Goal: Information Seeking & Learning: Learn about a topic

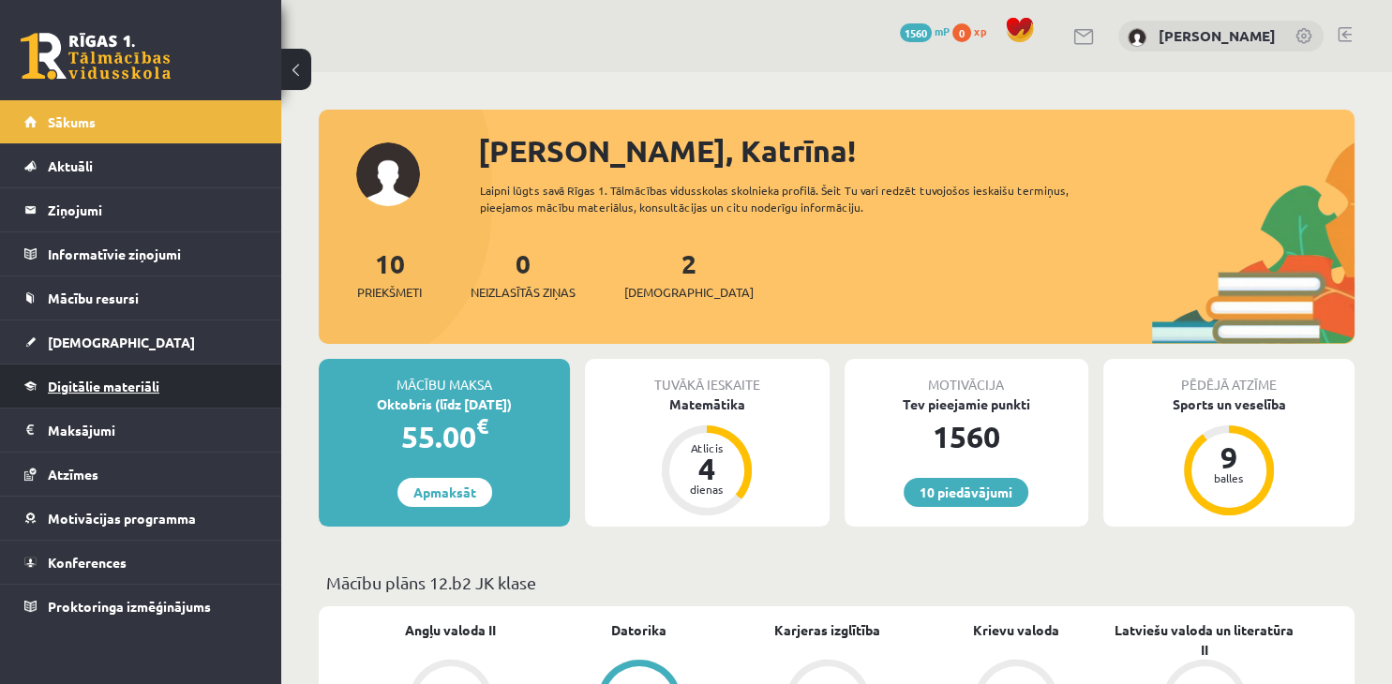
click at [120, 393] on link "Digitālie materiāli" at bounding box center [140, 386] width 233 height 43
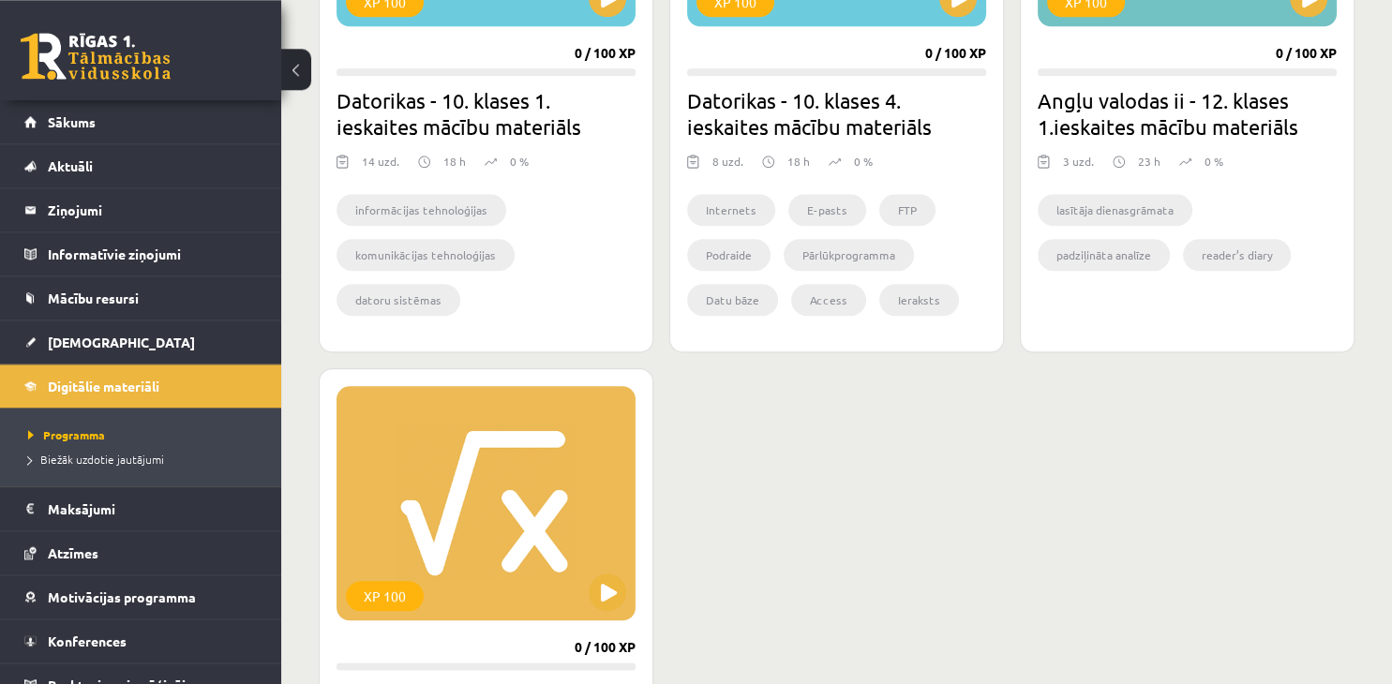
scroll to position [2078, 0]
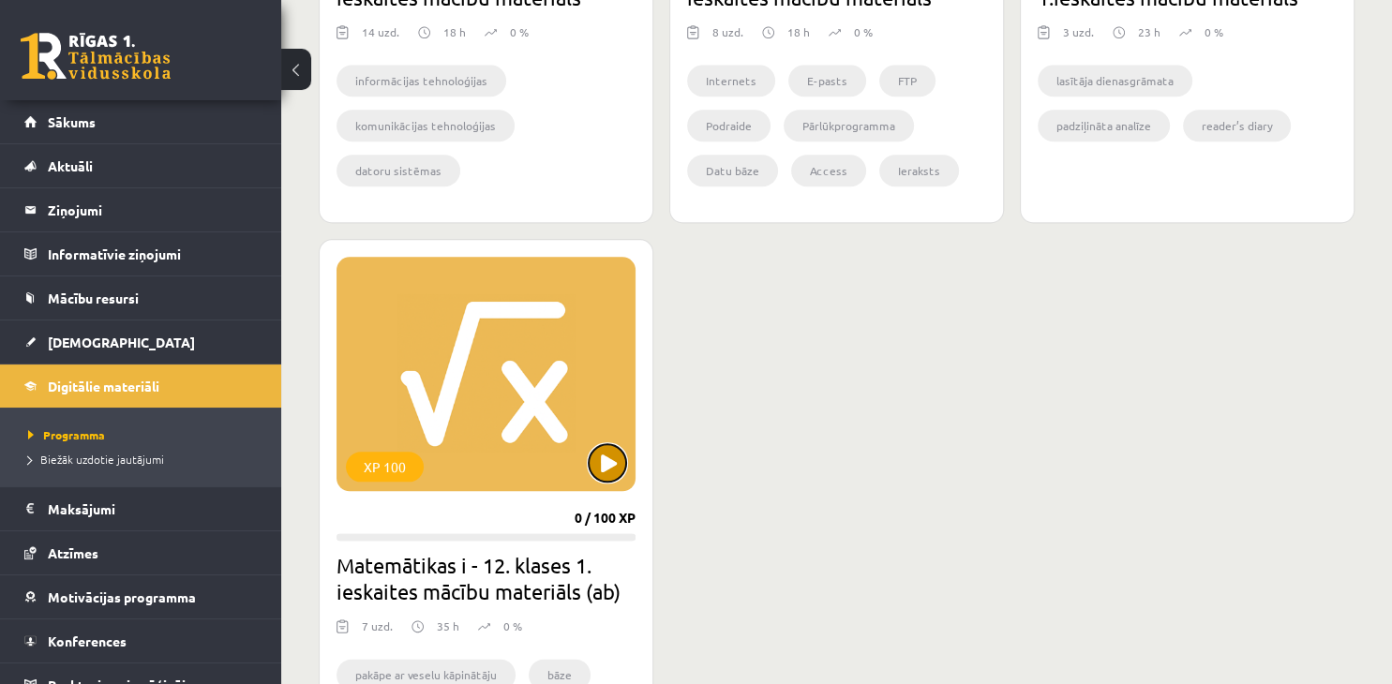
click at [606, 457] on button at bounding box center [607, 462] width 37 height 37
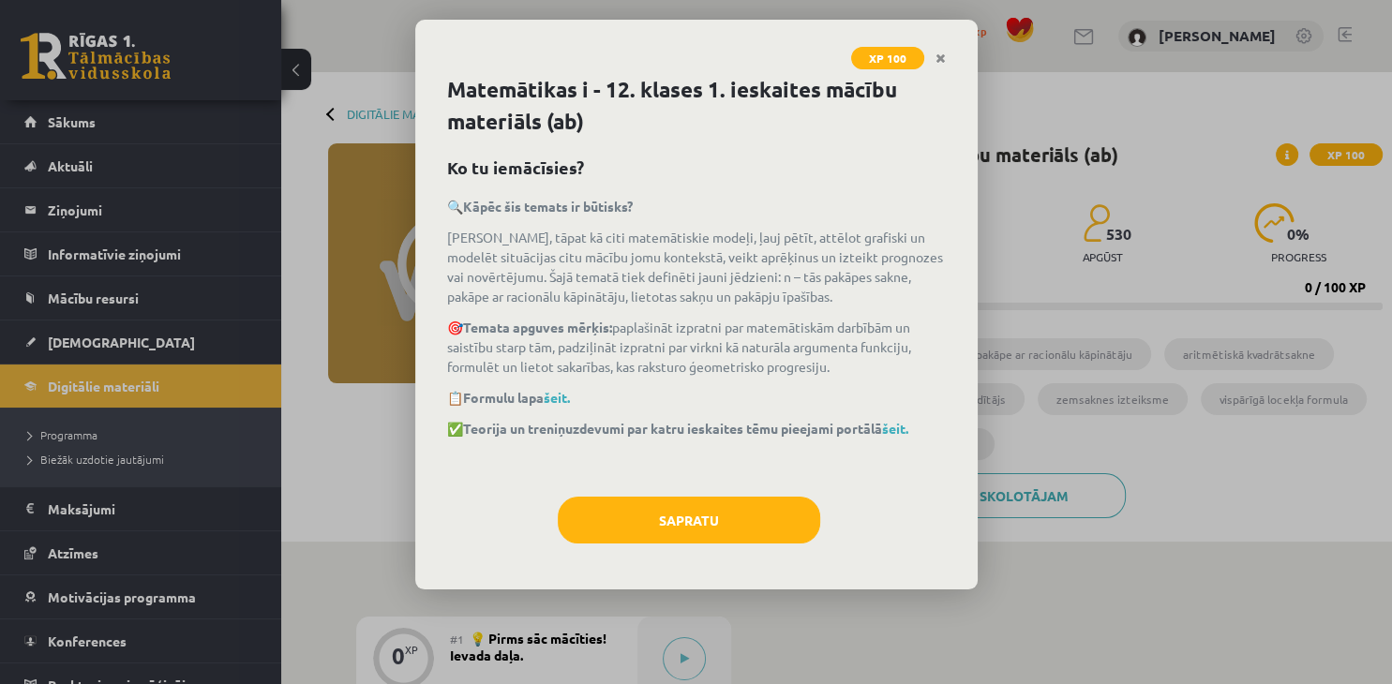
click at [726, 552] on div "Sapratu" at bounding box center [696, 527] width 499 height 61
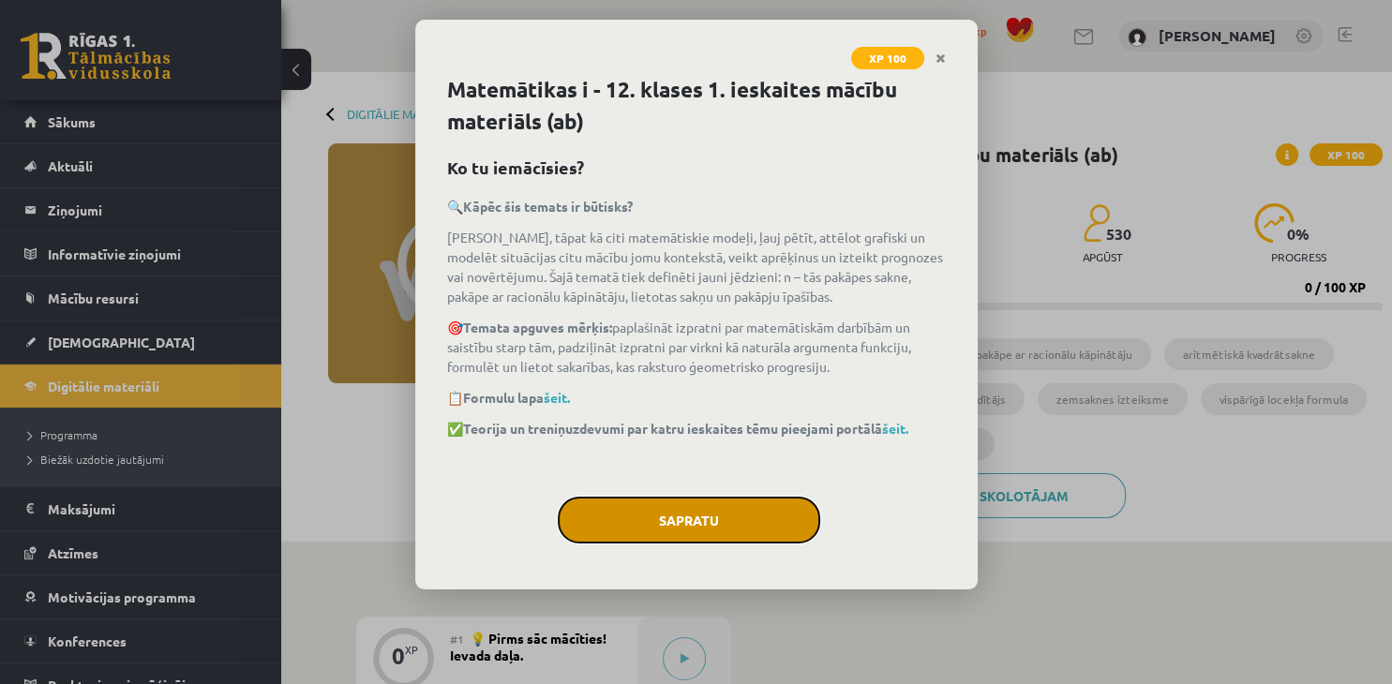
click at [669, 520] on button "Sapratu" at bounding box center [689, 520] width 262 height 47
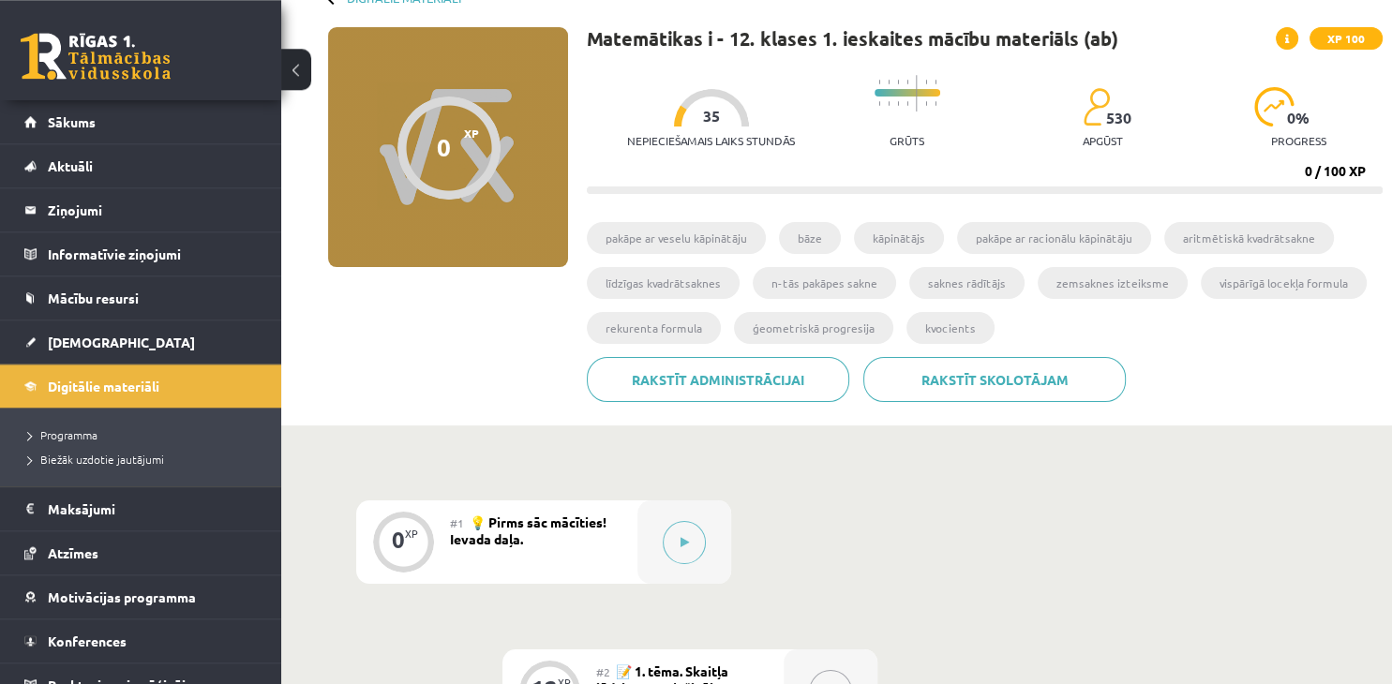
scroll to position [296, 0]
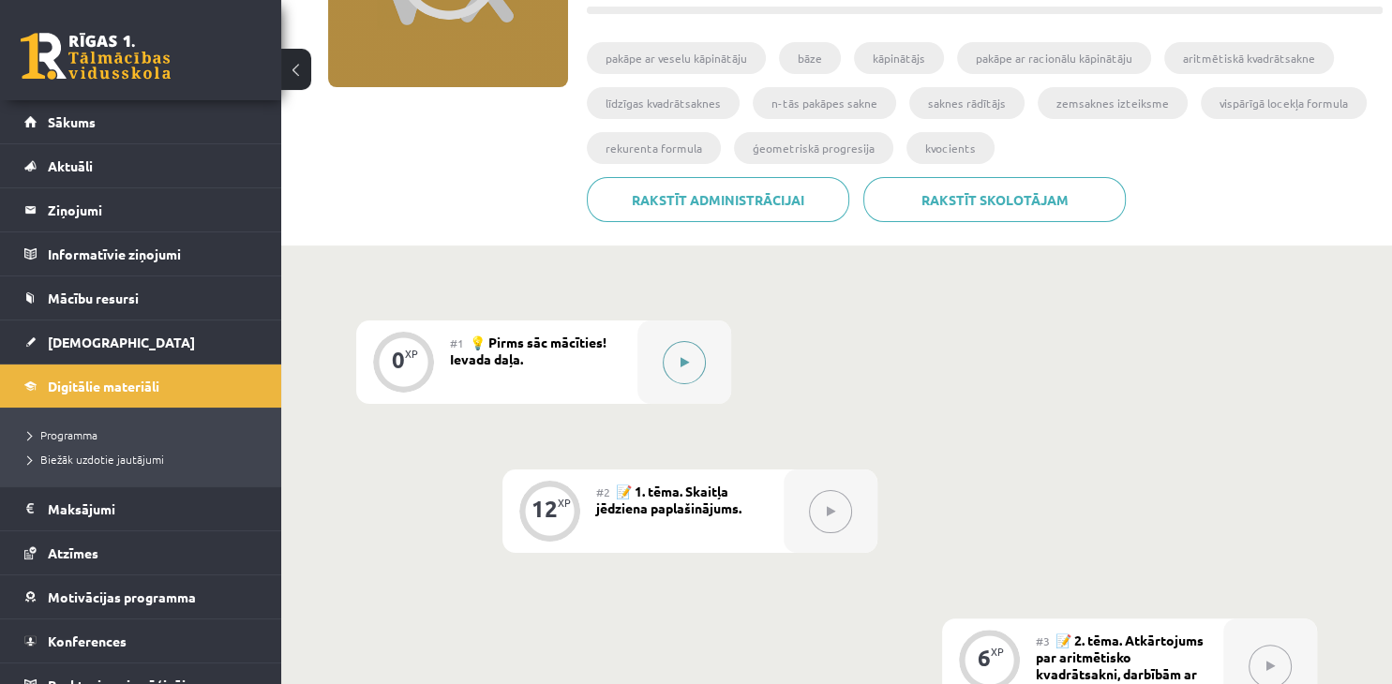
click at [693, 369] on button at bounding box center [684, 362] width 43 height 43
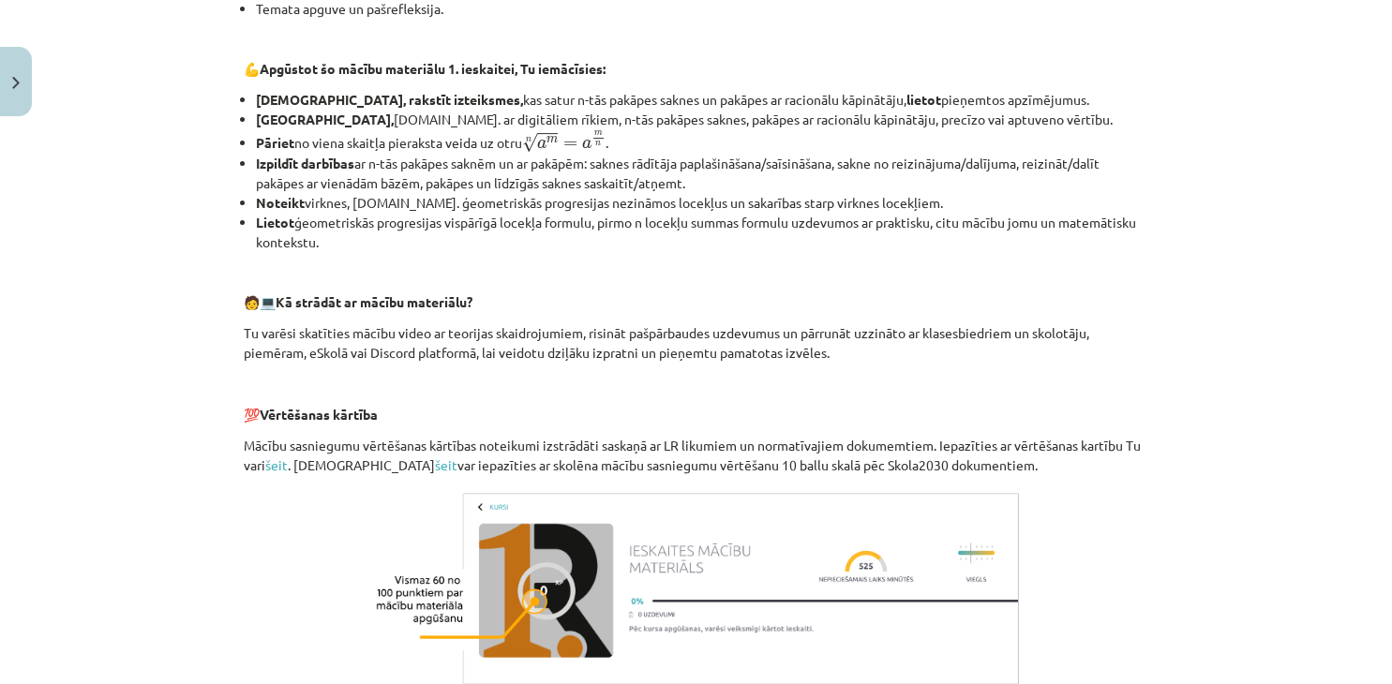
scroll to position [821, 0]
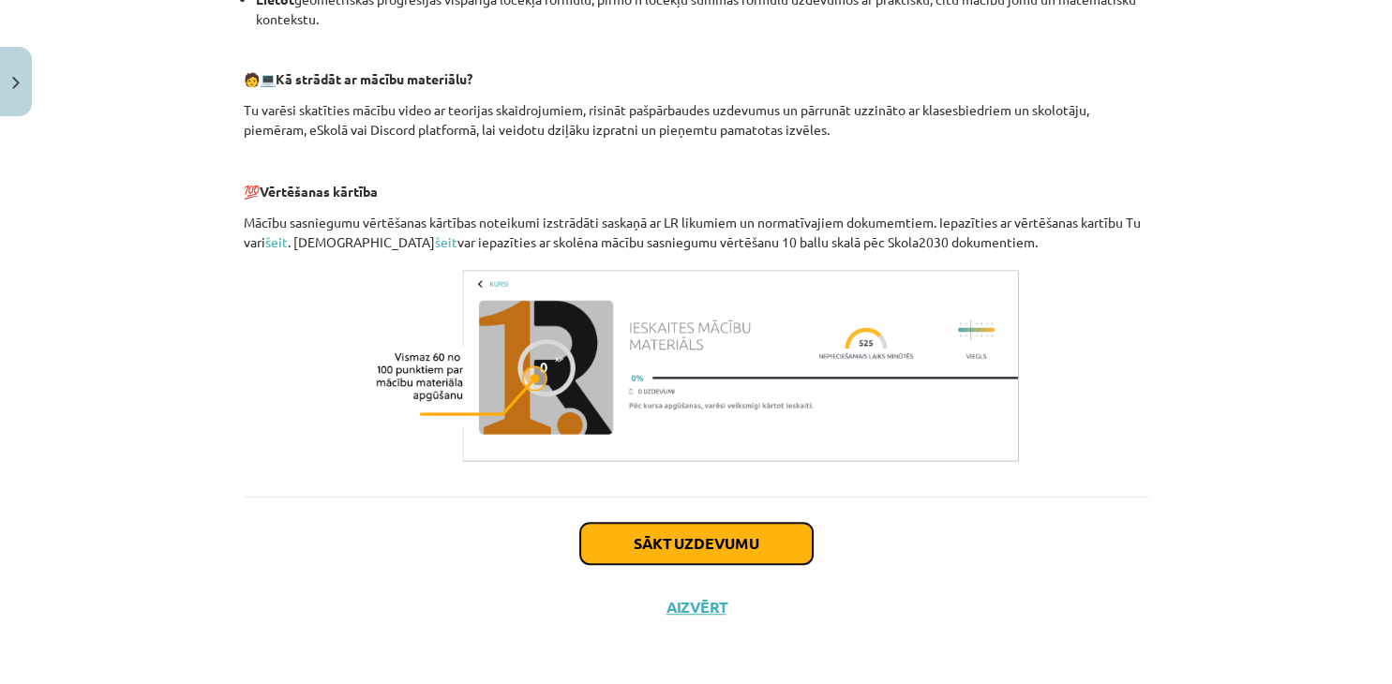
click at [733, 546] on button "Sākt uzdevumu" at bounding box center [696, 543] width 232 height 41
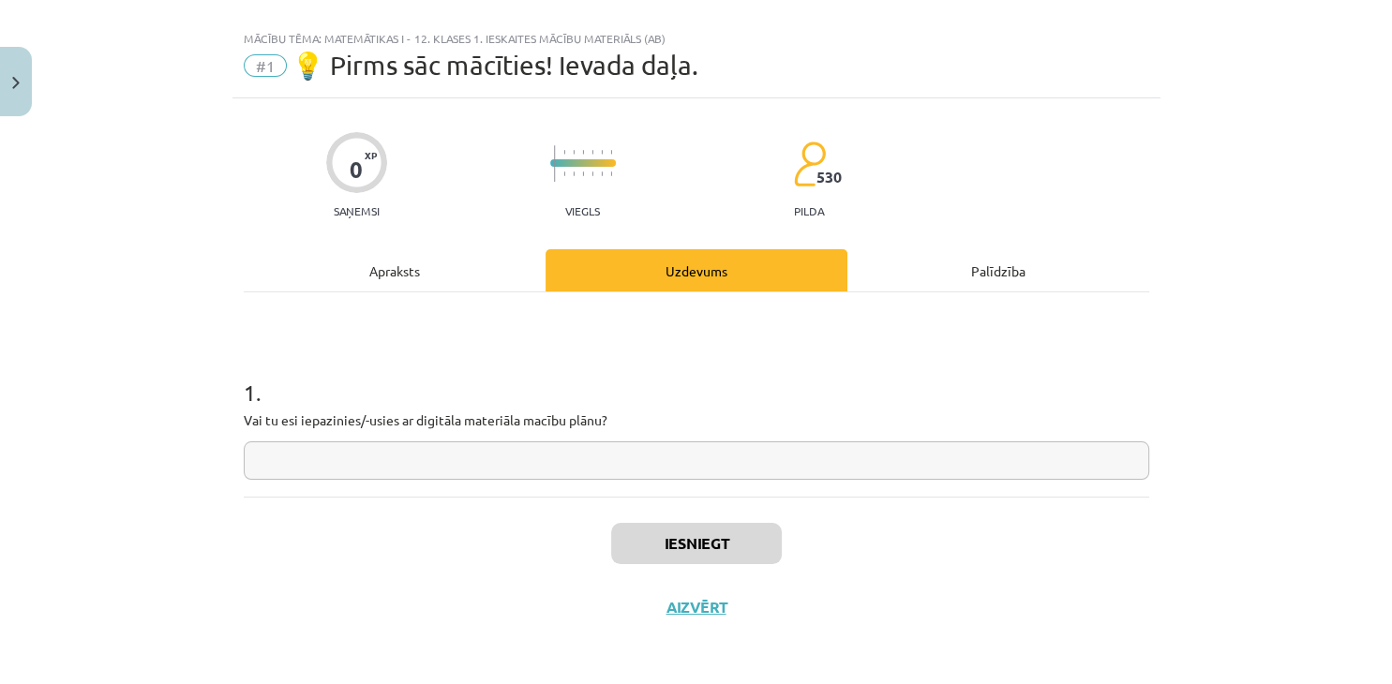
click at [428, 458] on input "text" at bounding box center [696, 460] width 905 height 38
type input "**"
click at [721, 546] on button "Iesniegt" at bounding box center [696, 543] width 171 height 41
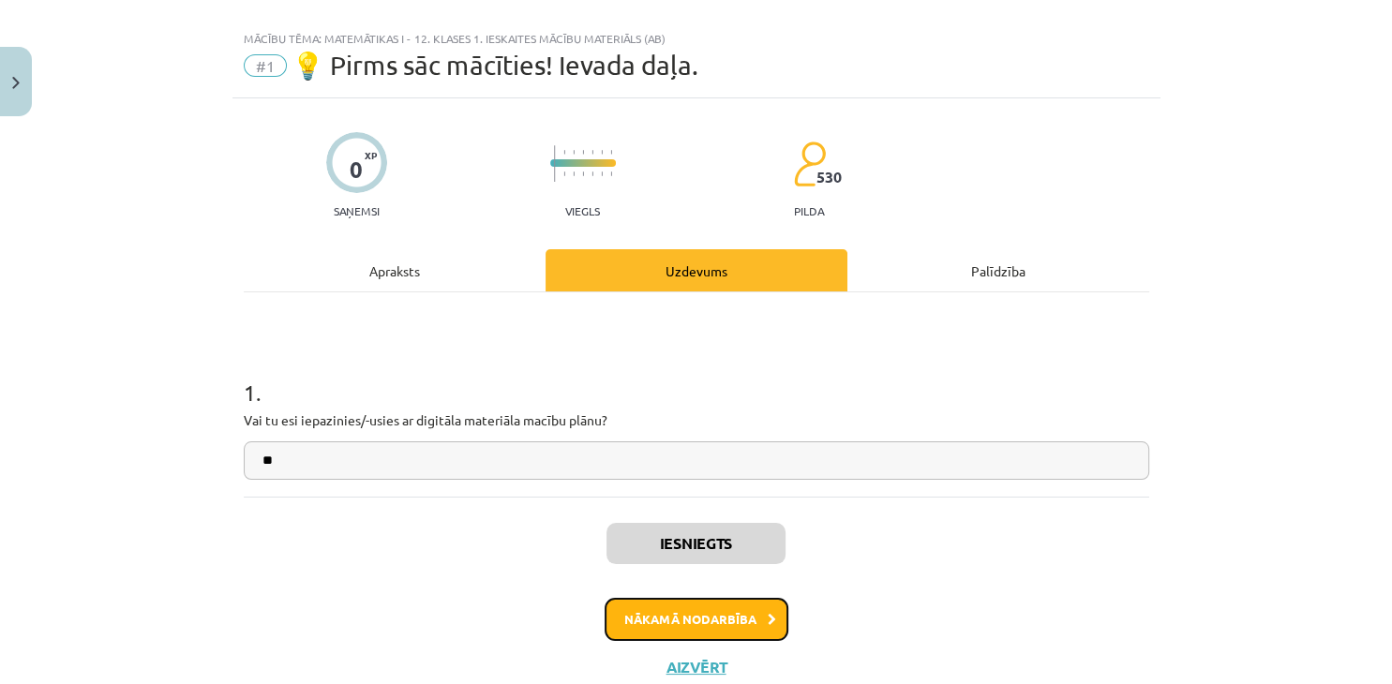
click at [715, 608] on button "Nākamā nodarbība" at bounding box center [697, 619] width 184 height 43
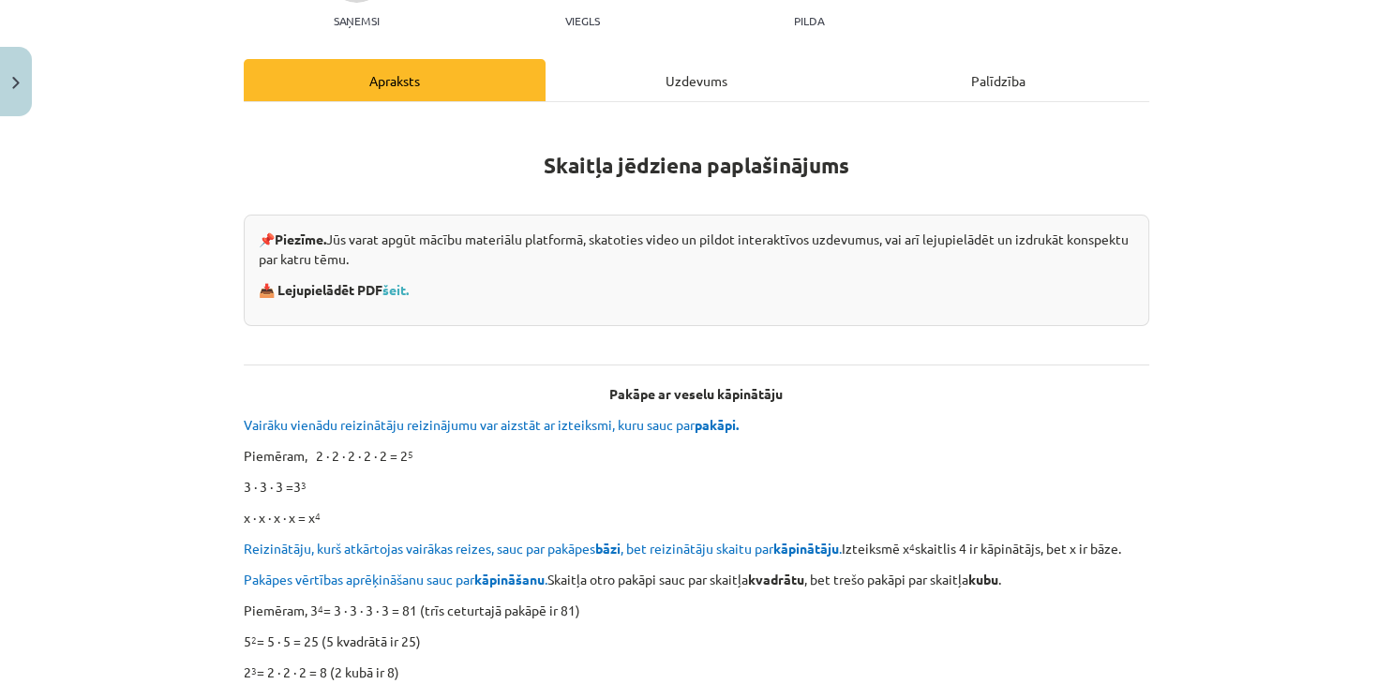
scroll to position [217, 0]
click at [409, 289] on link "šeit." at bounding box center [395, 288] width 26 height 17
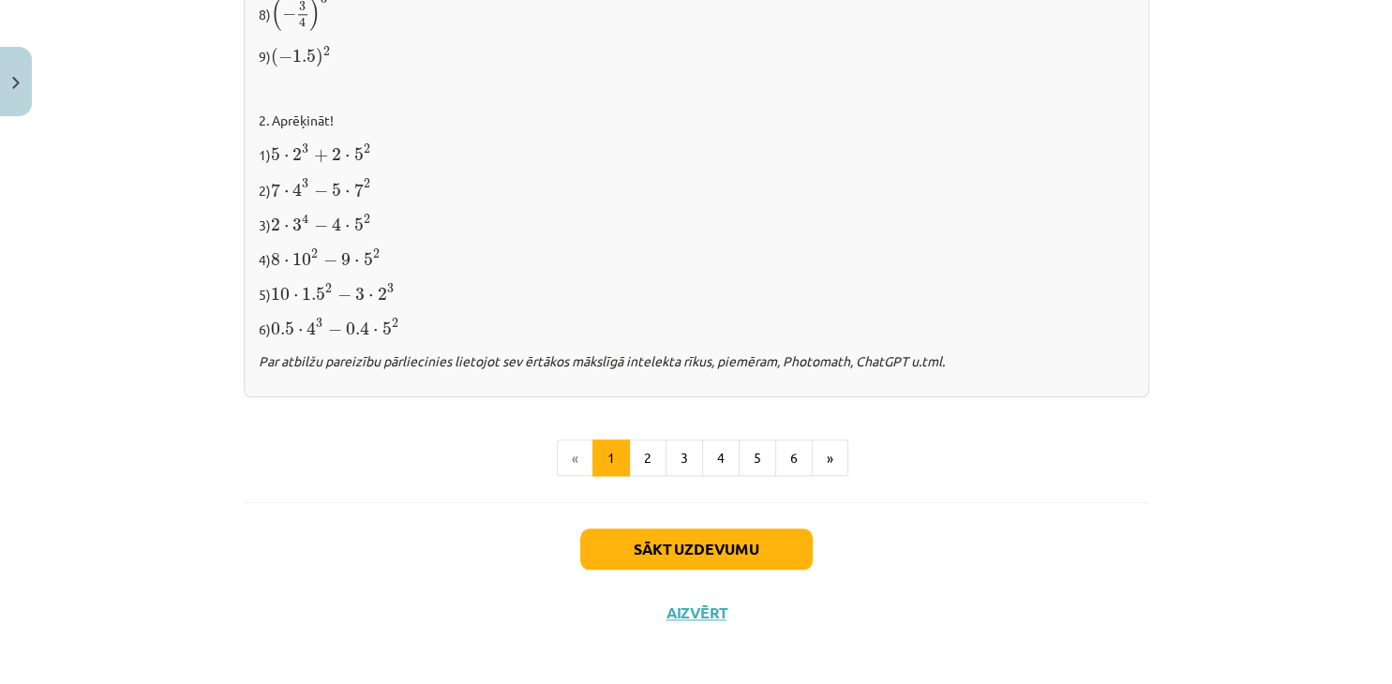
scroll to position [1980, 0]
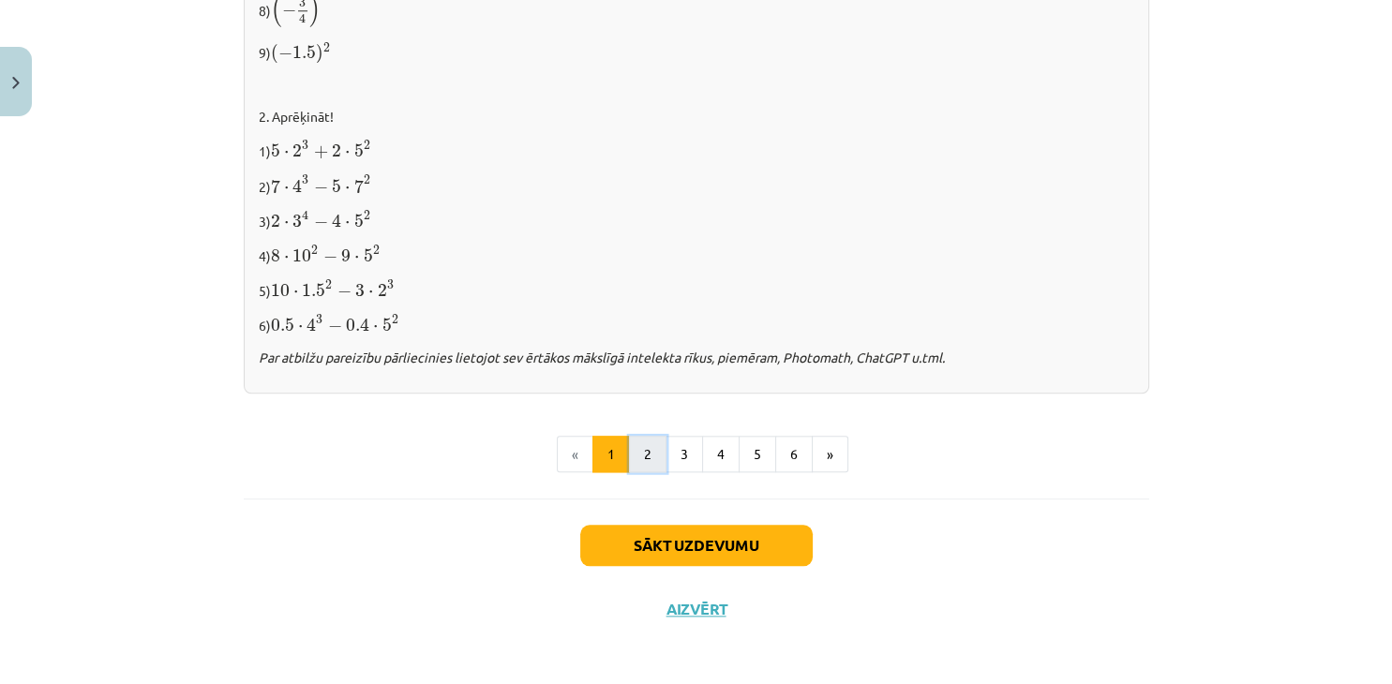
click at [642, 449] on button "2" at bounding box center [647, 454] width 37 height 37
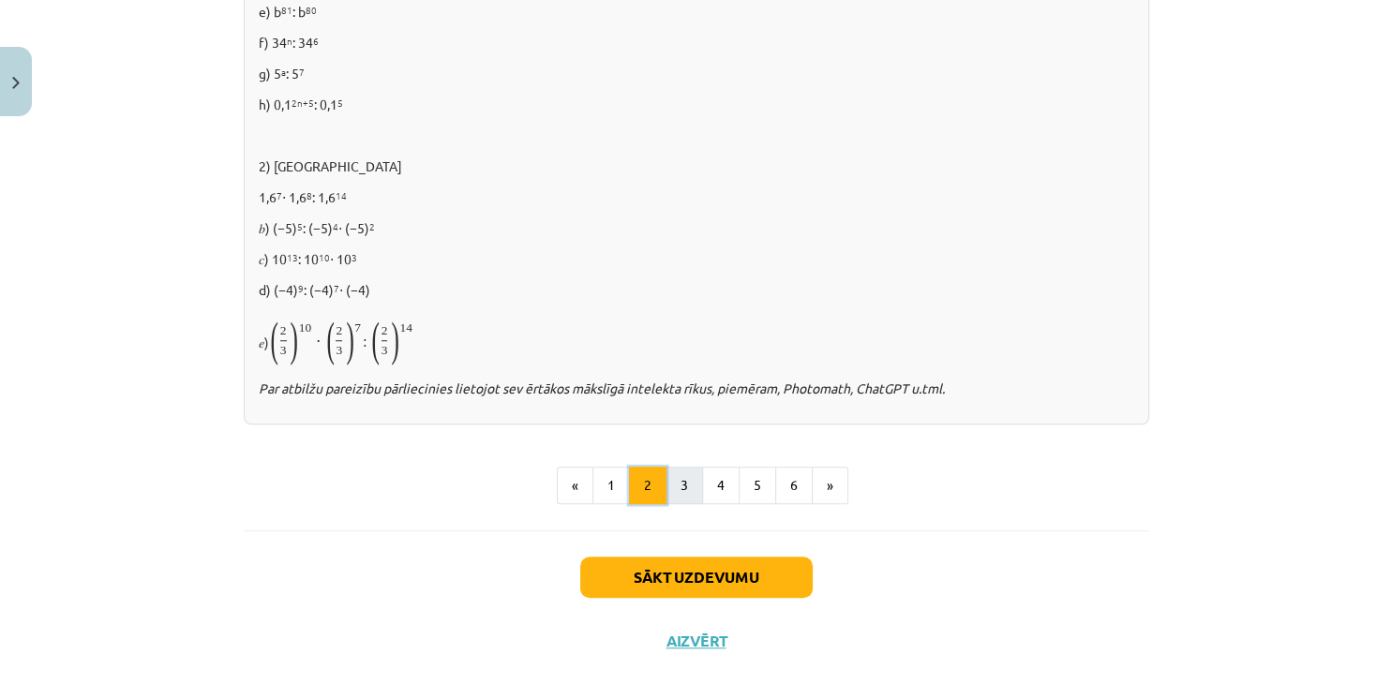
scroll to position [1287, 0]
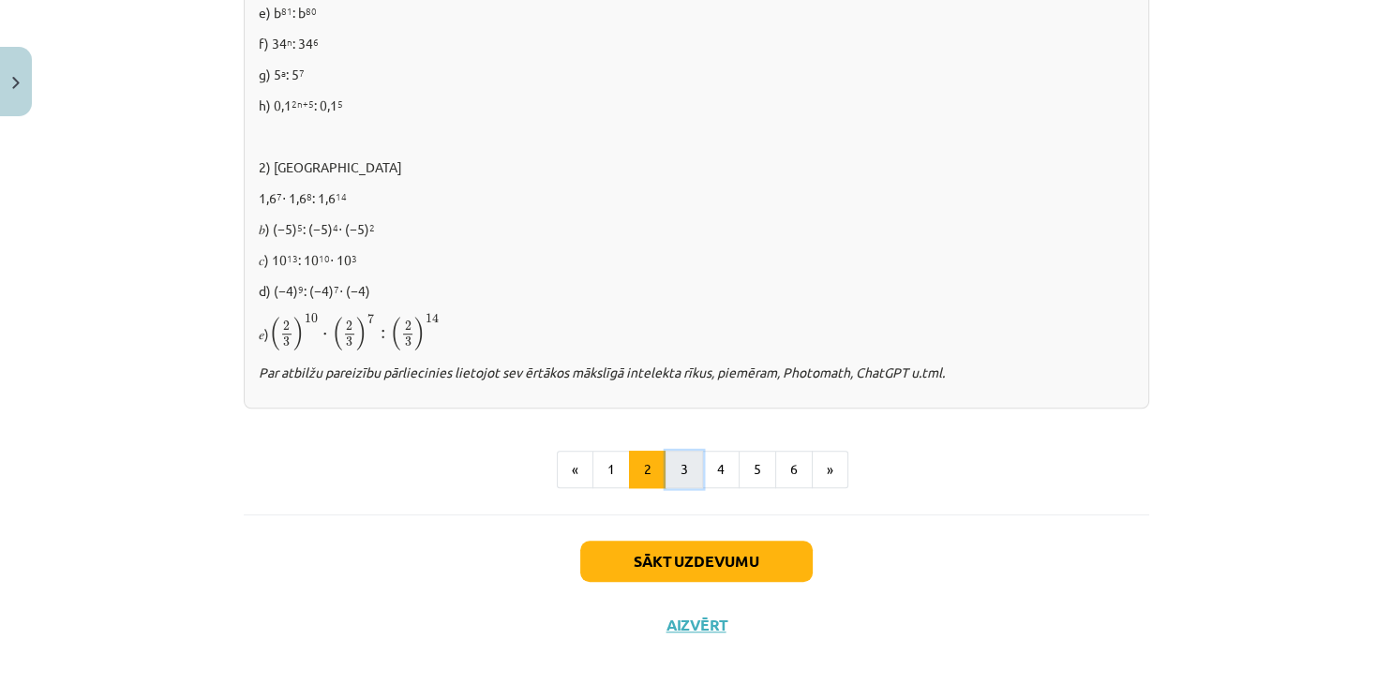
click at [676, 467] on button "3" at bounding box center [684, 469] width 37 height 37
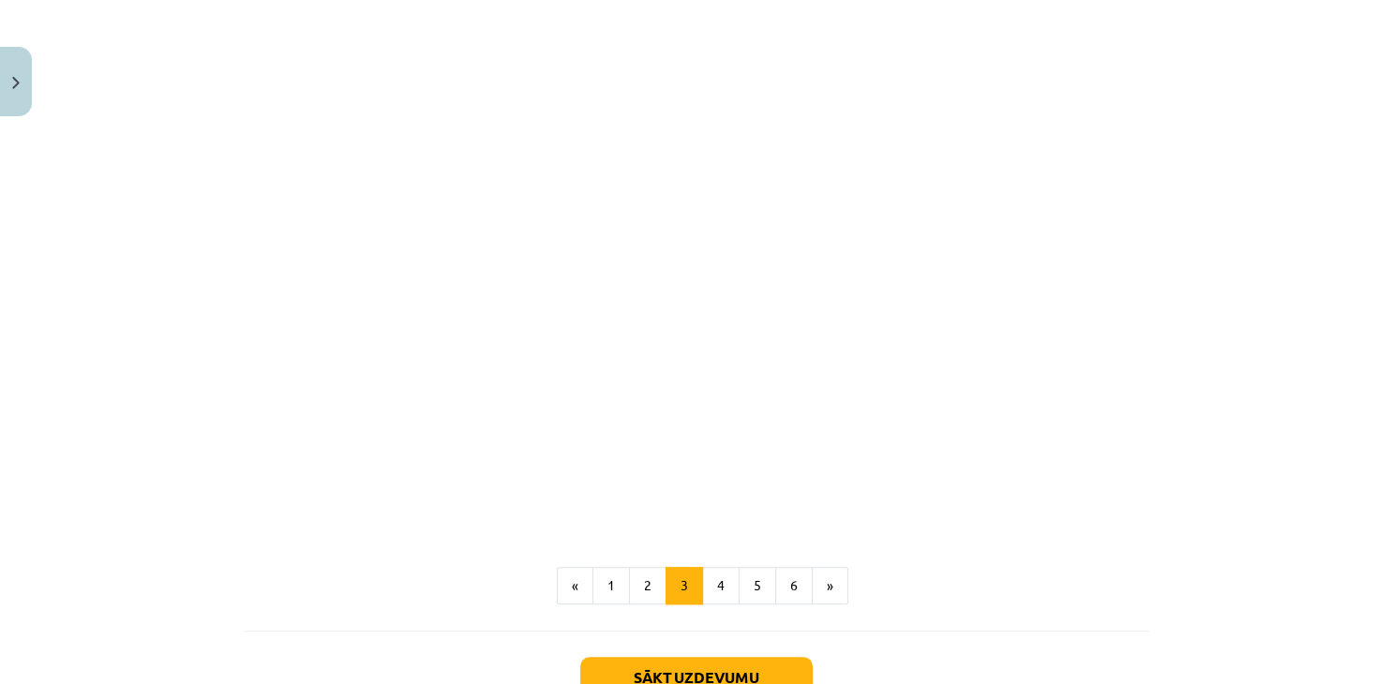
scroll to position [1596, 0]
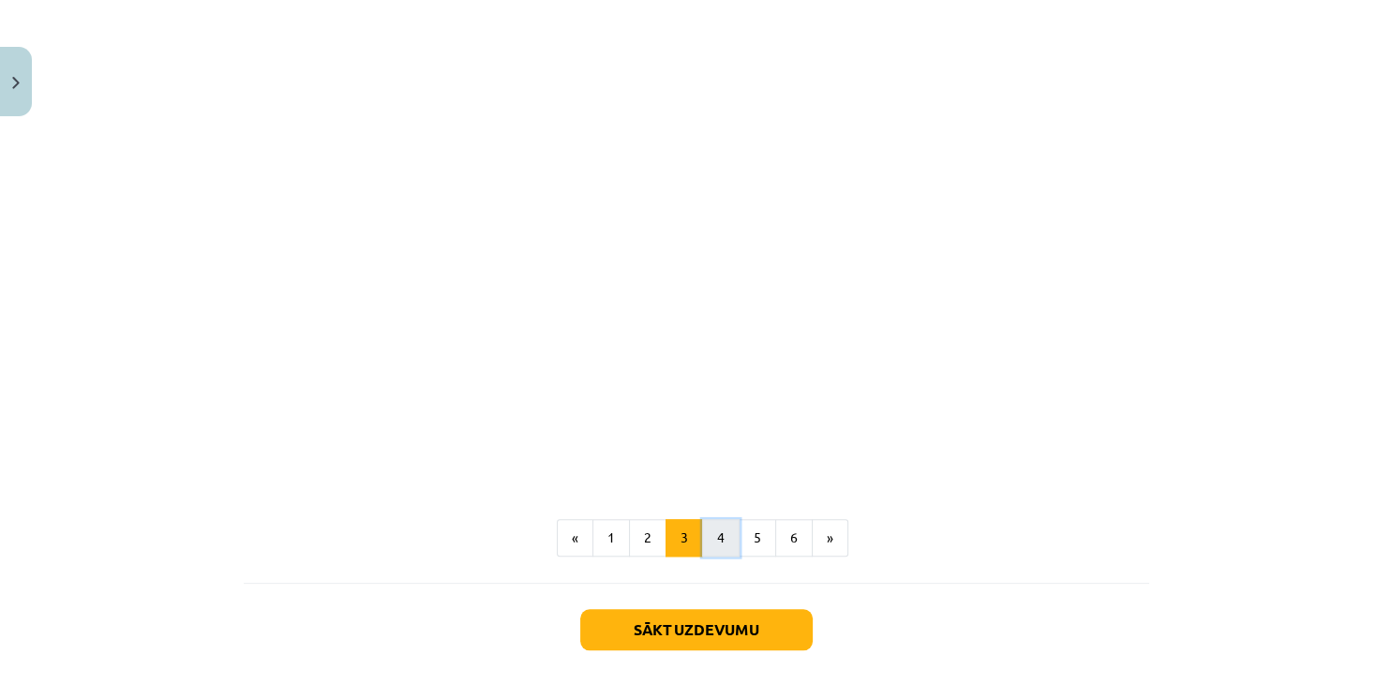
click at [718, 534] on button "4" at bounding box center [720, 537] width 37 height 37
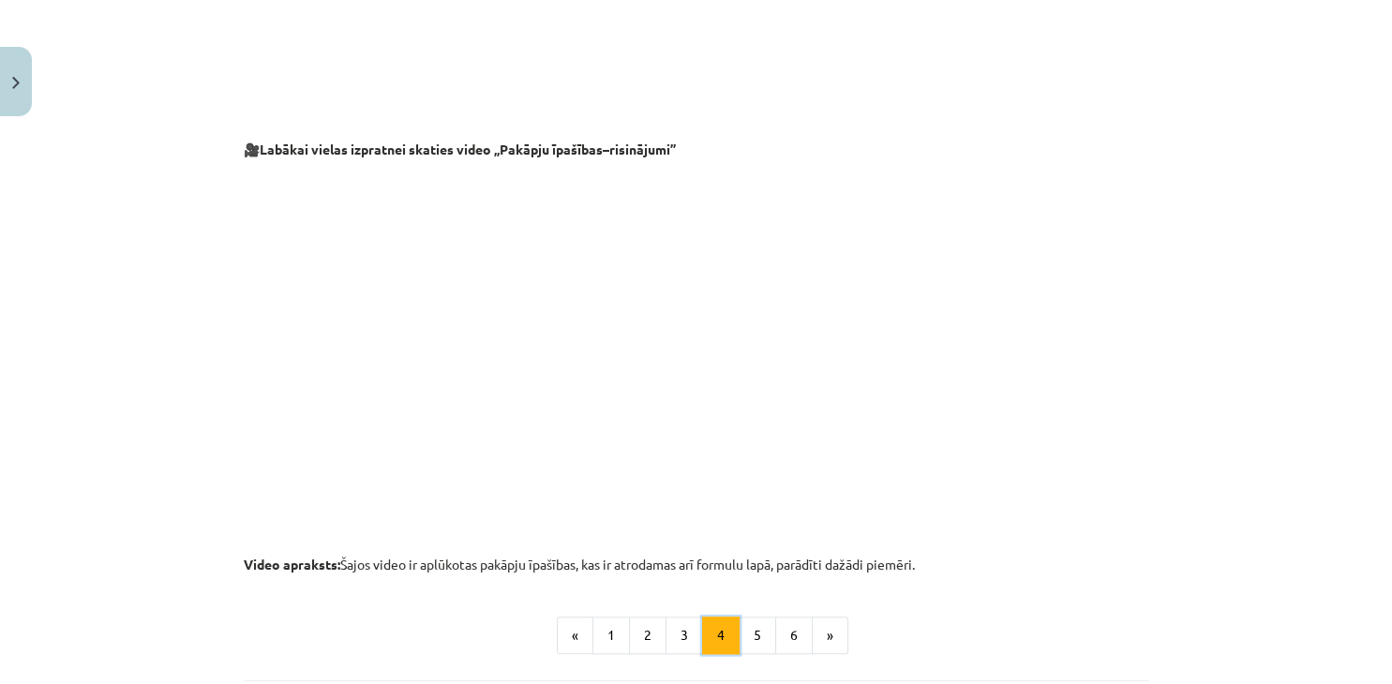
scroll to position [1788, 0]
click at [795, 632] on button "6" at bounding box center [793, 633] width 37 height 37
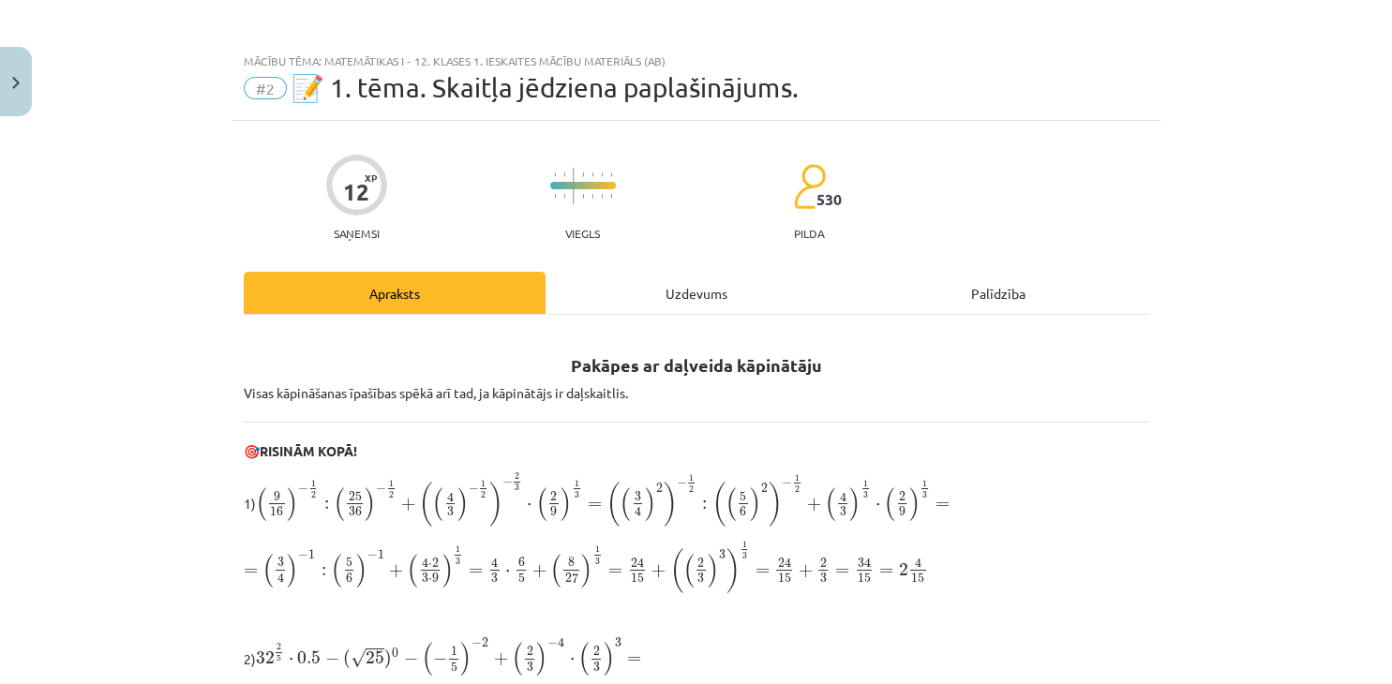
scroll to position [0, 0]
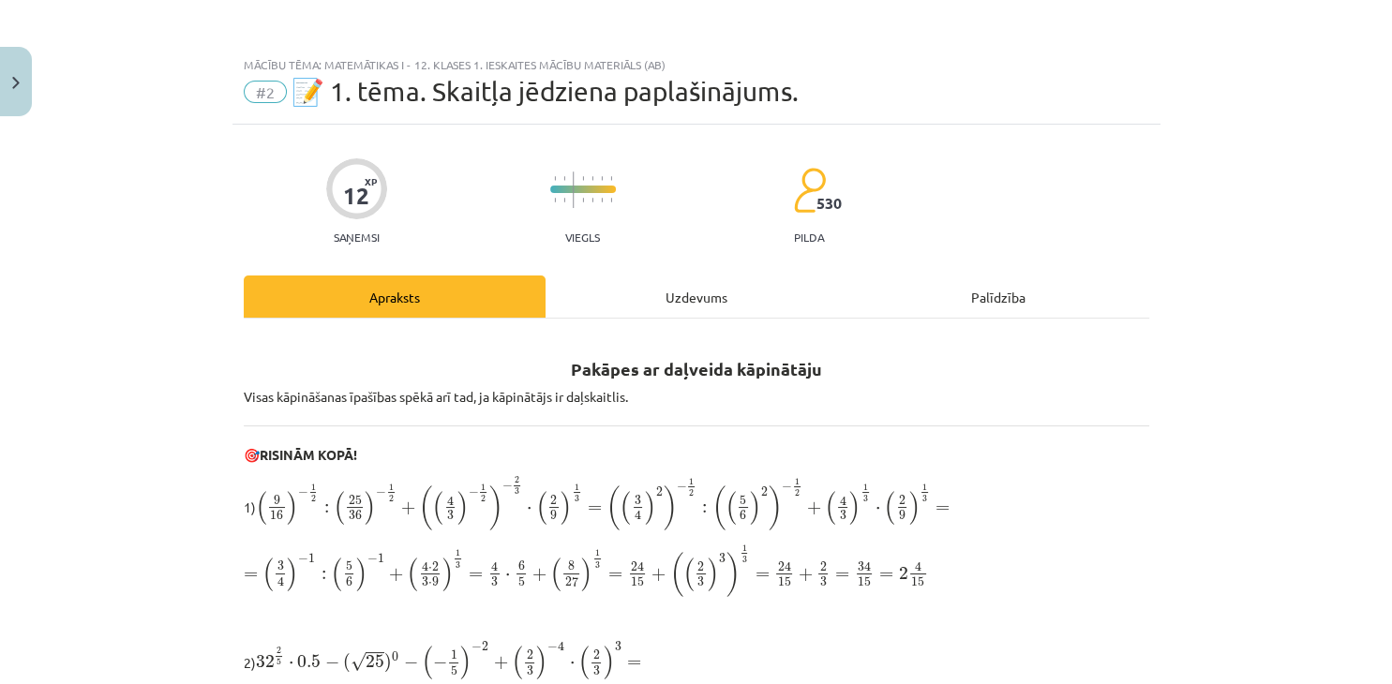
click at [686, 306] on div "Uzdevums" at bounding box center [697, 297] width 302 height 42
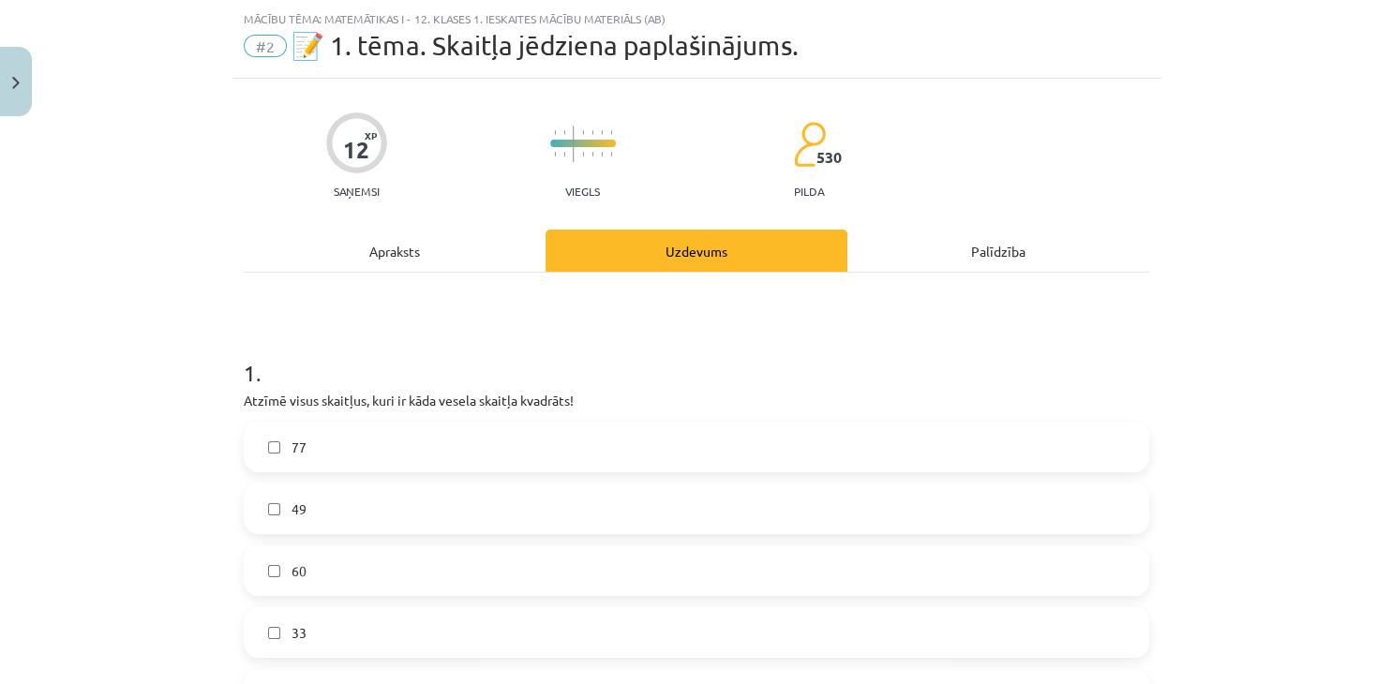
scroll to position [47, 0]
click at [261, 49] on span "#2" at bounding box center [265, 45] width 43 height 22
click at [1325, 166] on div "Mācību tēma: Matemātikas i - 12. klases 1. ieskaites mācību materiāls (ab) #2 📝…" at bounding box center [696, 342] width 1392 height 684
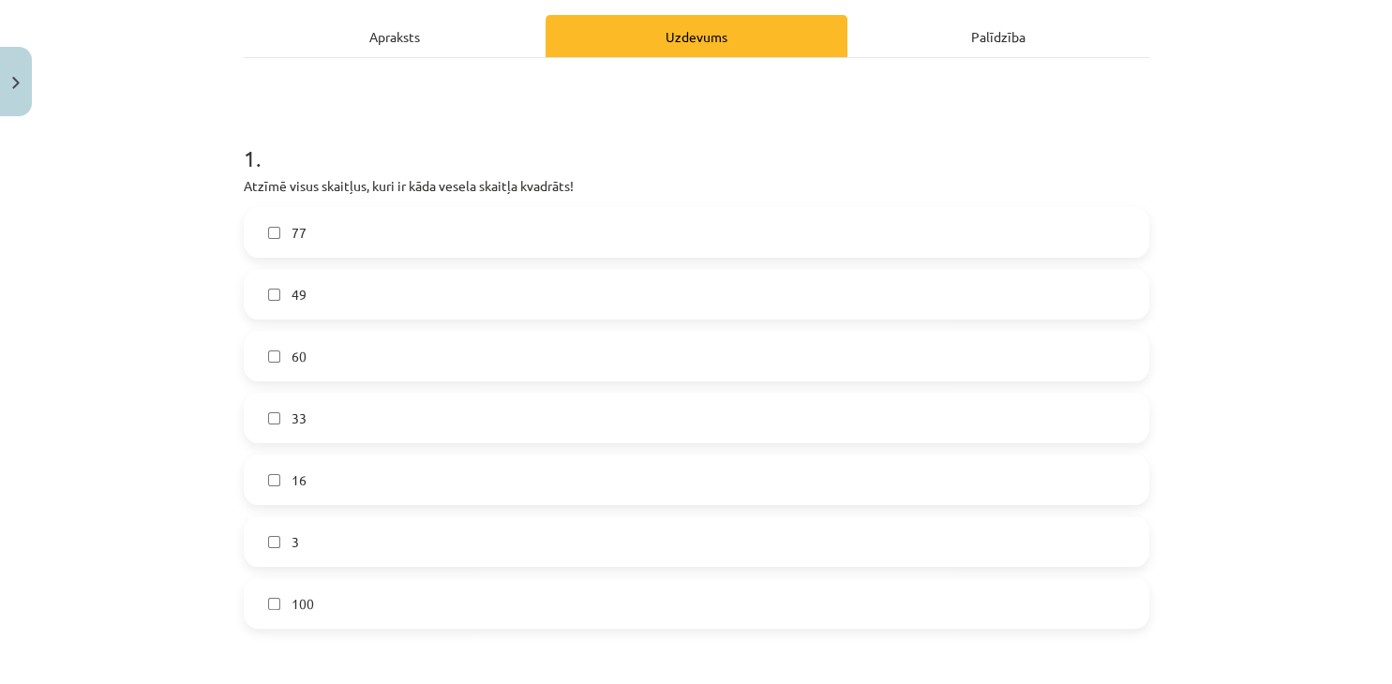
scroll to position [304, 0]
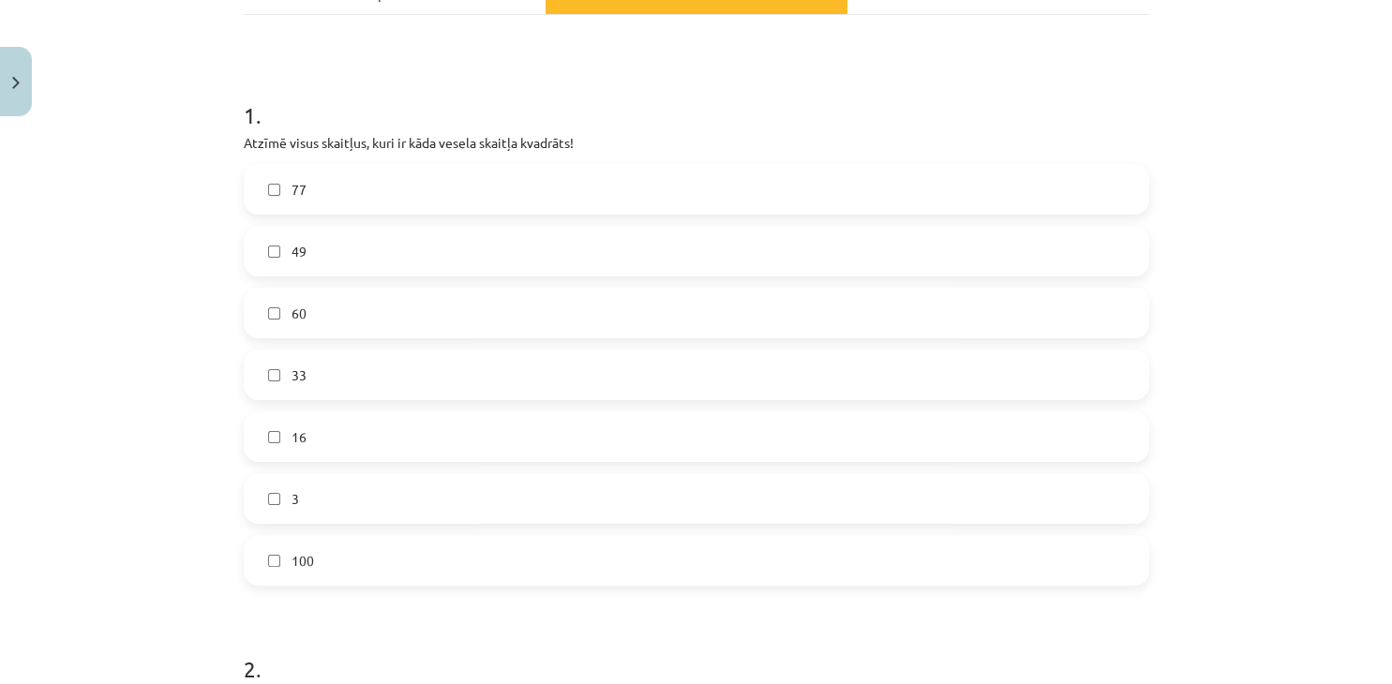
click at [468, 263] on label "49" at bounding box center [697, 251] width 902 height 47
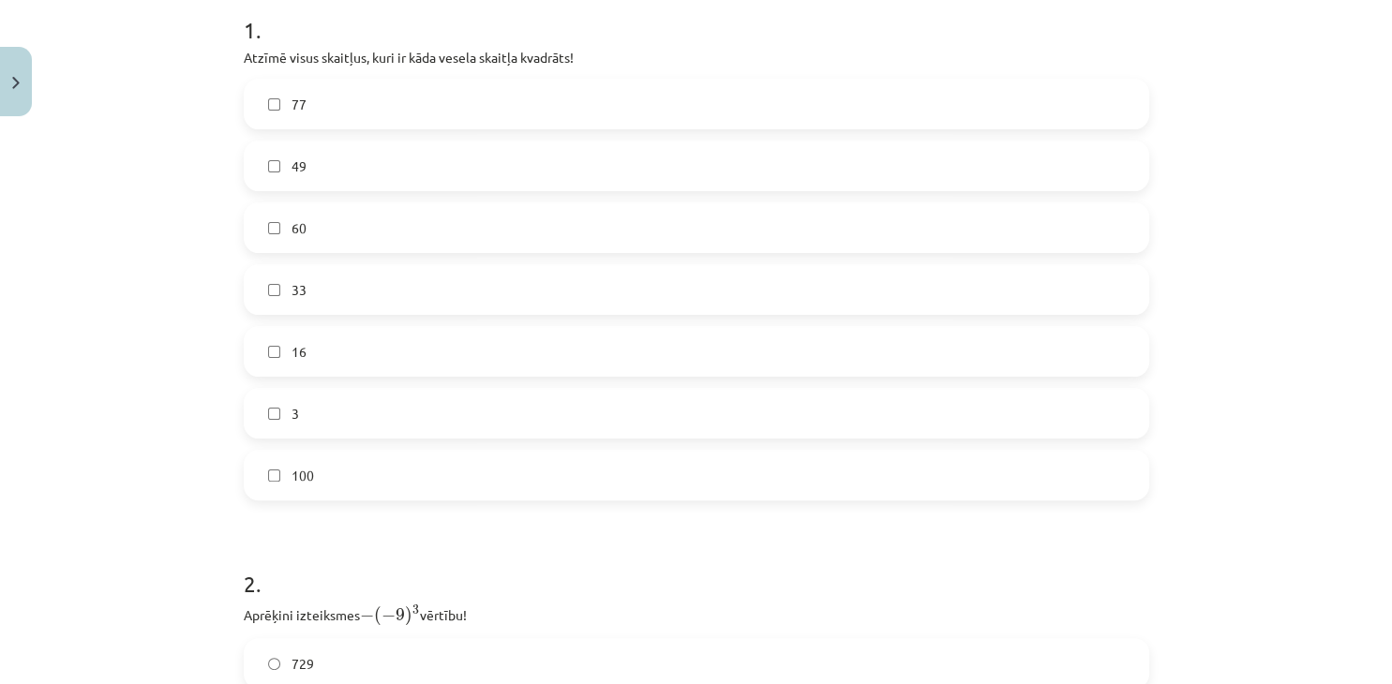
click at [417, 351] on label "16" at bounding box center [697, 351] width 902 height 47
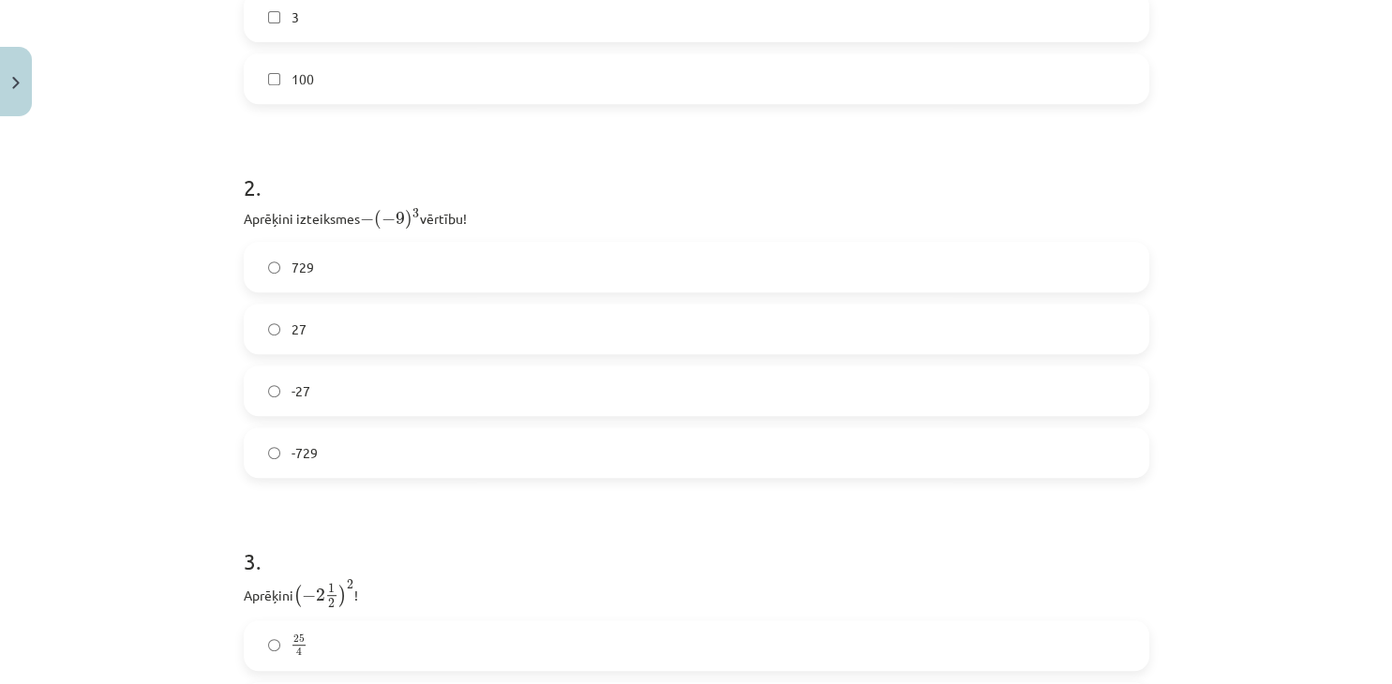
scroll to position [816, 0]
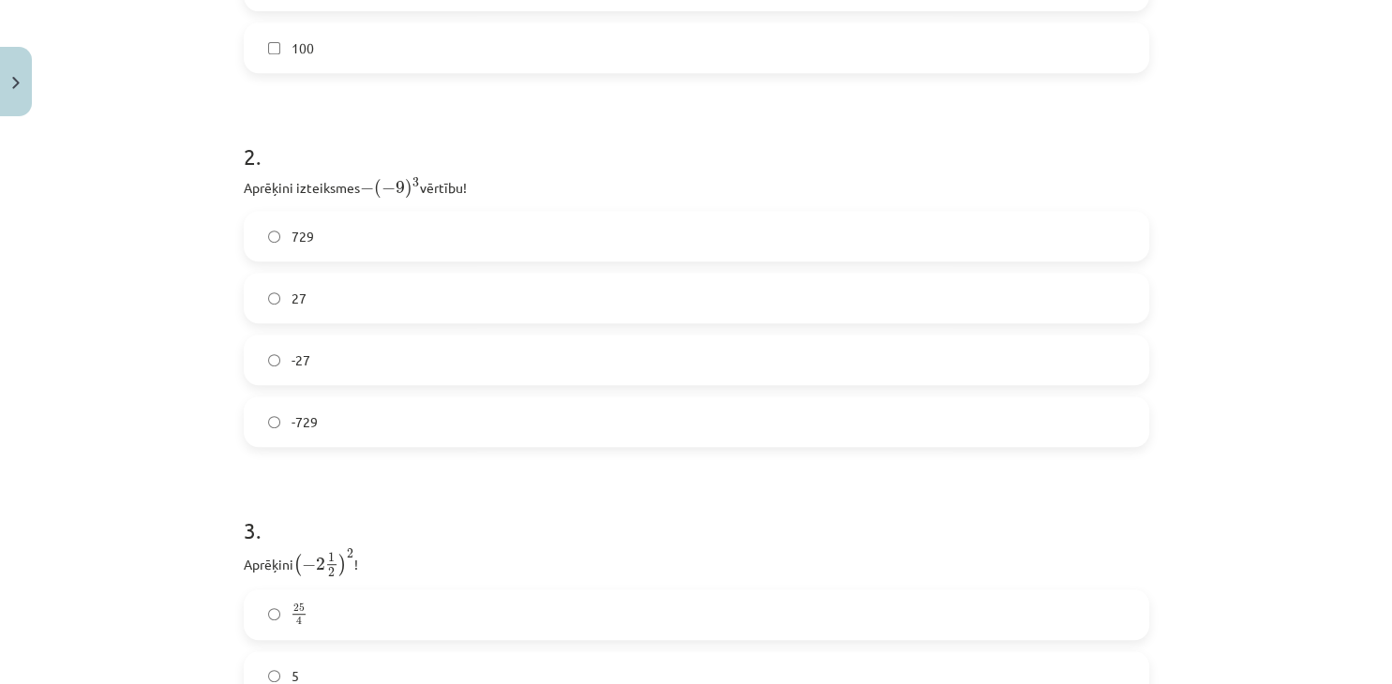
click at [368, 227] on label "729" at bounding box center [697, 236] width 902 height 47
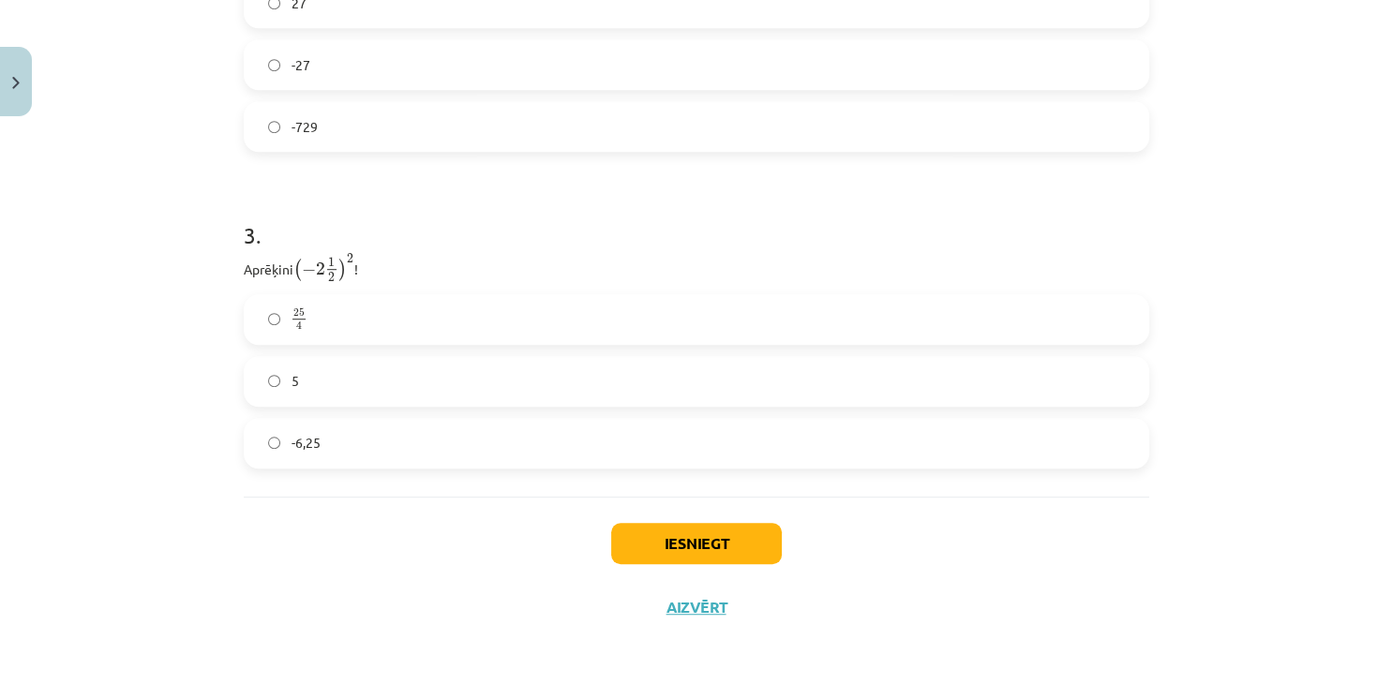
click at [343, 322] on label "25 4 25 4" at bounding box center [697, 319] width 902 height 47
click at [684, 550] on button "Iesniegt" at bounding box center [696, 543] width 171 height 41
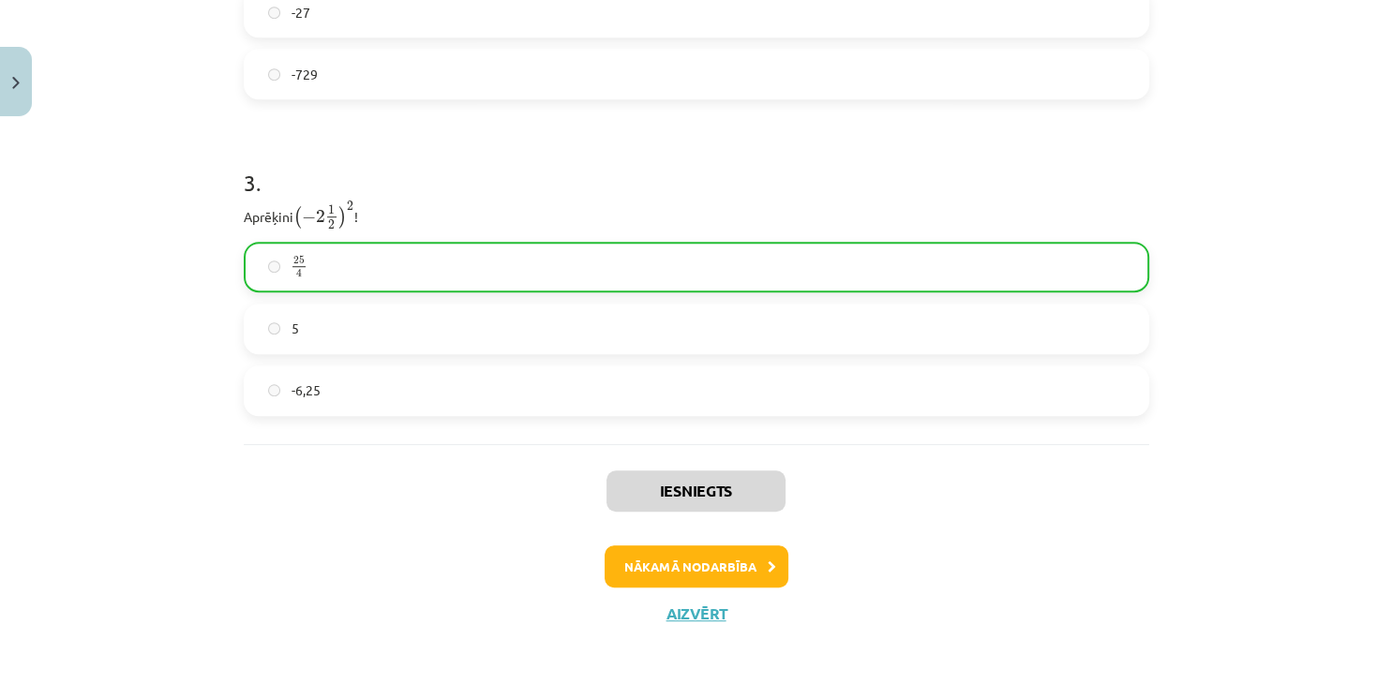
scroll to position [1171, 0]
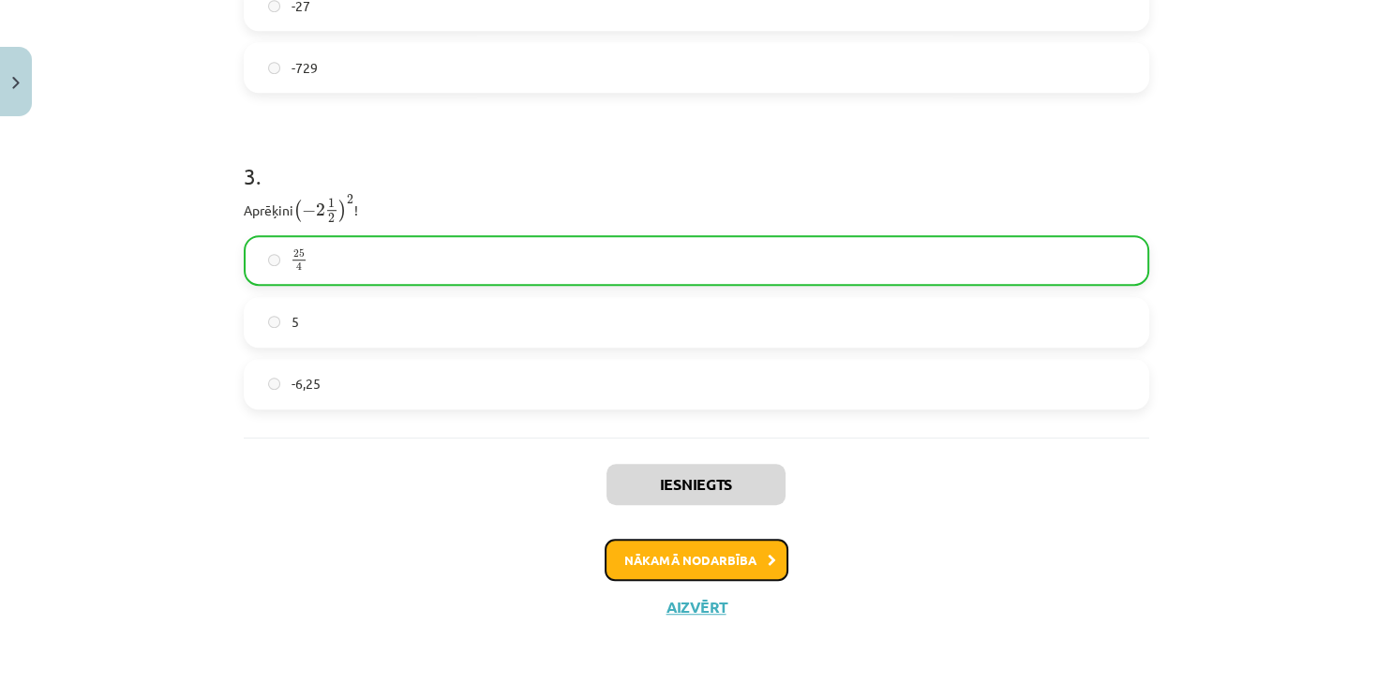
click at [749, 546] on button "Nākamā nodarbība" at bounding box center [697, 560] width 184 height 43
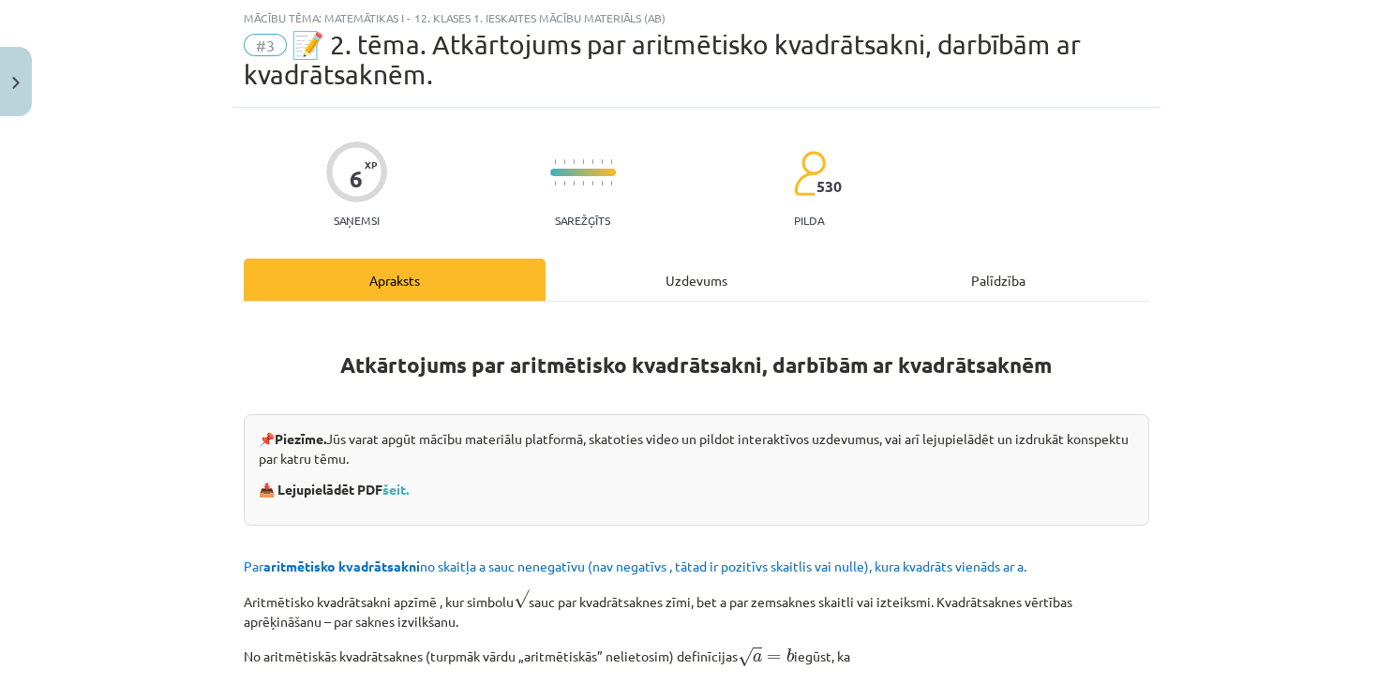
scroll to position [46, 0]
click at [393, 492] on link "šeit." at bounding box center [395, 490] width 26 height 17
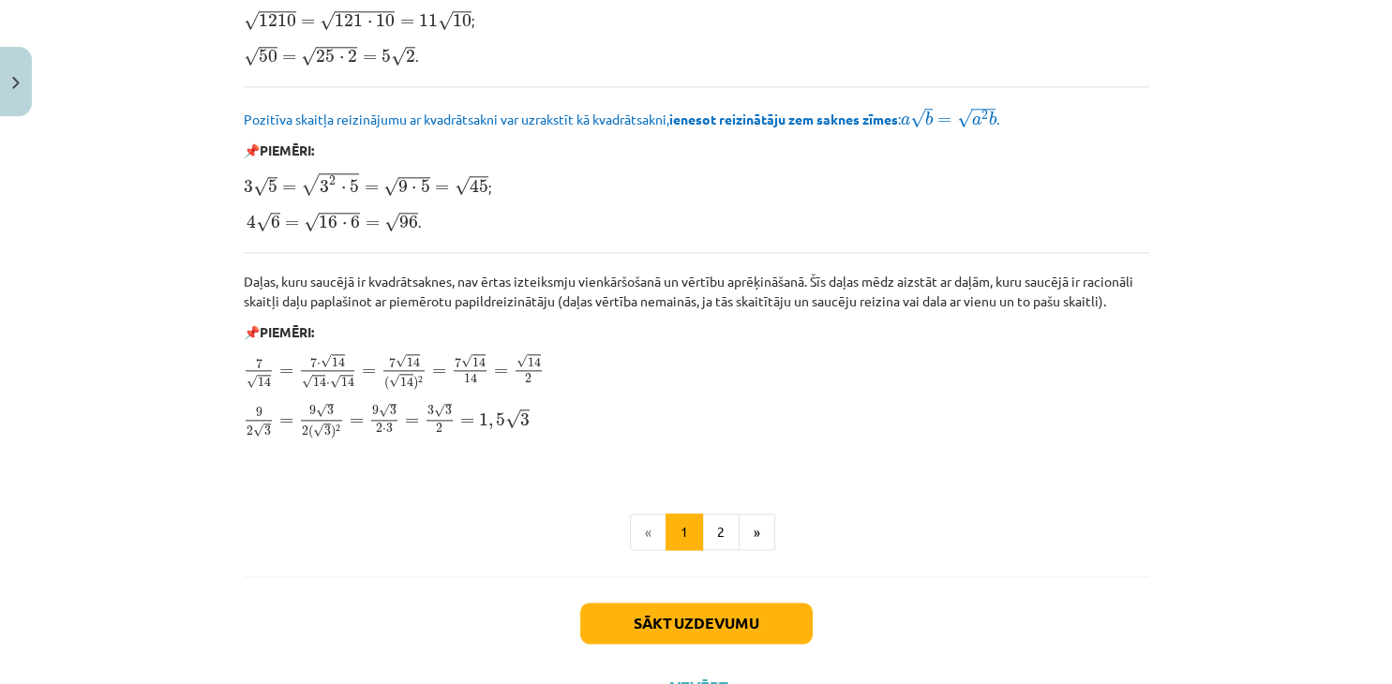
scroll to position [2183, 0]
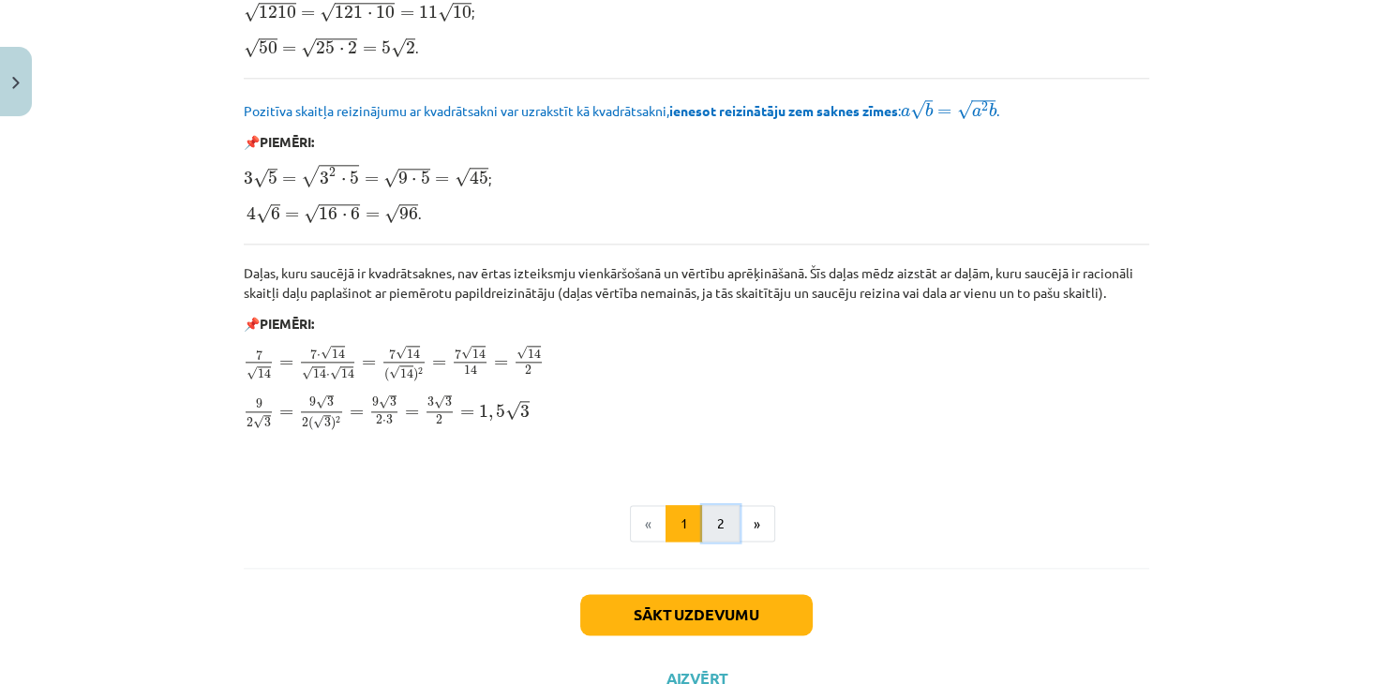
click at [716, 522] on button "2" at bounding box center [720, 523] width 37 height 37
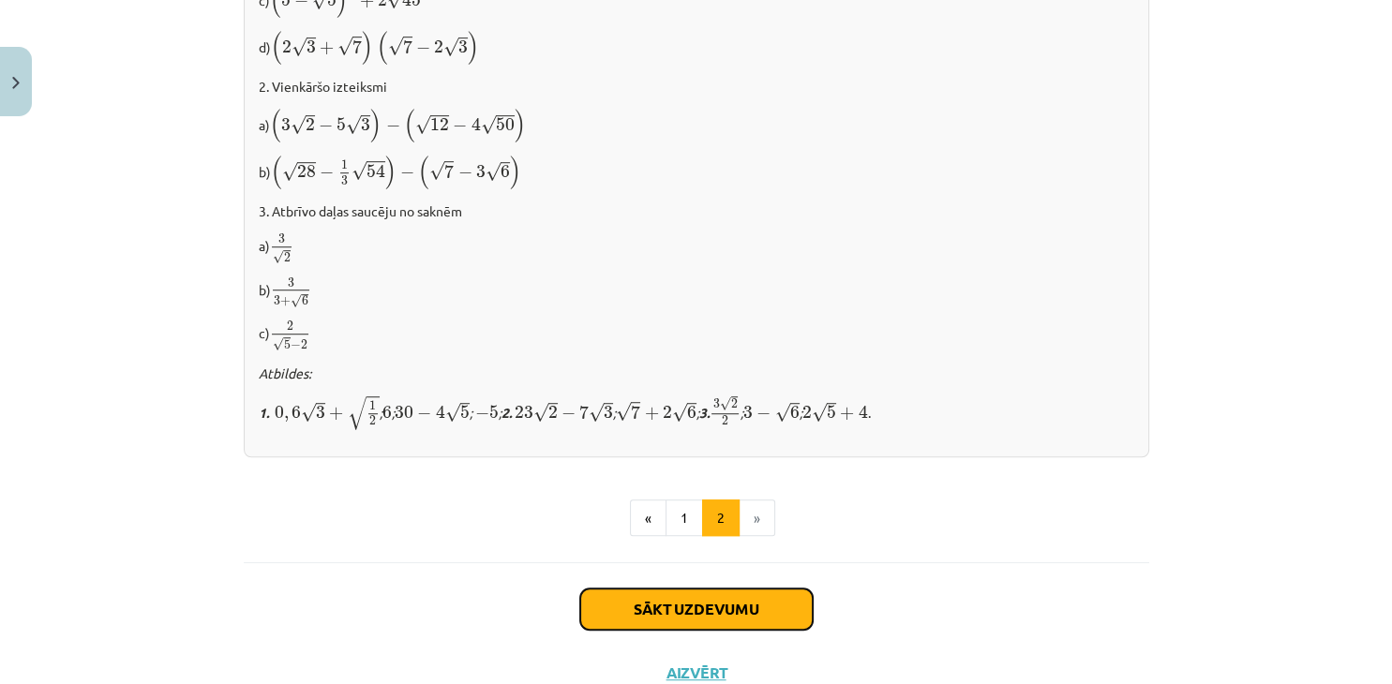
click at [748, 594] on button "Sākt uzdevumu" at bounding box center [696, 609] width 232 height 41
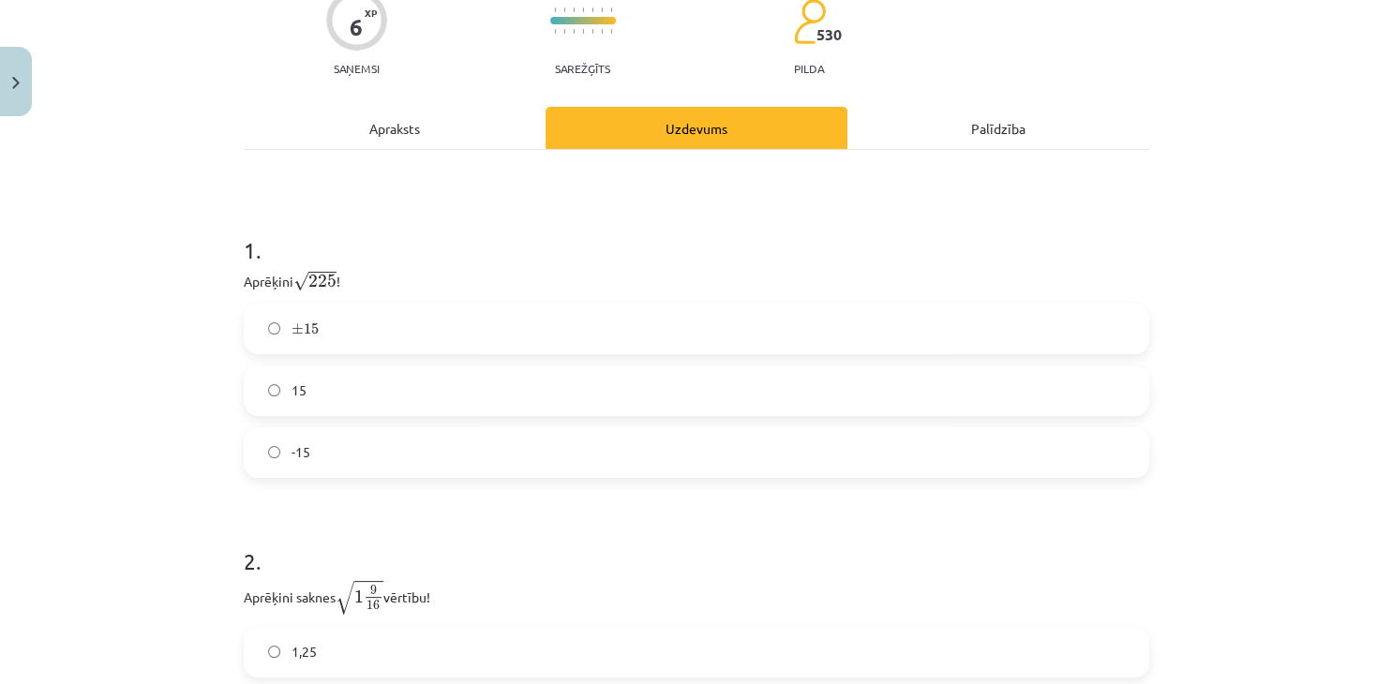
scroll to position [341, 0]
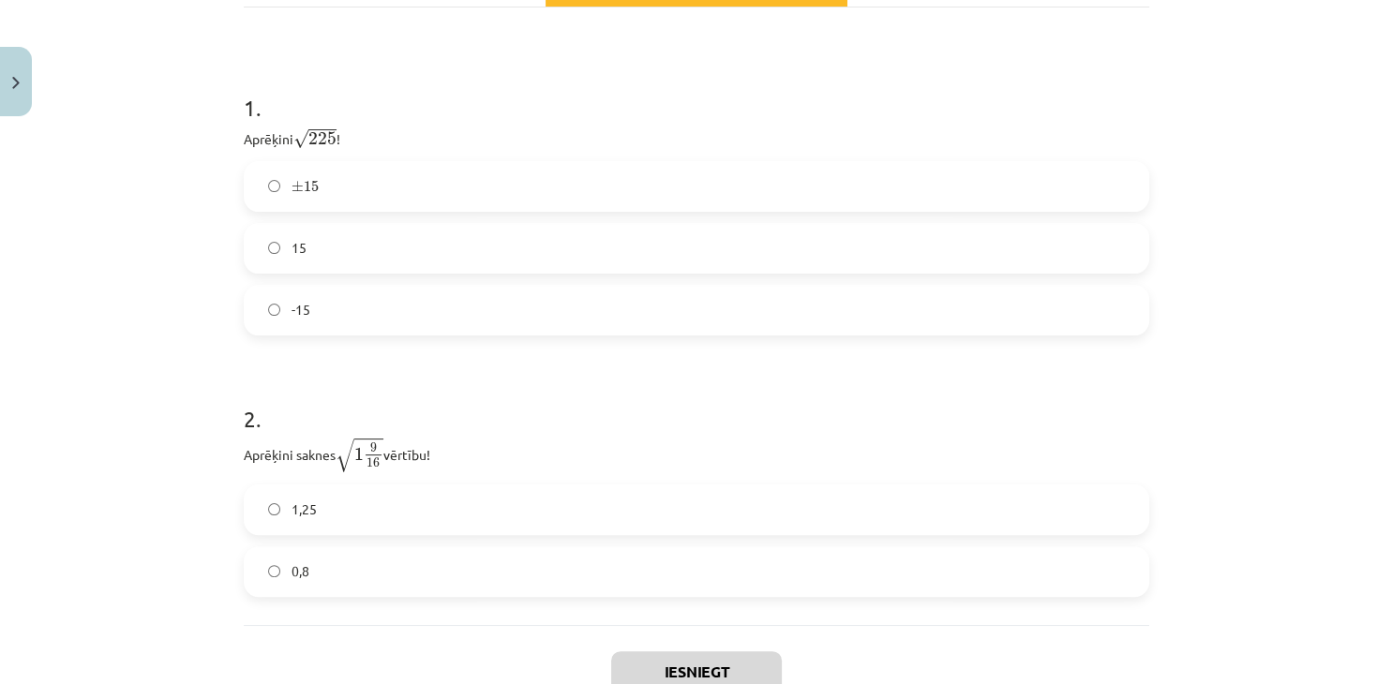
click at [406, 199] on label "± 15 ± 15" at bounding box center [697, 186] width 902 height 47
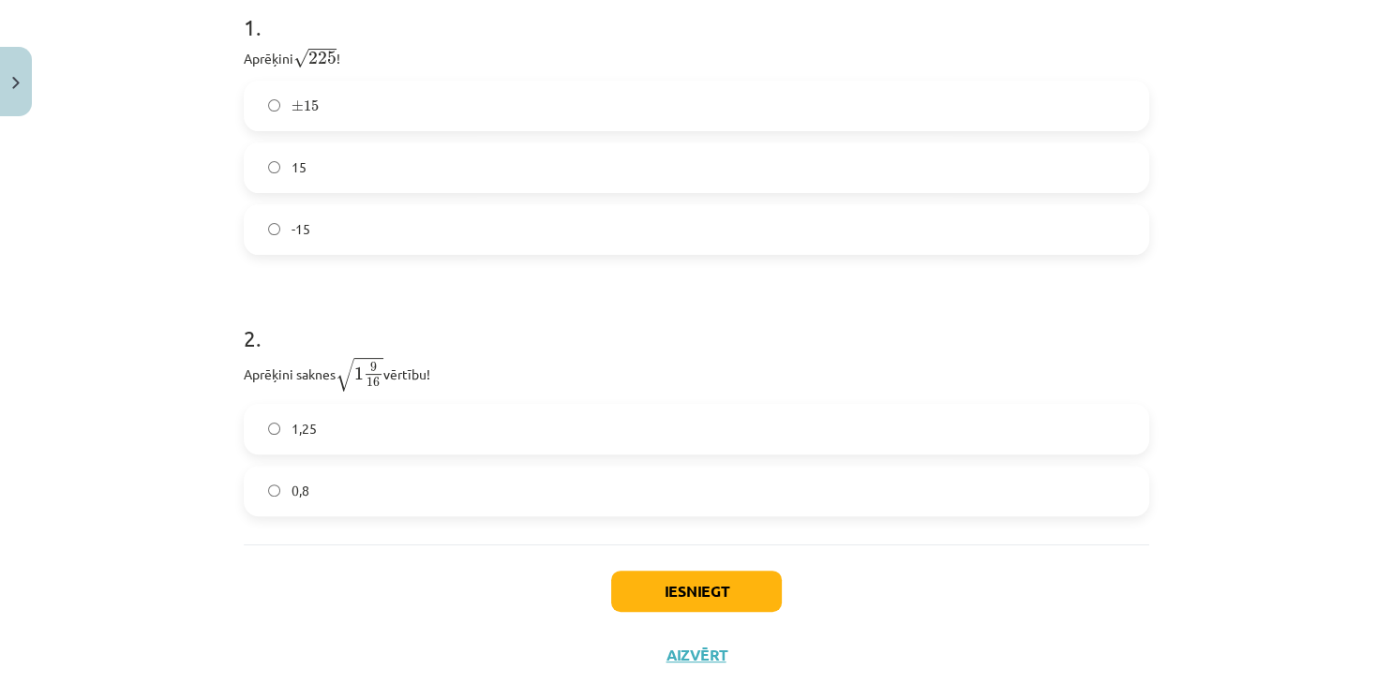
scroll to position [469, 0]
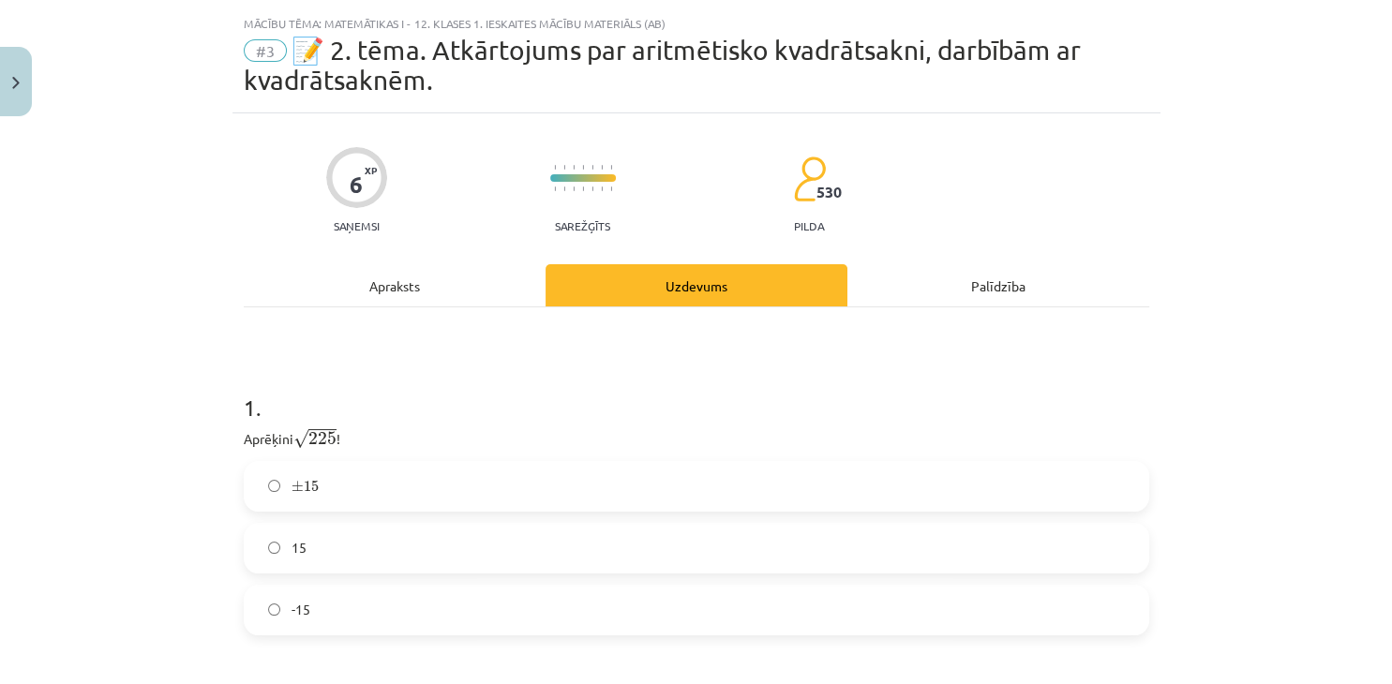
click at [405, 281] on div "Apraksts" at bounding box center [395, 285] width 302 height 42
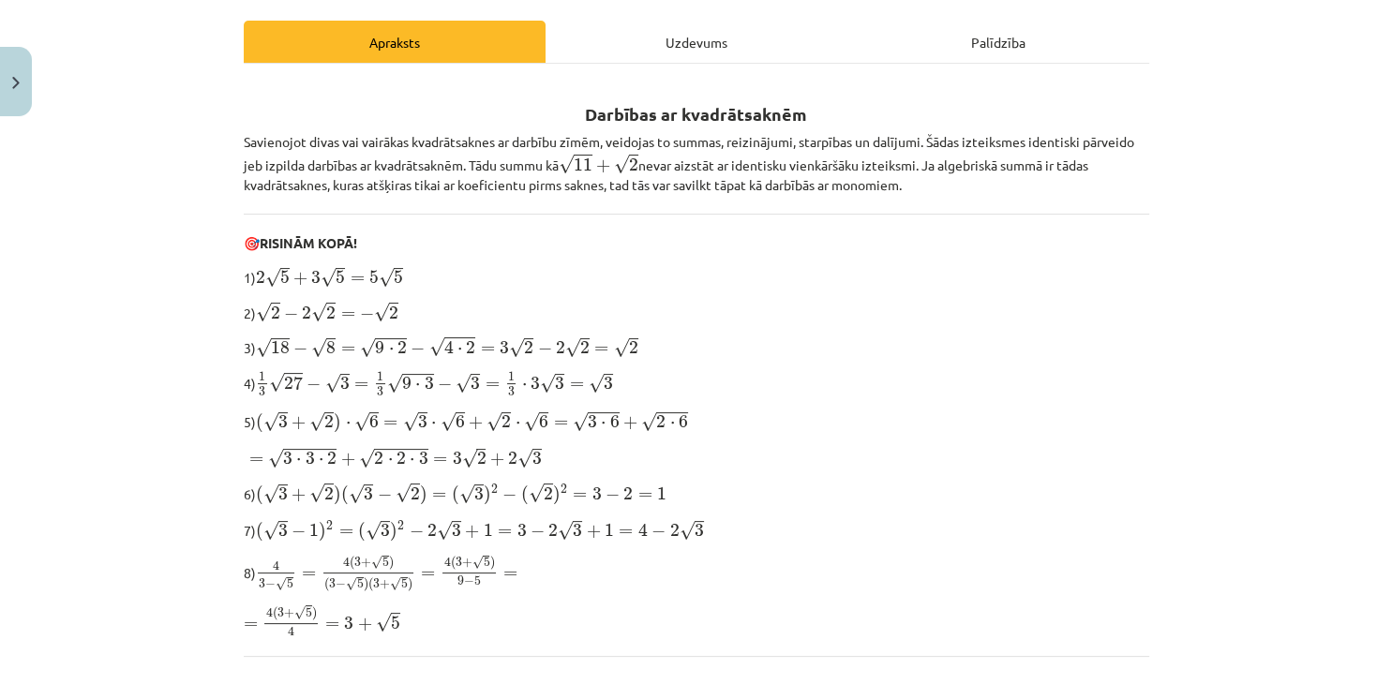
scroll to position [427, 0]
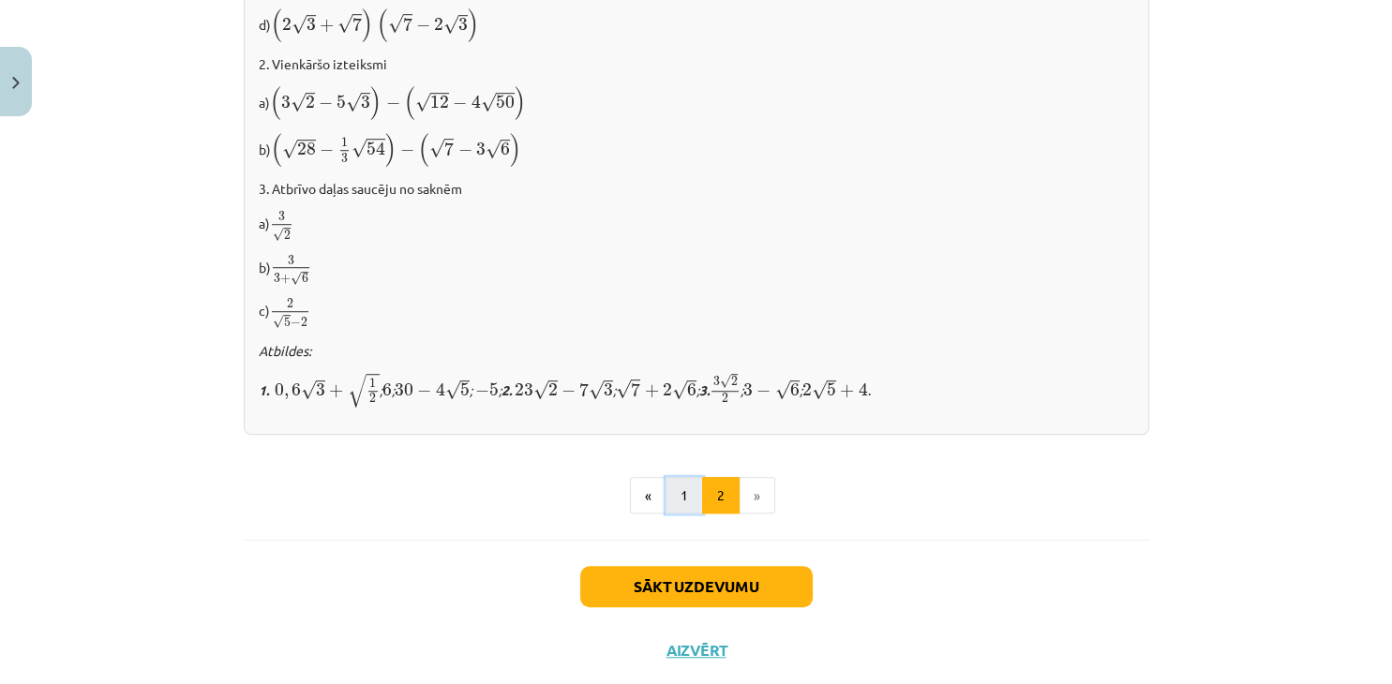
click at [690, 477] on button "1" at bounding box center [684, 495] width 37 height 37
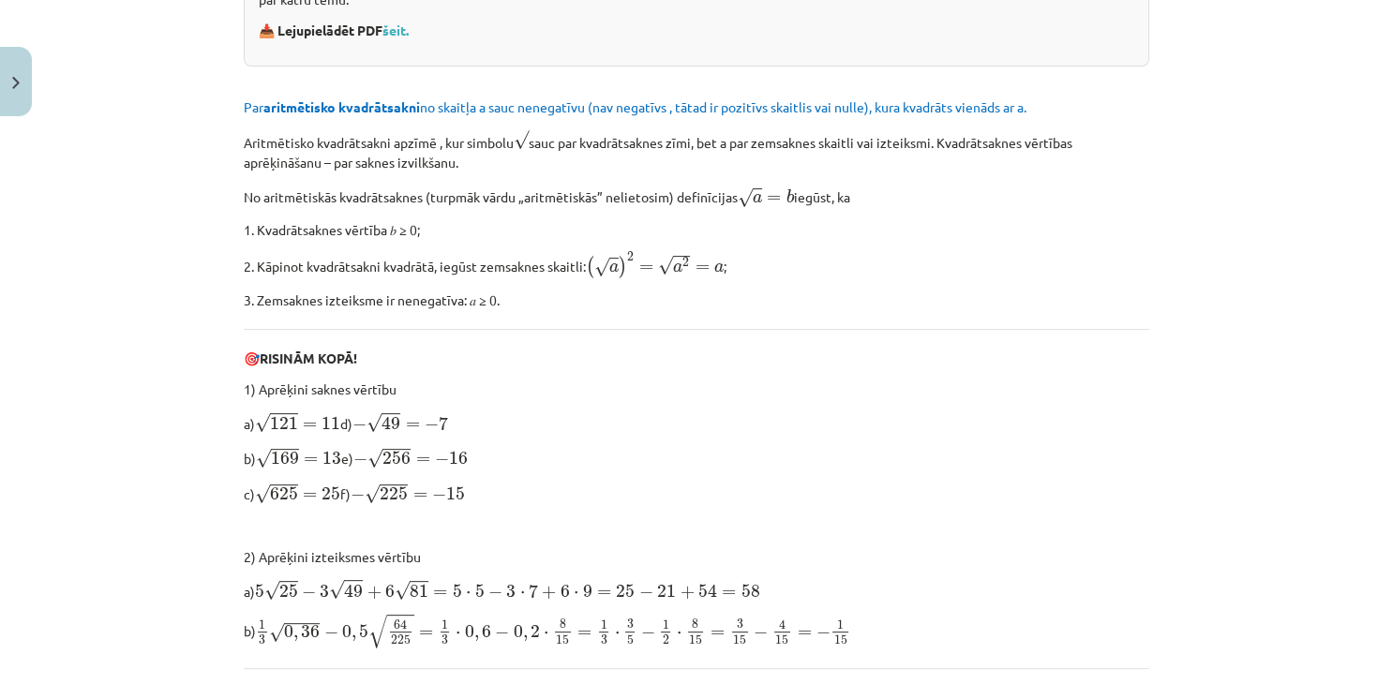
scroll to position [109, 0]
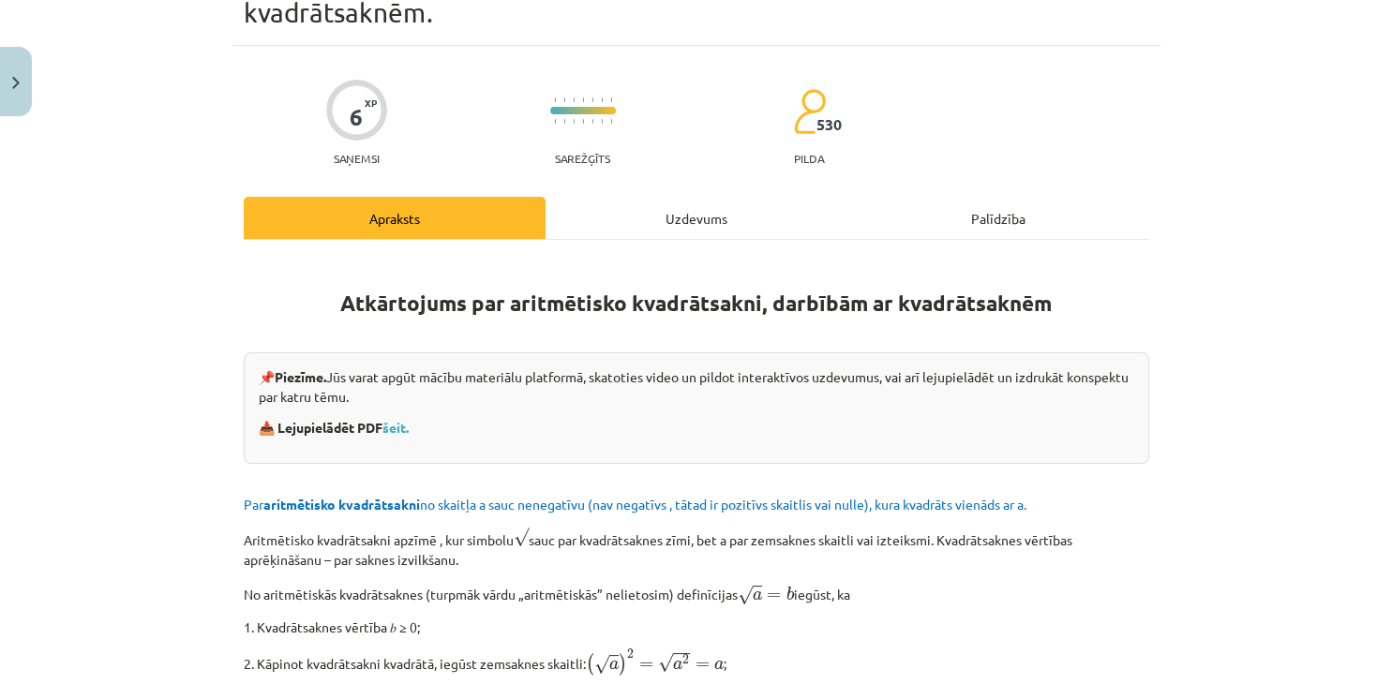
click at [701, 209] on div "Uzdevums" at bounding box center [697, 218] width 302 height 42
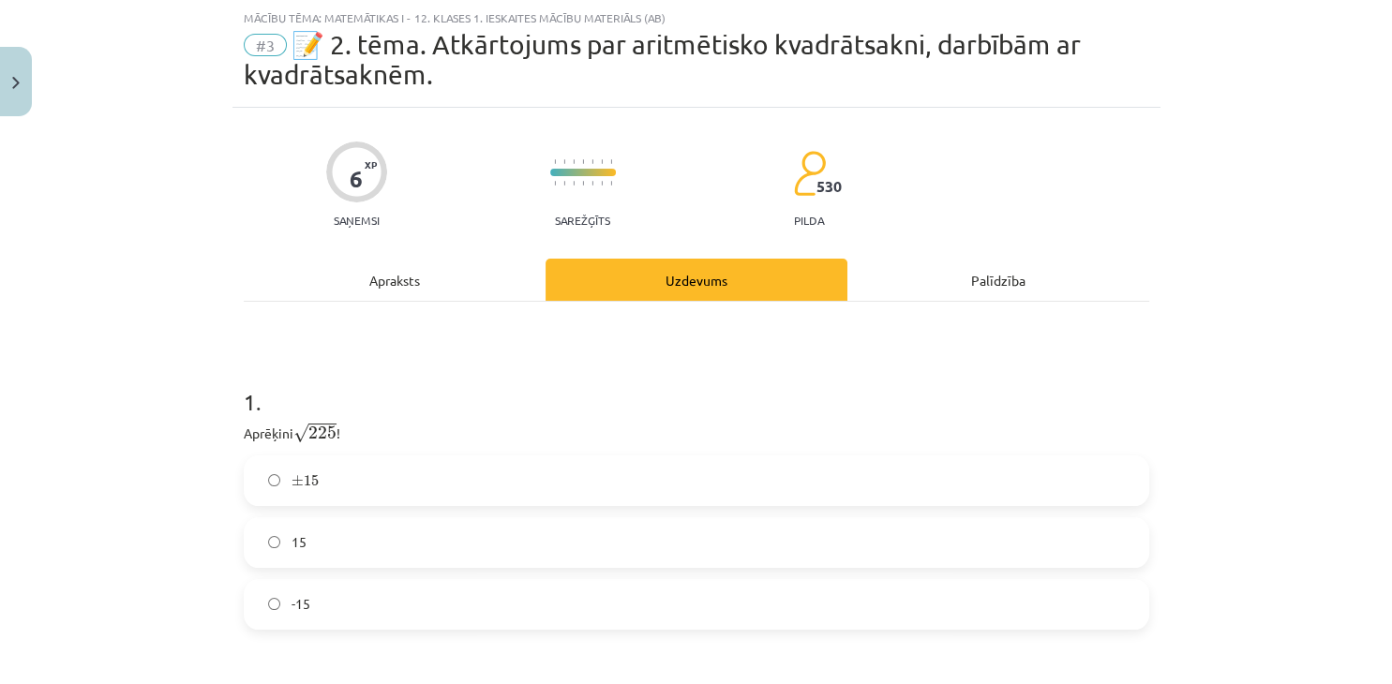
scroll to position [46, 0]
click at [311, 557] on label "15" at bounding box center [697, 543] width 902 height 47
click at [464, 285] on div "Apraksts" at bounding box center [395, 281] width 302 height 42
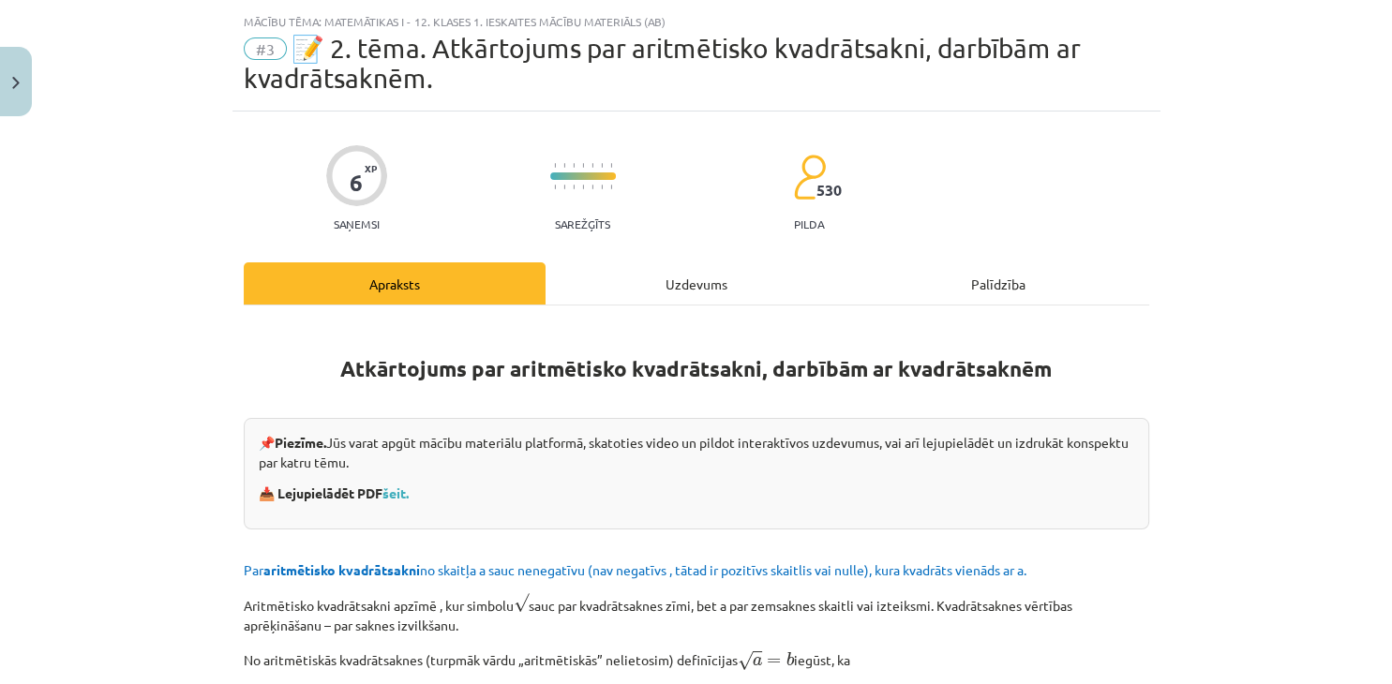
scroll to position [0, 0]
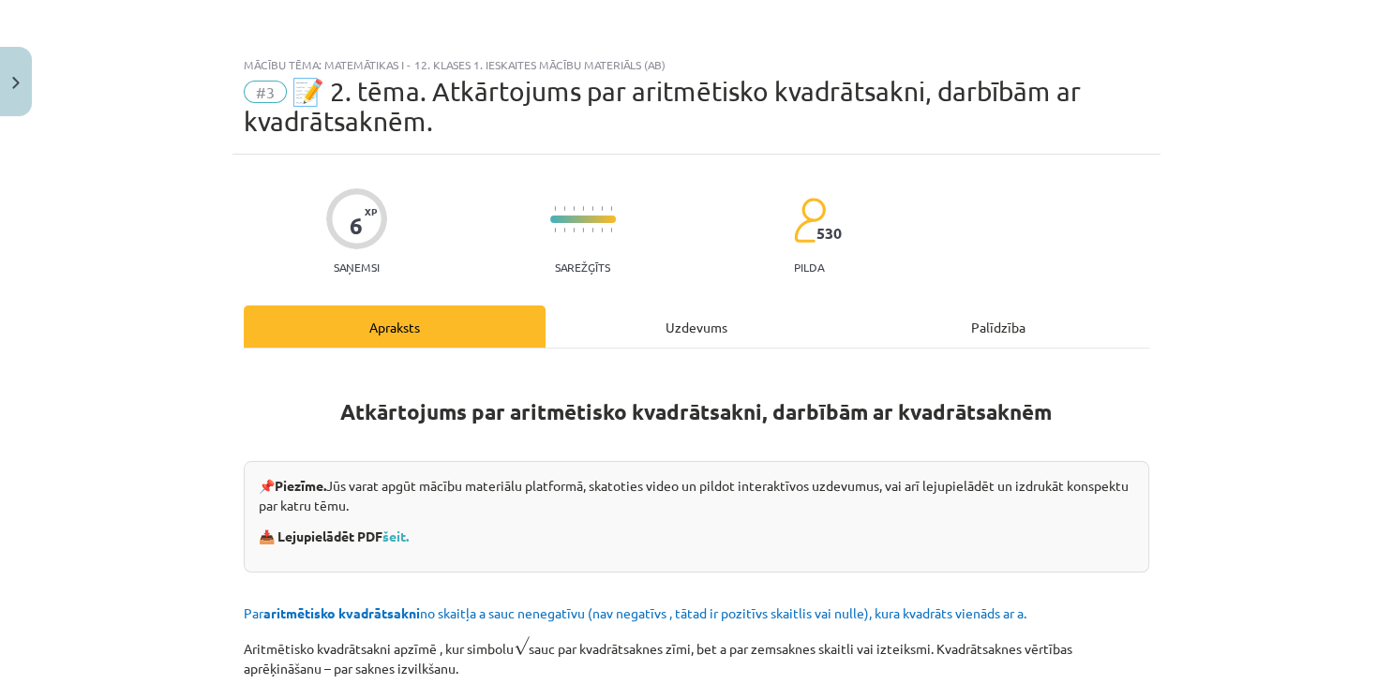
click at [661, 322] on div "Uzdevums" at bounding box center [697, 327] width 302 height 42
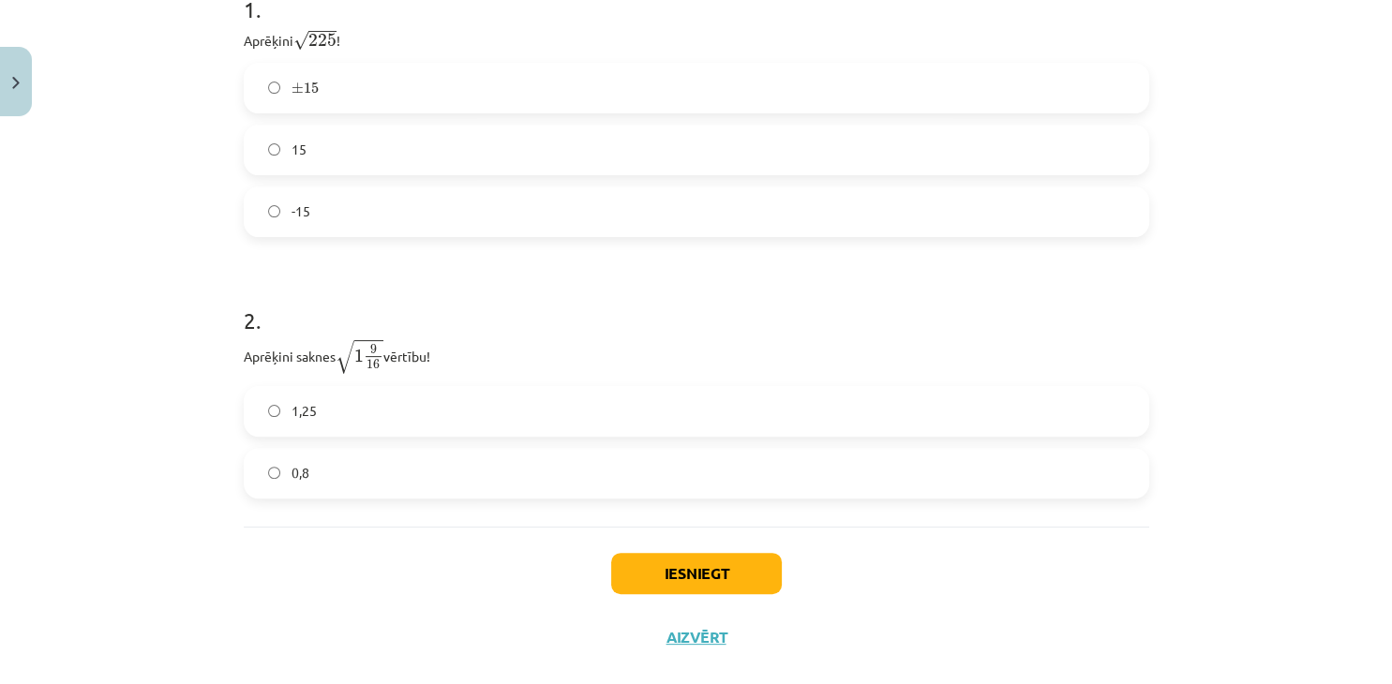
scroll to position [469, 0]
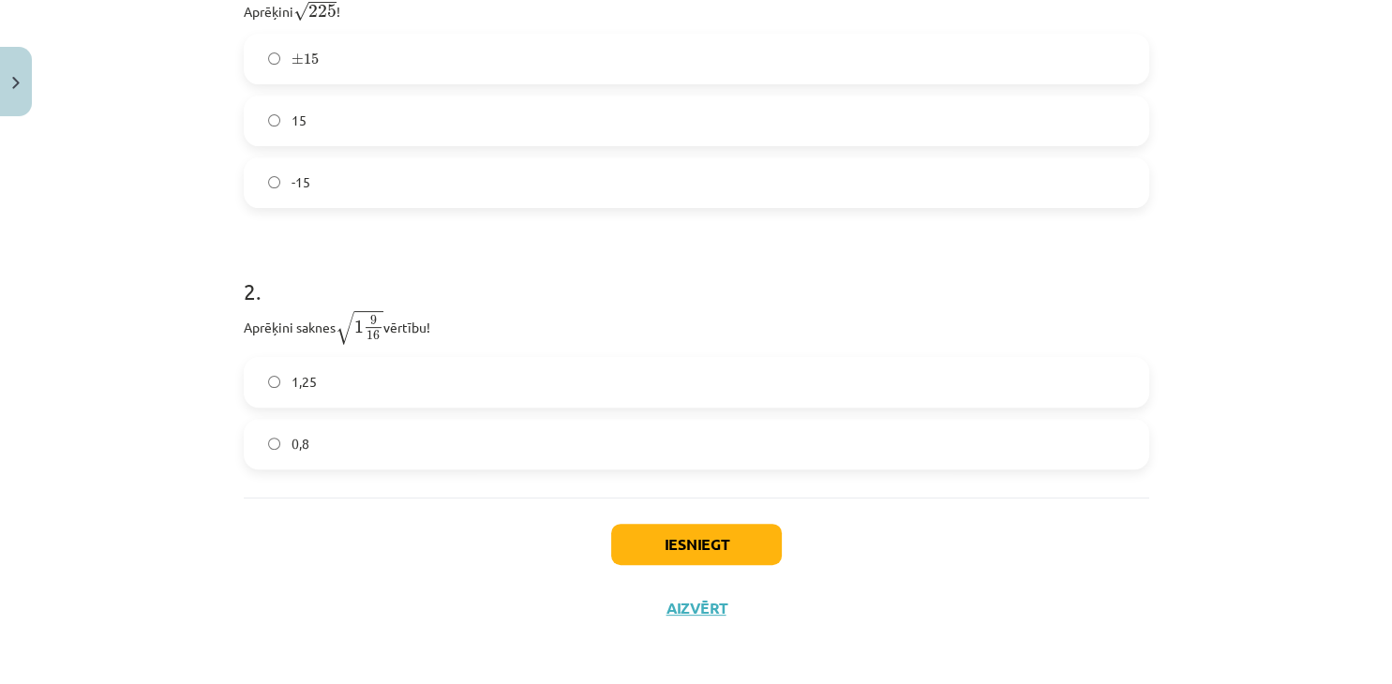
click at [377, 395] on label "1,25" at bounding box center [697, 382] width 902 height 47
click at [714, 563] on div "Iesniegt Aizvērt" at bounding box center [696, 563] width 905 height 131
click at [719, 547] on button "Iesniegt" at bounding box center [696, 544] width 171 height 41
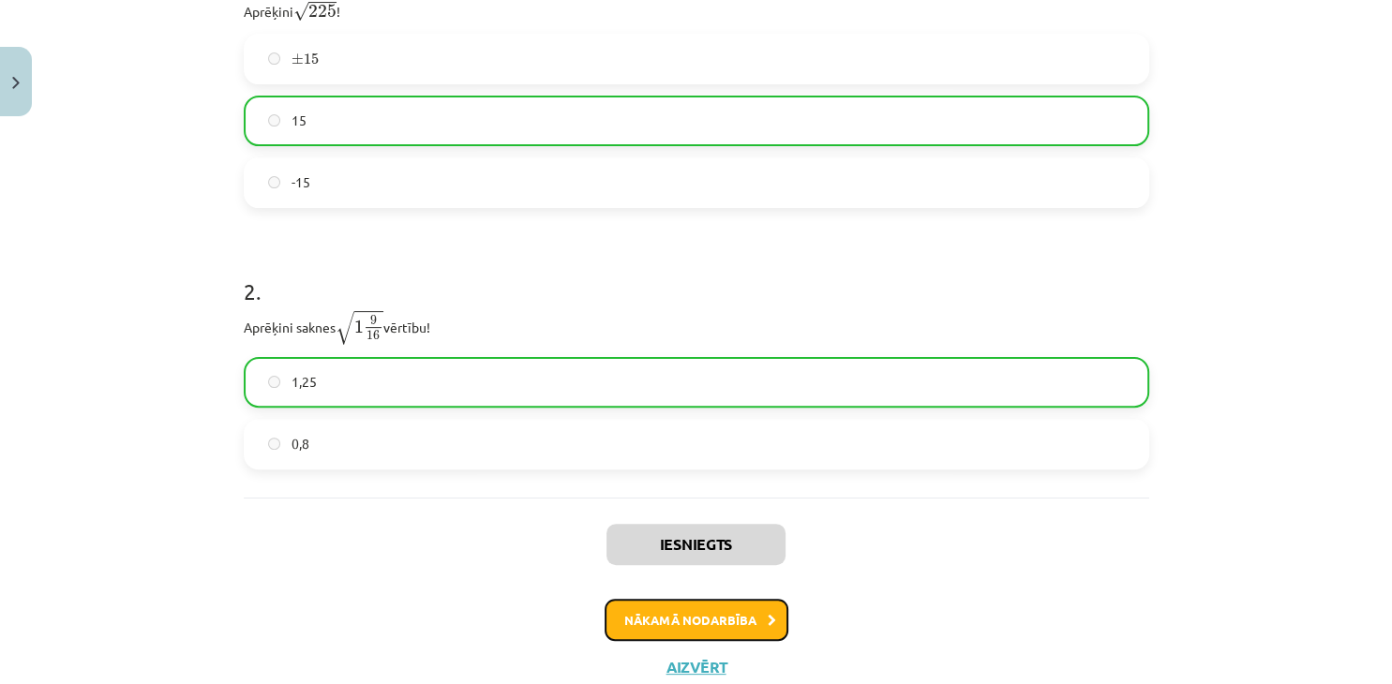
click at [719, 612] on button "Nākamā nodarbība" at bounding box center [697, 620] width 184 height 43
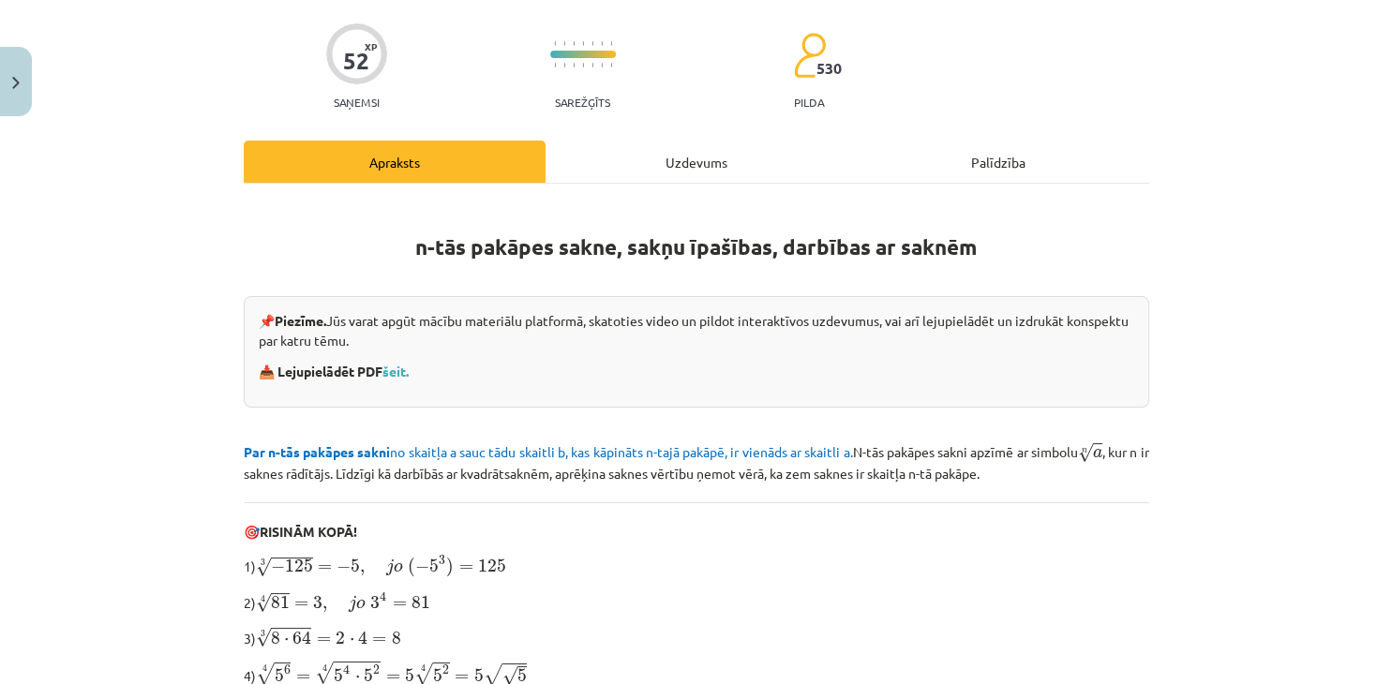
scroll to position [131, 0]
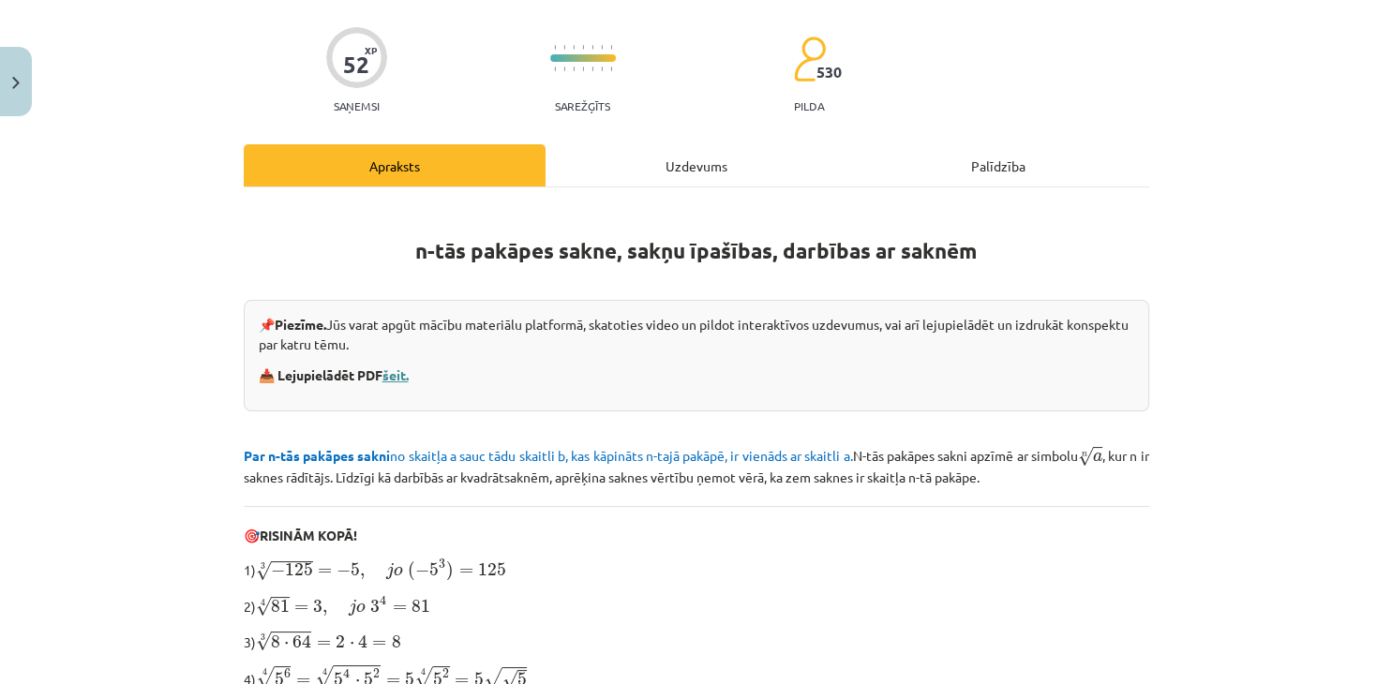
click at [409, 374] on link "šeit." at bounding box center [395, 375] width 26 height 17
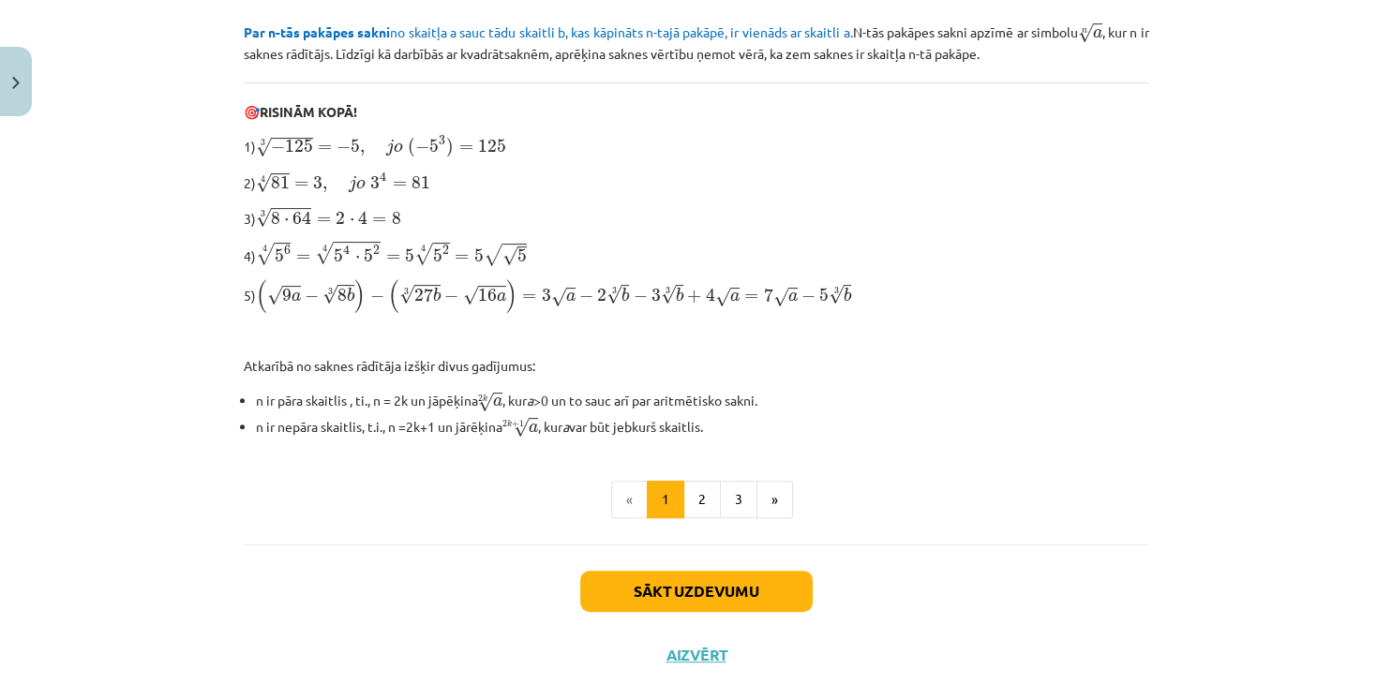
scroll to position [559, 0]
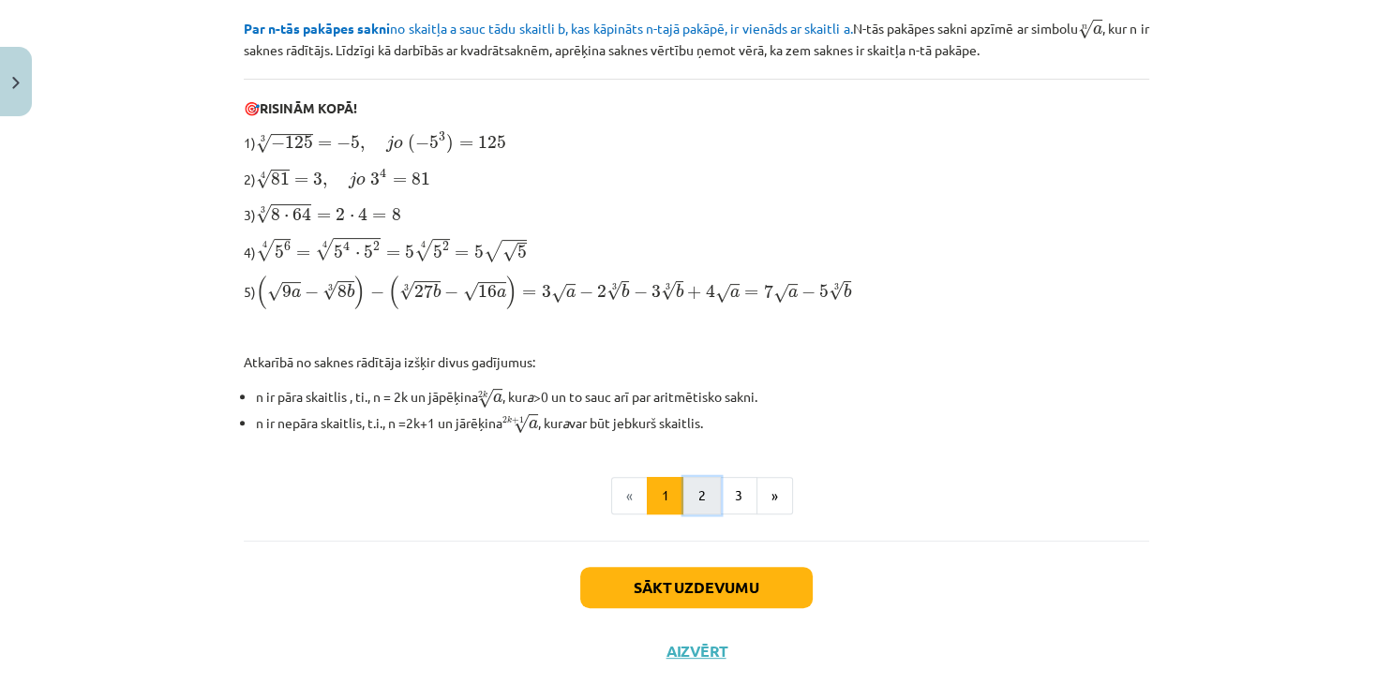
click at [707, 497] on button "2" at bounding box center [701, 495] width 37 height 37
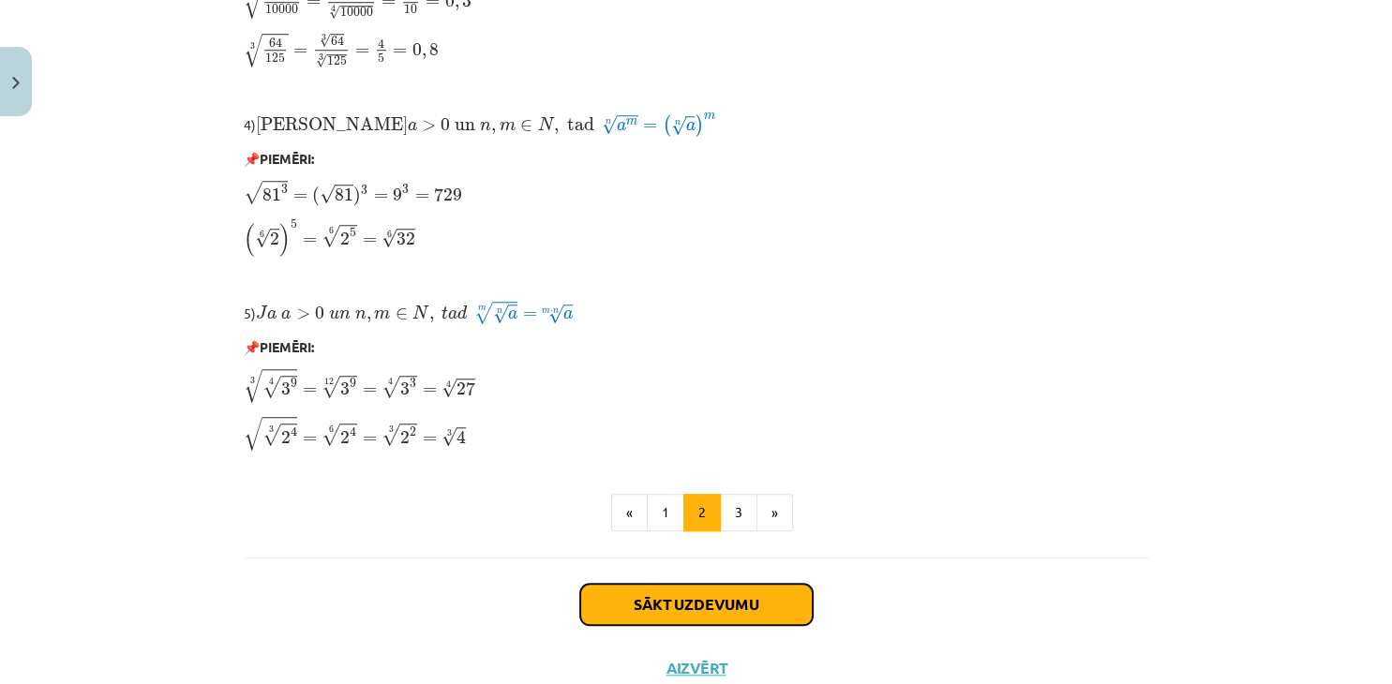
click at [705, 606] on button "Sākt uzdevumu" at bounding box center [696, 604] width 232 height 41
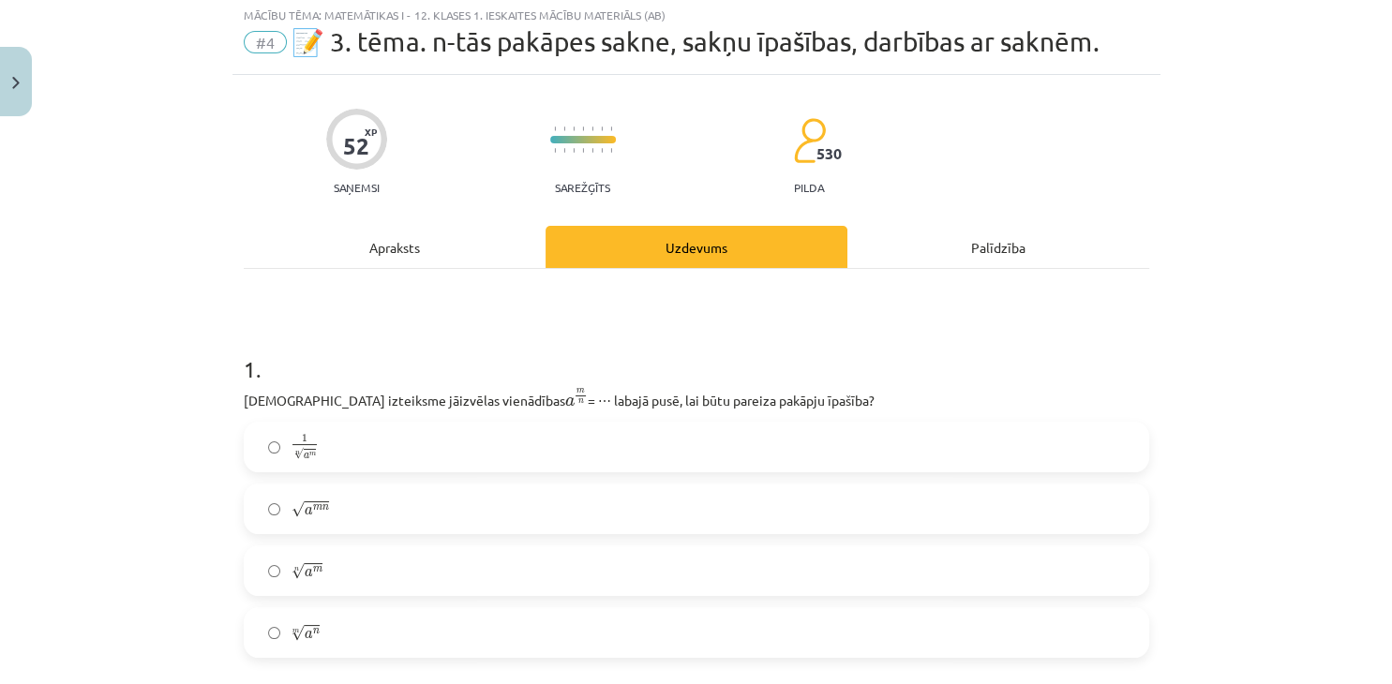
scroll to position [304, 0]
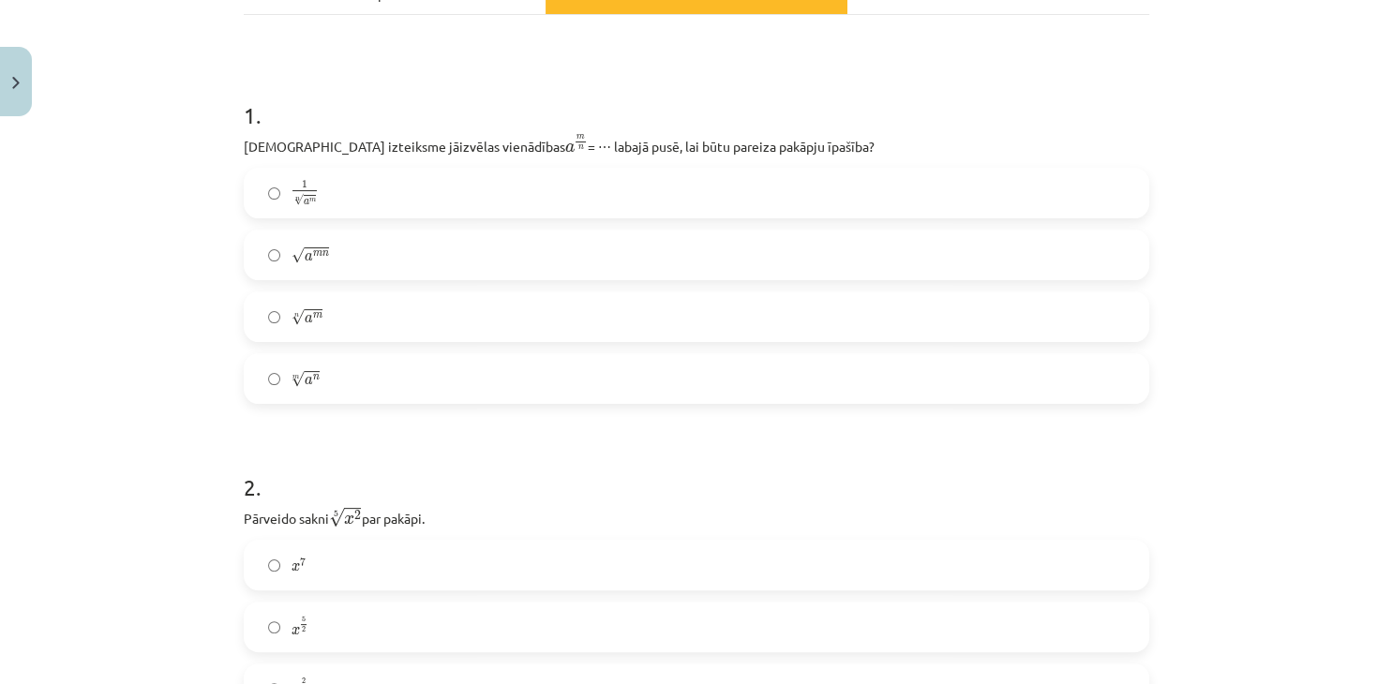
click at [336, 328] on label "n √ a m a m n" at bounding box center [697, 316] width 902 height 47
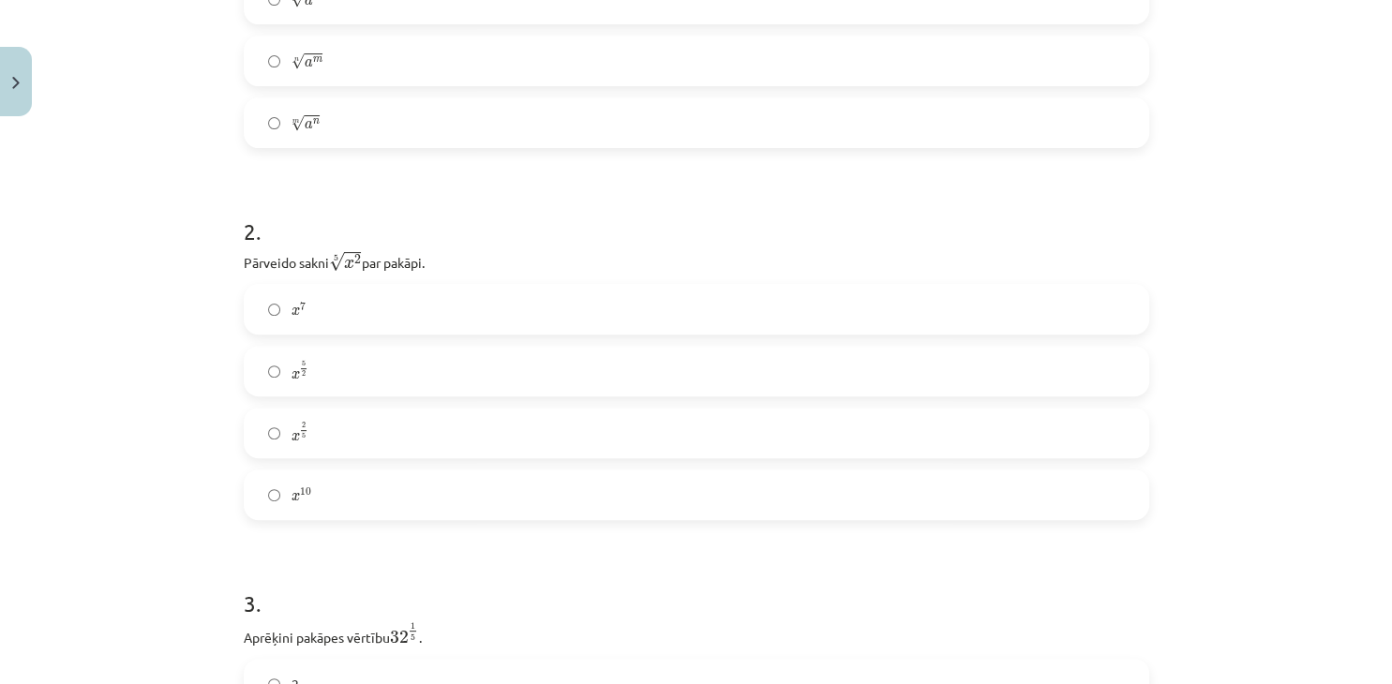
scroll to position [559, 0]
click at [389, 436] on label "x 2 5 x 2 5" at bounding box center [697, 434] width 902 height 47
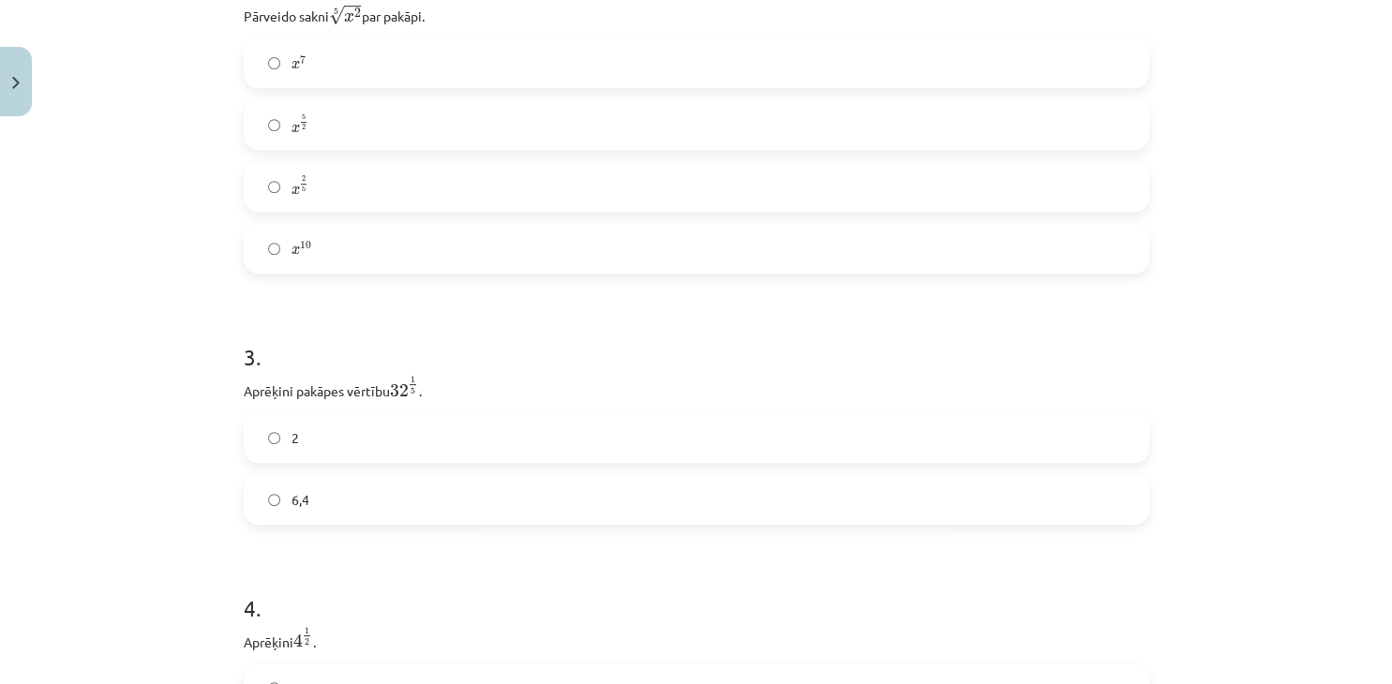
scroll to position [987, 0]
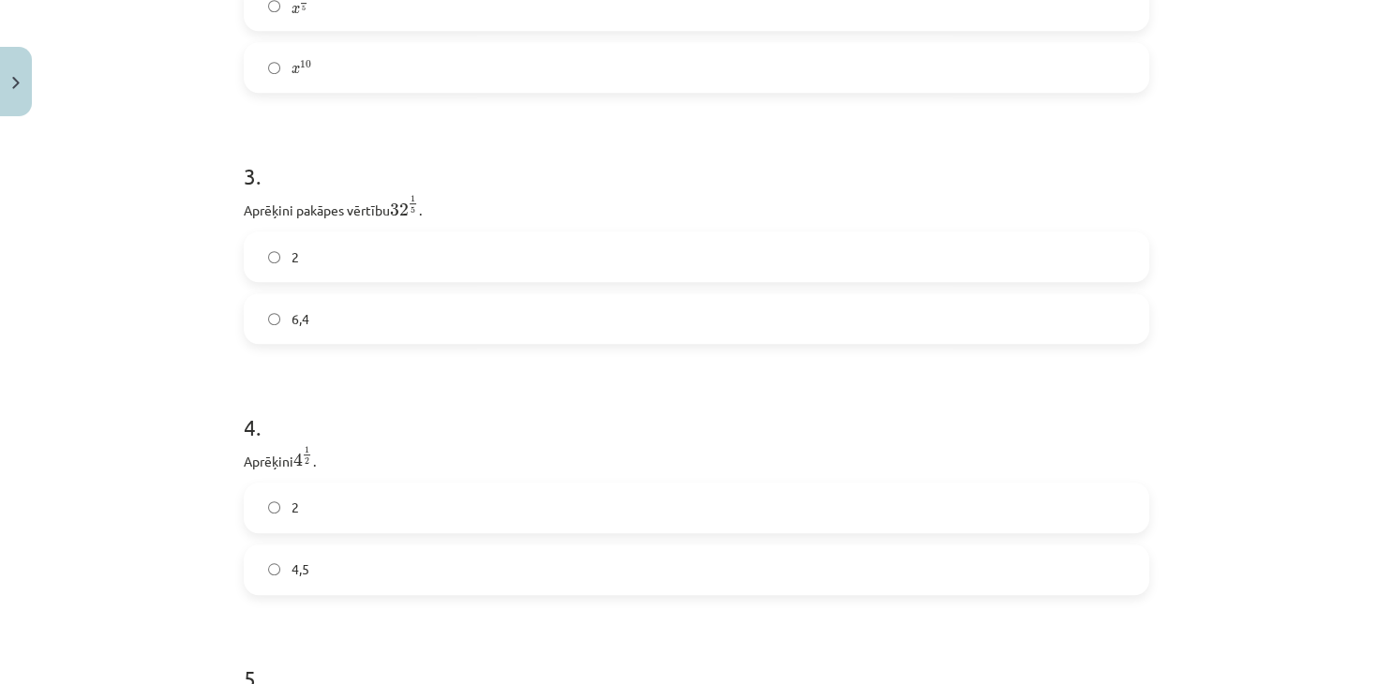
click at [296, 259] on span "2" at bounding box center [295, 257] width 7 height 20
click at [557, 264] on label "2" at bounding box center [697, 252] width 902 height 47
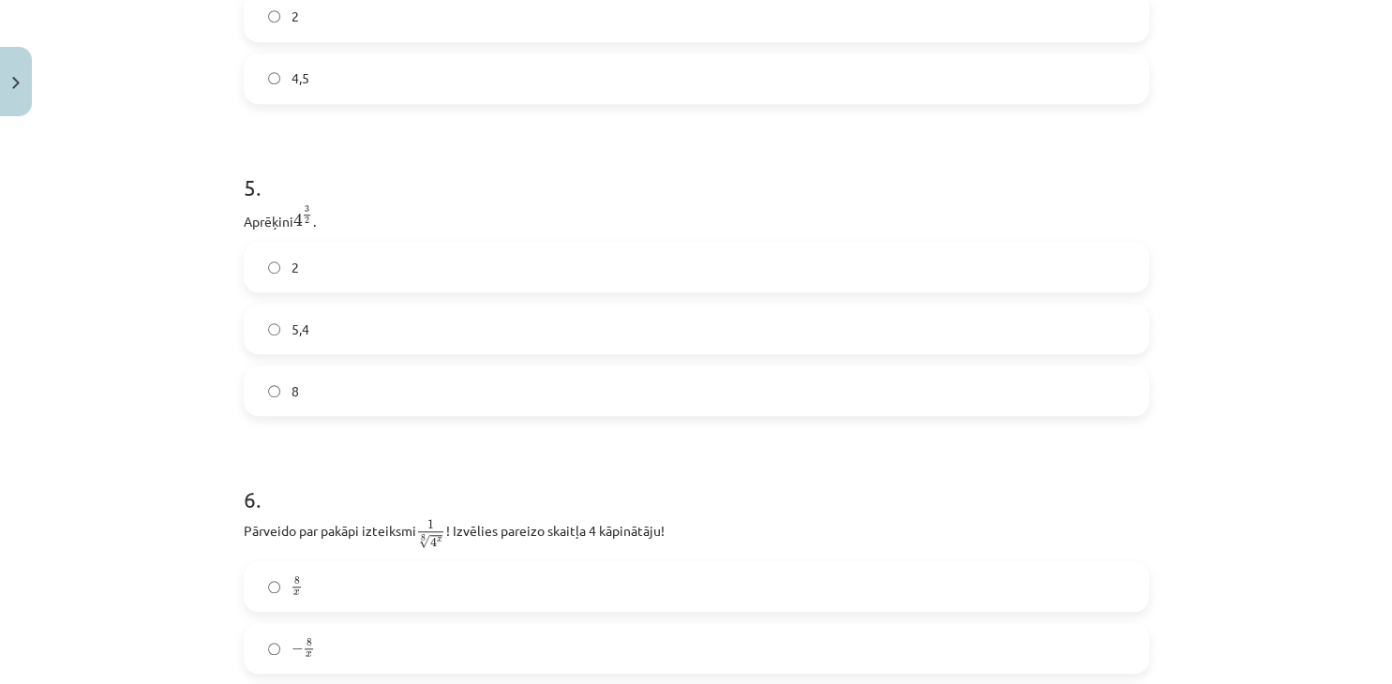
scroll to position [1500, 0]
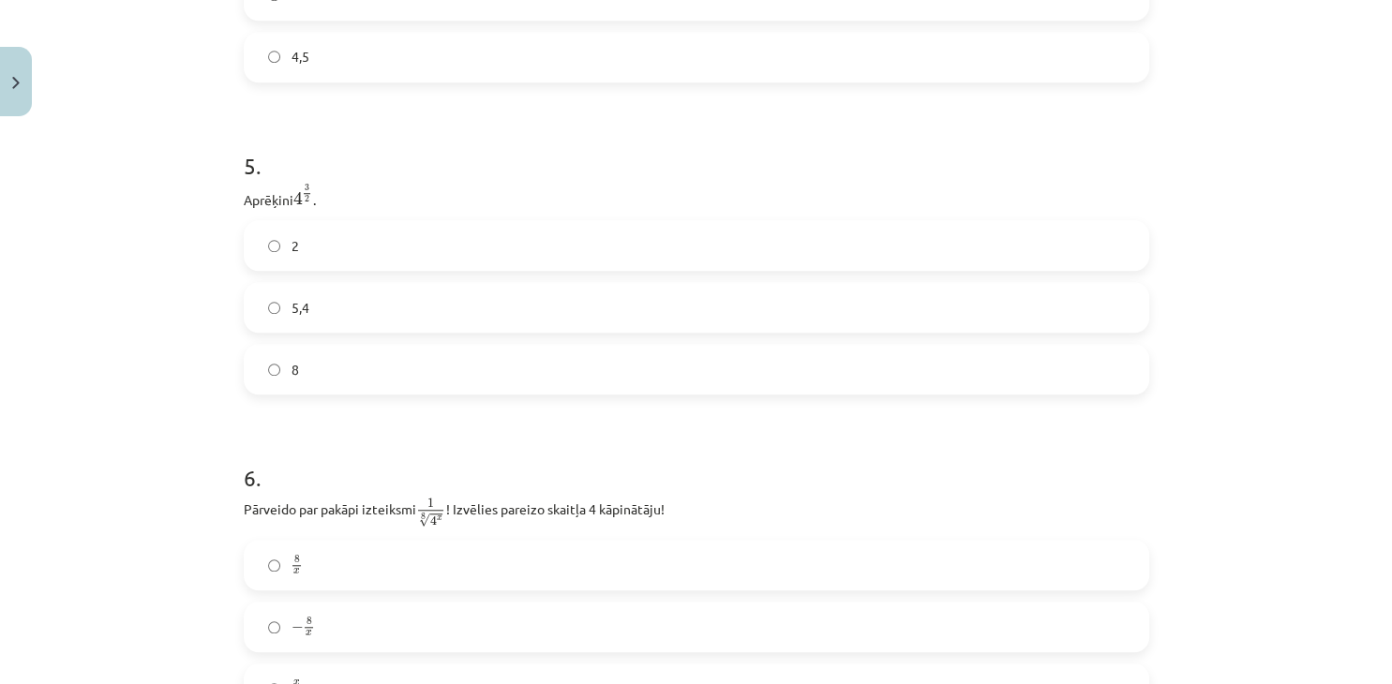
click at [477, 381] on label "8" at bounding box center [697, 369] width 902 height 47
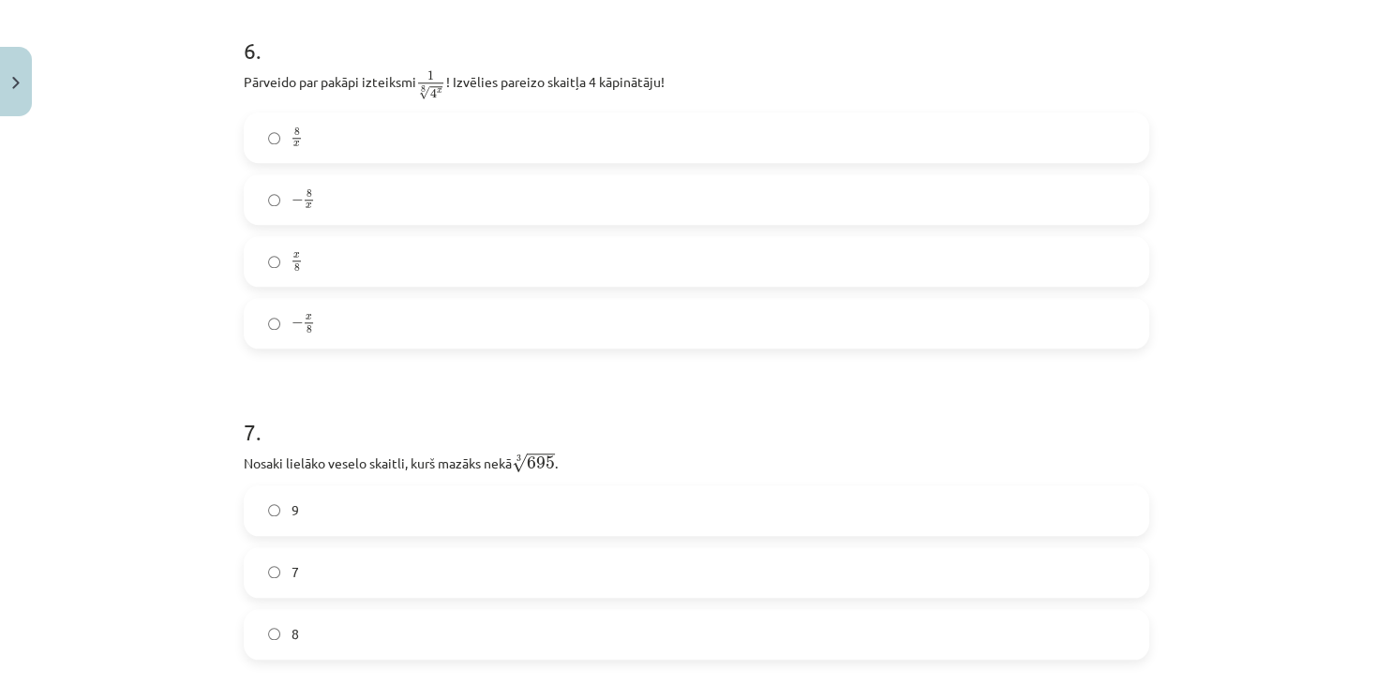
scroll to position [1841, 0]
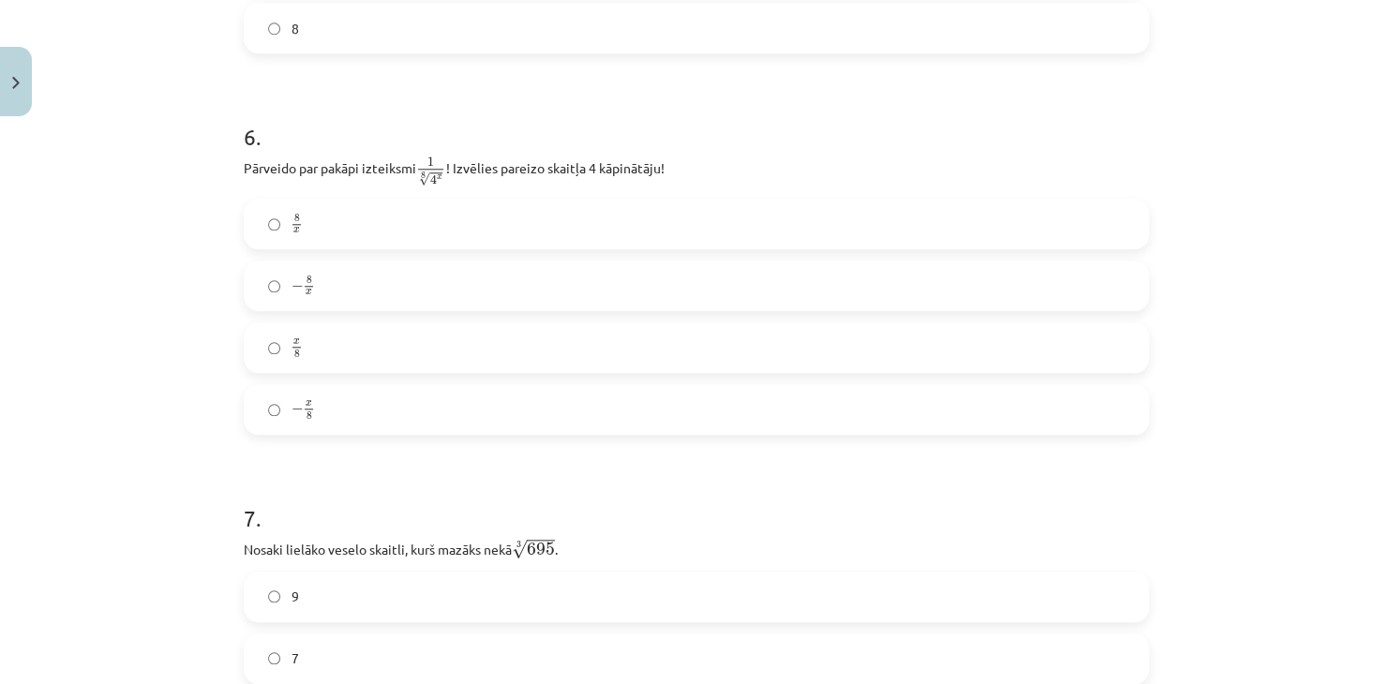
click at [384, 352] on label "x 8 x 8" at bounding box center [697, 347] width 902 height 47
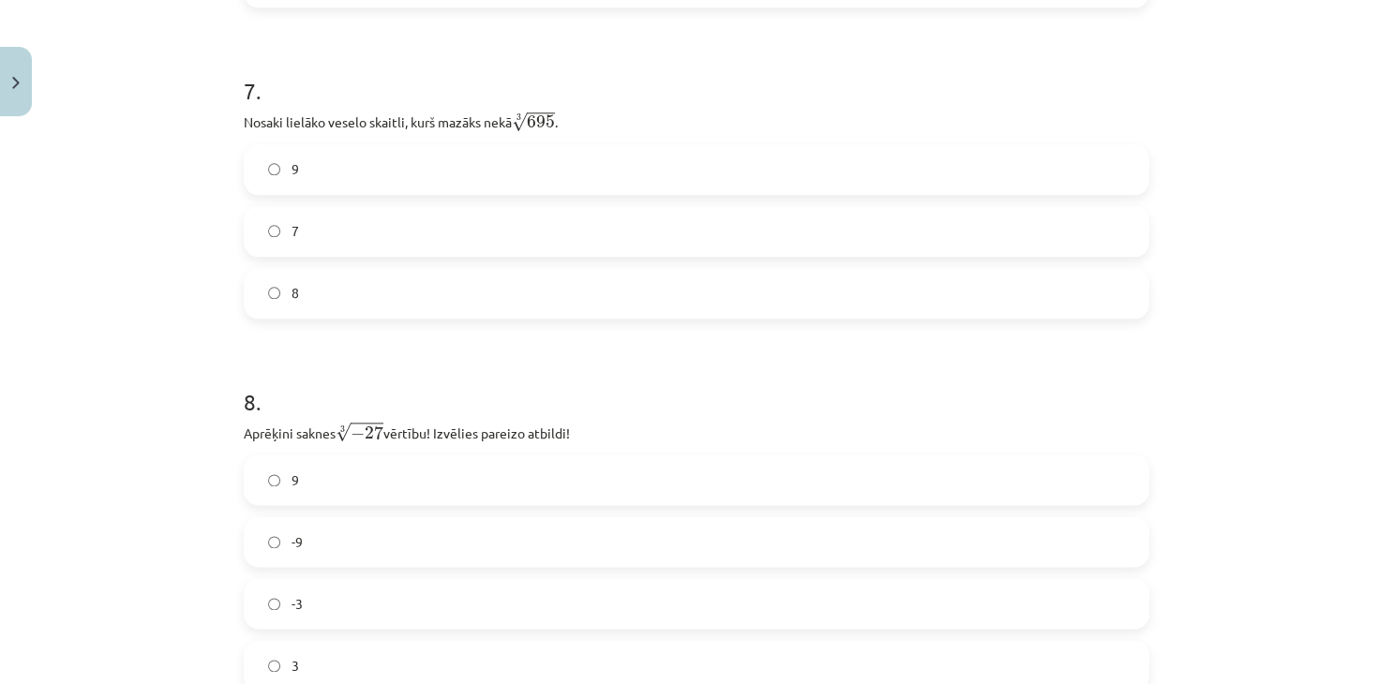
scroll to position [2269, 0]
click at [491, 310] on label "8" at bounding box center [697, 292] width 902 height 47
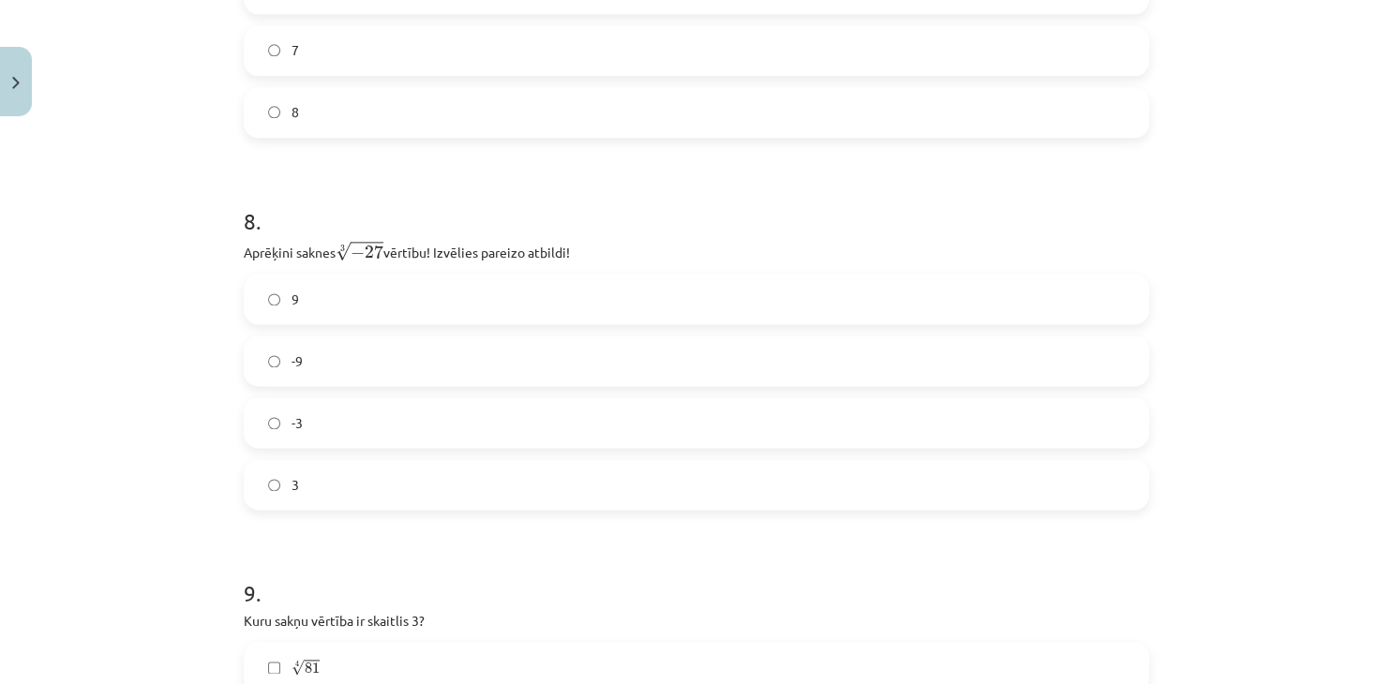
scroll to position [2611, 0]
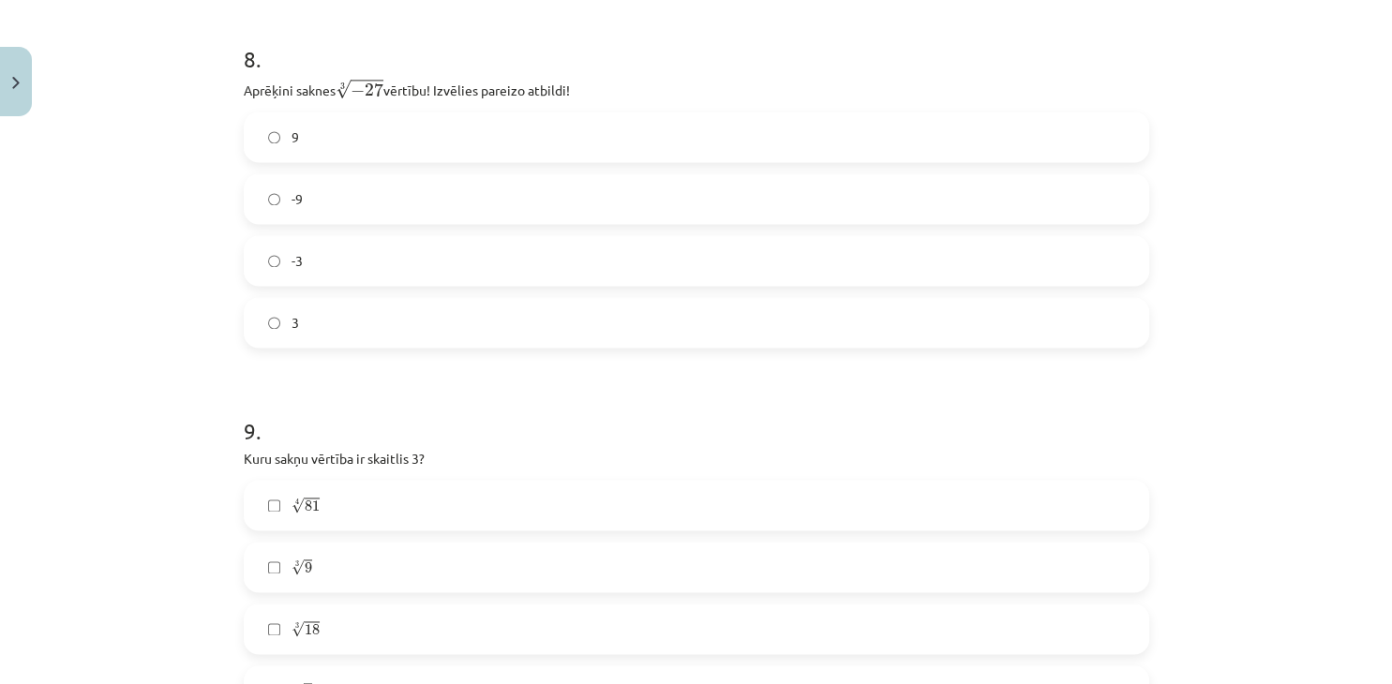
drag, startPoint x: 333, startPoint y: 271, endPoint x: 347, endPoint y: 266, distance: 14.8
click at [342, 268] on label "-3" at bounding box center [697, 260] width 902 height 47
click at [347, 266] on label "-3" at bounding box center [697, 260] width 902 height 47
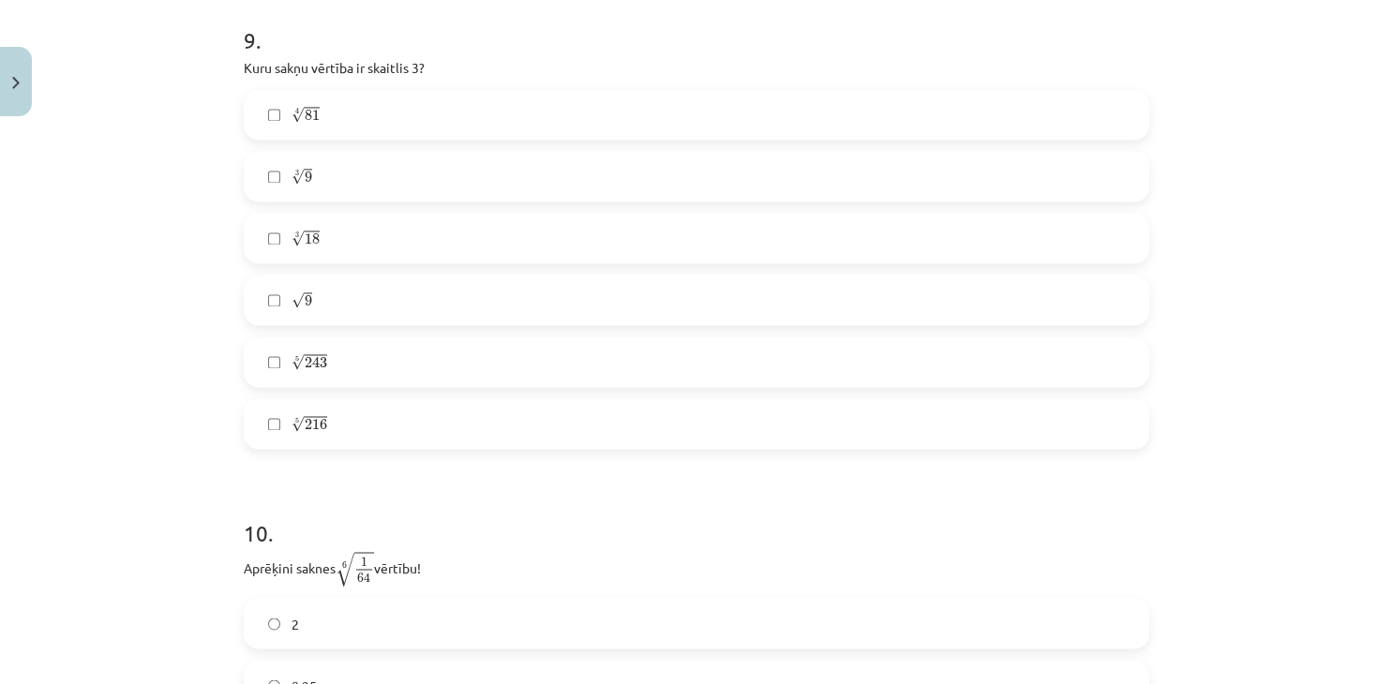
scroll to position [3038, 0]
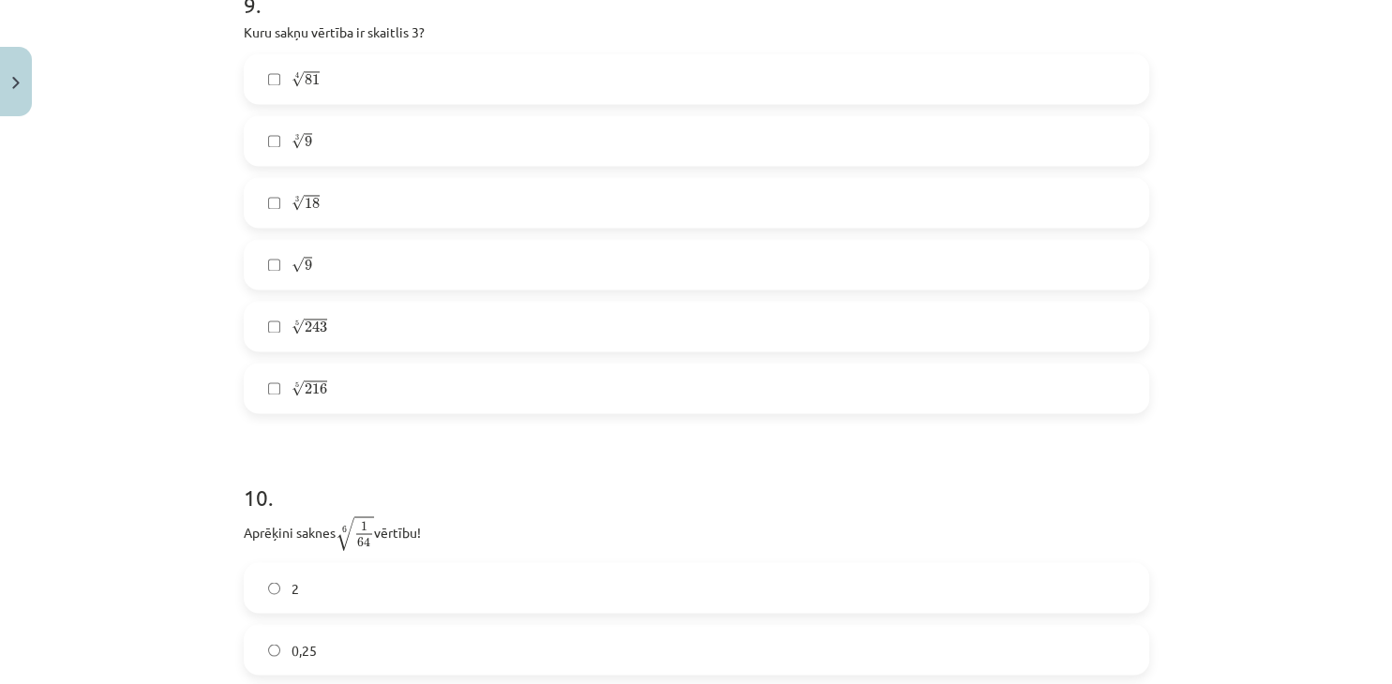
click at [495, 72] on label "4 √ 81 81 4" at bounding box center [697, 78] width 902 height 47
click at [401, 264] on label "√ 9 9" at bounding box center [697, 264] width 902 height 47
click at [436, 323] on label "5 √ 243 243 5" at bounding box center [697, 326] width 902 height 47
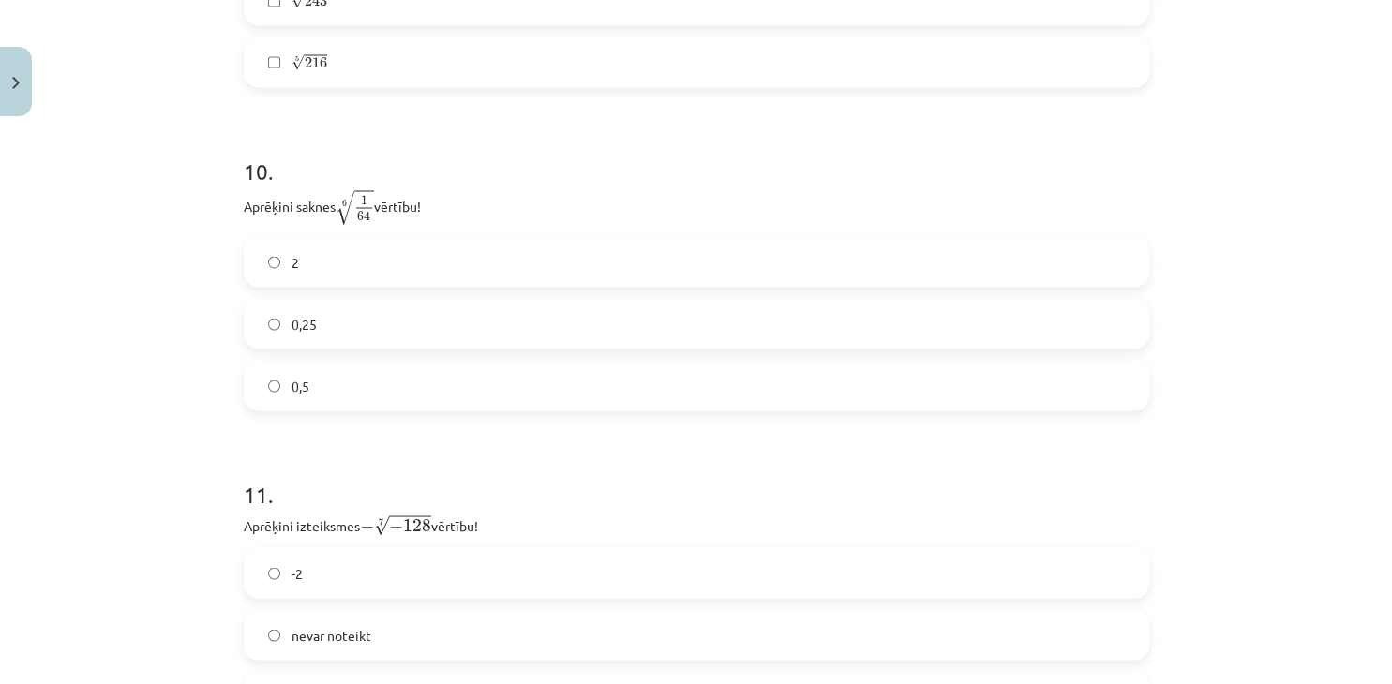
scroll to position [3381, 0]
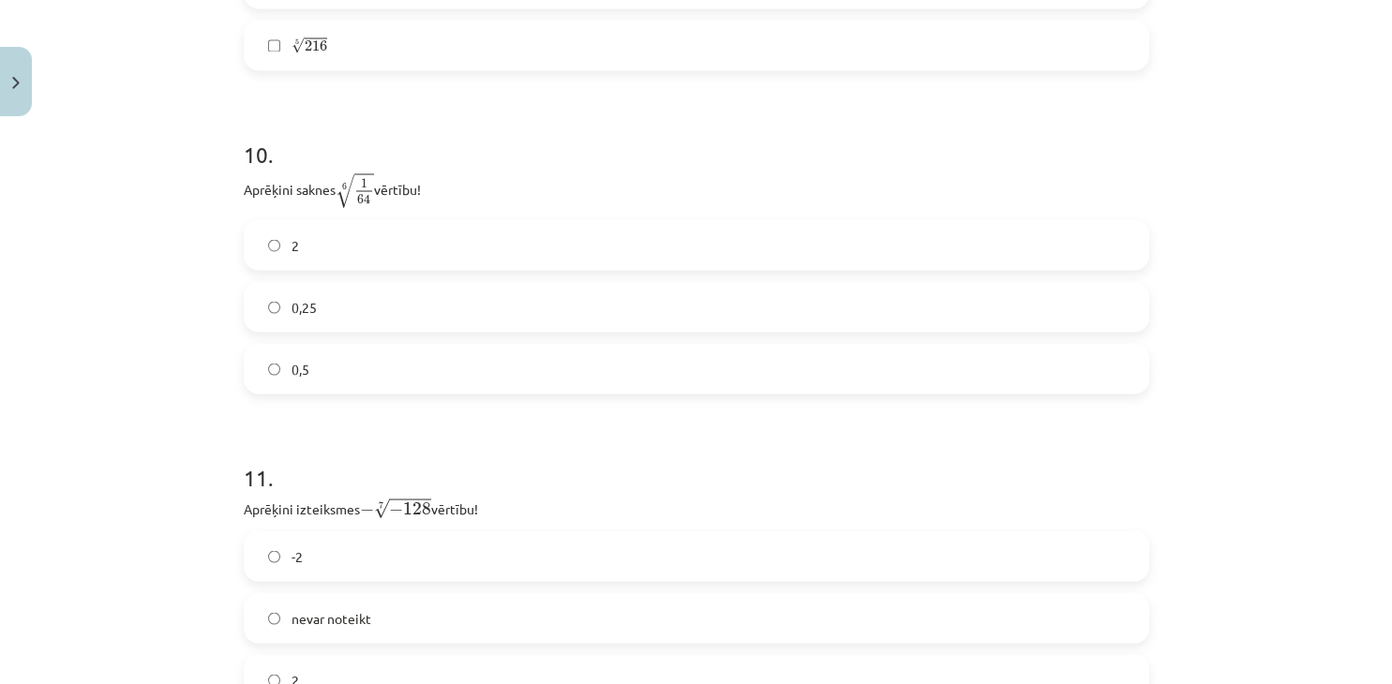
click at [411, 367] on label "0,5" at bounding box center [697, 368] width 902 height 47
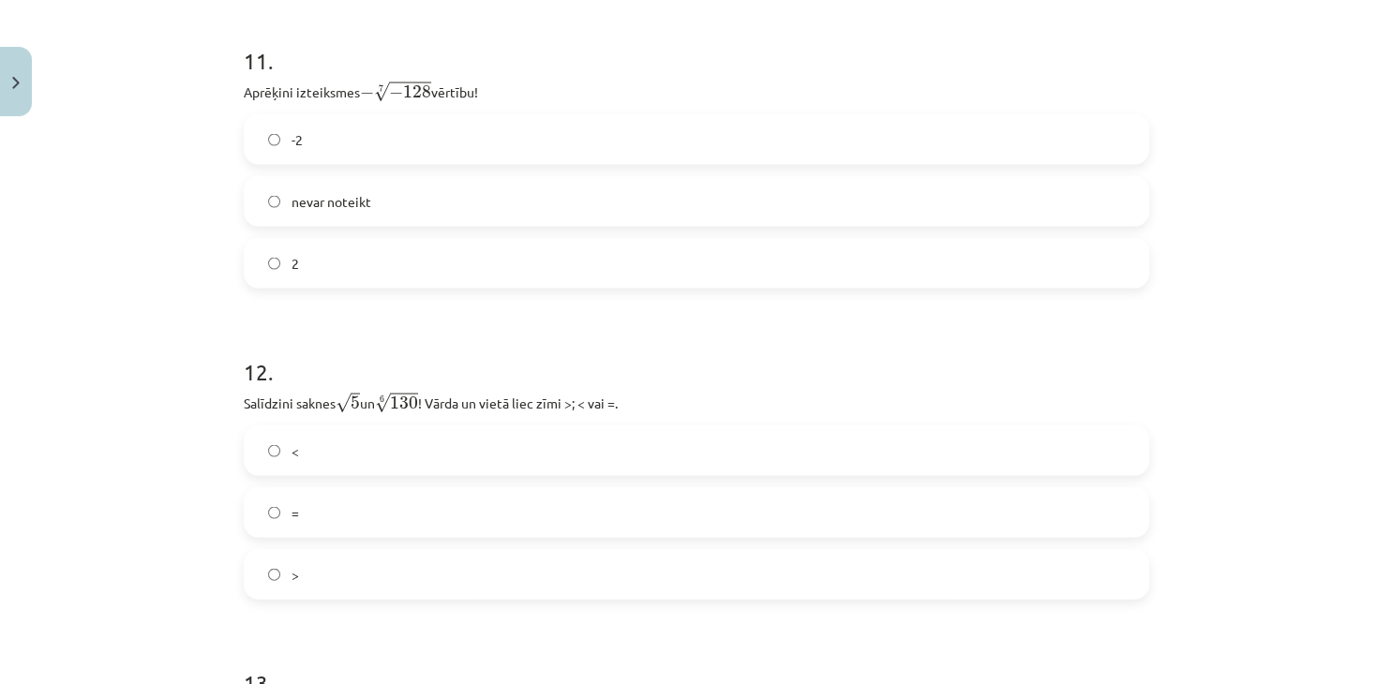
scroll to position [3807, 0]
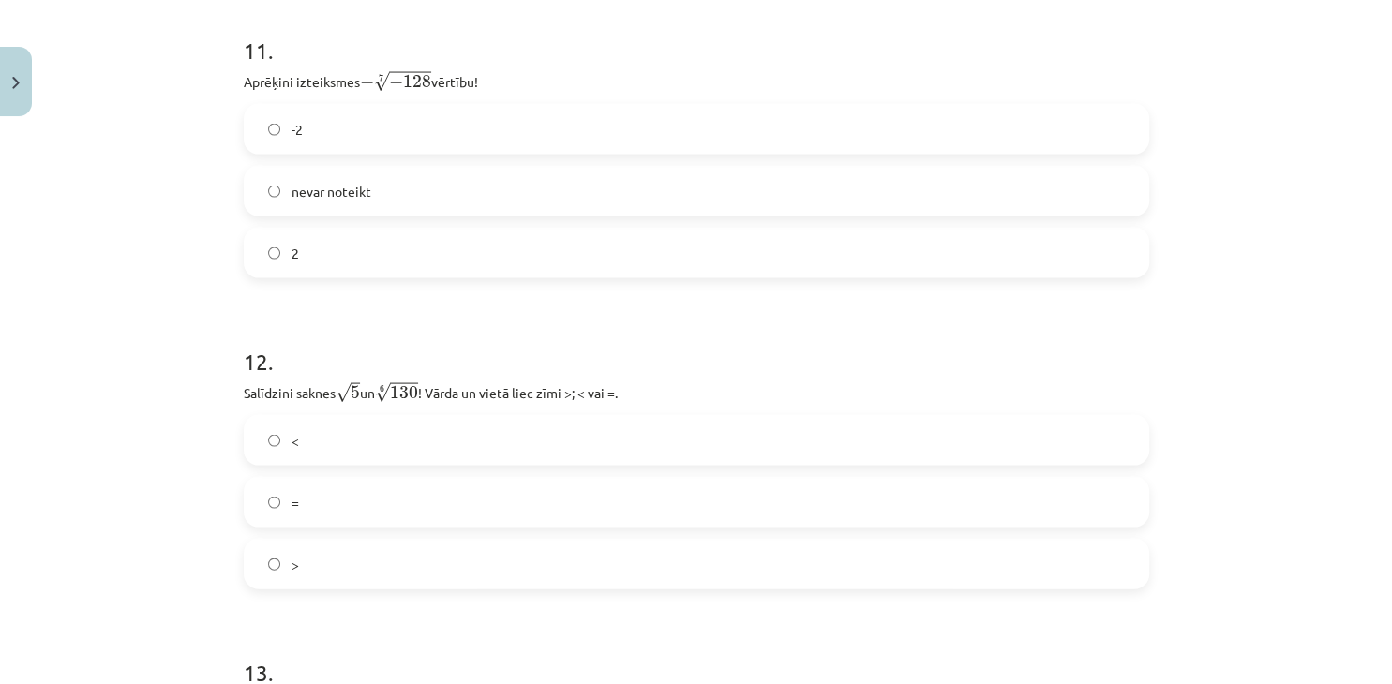
click at [311, 247] on label "2" at bounding box center [697, 253] width 902 height 47
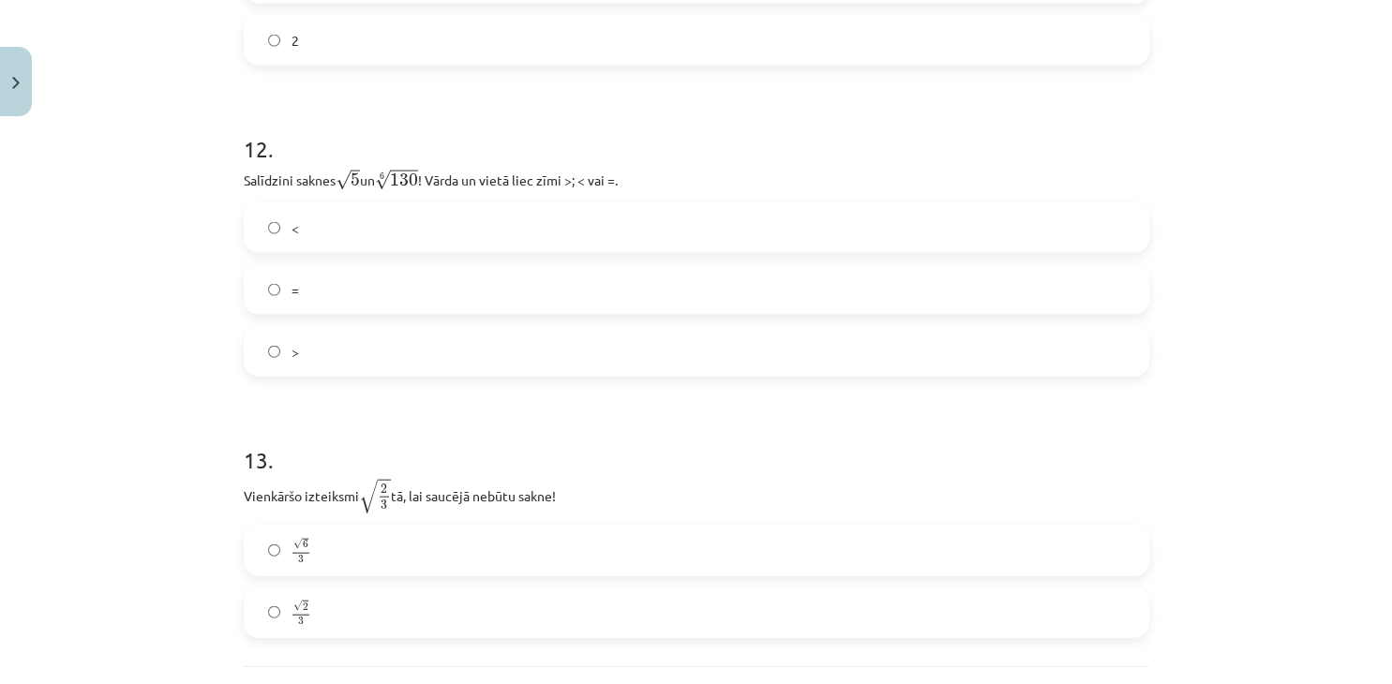
scroll to position [4064, 0]
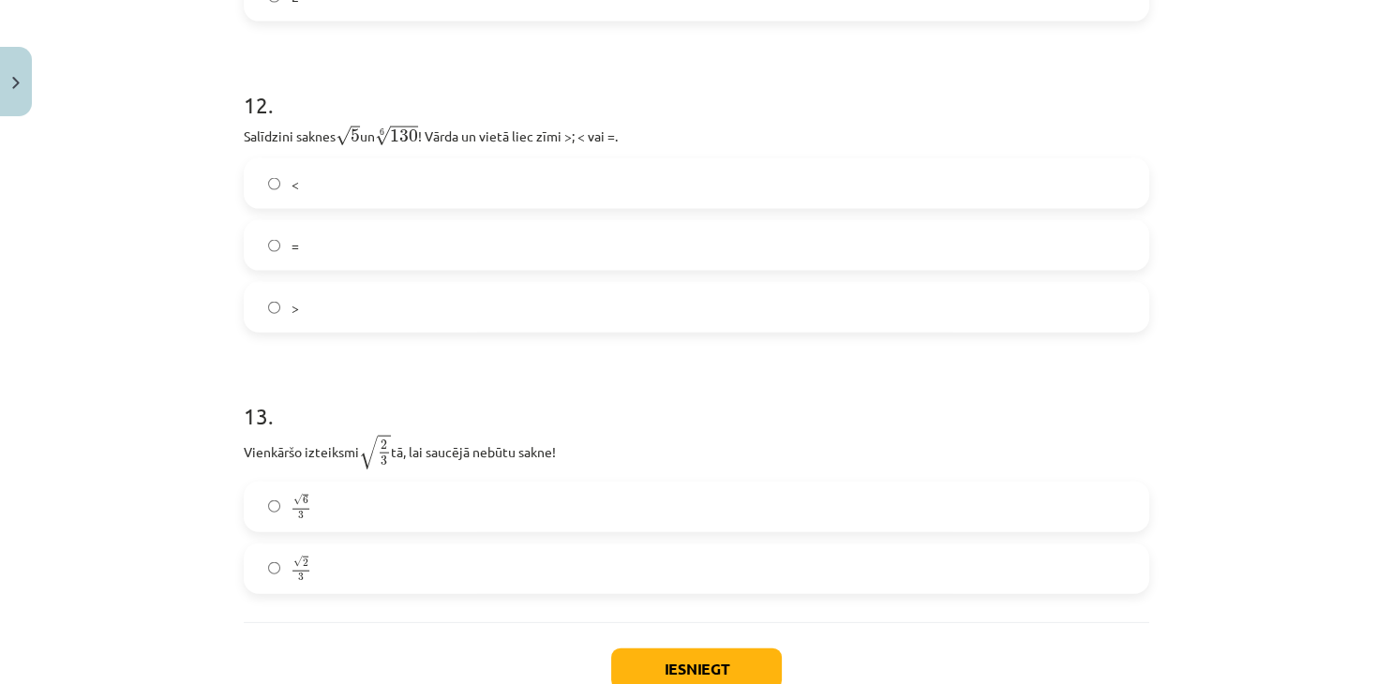
click at [454, 199] on label "<" at bounding box center [697, 183] width 902 height 47
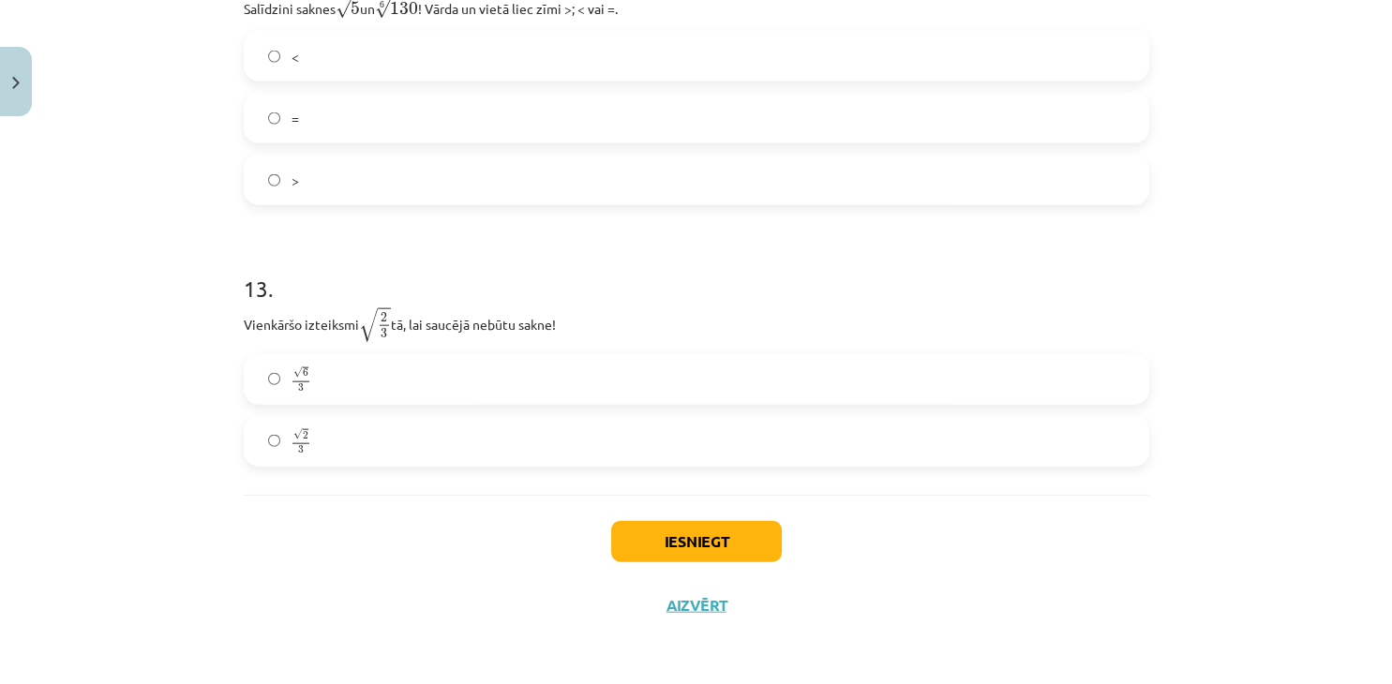
click at [541, 380] on label "√ 6 3 6 3" at bounding box center [697, 379] width 902 height 47
click at [700, 542] on button "Iesniegt" at bounding box center [696, 541] width 171 height 41
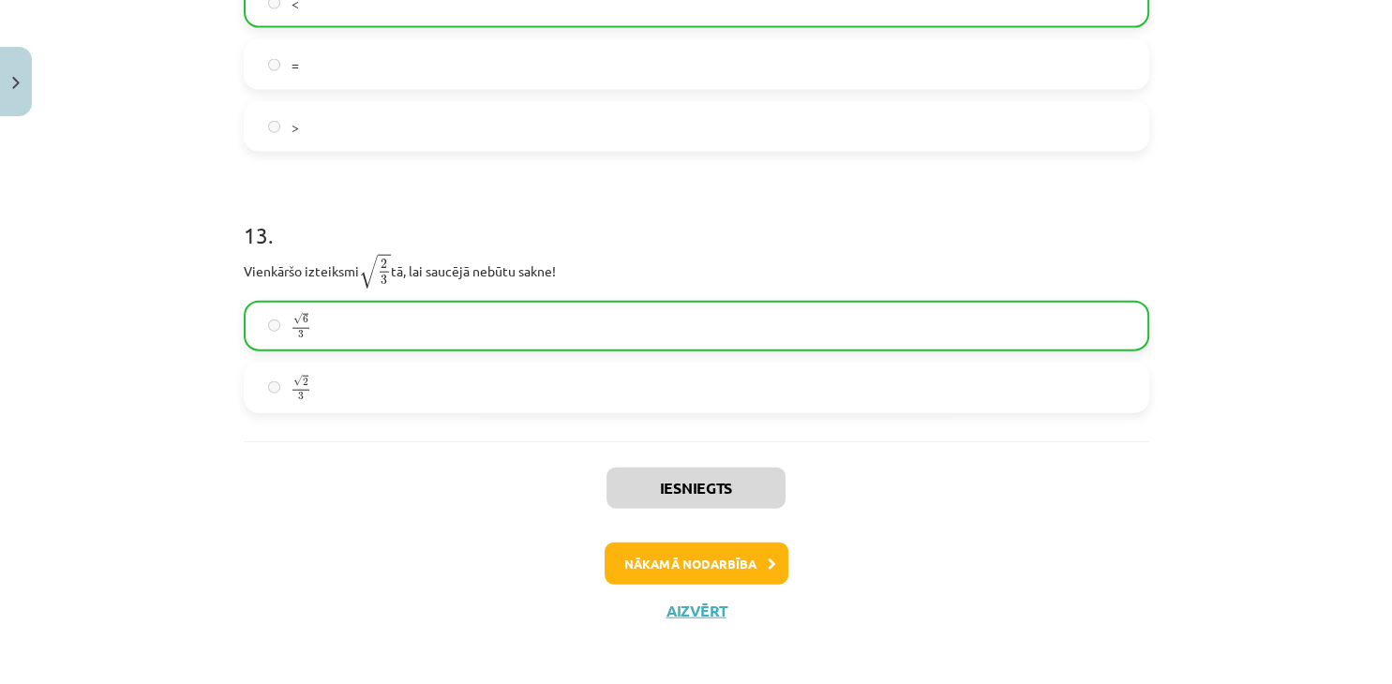
scroll to position [4251, 0]
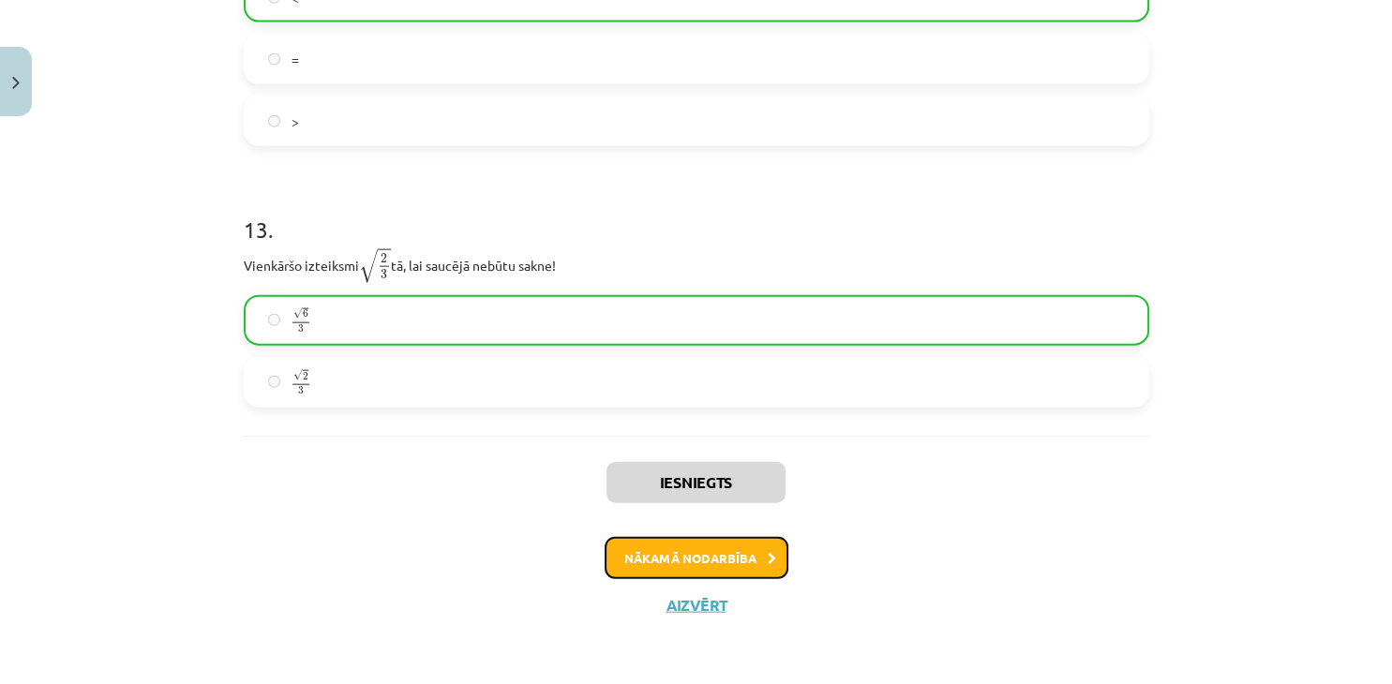
click at [737, 551] on button "Nākamā nodarbība" at bounding box center [697, 558] width 184 height 43
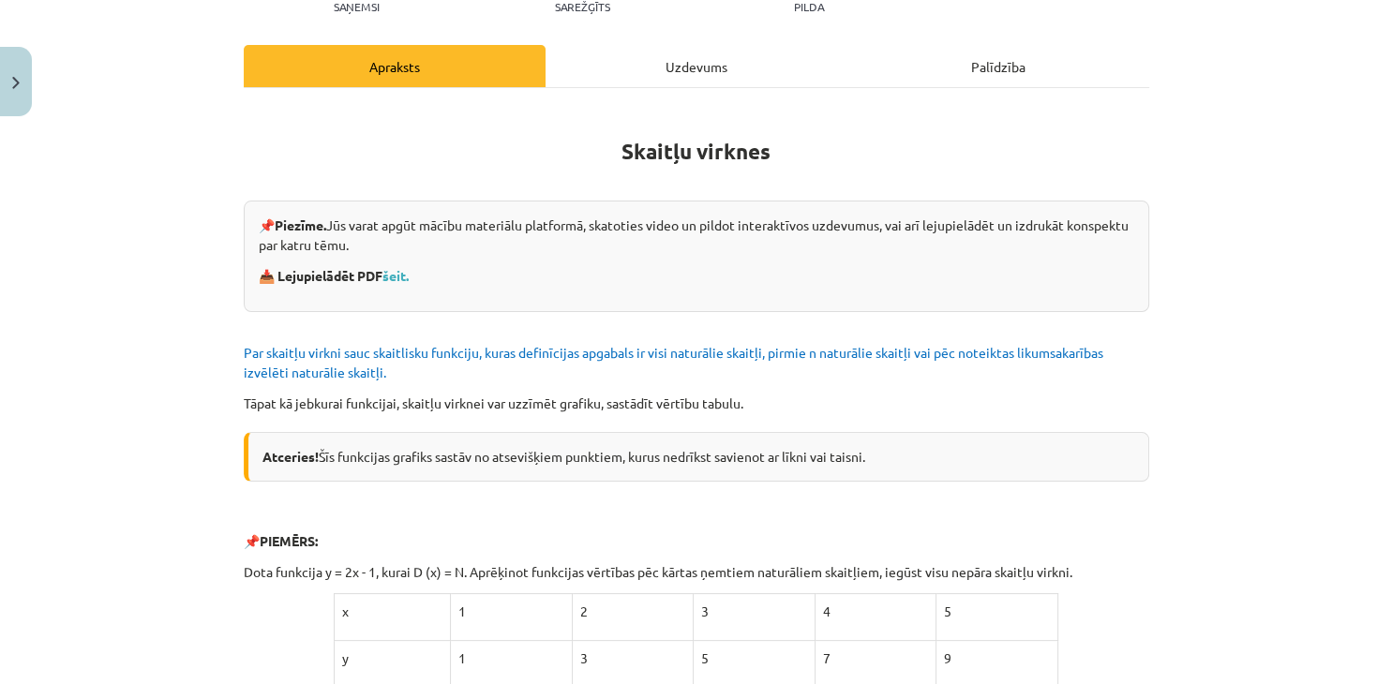
scroll to position [0, 0]
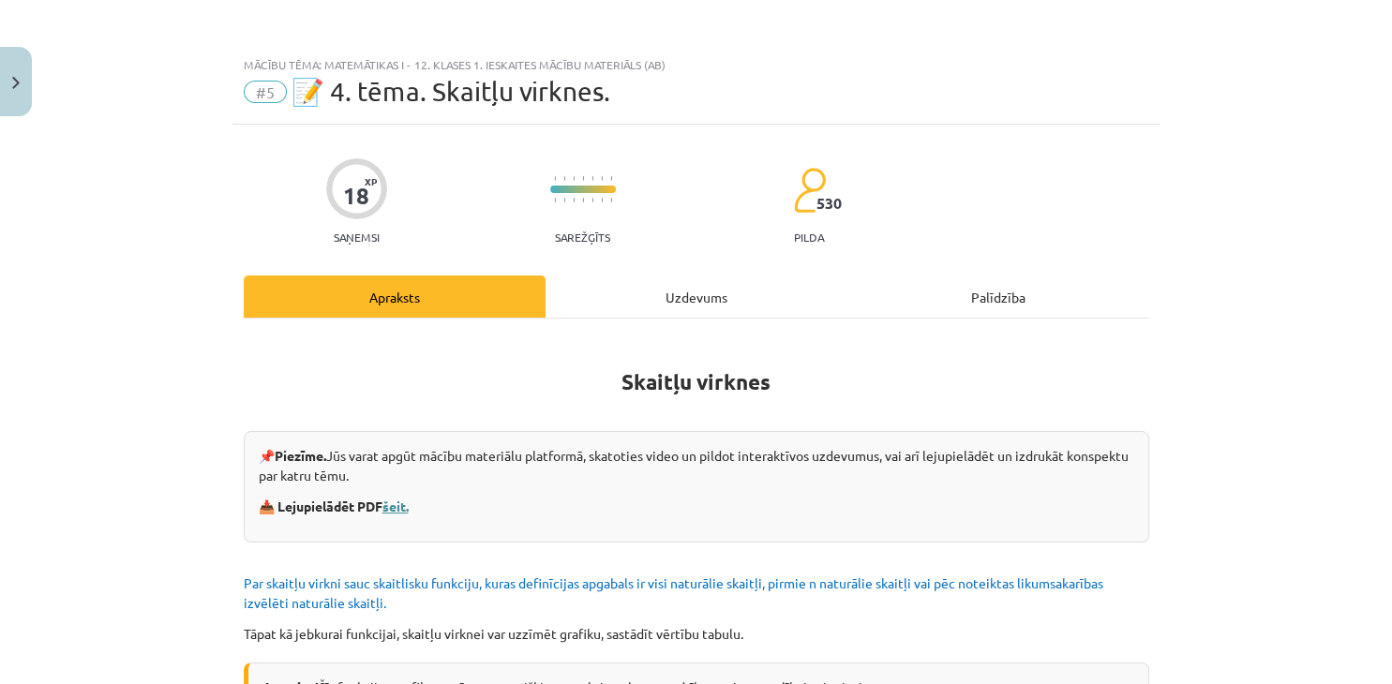
click at [409, 509] on link "šeit." at bounding box center [395, 506] width 26 height 17
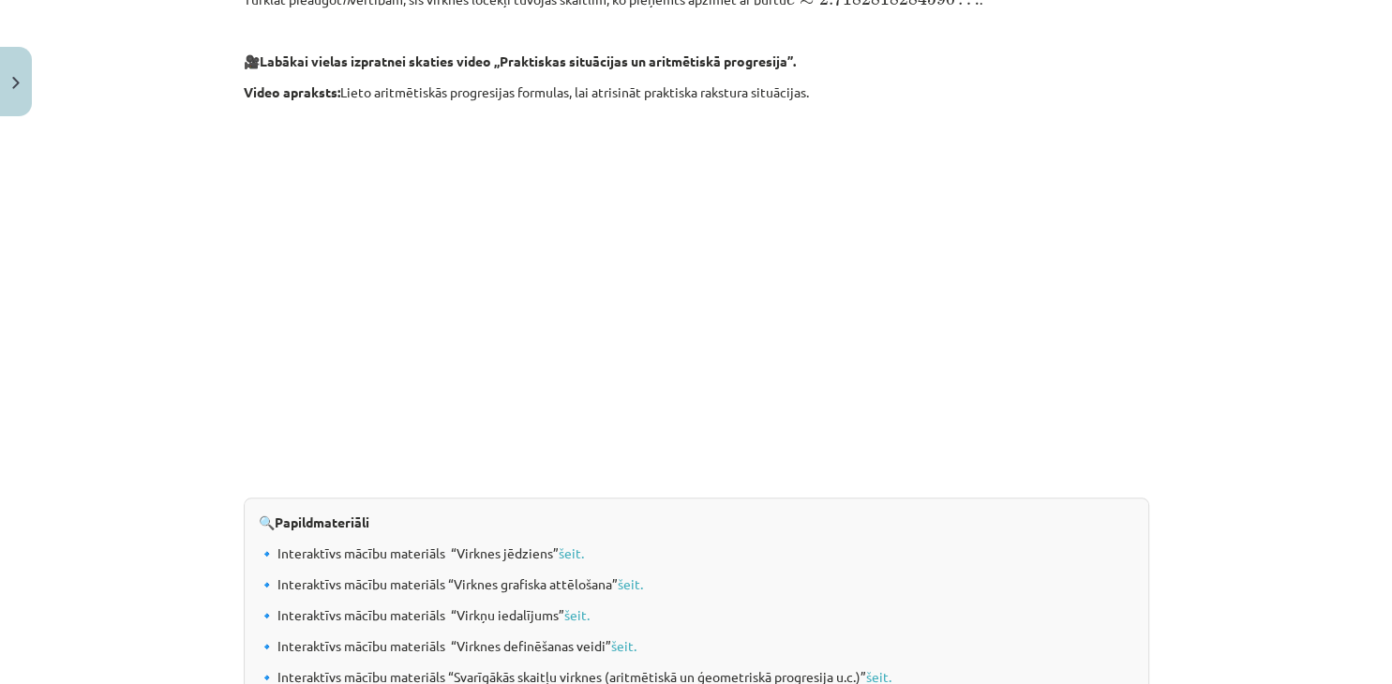
scroll to position [1940, 0]
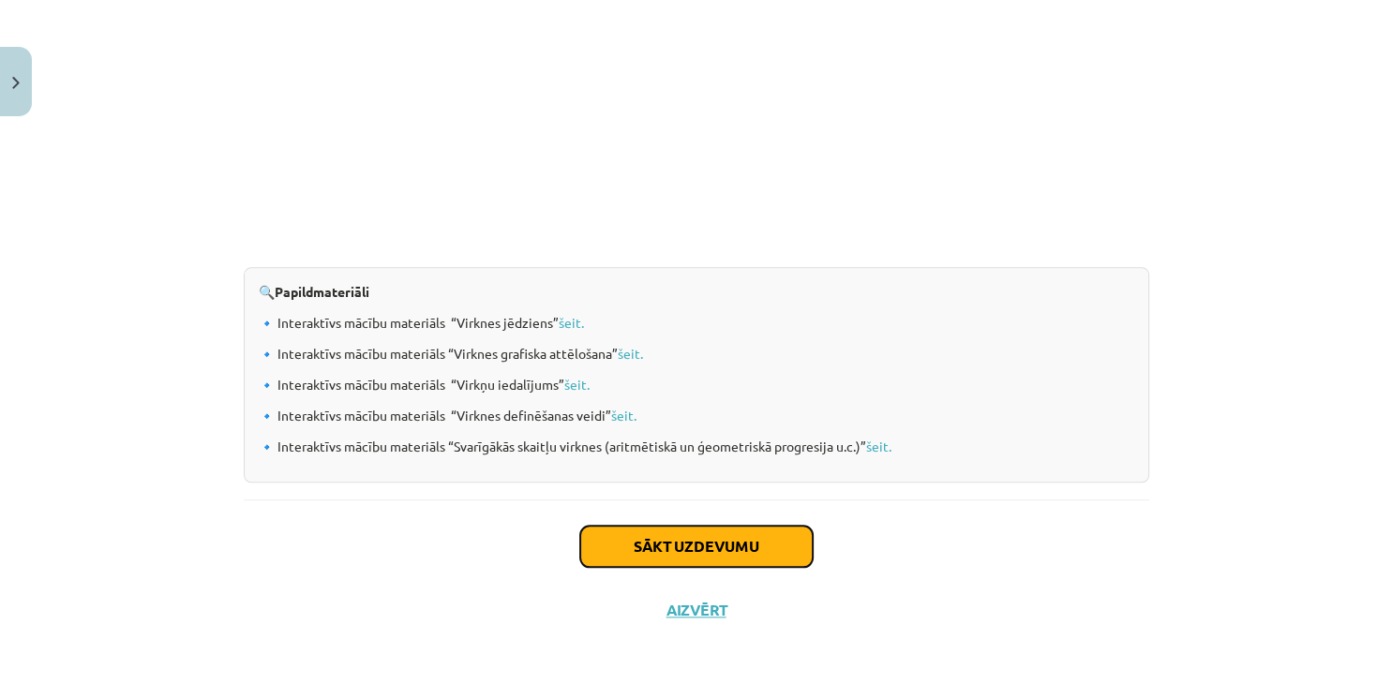
click at [752, 549] on button "Sākt uzdevumu" at bounding box center [696, 546] width 232 height 41
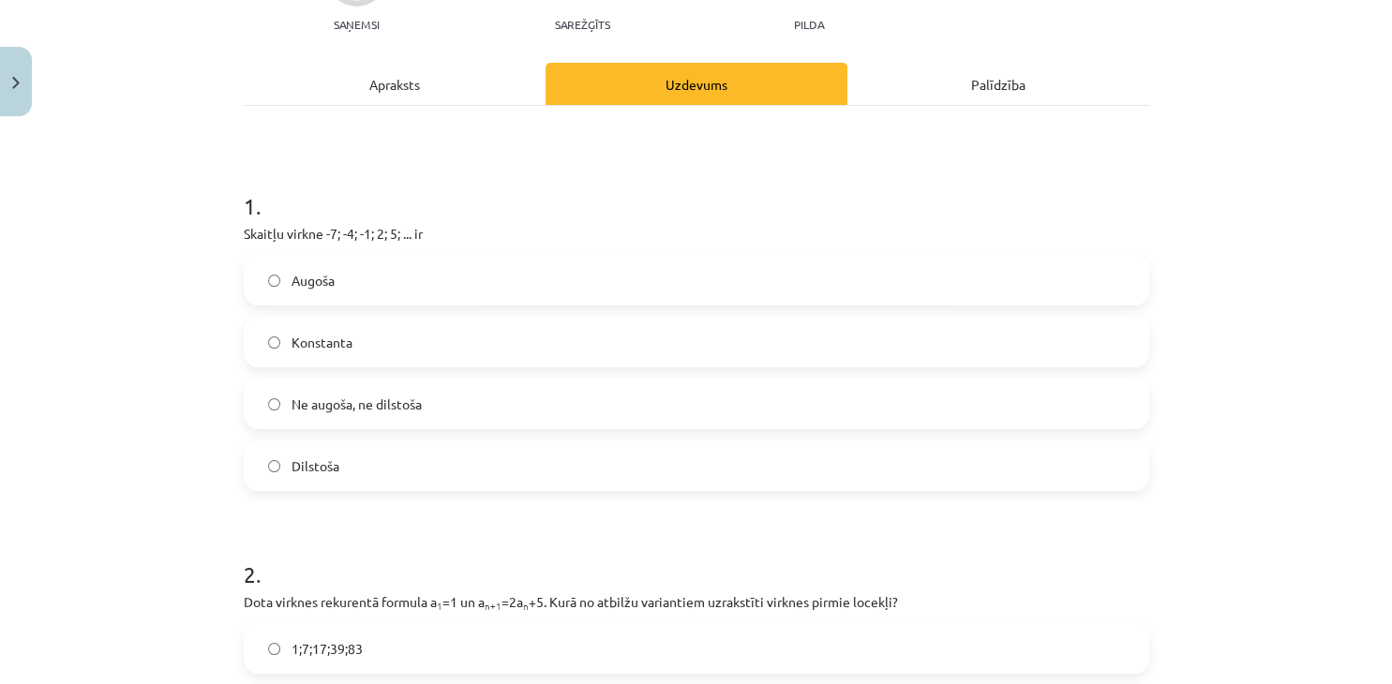
scroll to position [217, 0]
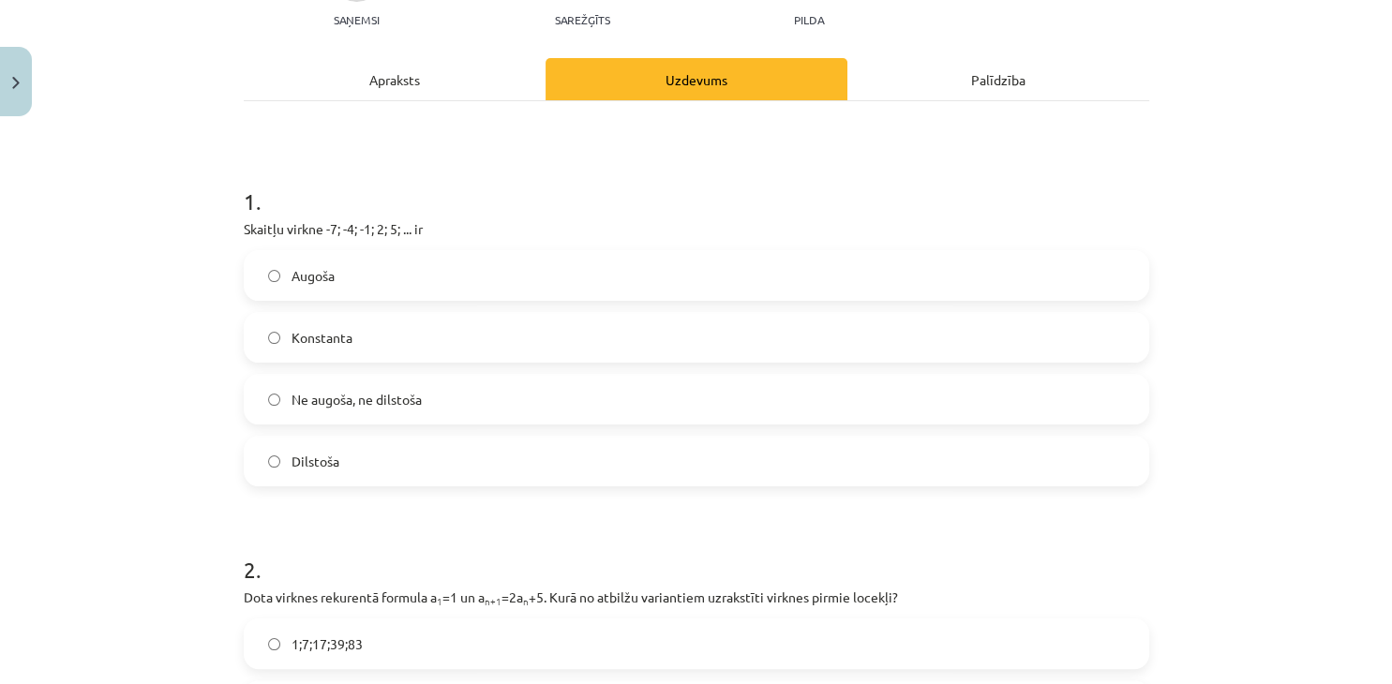
click at [522, 280] on label "Augoša" at bounding box center [697, 275] width 902 height 47
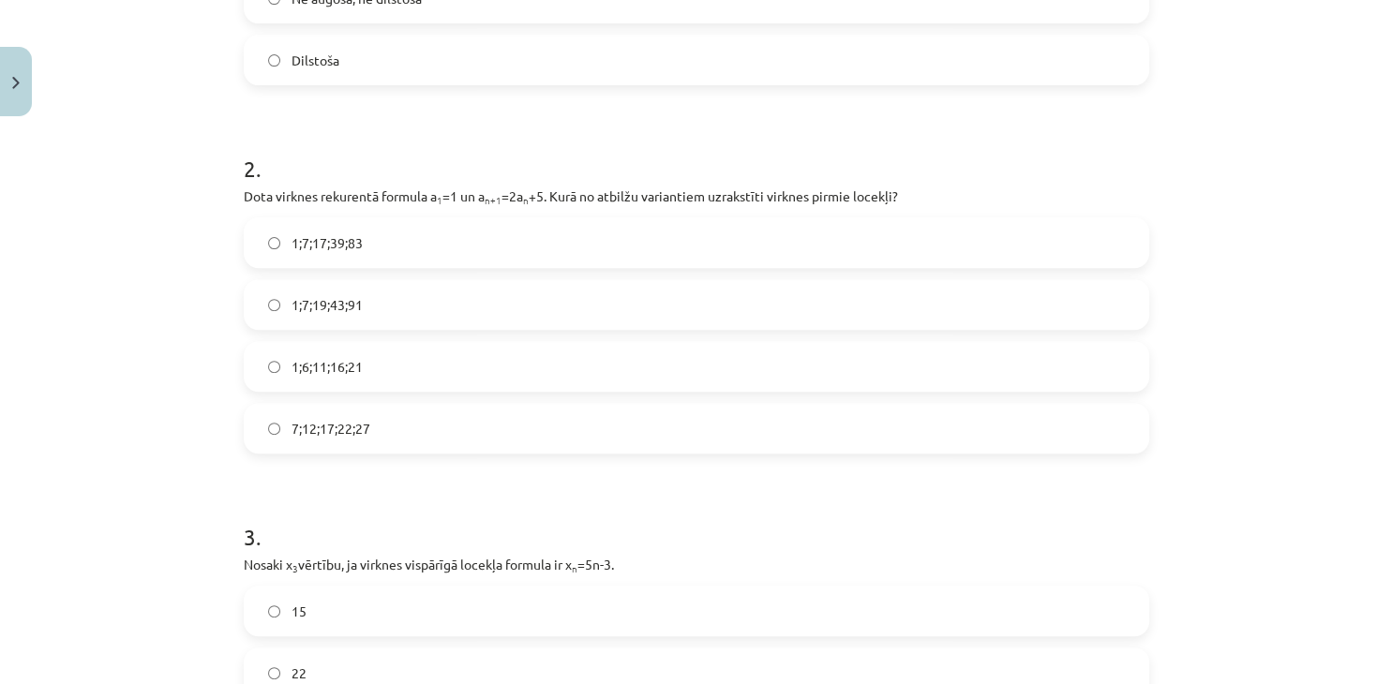
scroll to position [645, 0]
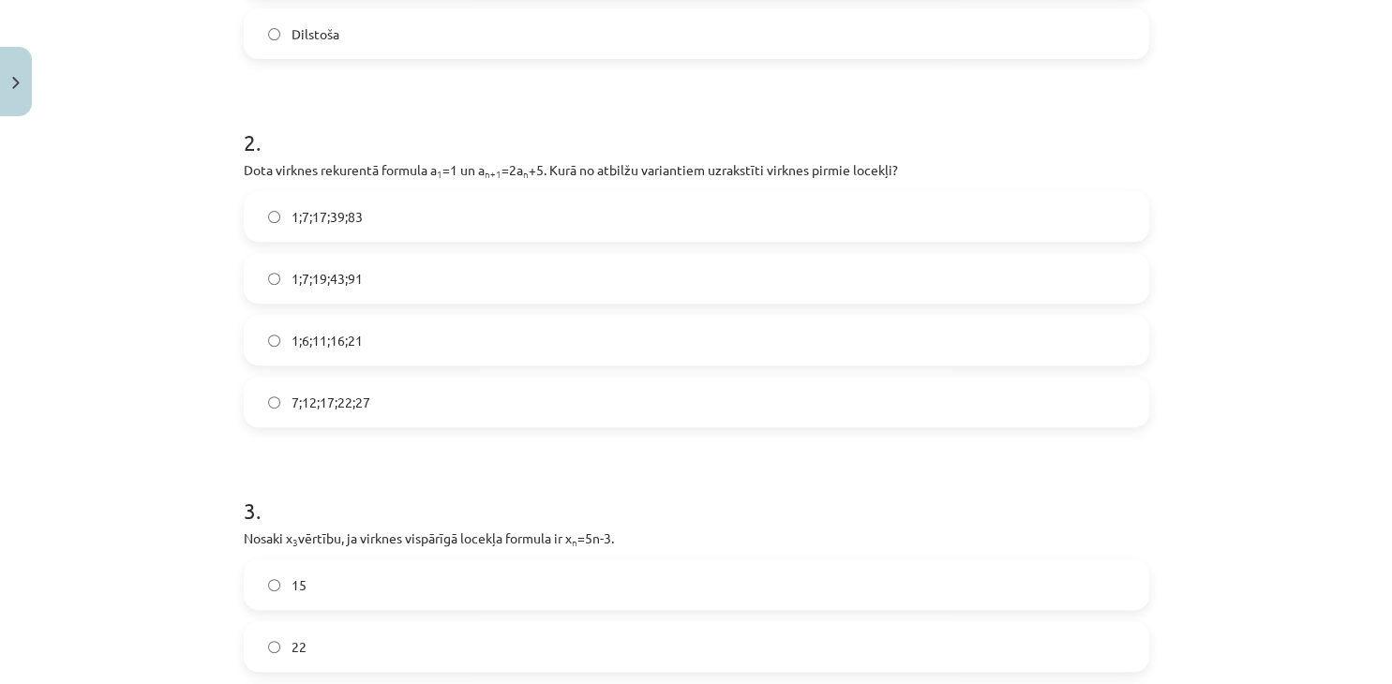
click at [414, 223] on label "1;7;17;39;83" at bounding box center [697, 216] width 902 height 47
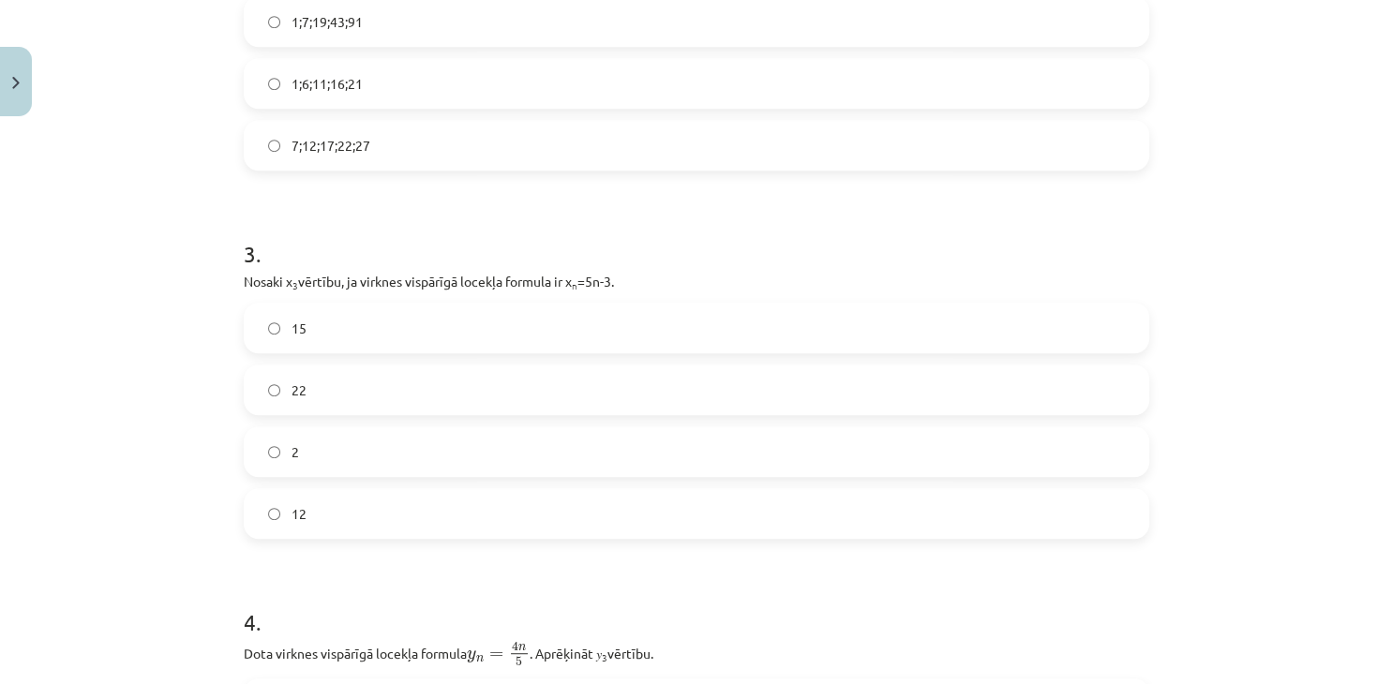
scroll to position [987, 0]
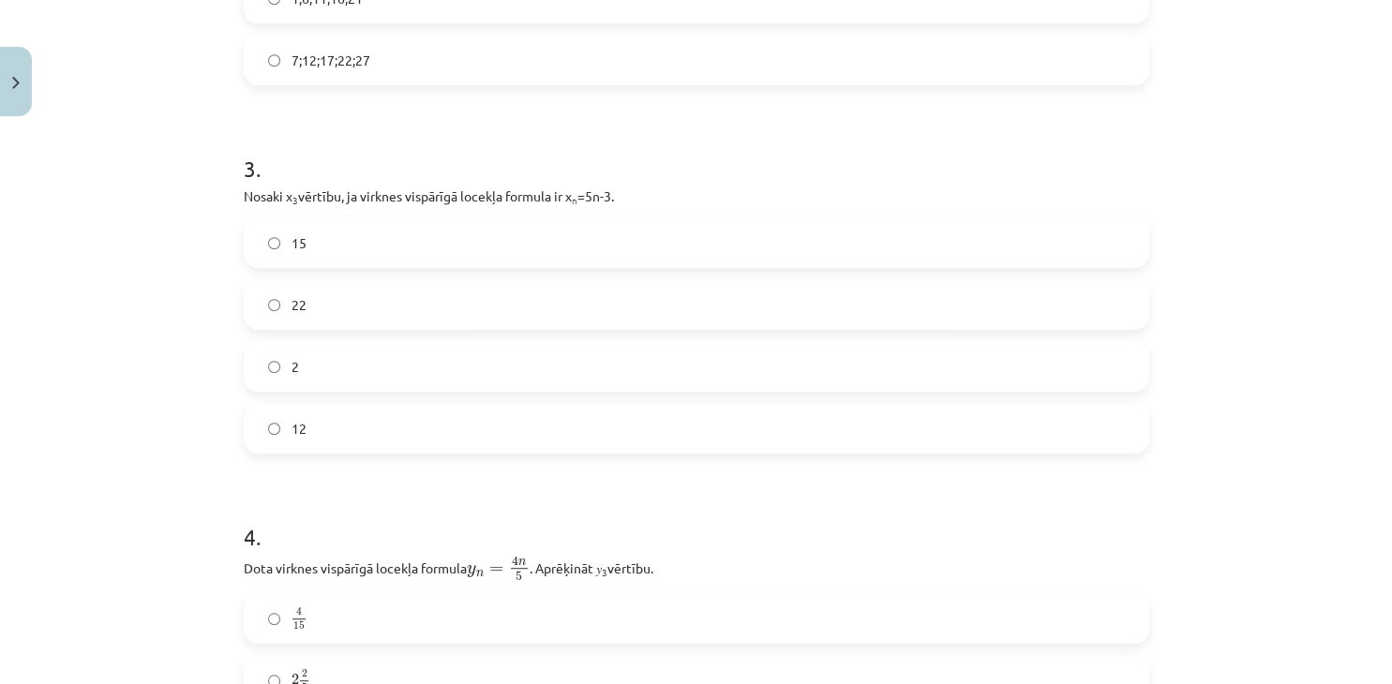
click at [592, 418] on label "12" at bounding box center [697, 428] width 902 height 47
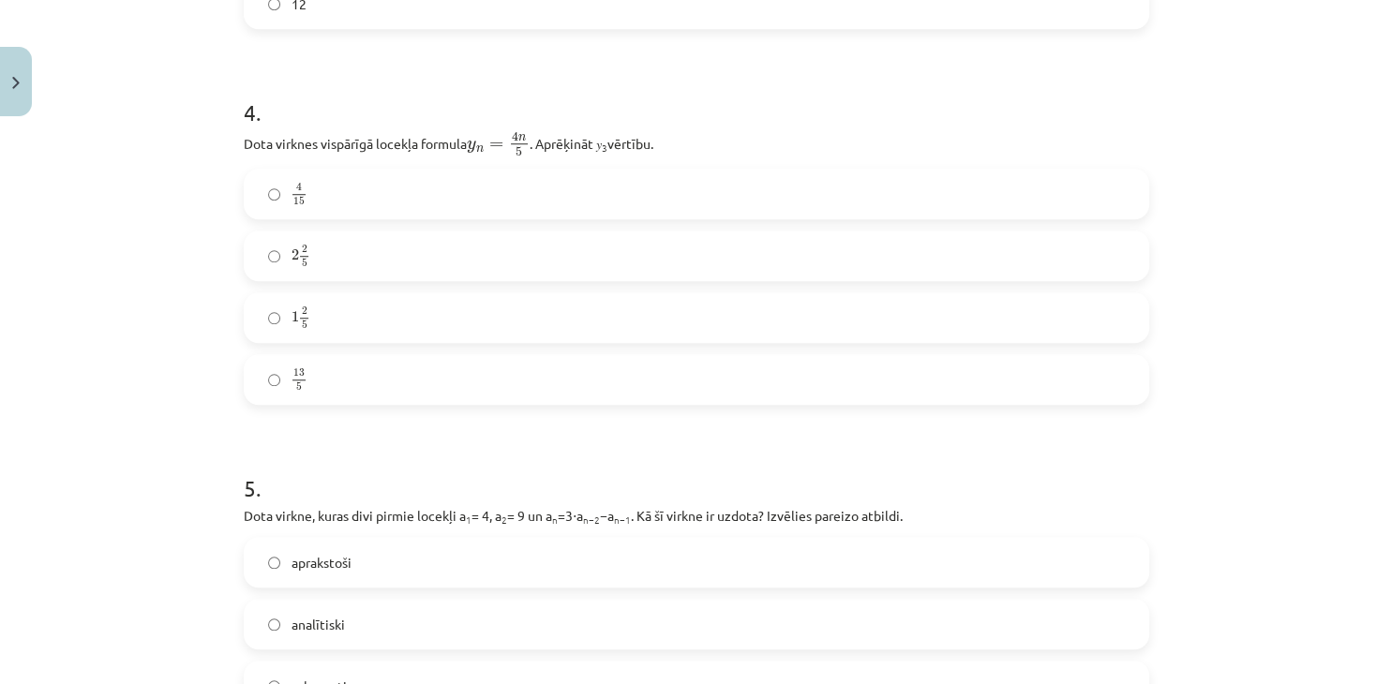
scroll to position [1414, 0]
click at [530, 259] on label "2 2 5 2 2 5" at bounding box center [697, 253] width 902 height 47
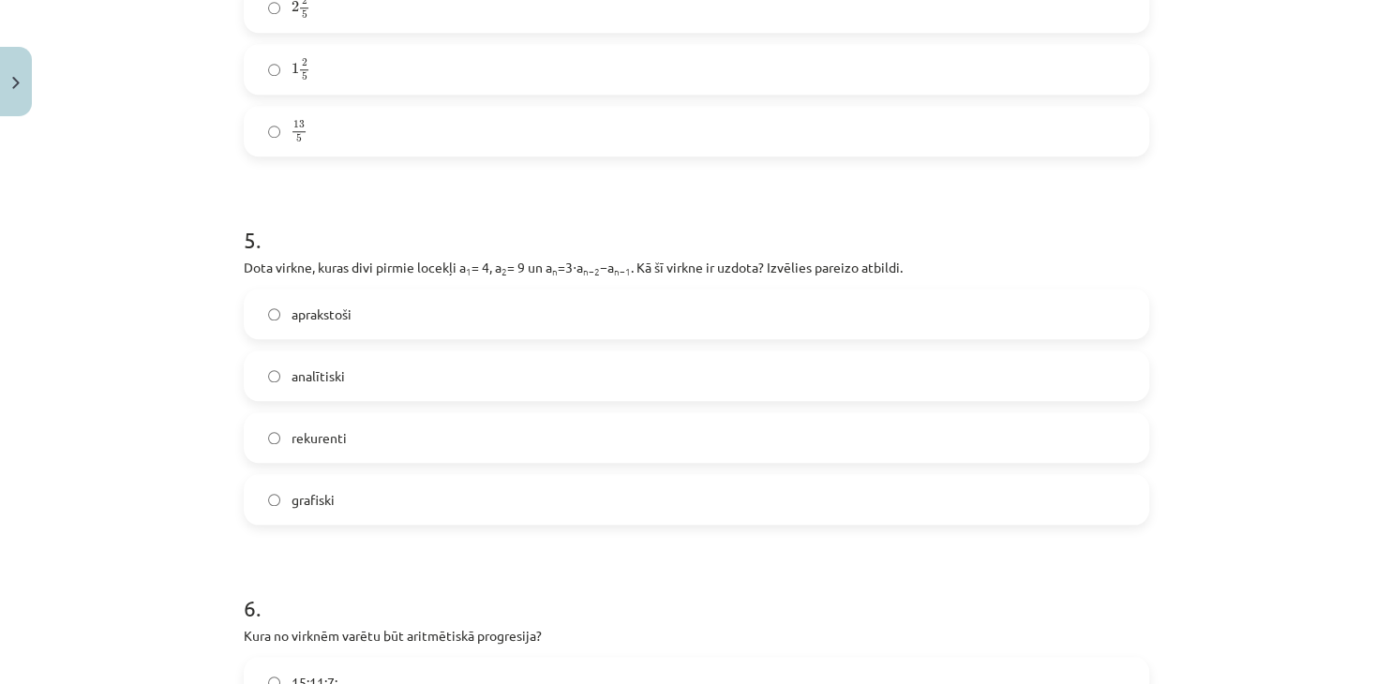
scroll to position [1757, 0]
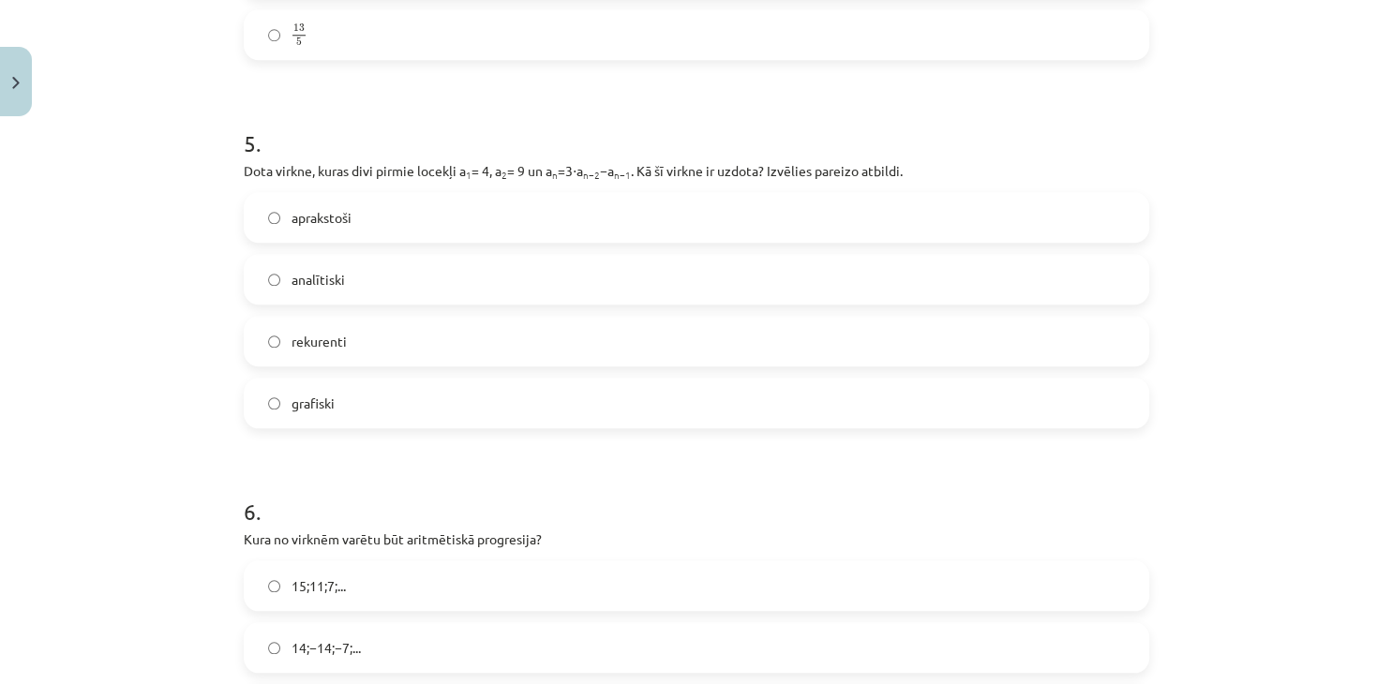
click at [405, 217] on label "aprakstoši" at bounding box center [697, 217] width 902 height 47
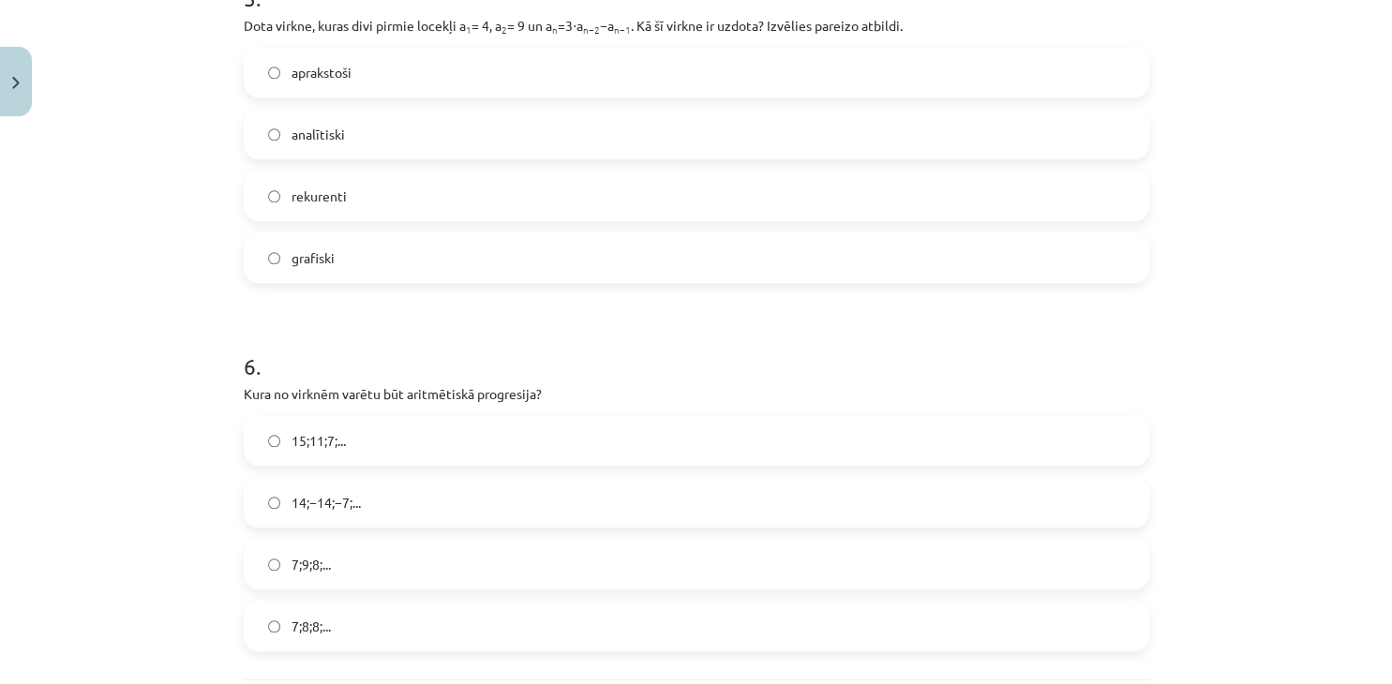
scroll to position [1829, 0]
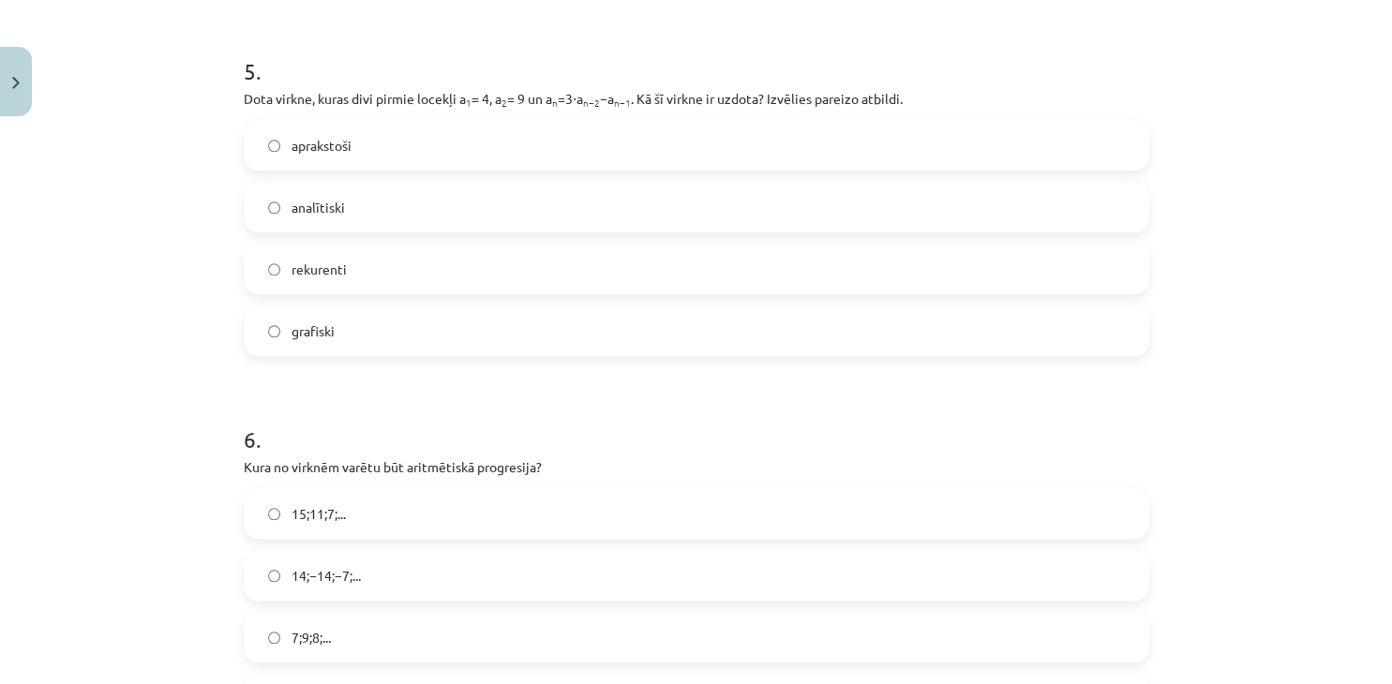
click at [392, 203] on label "analītiski" at bounding box center [697, 207] width 902 height 47
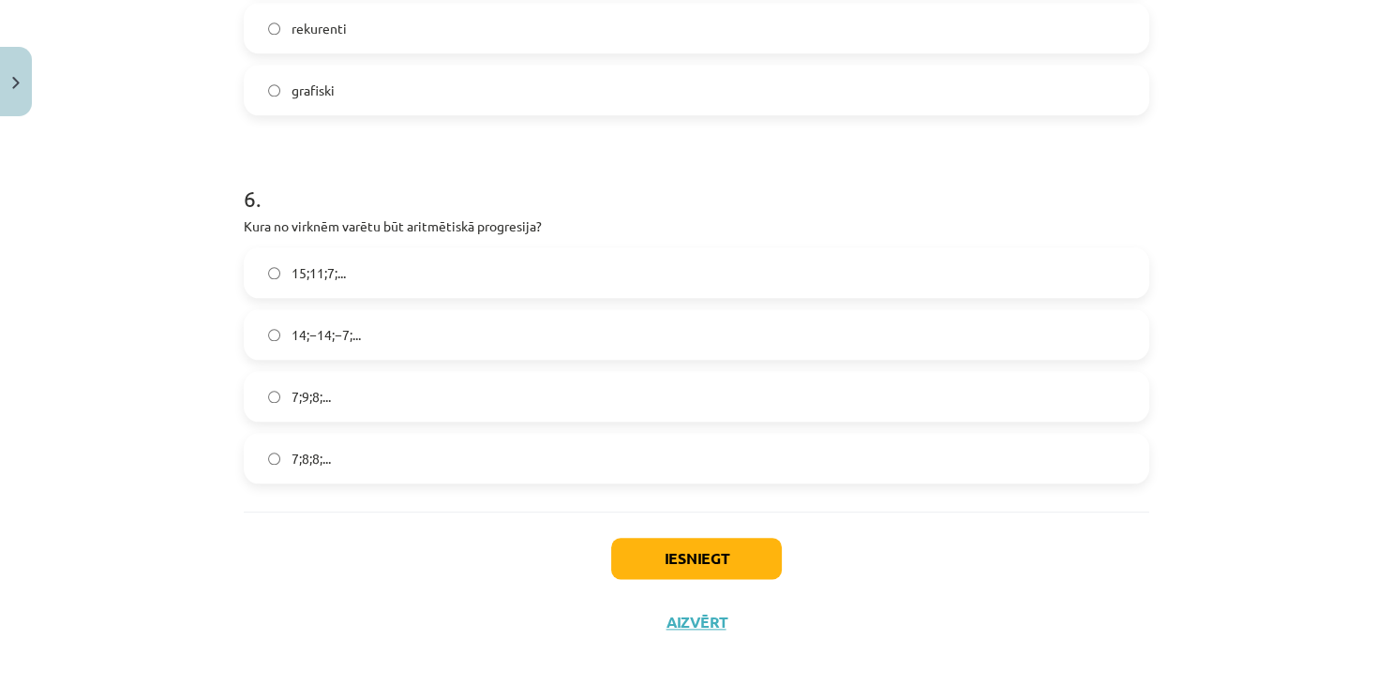
scroll to position [2085, 0]
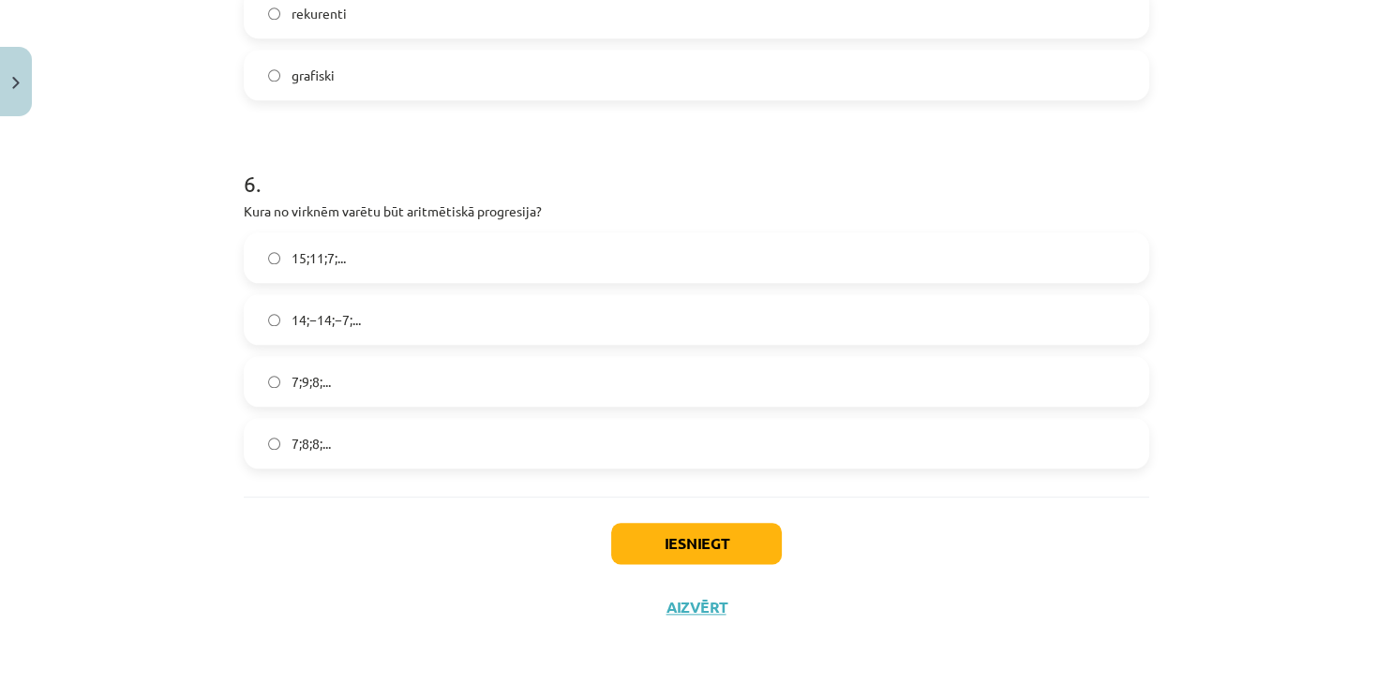
click at [381, 259] on label "15;11;7;..." at bounding box center [697, 257] width 902 height 47
click at [707, 546] on button "Iesniegt" at bounding box center [696, 543] width 171 height 41
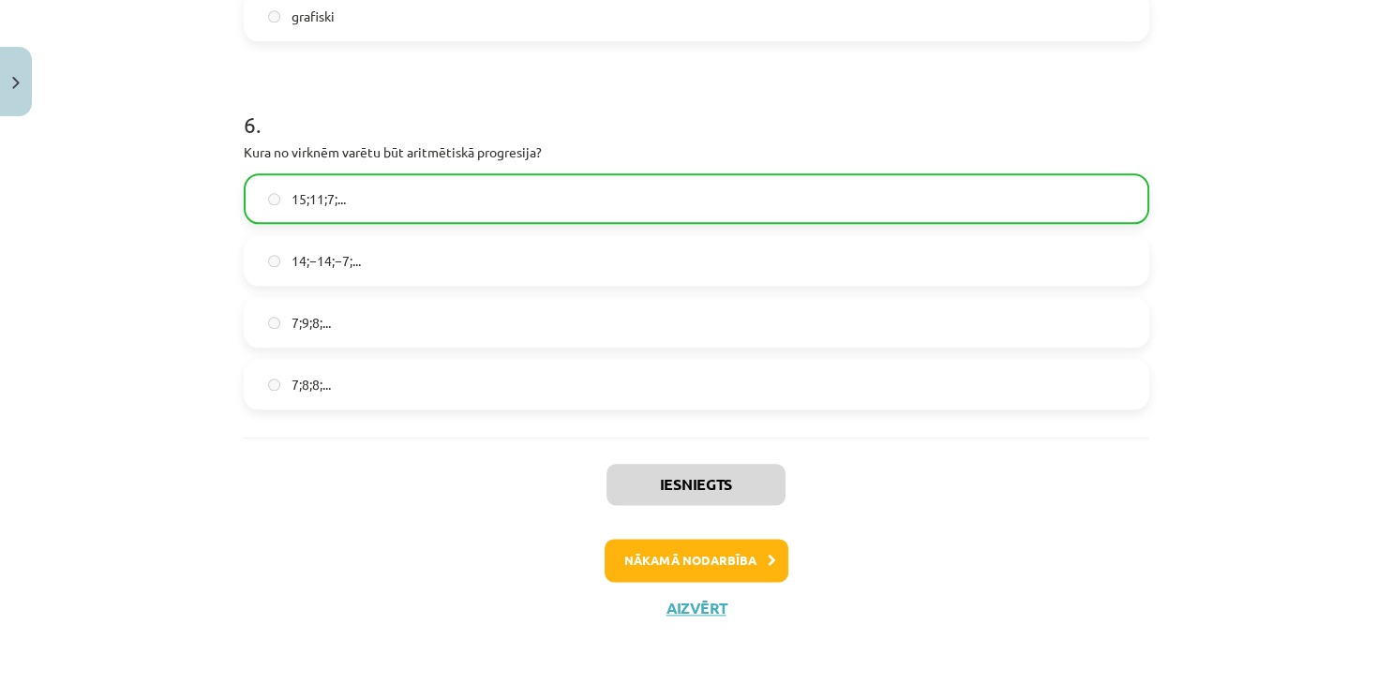
scroll to position [2145, 0]
click at [729, 558] on button "Nākamā nodarbība" at bounding box center [697, 559] width 184 height 43
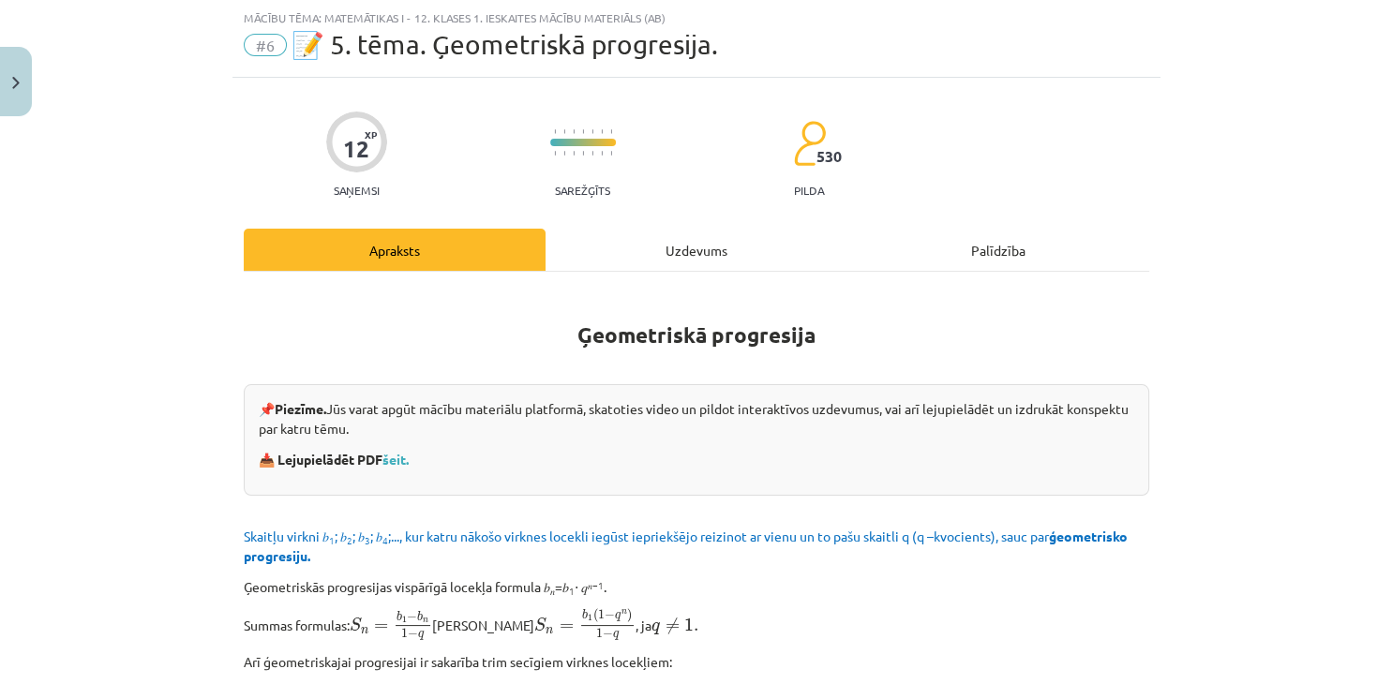
scroll to position [46, 0]
click at [409, 461] on link "šeit." at bounding box center [395, 460] width 26 height 17
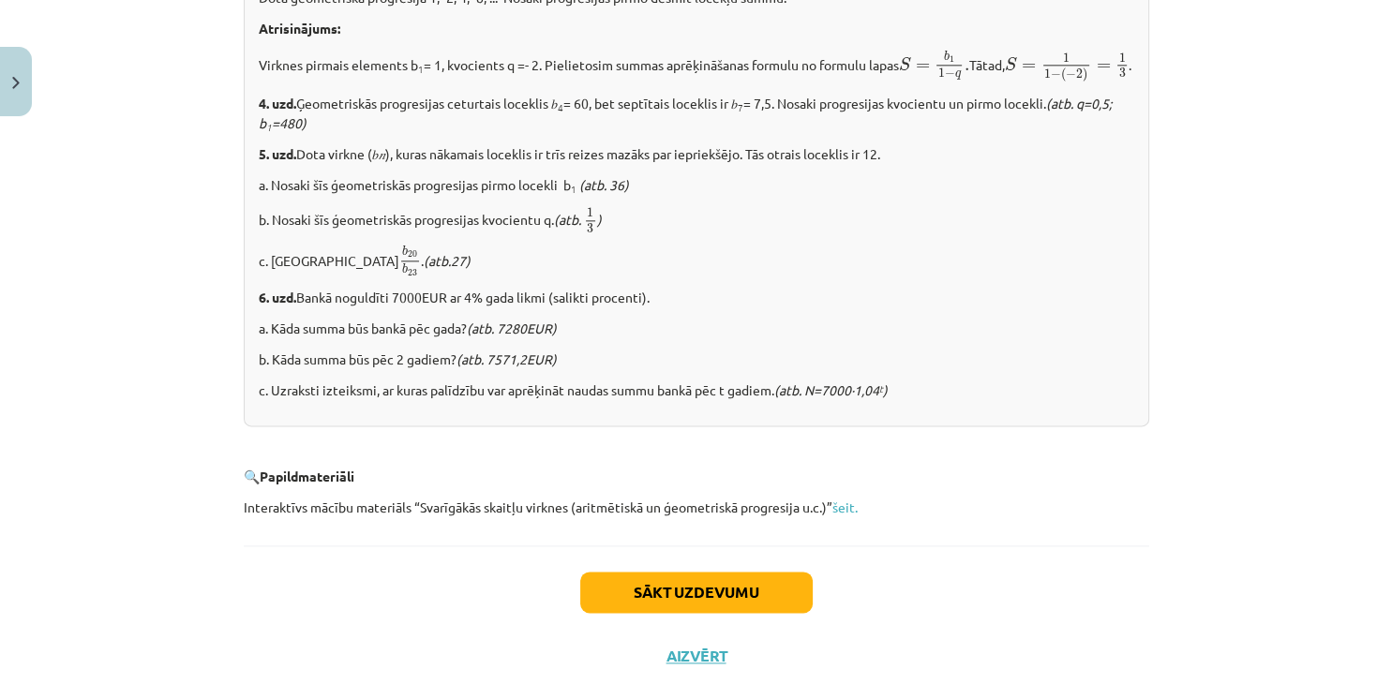
scroll to position [2352, 0]
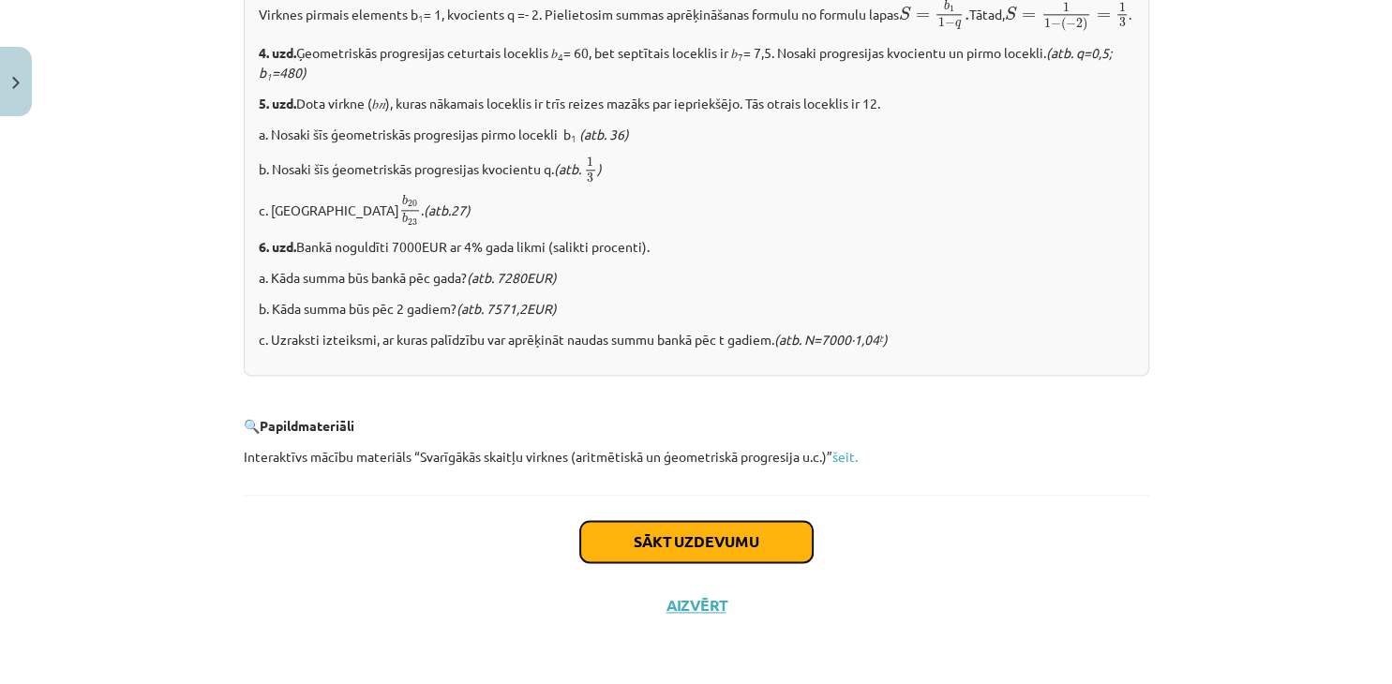
click at [697, 539] on button "Sākt uzdevumu" at bounding box center [696, 541] width 232 height 41
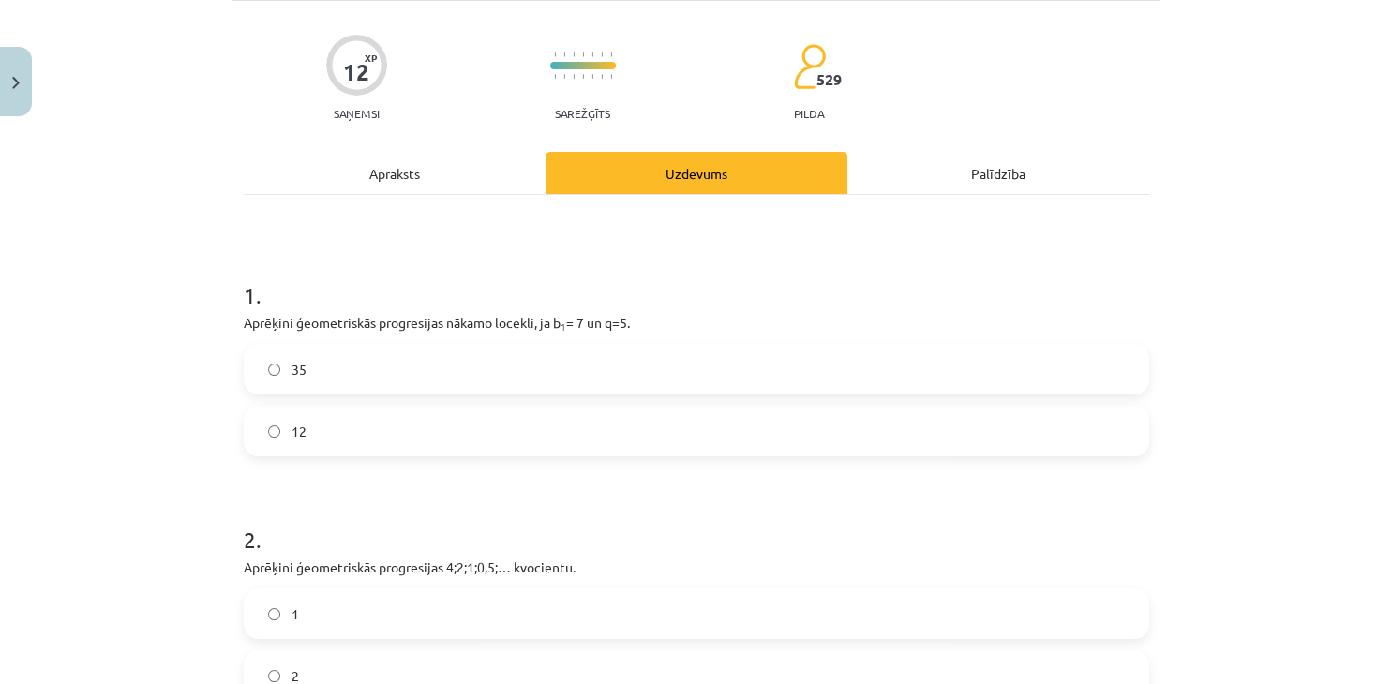
scroll to position [171, 0]
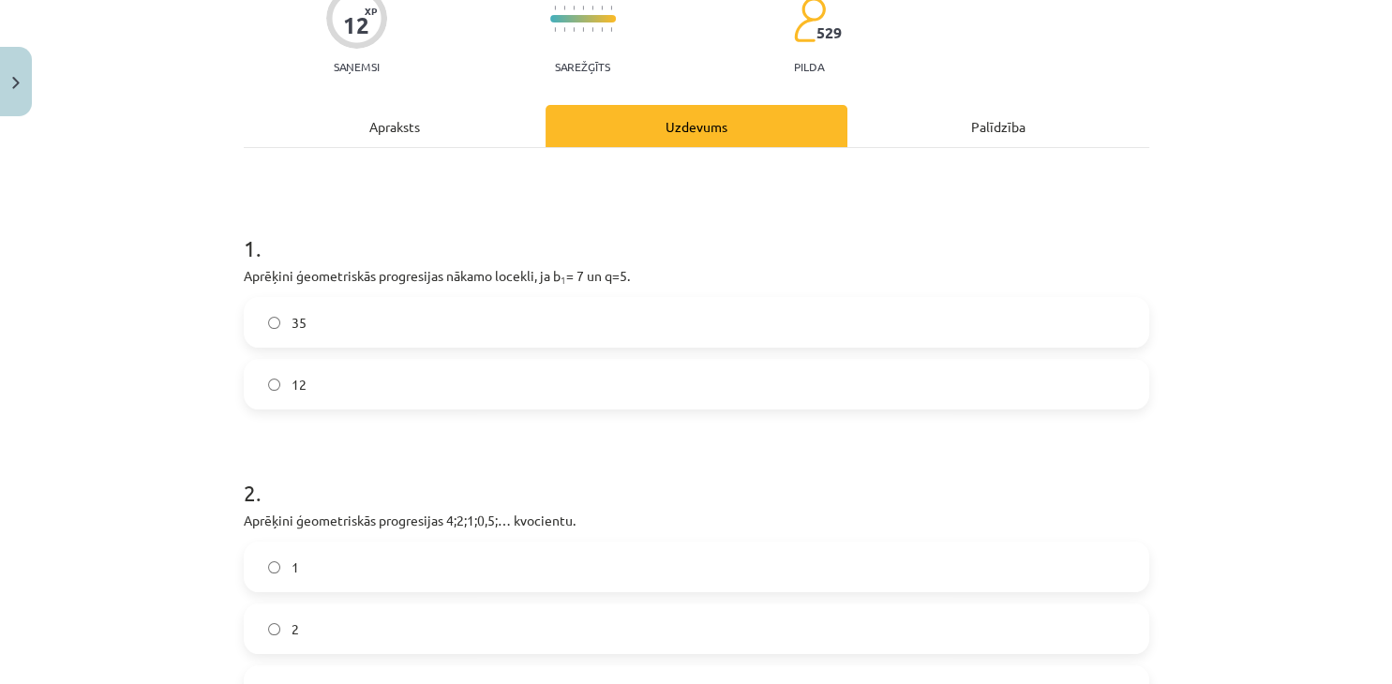
click at [643, 315] on label "35" at bounding box center [697, 322] width 902 height 47
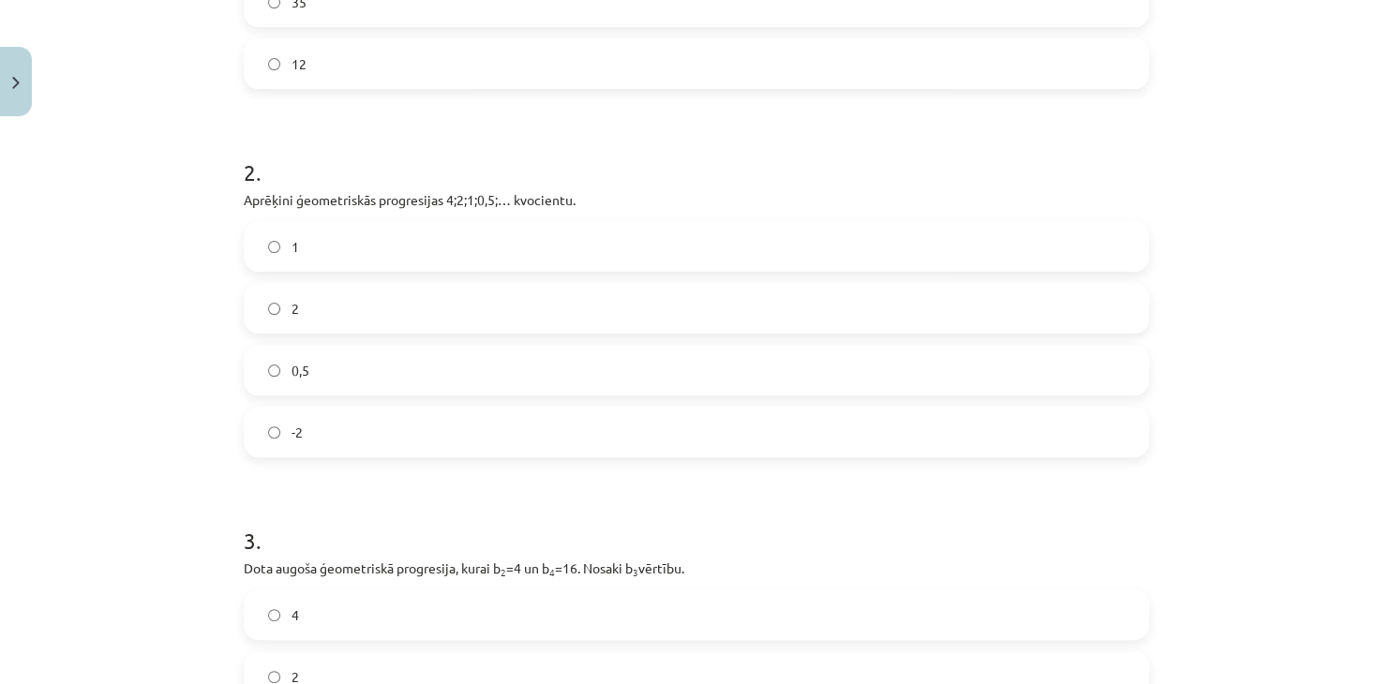
scroll to position [513, 0]
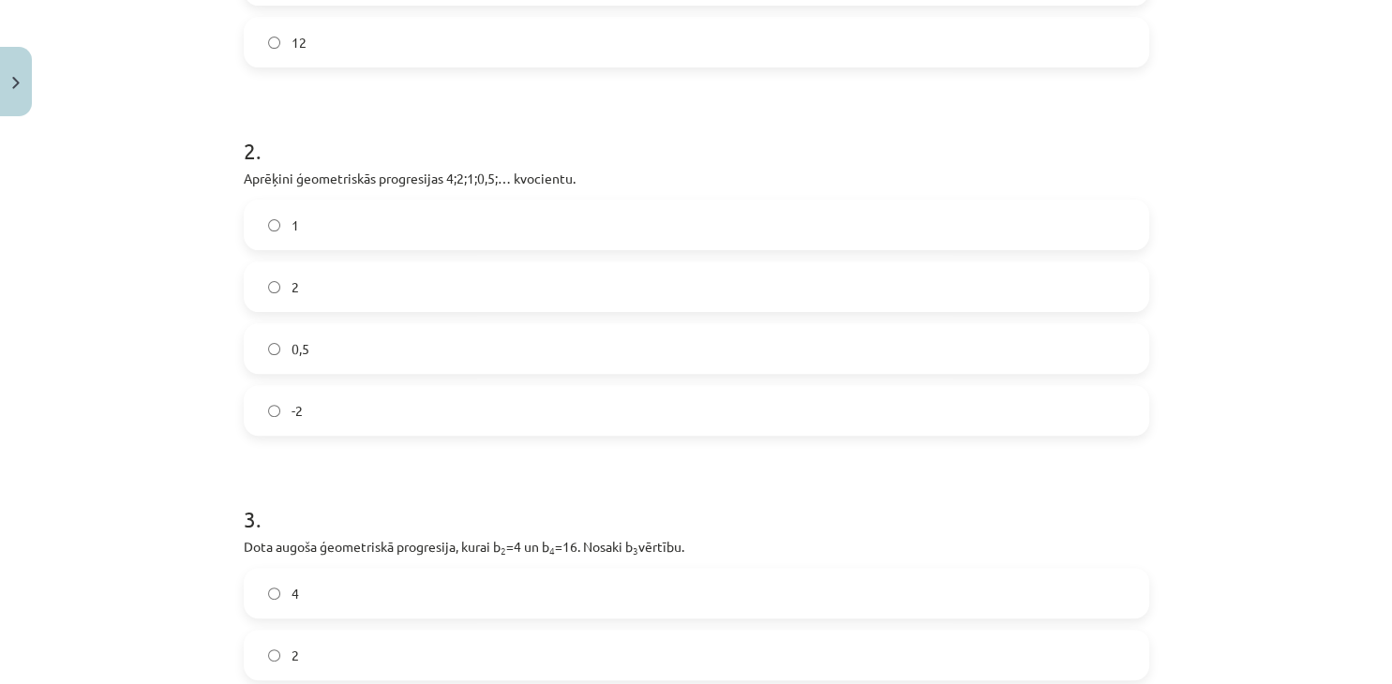
click at [361, 363] on label "0,5" at bounding box center [697, 348] width 902 height 47
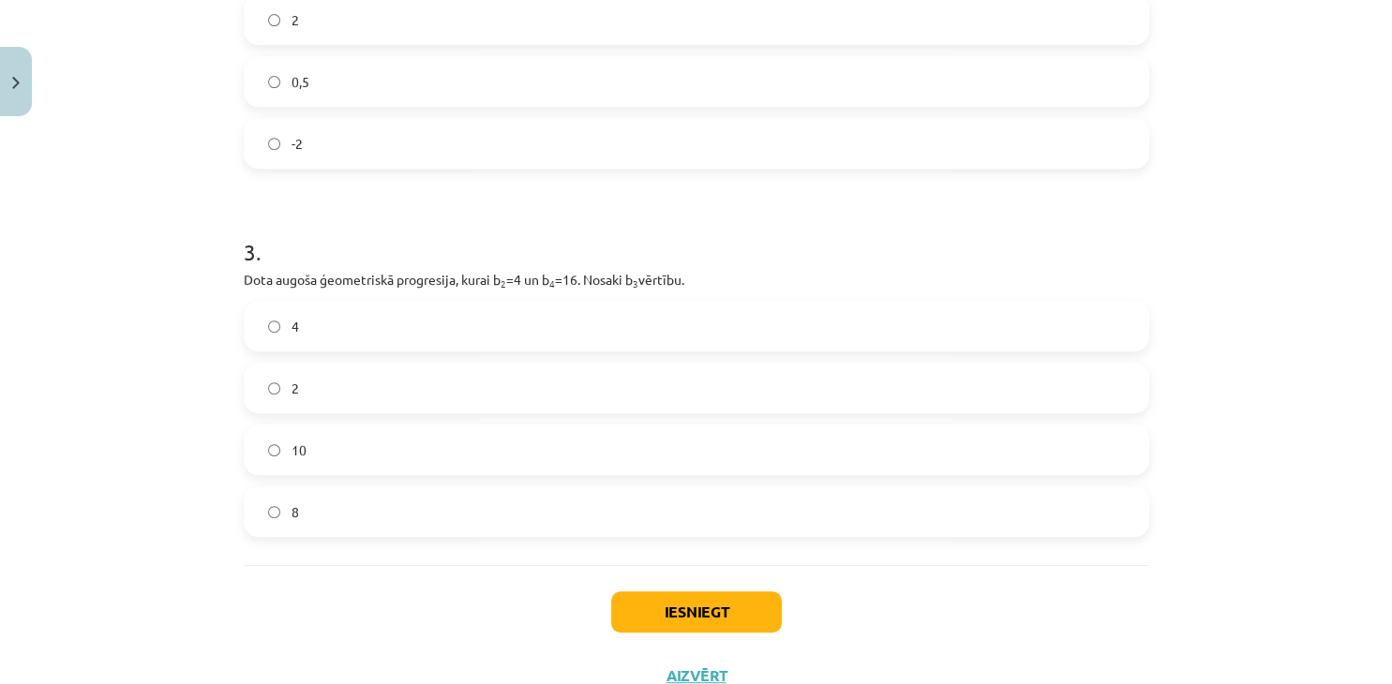
scroll to position [849, 0]
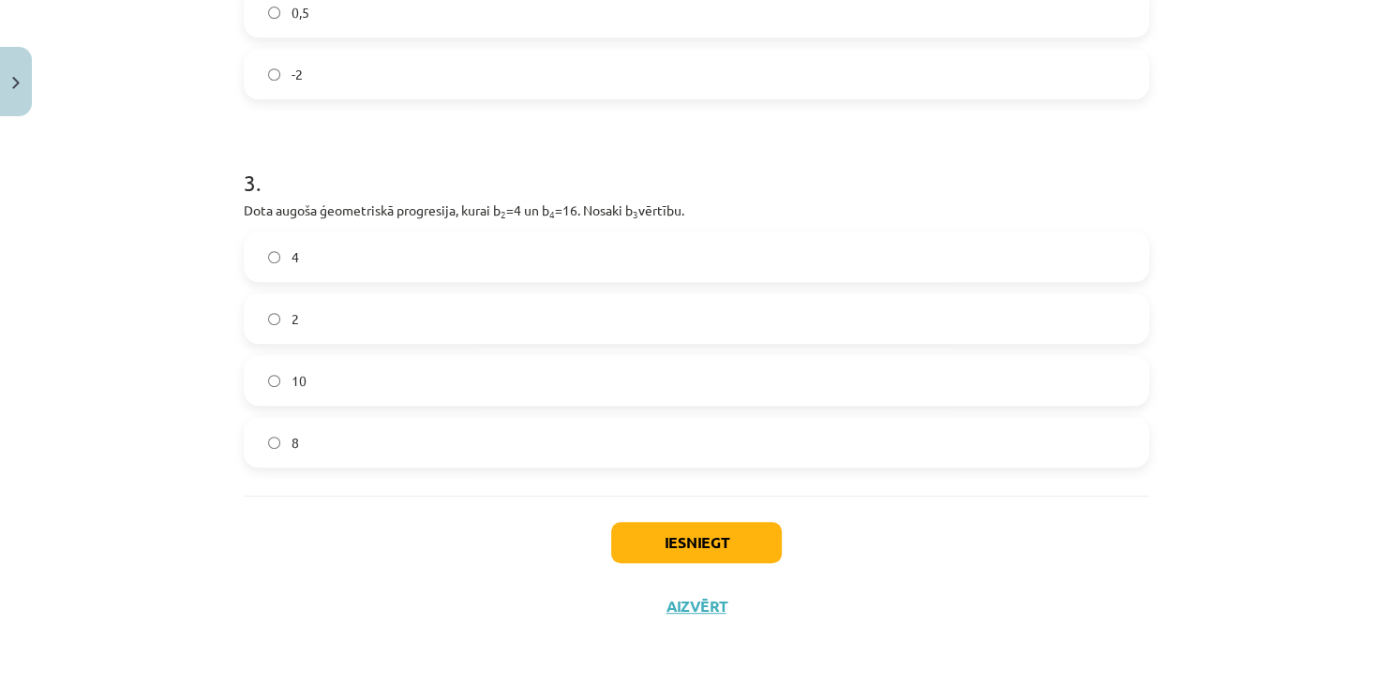
click at [391, 328] on label "2" at bounding box center [697, 318] width 902 height 47
click at [713, 546] on button "Iesniegt" at bounding box center [696, 542] width 171 height 41
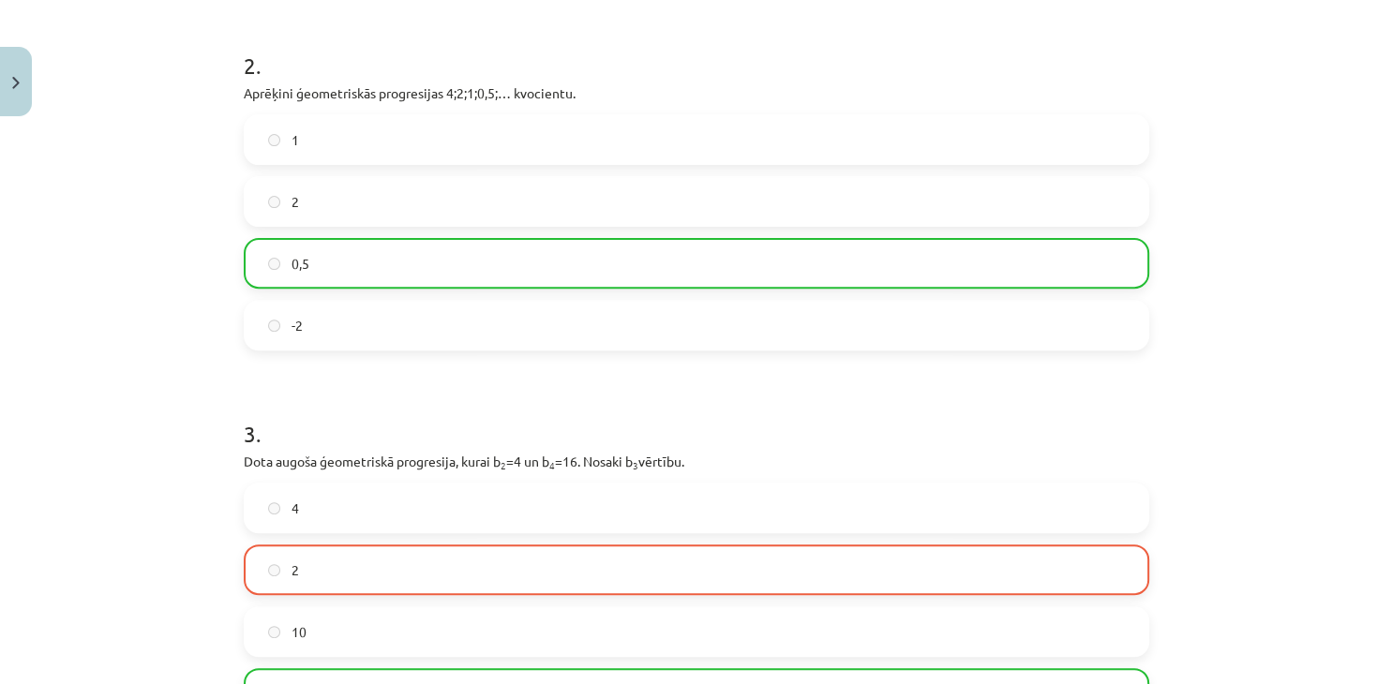
scroll to position [907, 0]
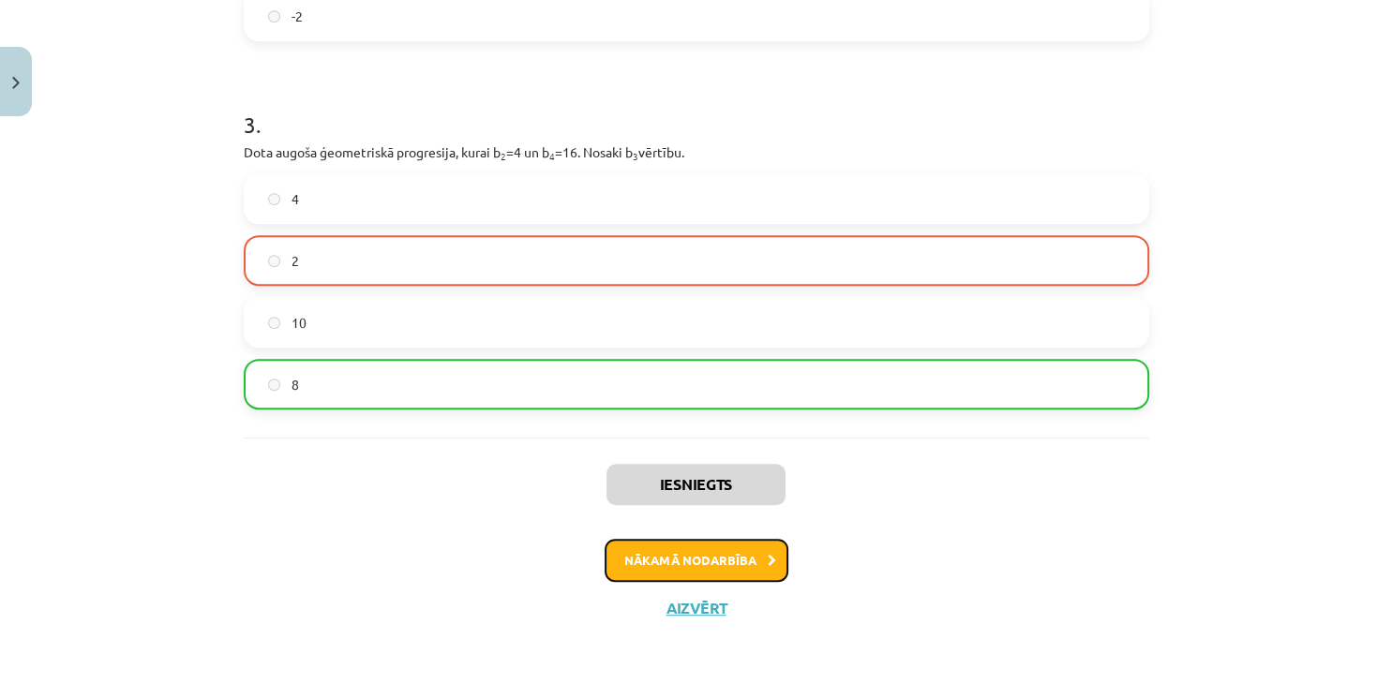
click at [725, 561] on button "Nākamā nodarbība" at bounding box center [697, 560] width 184 height 43
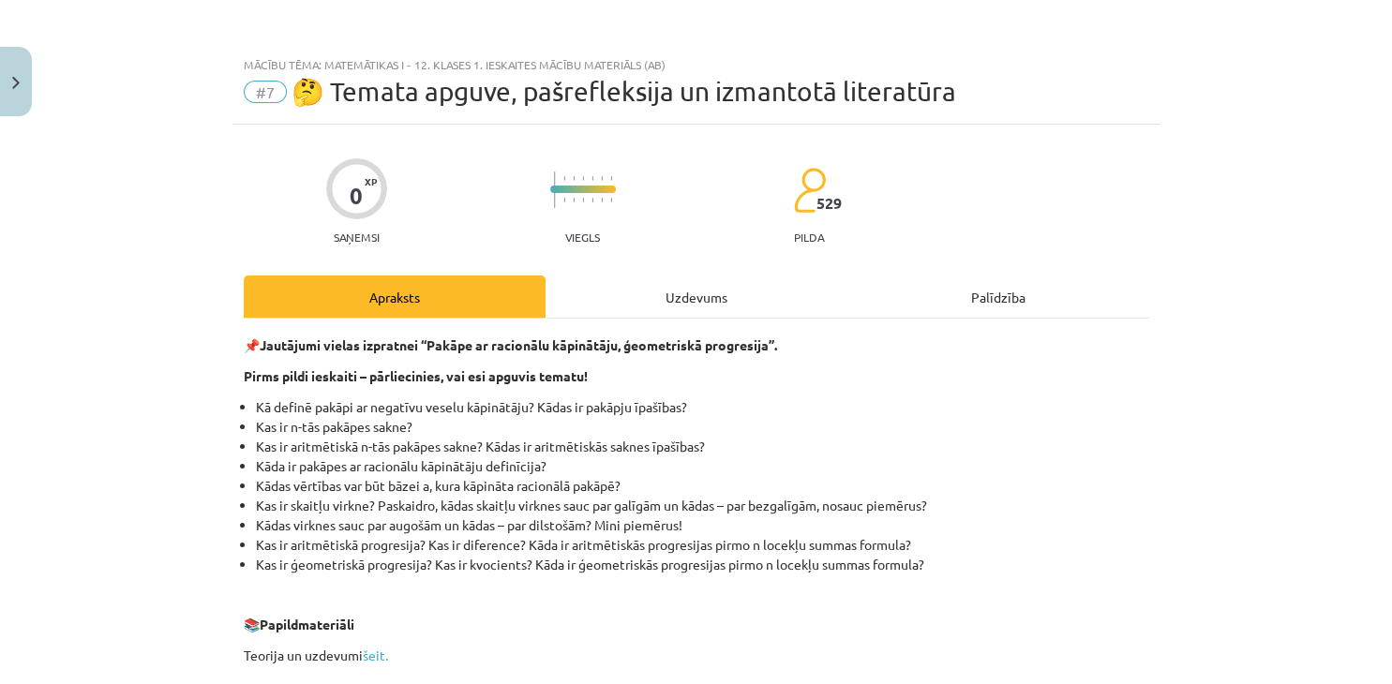
scroll to position [501, 0]
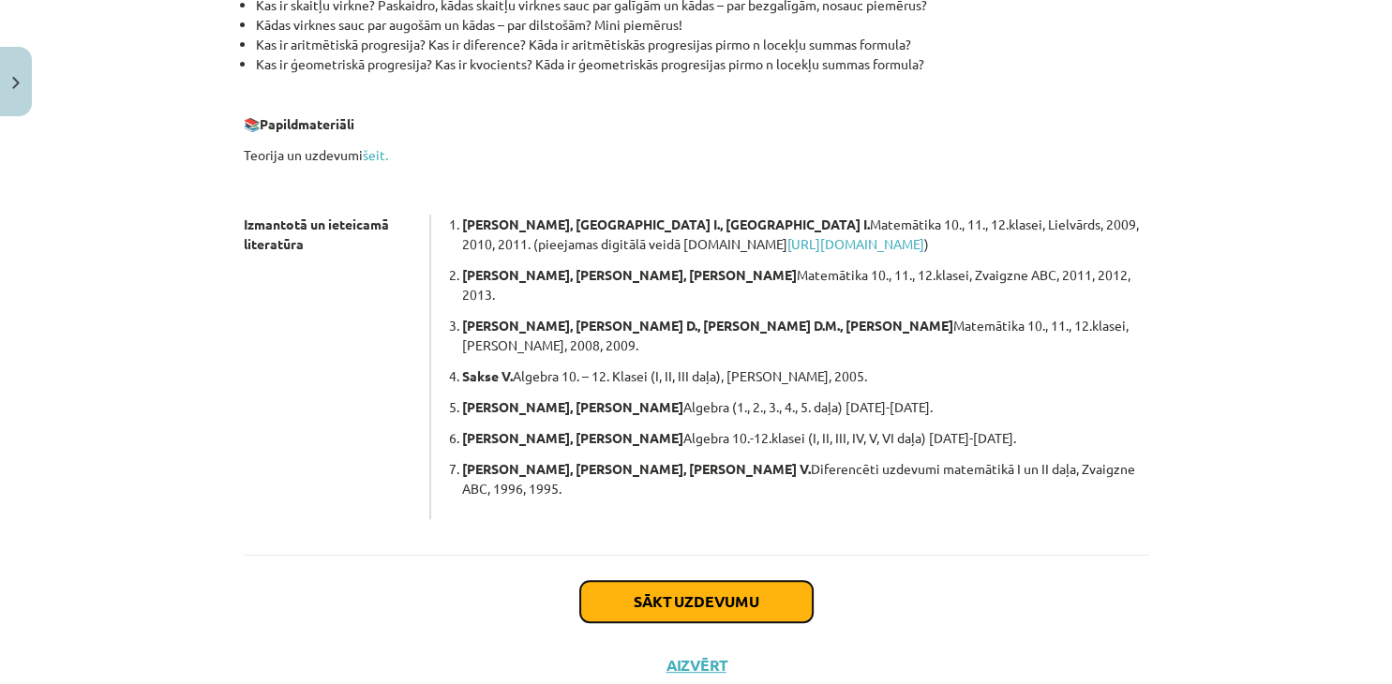
click at [764, 581] on button "Sākt uzdevumu" at bounding box center [696, 601] width 232 height 41
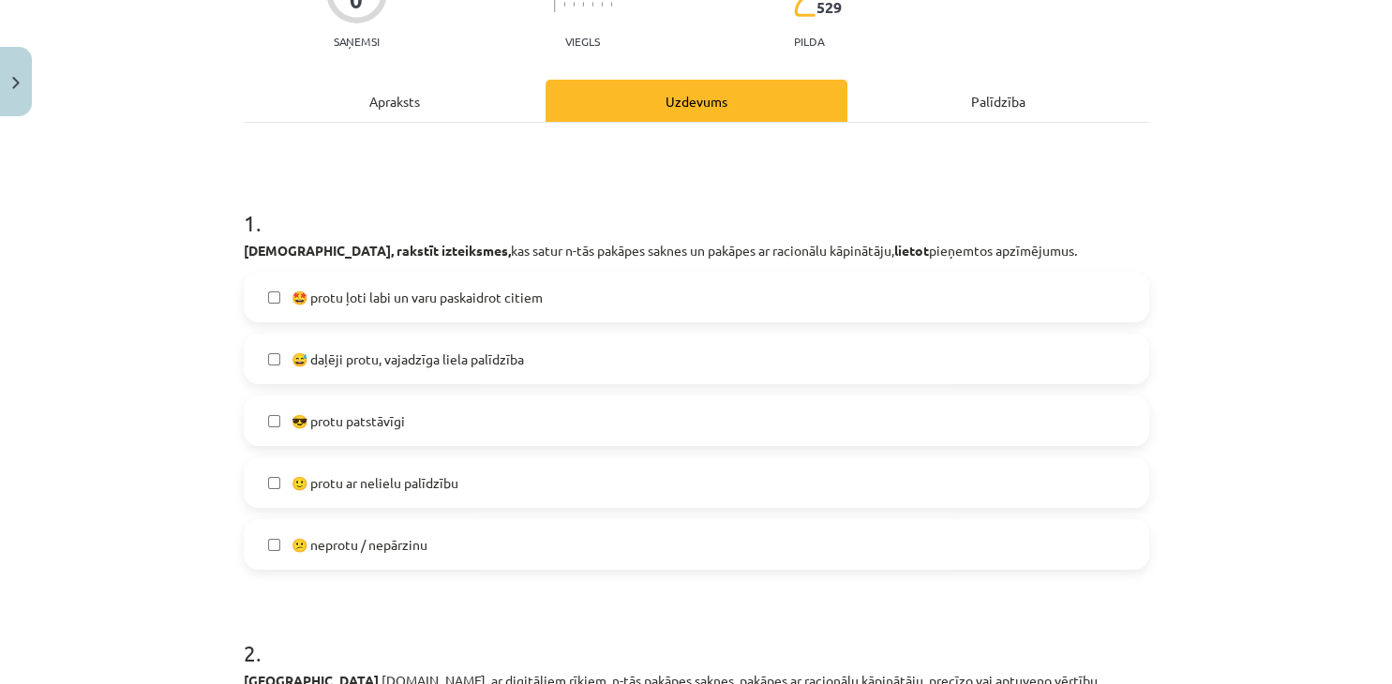
scroll to position [217, 0]
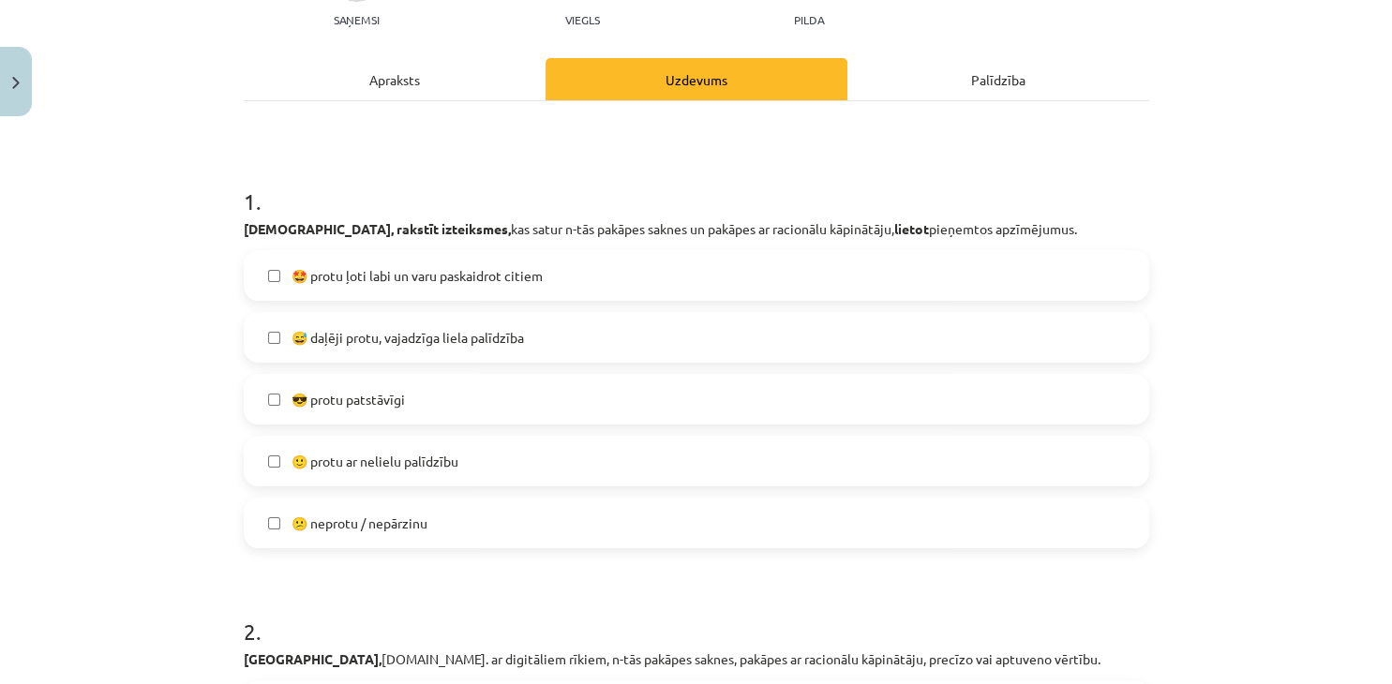
click at [481, 351] on label "😅 daļēji protu, vajadzīga liela palīdzība" at bounding box center [697, 337] width 902 height 47
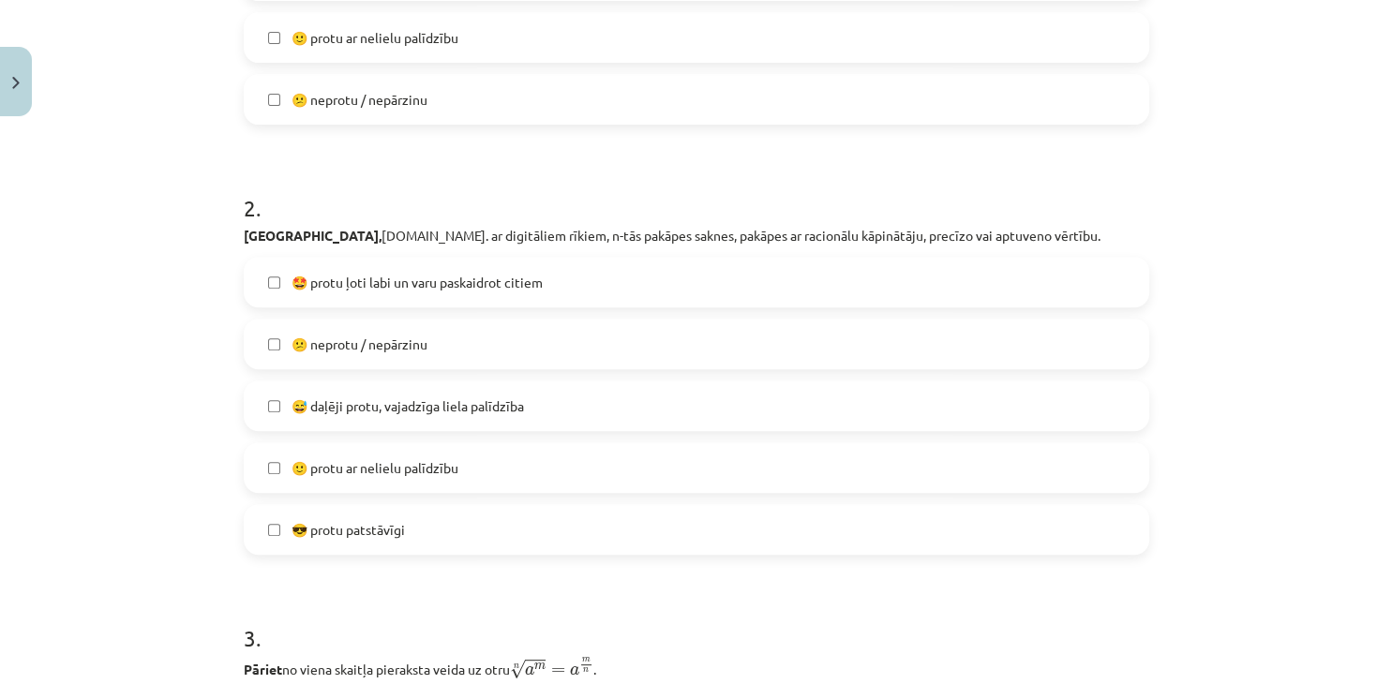
scroll to position [645, 0]
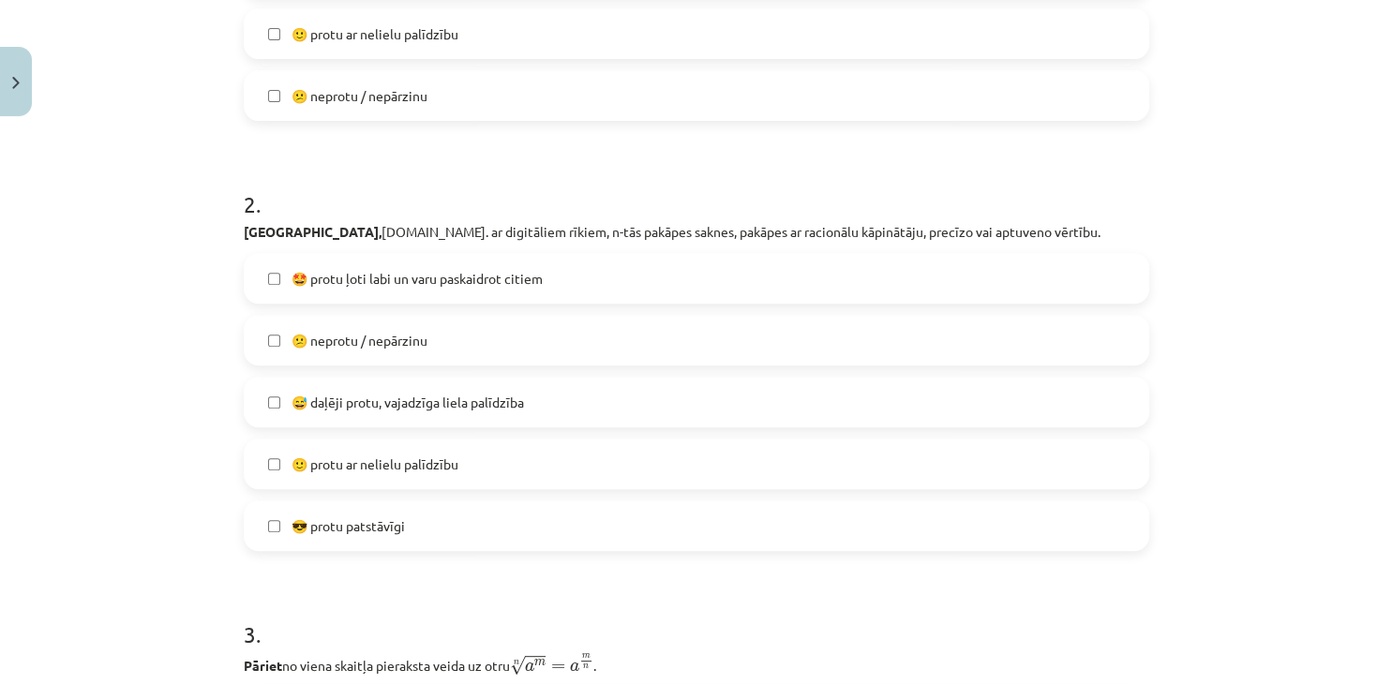
click at [433, 470] on span "🙂 protu ar nelielu palīdzību" at bounding box center [375, 465] width 167 height 20
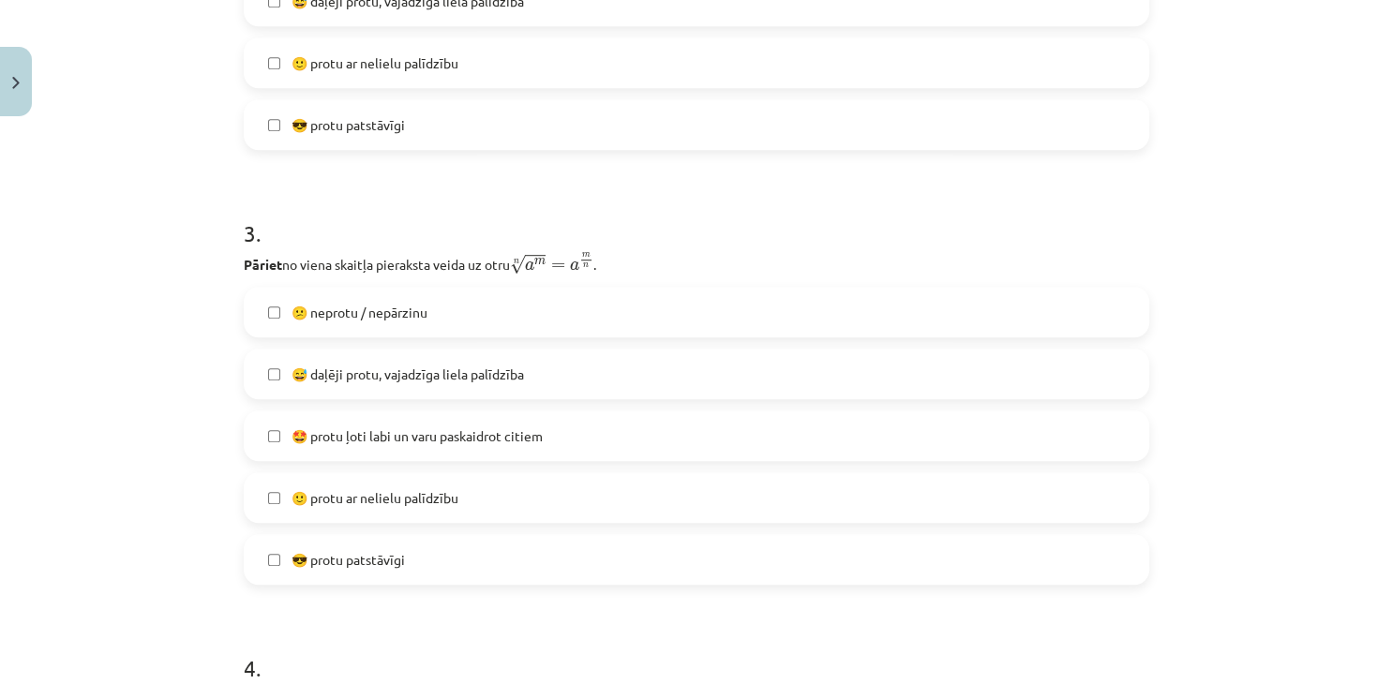
scroll to position [1072, 0]
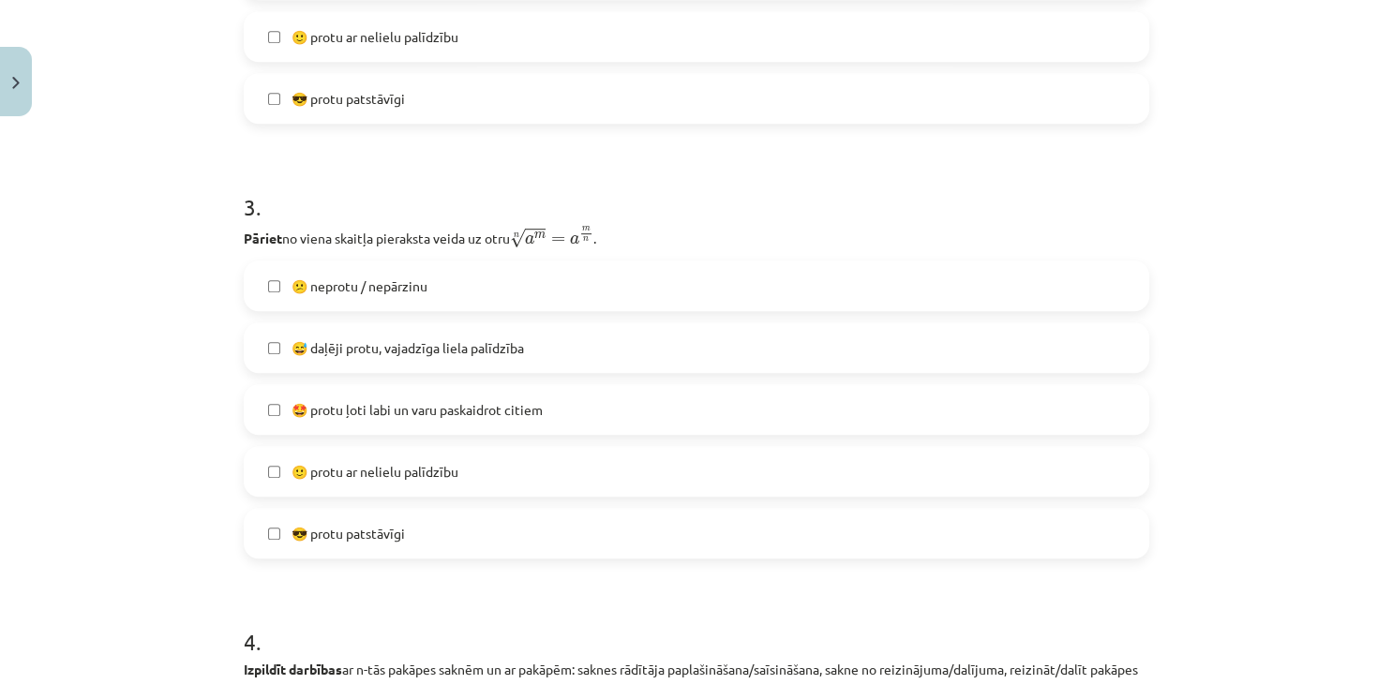
click at [447, 358] on label "😅 daļēji protu, vajadzīga liela palīdzība" at bounding box center [697, 347] width 902 height 47
click at [433, 499] on div "😕 neprotu / nepārzinu  😅 daļēji protu, vajadzīga liela palīdzība 🤩 protu ļoti l…" at bounding box center [696, 410] width 905 height 298
click at [441, 474] on span "🙂 protu ar nelielu palīdzību" at bounding box center [375, 472] width 167 height 20
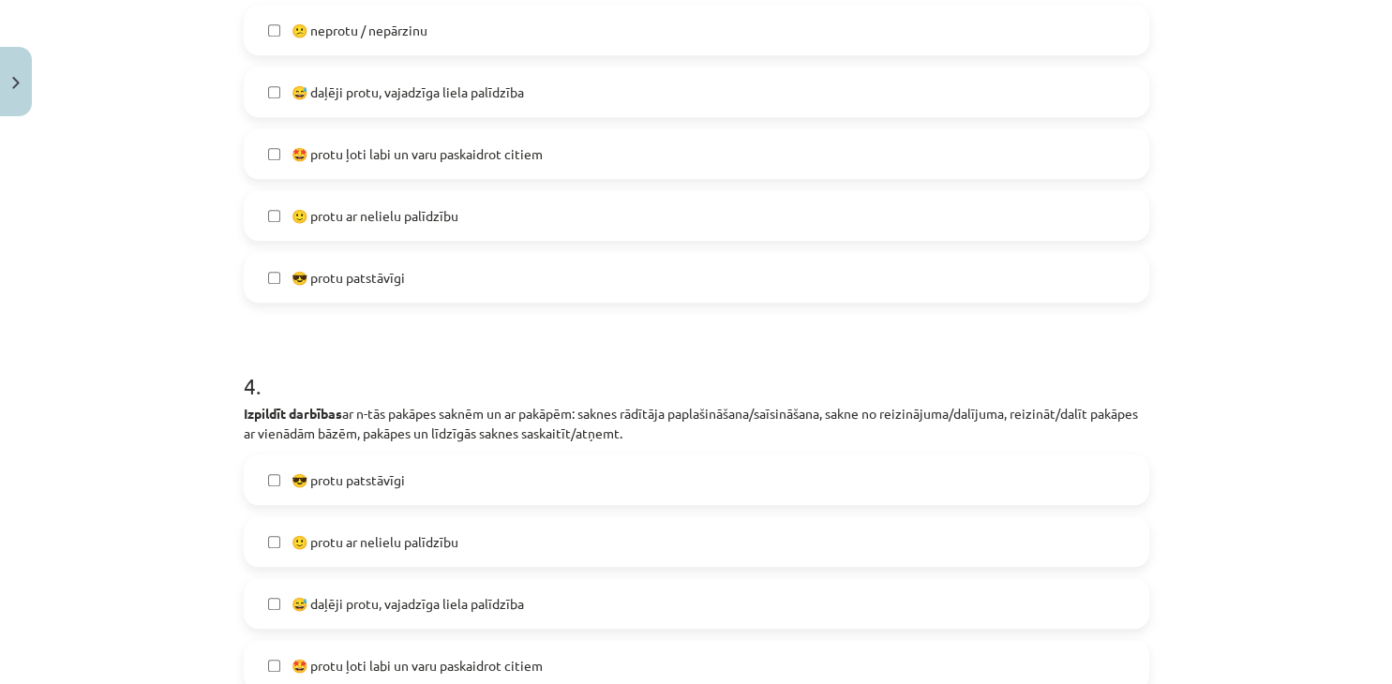
click at [428, 91] on span "😅 daļēji protu, vajadzīga liela palīdzība" at bounding box center [408, 92] width 232 height 20
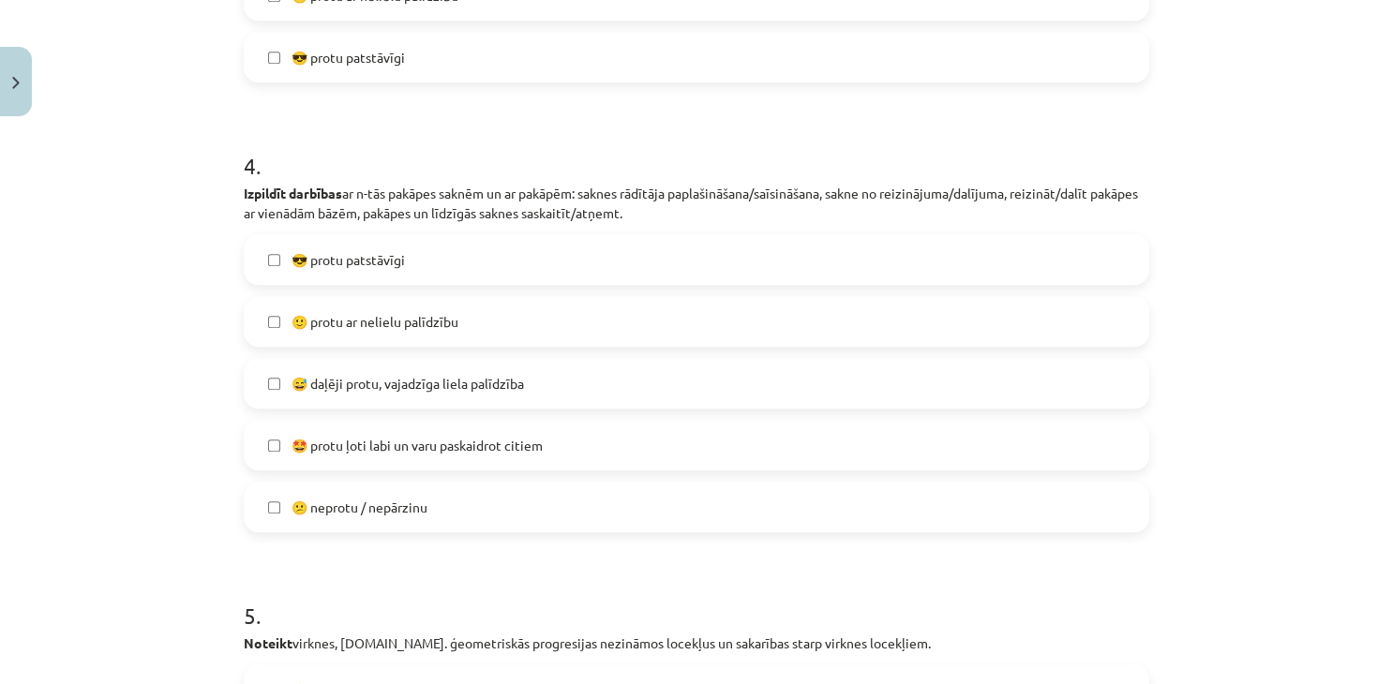
scroll to position [1586, 0]
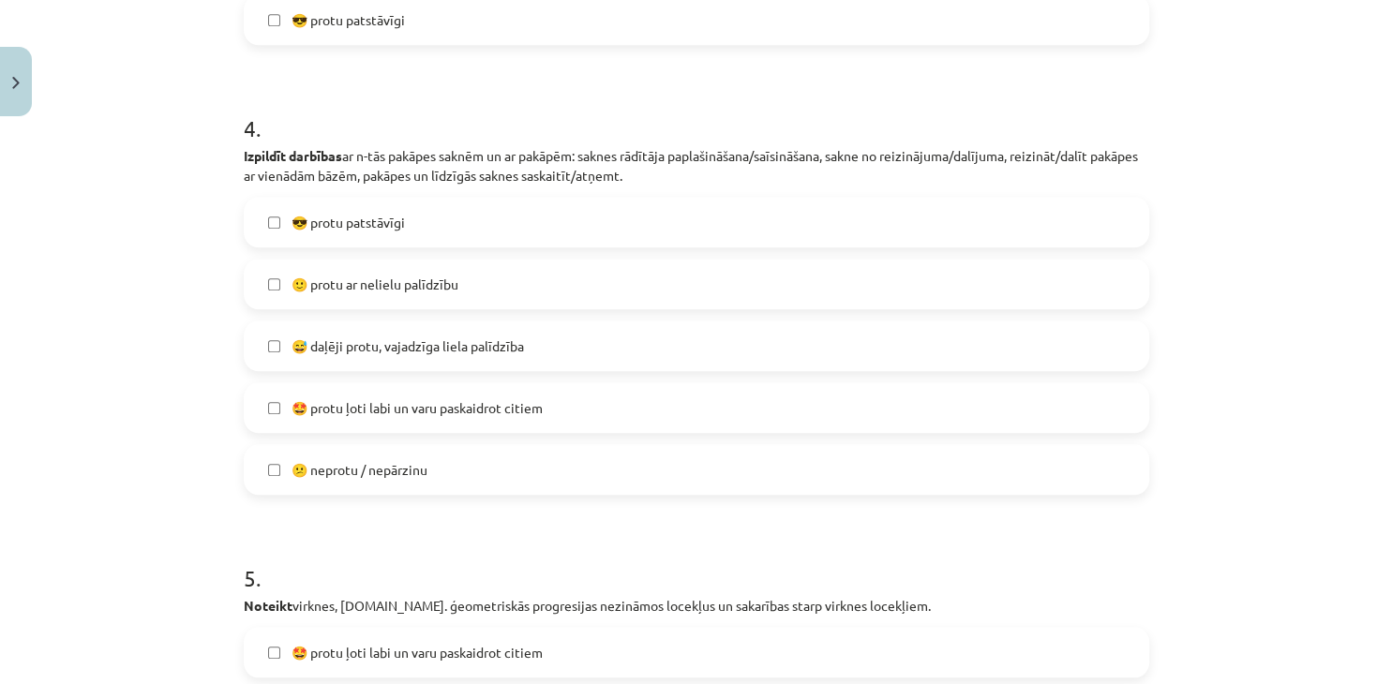
click at [442, 295] on label "🙂 protu ar nelielu palīdzību" at bounding box center [697, 284] width 902 height 47
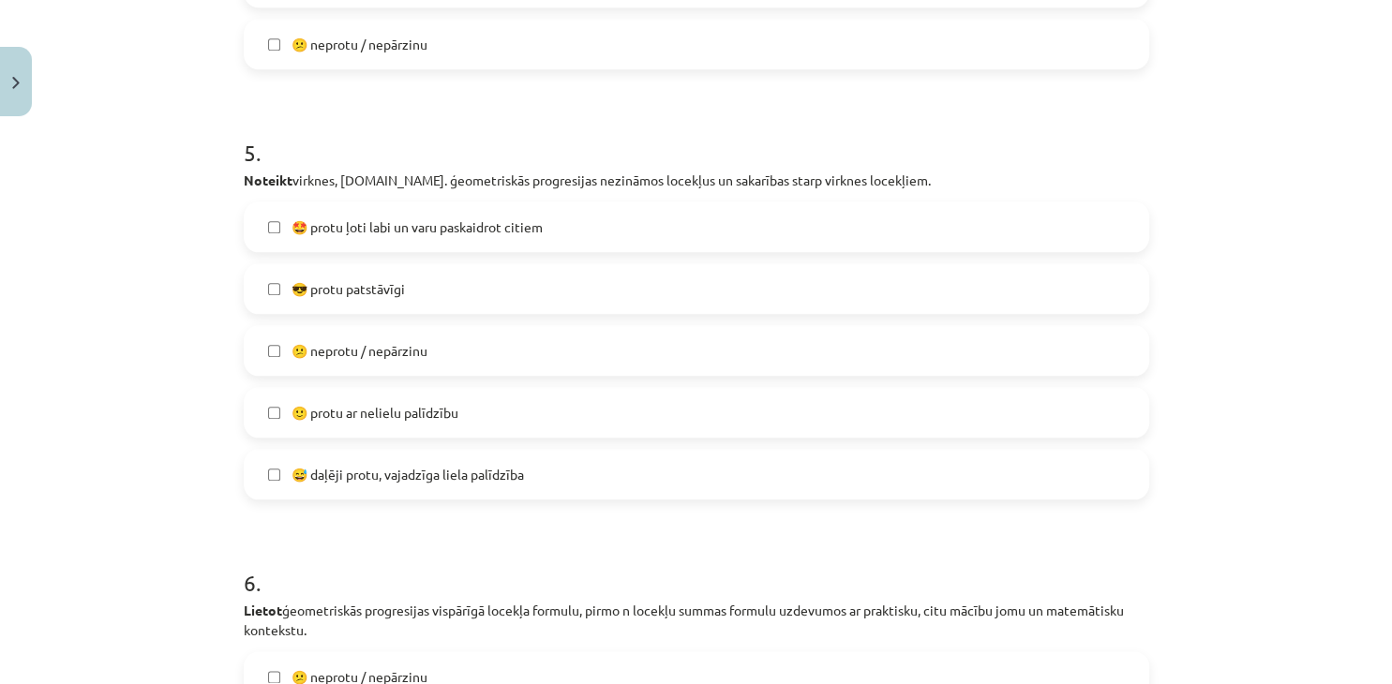
scroll to position [2013, 0]
click at [434, 489] on label "😅 daļēji protu, vajadzīga liela palīdzība" at bounding box center [697, 472] width 902 height 47
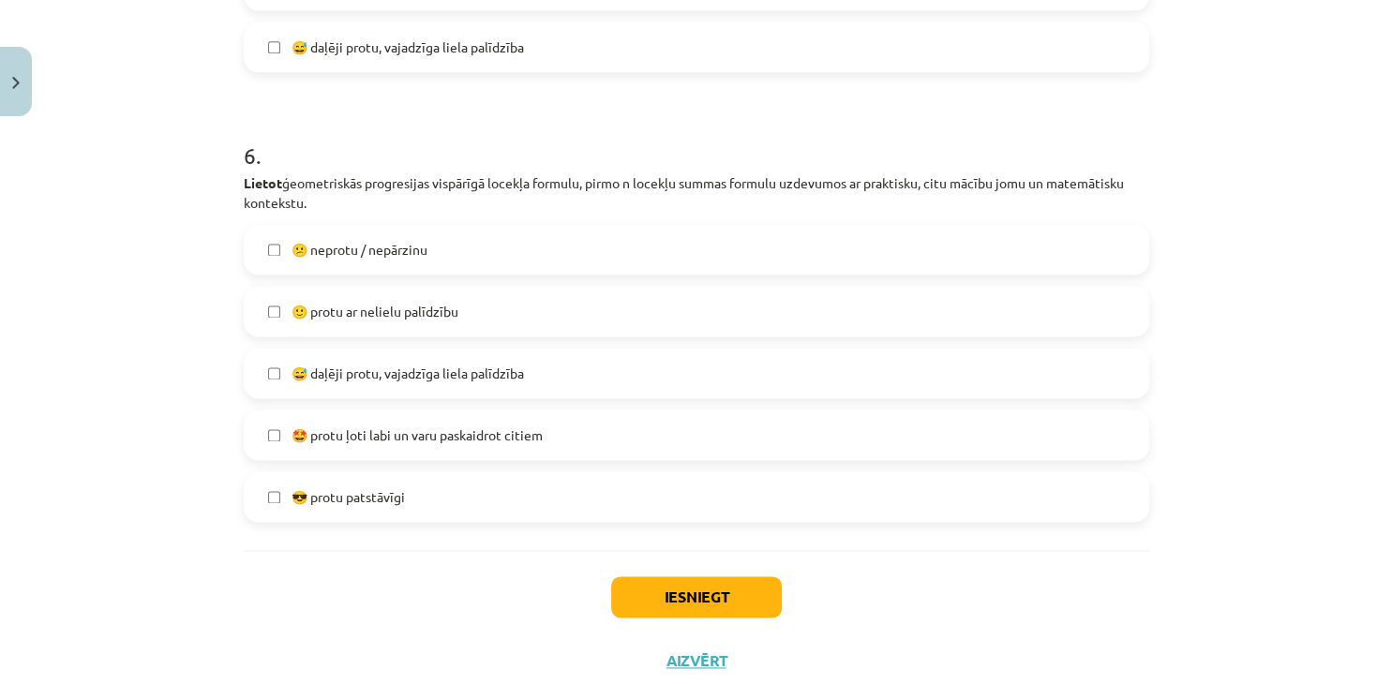
scroll to position [2441, 0]
click at [396, 320] on label "🙂 protu ar nelielu palīdzību" at bounding box center [697, 309] width 902 height 47
click at [708, 606] on button "Iesniegt" at bounding box center [696, 595] width 171 height 41
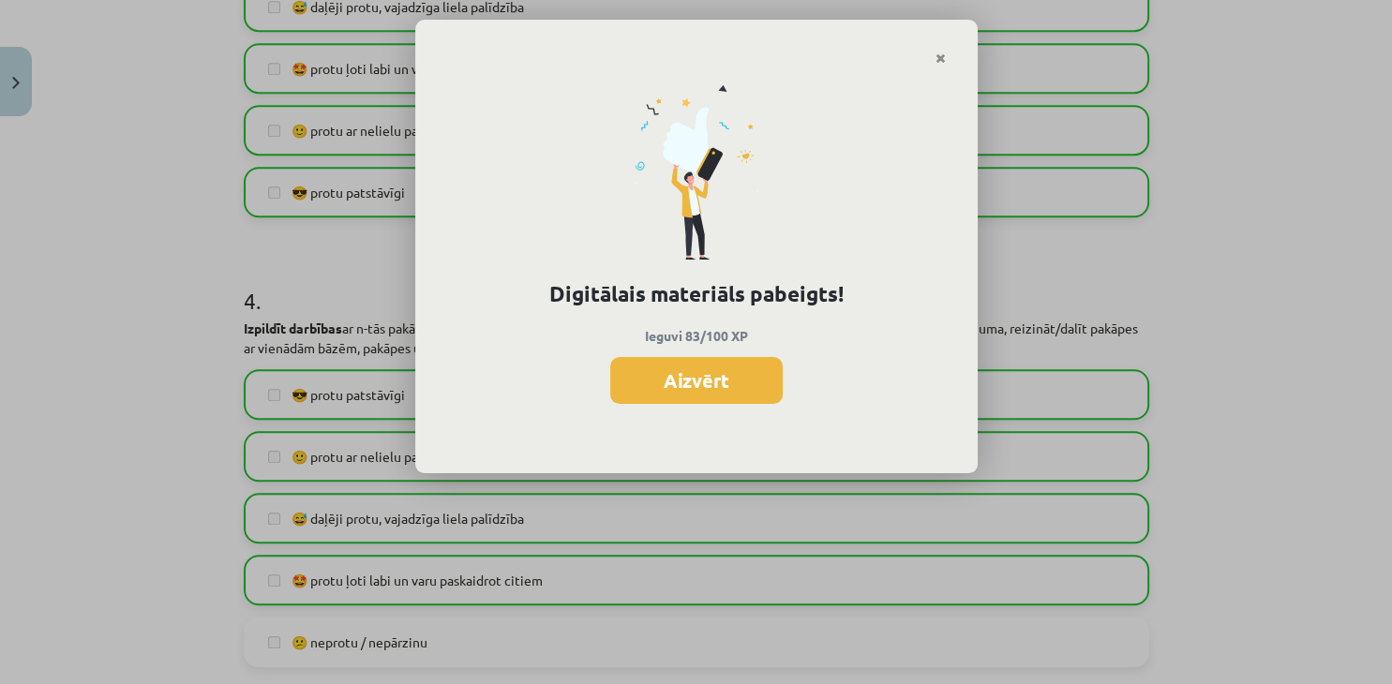
scroll to position [986, 0]
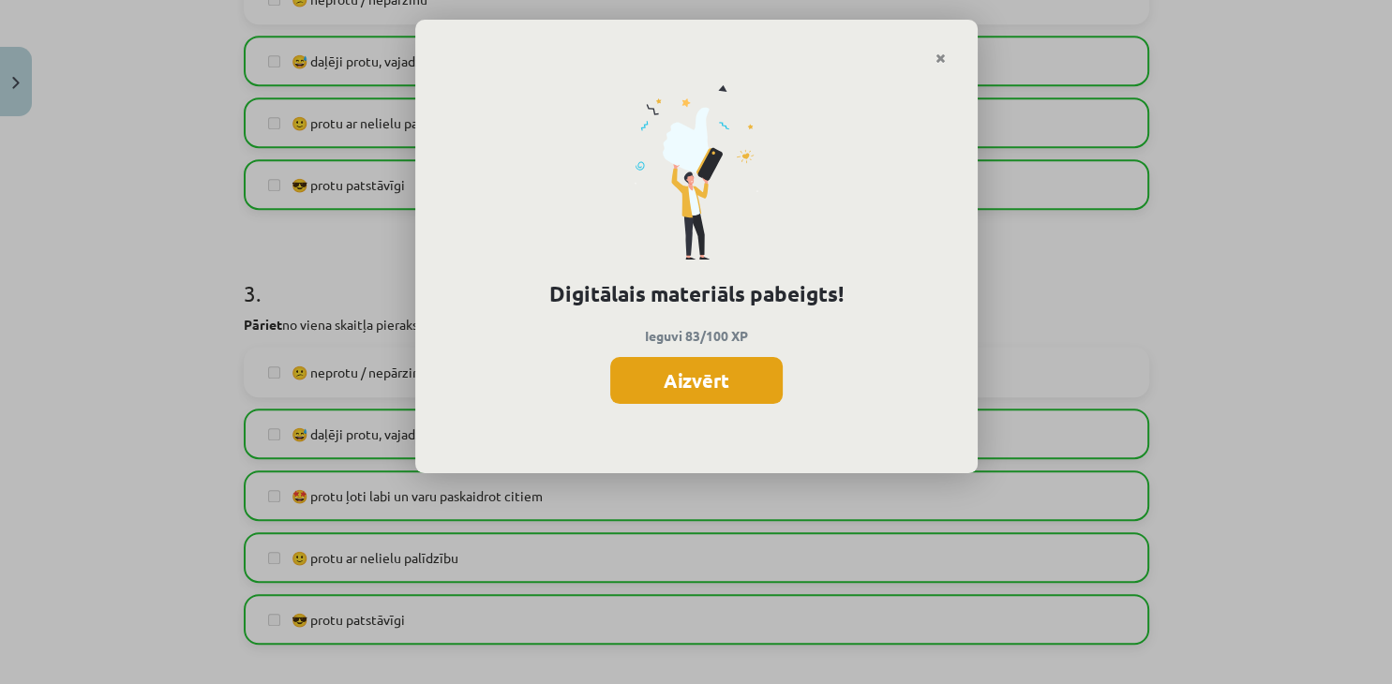
click at [714, 376] on button "Aizvērt" at bounding box center [696, 380] width 172 height 47
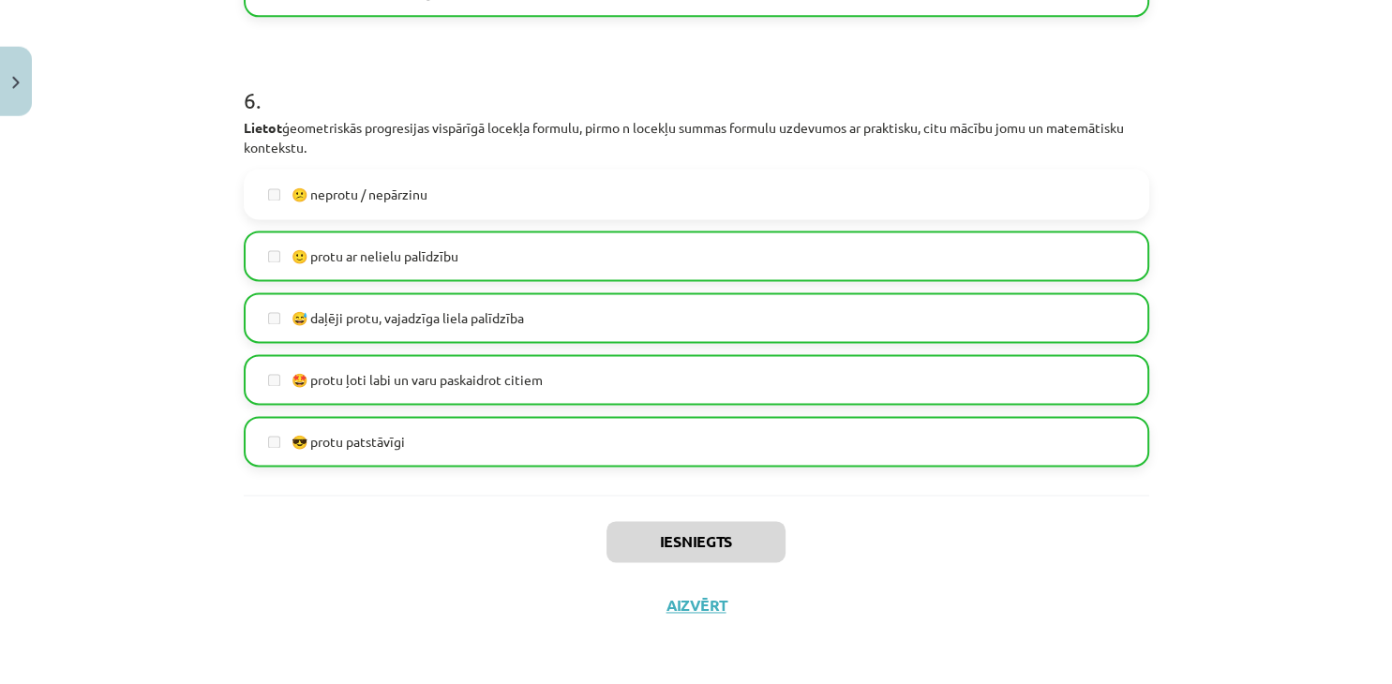
scroll to position [495, 0]
click at [696, 607] on button "Aizvērt" at bounding box center [696, 606] width 71 height 19
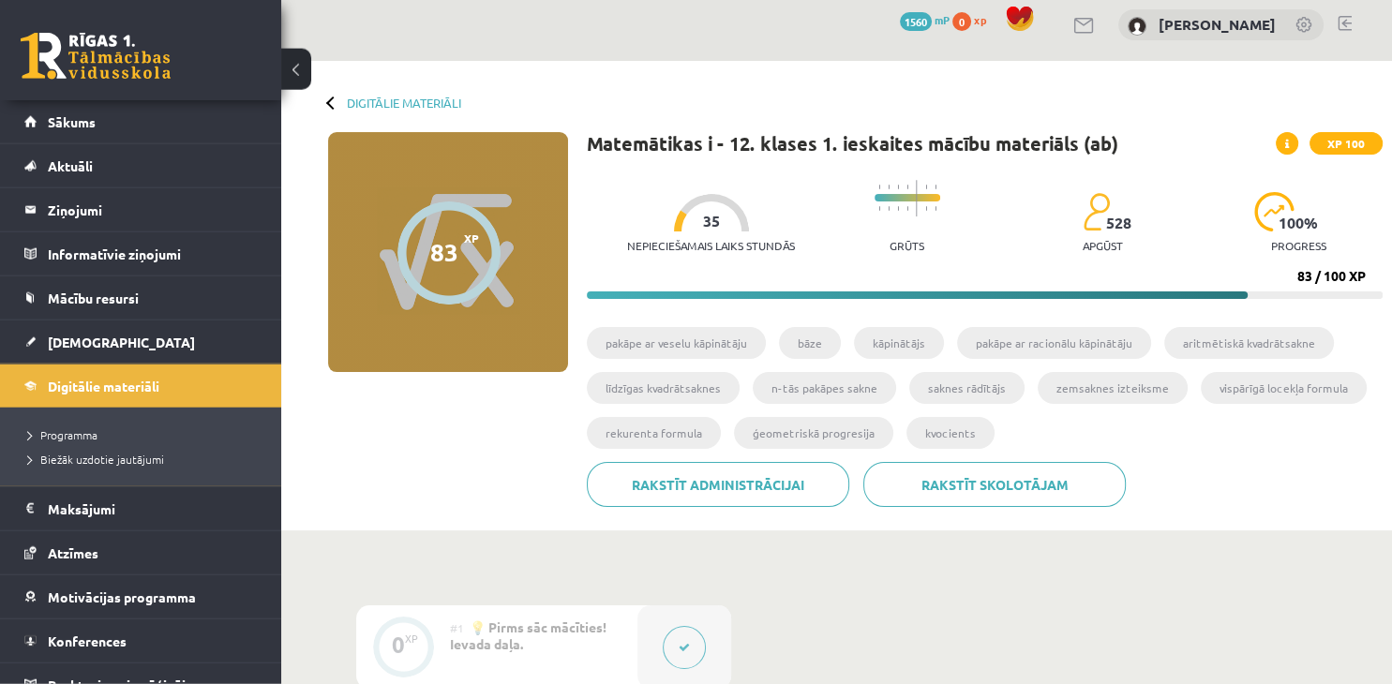
scroll to position [0, 0]
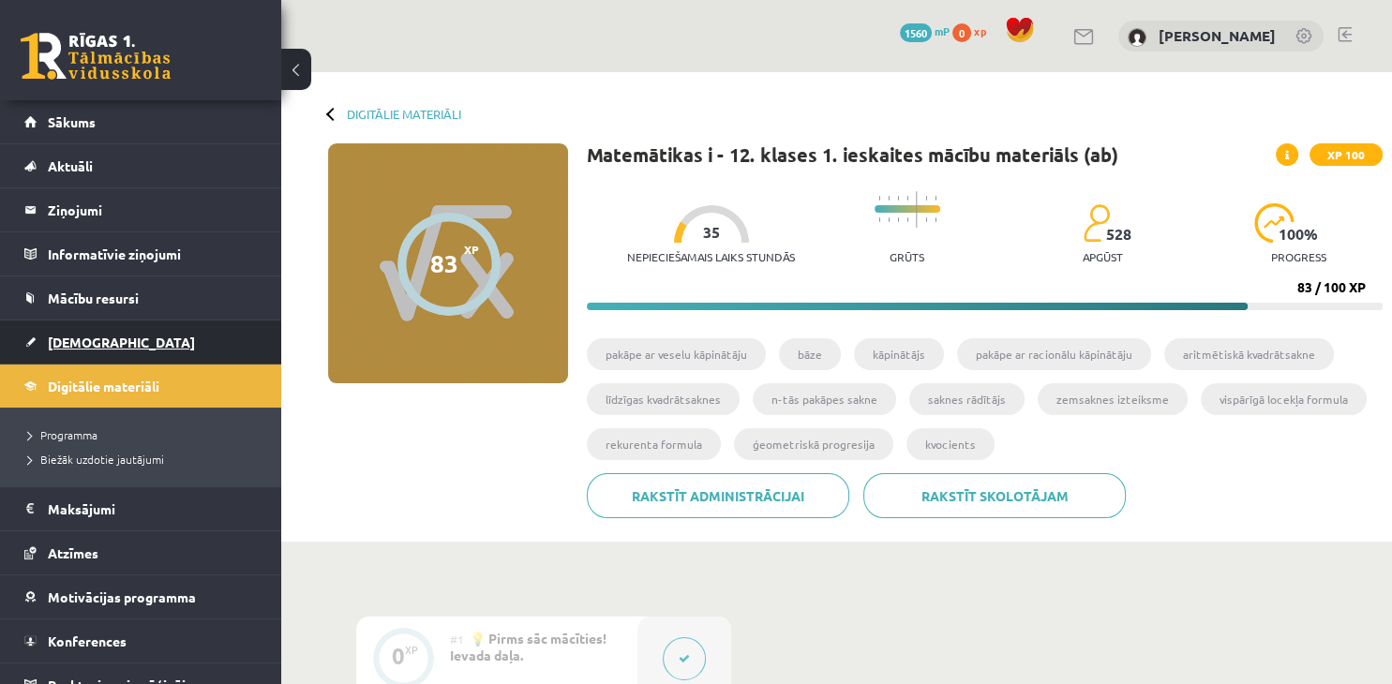
click at [81, 354] on link "[DEMOGRAPHIC_DATA]" at bounding box center [140, 342] width 233 height 43
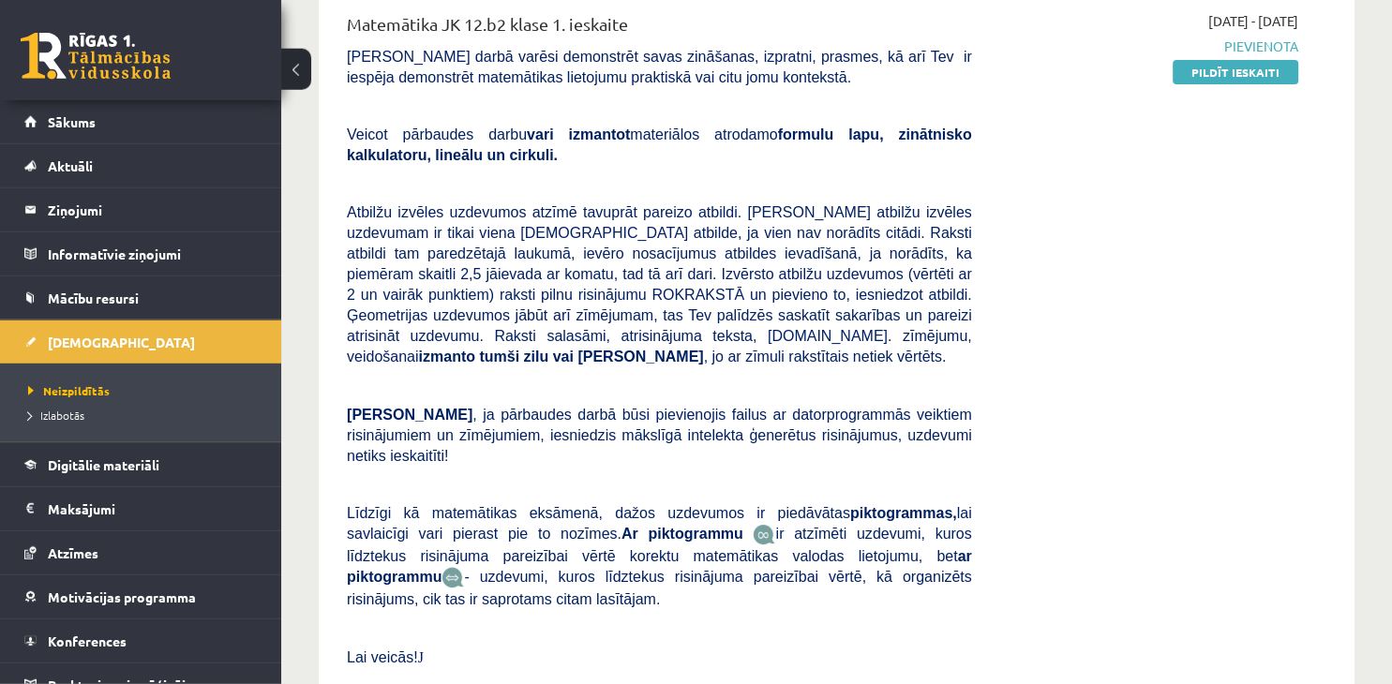
scroll to position [198, 0]
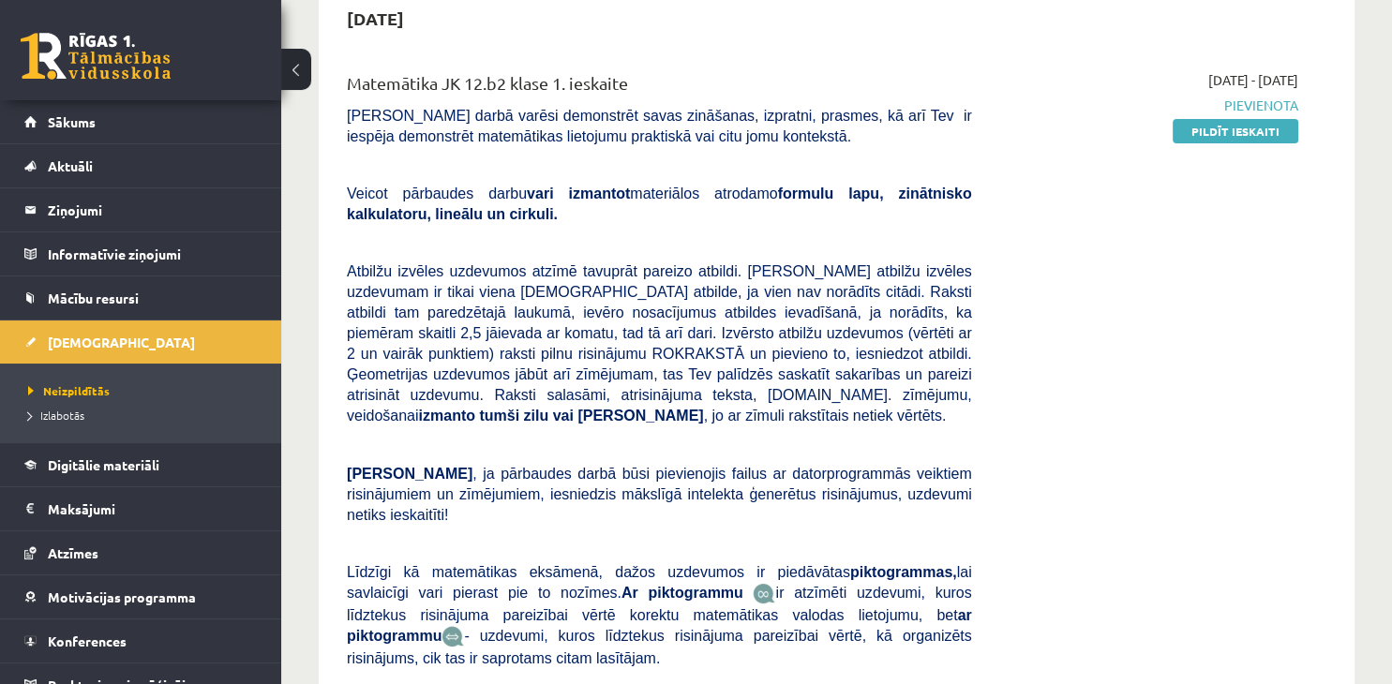
click at [1001, 452] on div "2025-09-01 - 2025-09-15 Pievienota Pildīt ieskaiti" at bounding box center [1149, 418] width 326 height 696
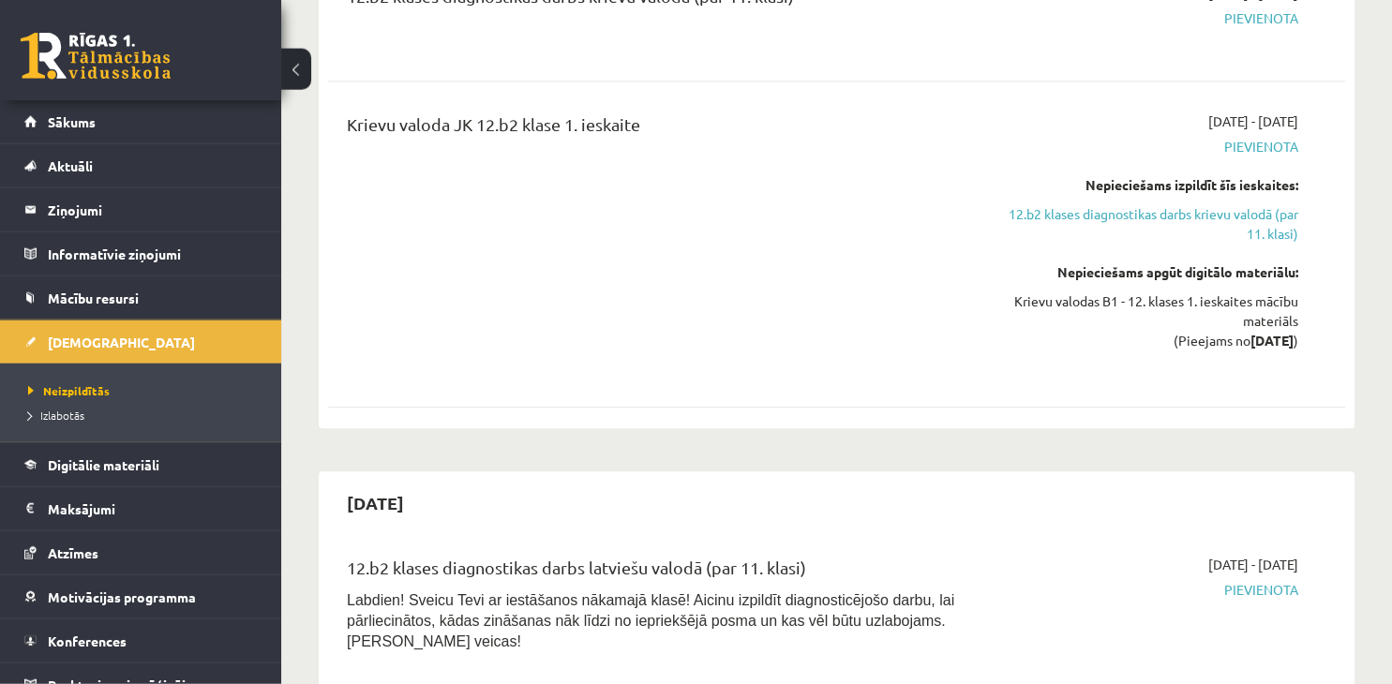
scroll to position [2078, 0]
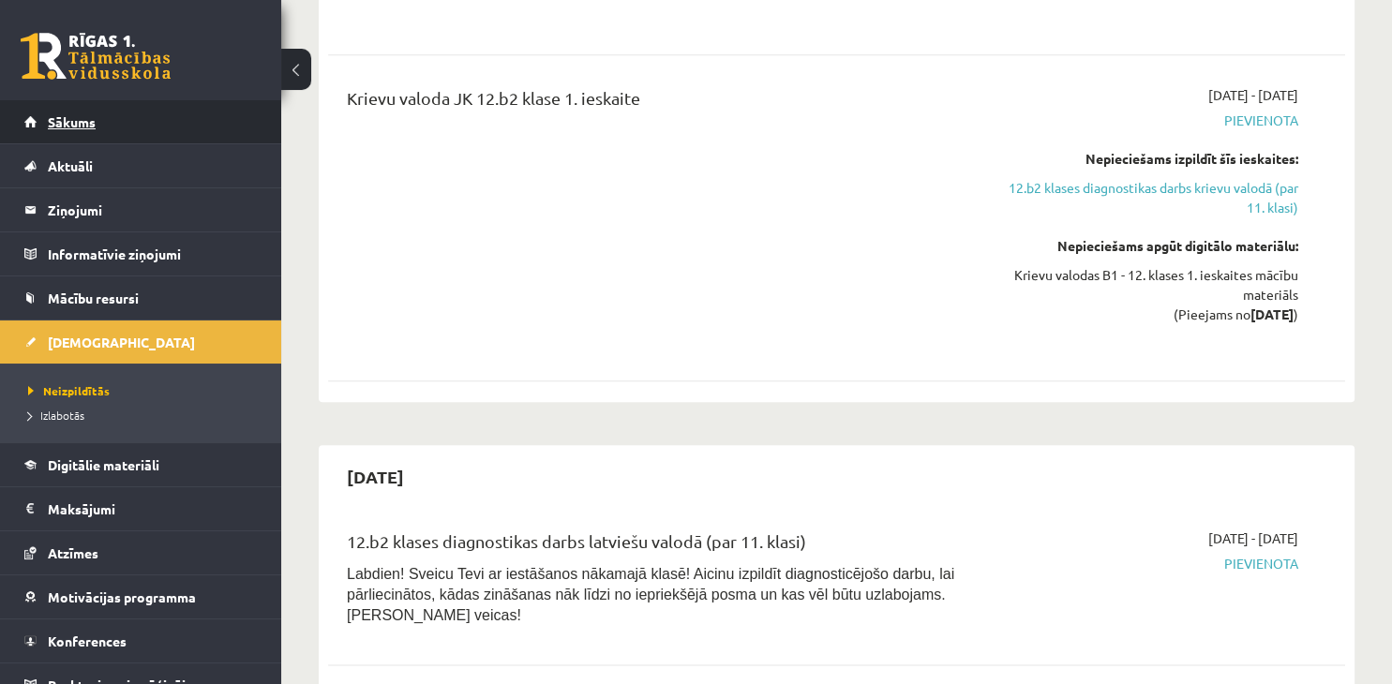
click at [81, 118] on span "Sākums" at bounding box center [72, 121] width 48 height 17
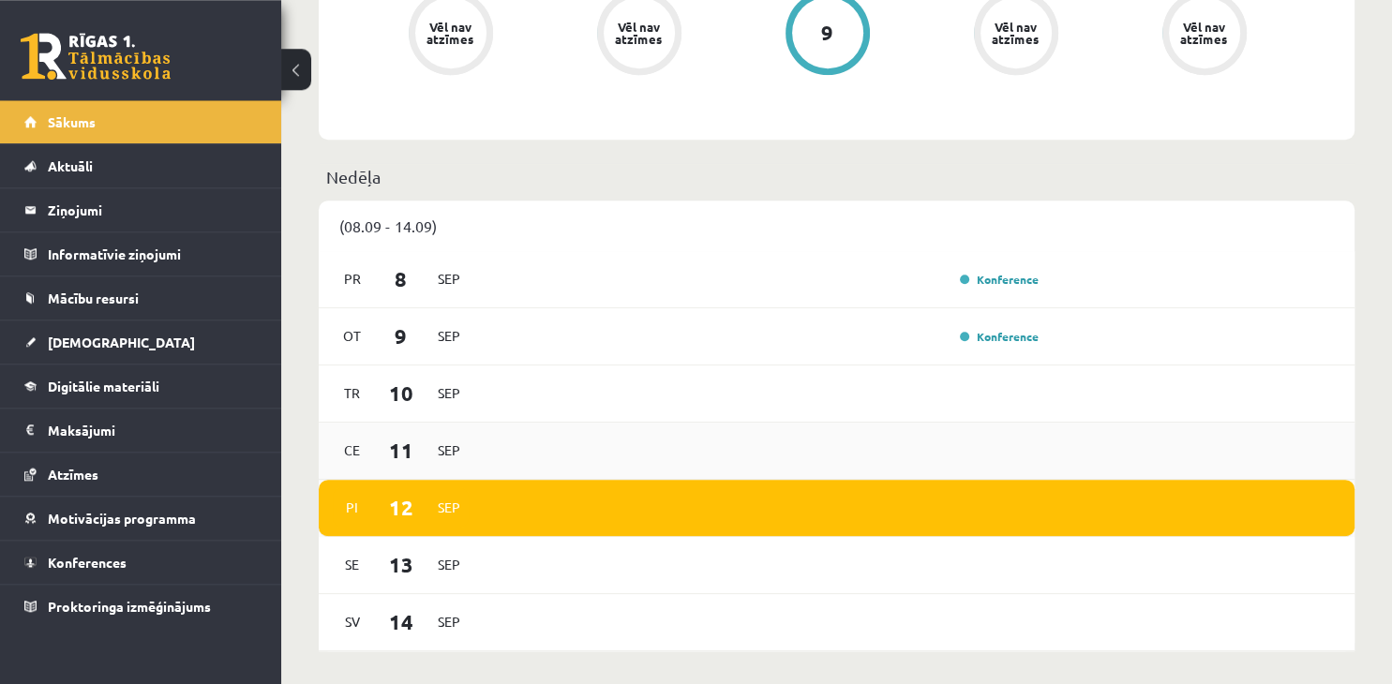
scroll to position [990, 0]
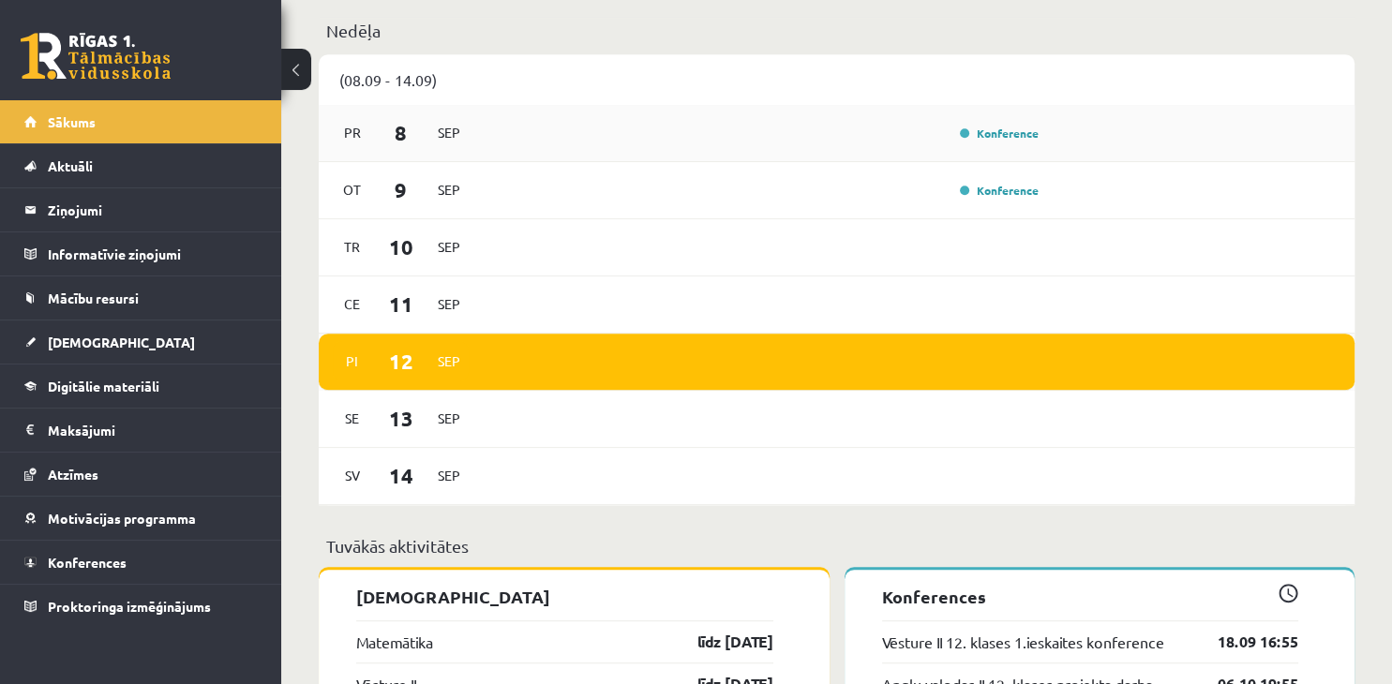
click at [504, 155] on div "Pr 8 Sep Konference" at bounding box center [837, 133] width 1036 height 57
click at [974, 130] on link "Konference" at bounding box center [999, 133] width 79 height 15
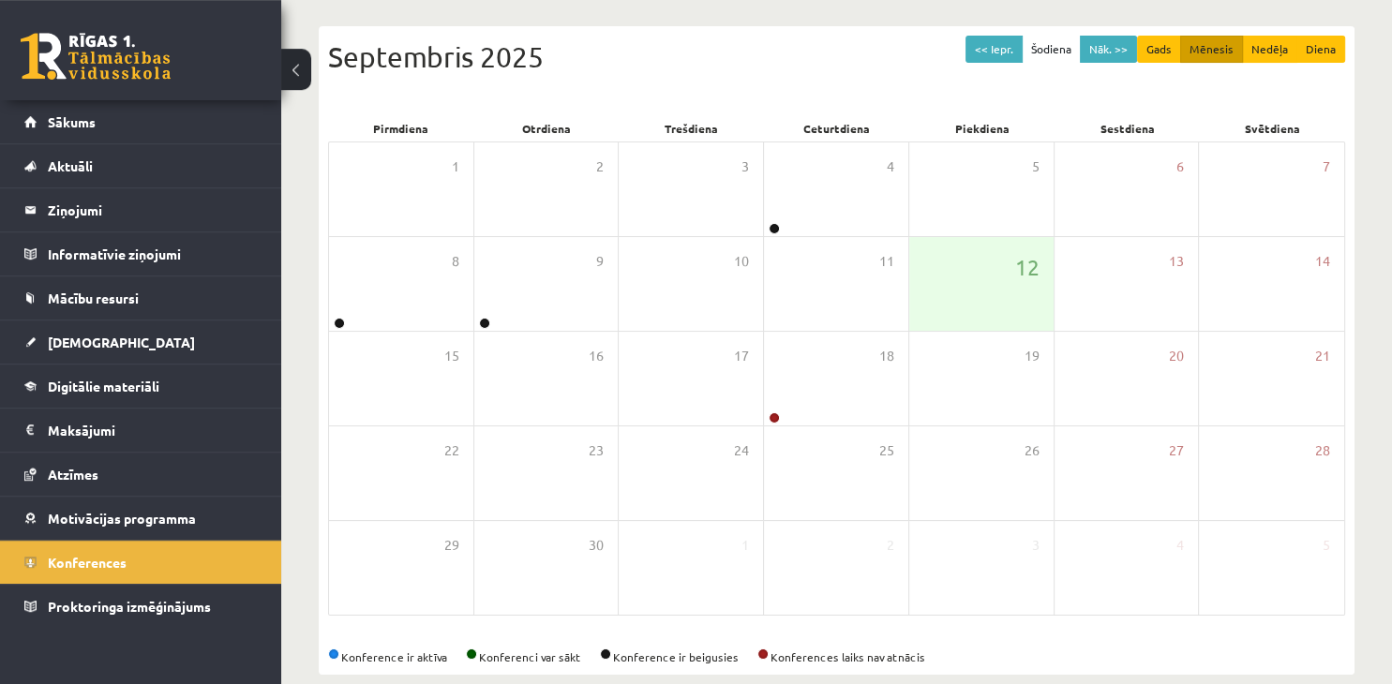
scroll to position [210, 0]
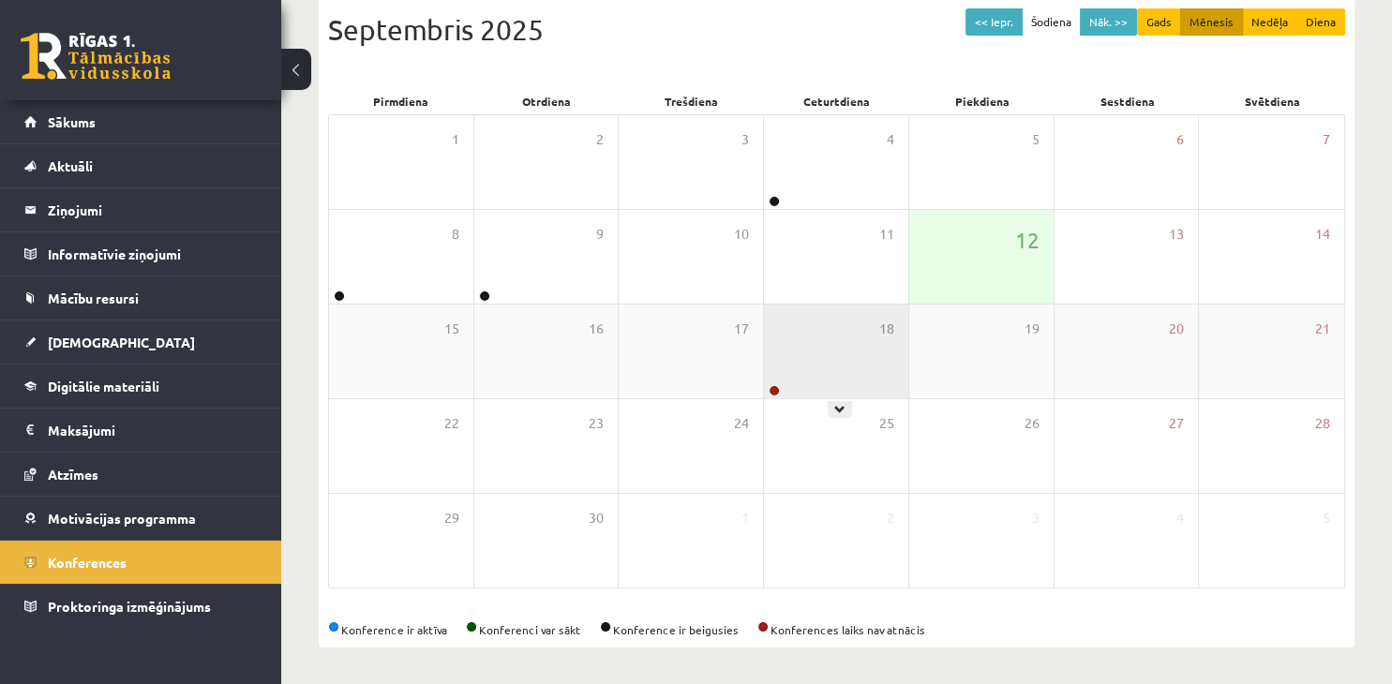
click at [828, 365] on div "18" at bounding box center [836, 352] width 144 height 94
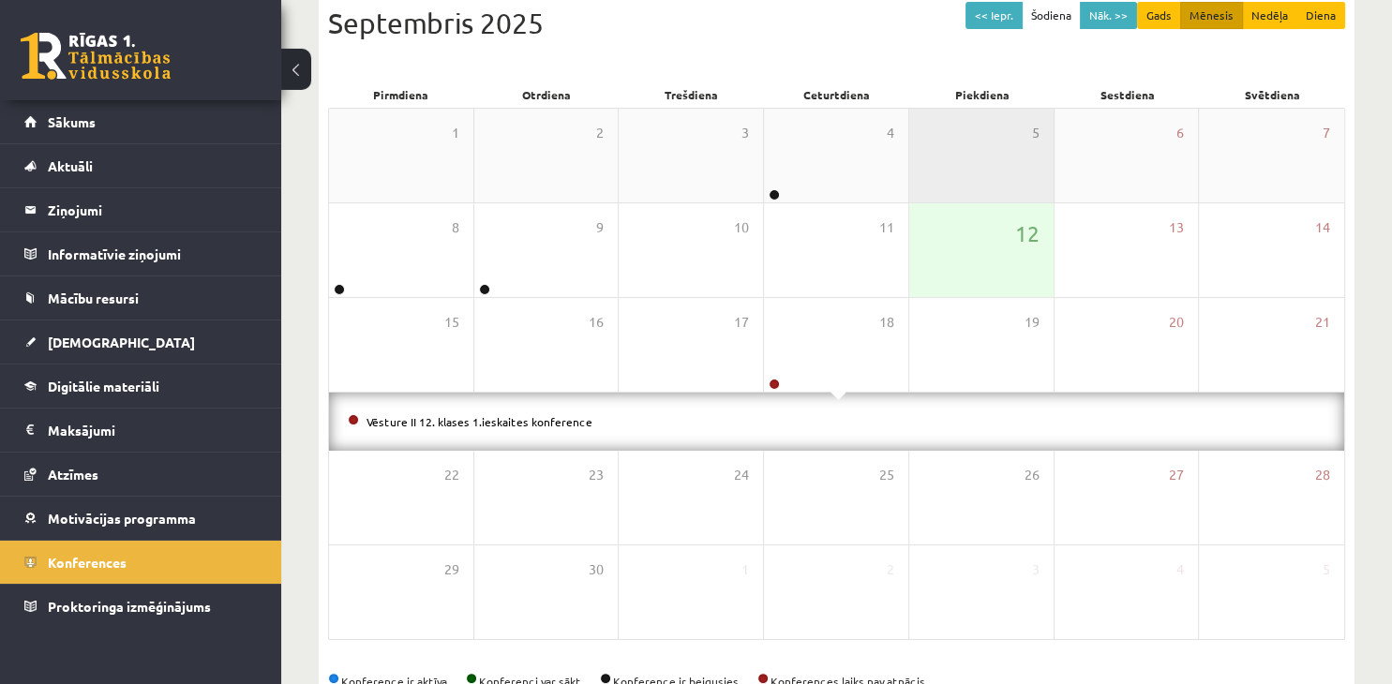
scroll to position [169, 0]
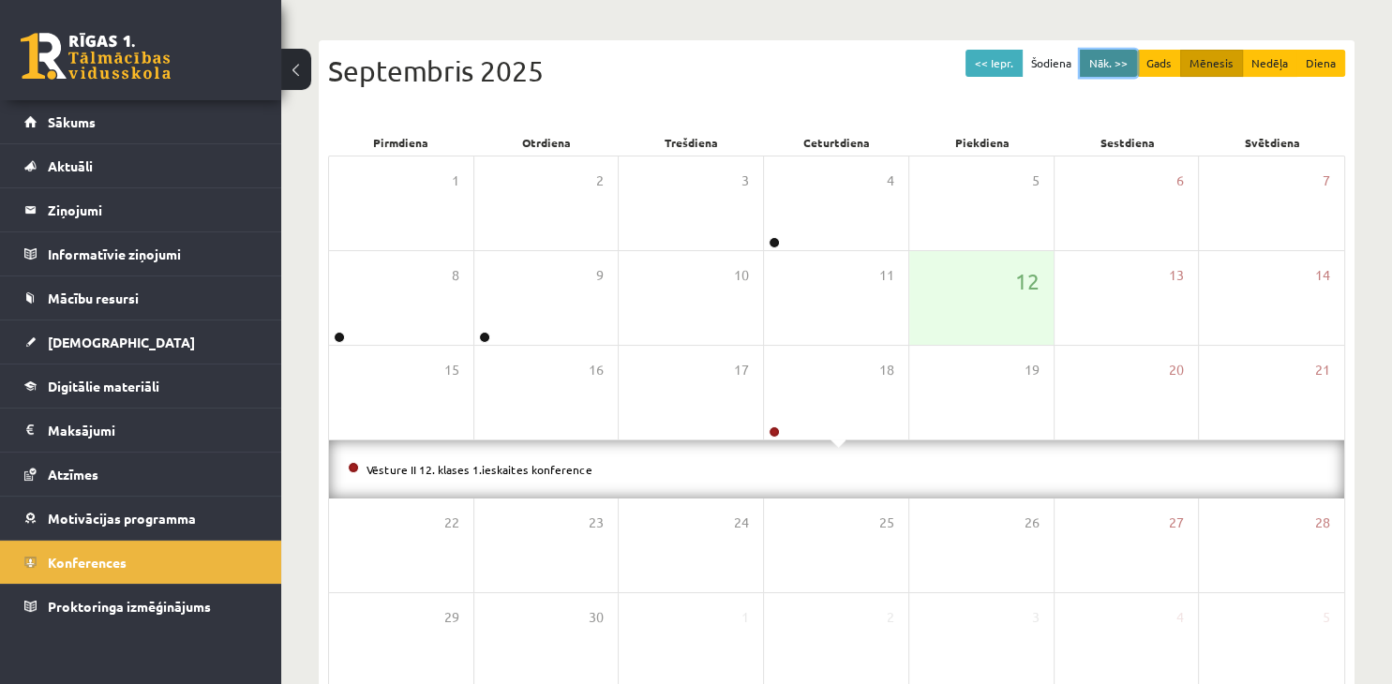
click at [1111, 54] on button "Nāk. >>" at bounding box center [1108, 63] width 57 height 27
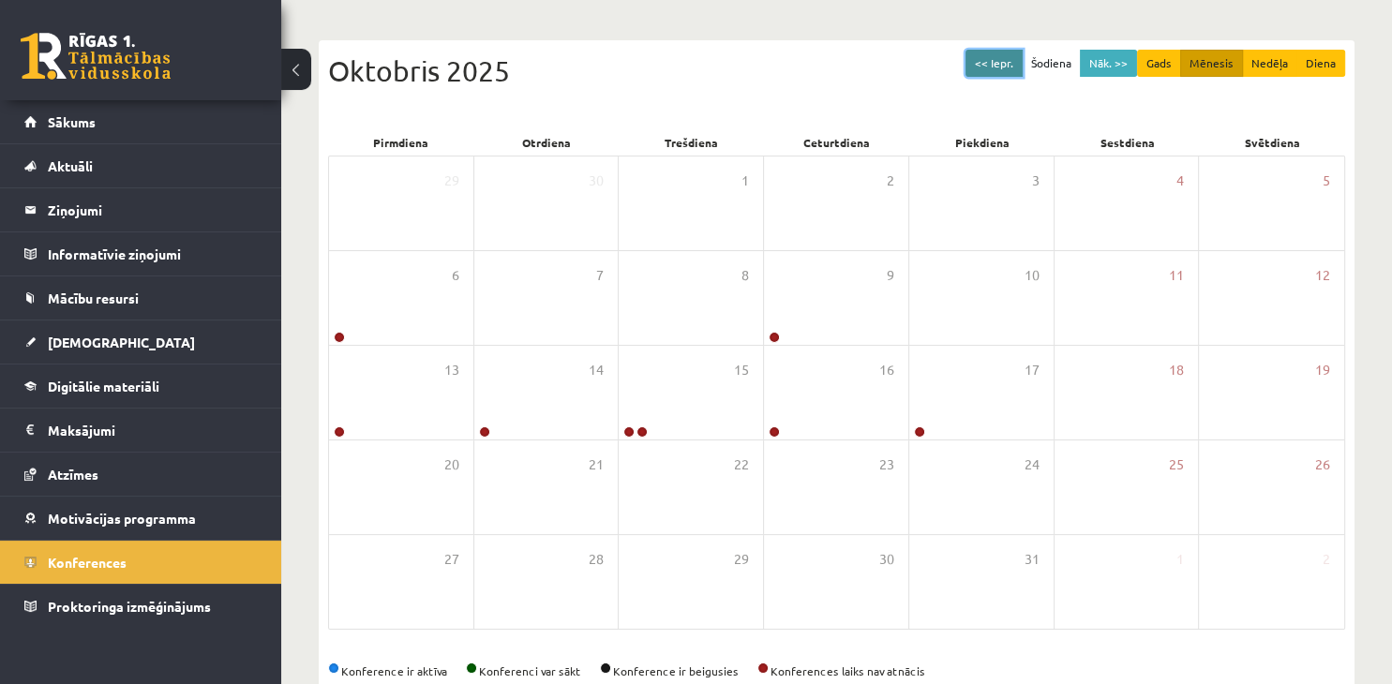
click at [1019, 58] on button "<< Iepr." at bounding box center [993, 63] width 57 height 27
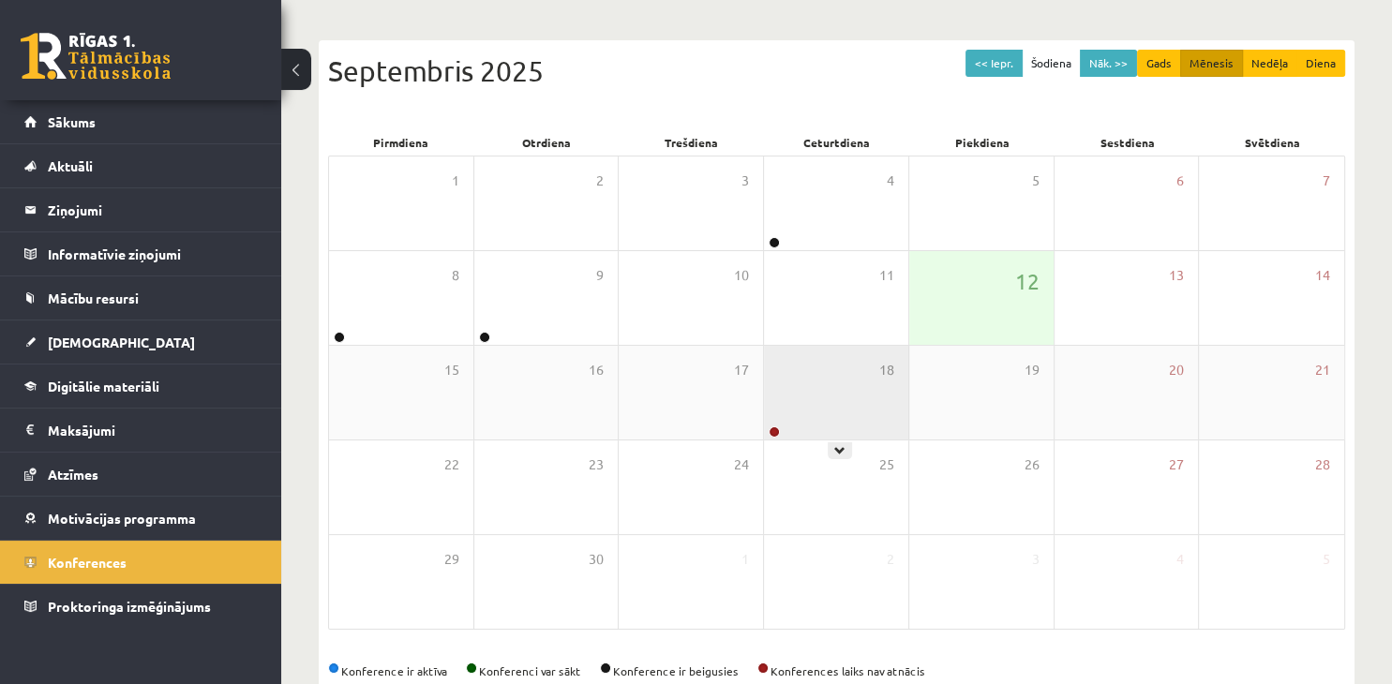
click at [813, 402] on div "18" at bounding box center [836, 393] width 144 height 94
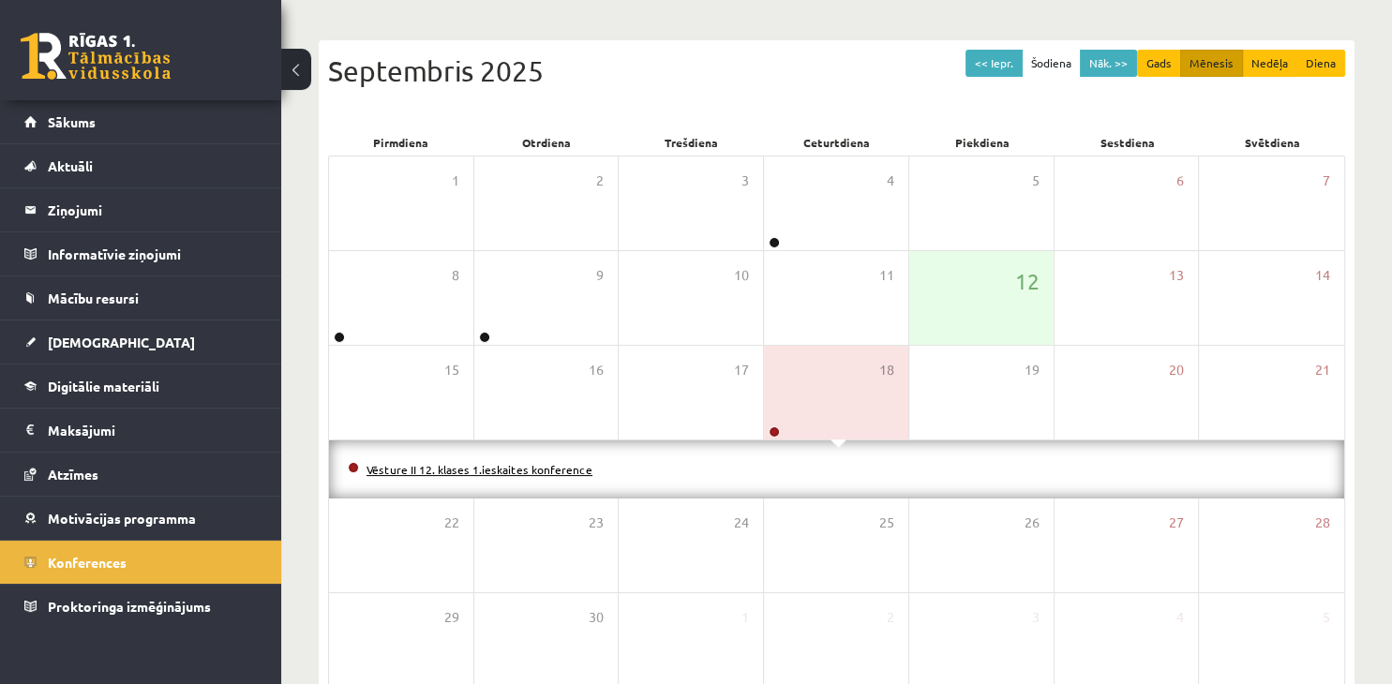
click at [506, 469] on link "Vēsture II 12. klases 1.ieskaites konference" at bounding box center [480, 469] width 226 height 15
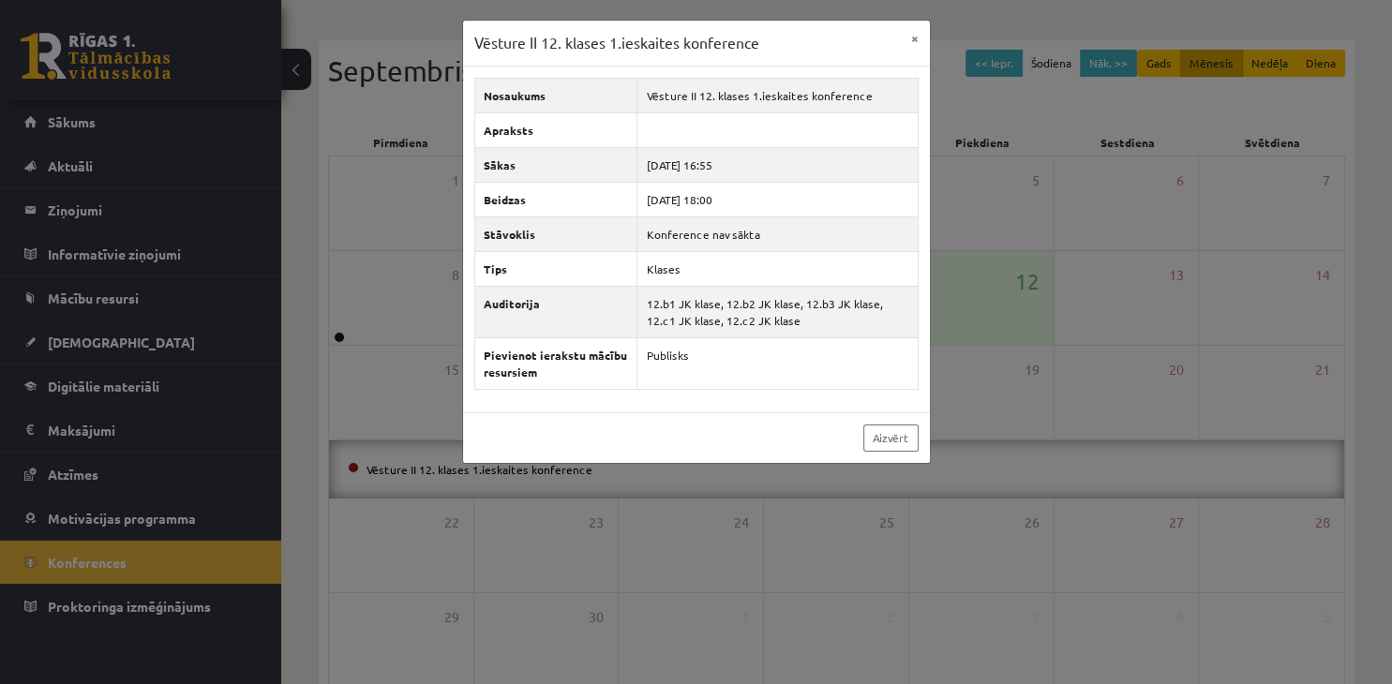
click at [532, 534] on div "Vēsture II 12. klases 1.ieskaites konference × Nosaukums Vēsture II 12. klases …" at bounding box center [696, 342] width 1392 height 684
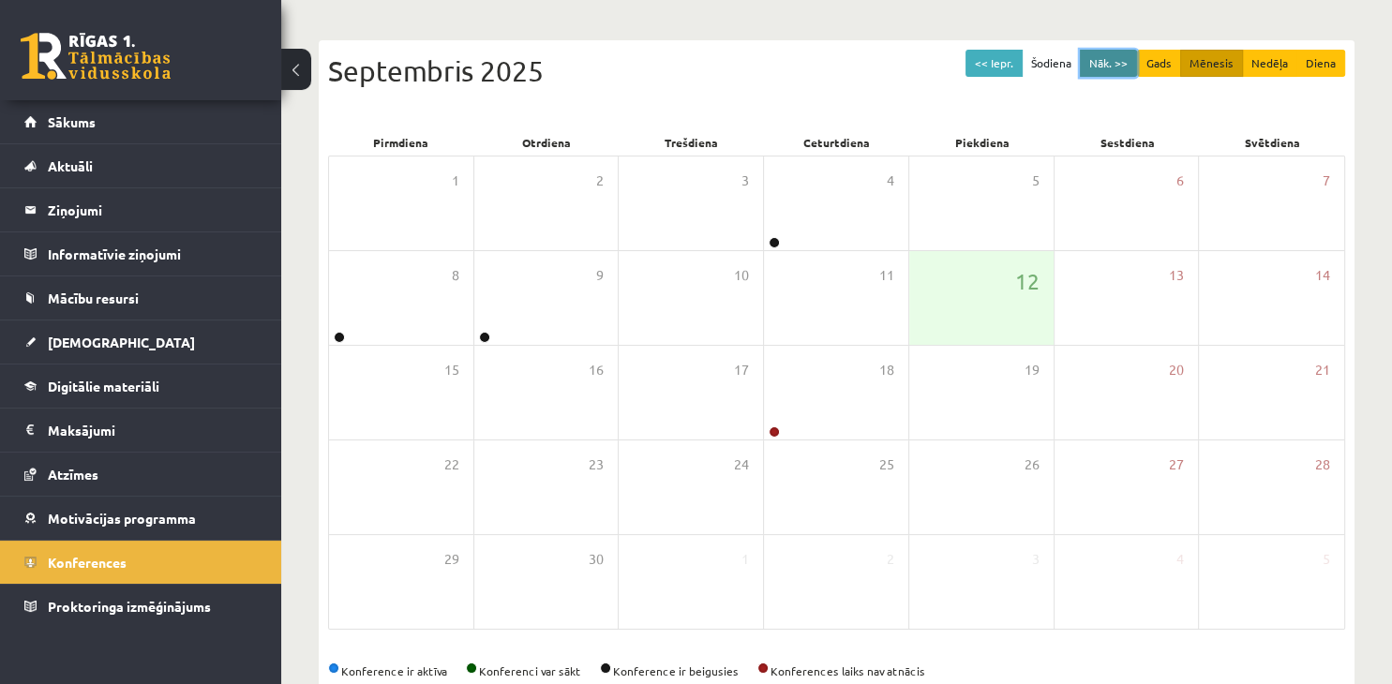
click at [1100, 60] on button "Nāk. >>" at bounding box center [1108, 63] width 57 height 27
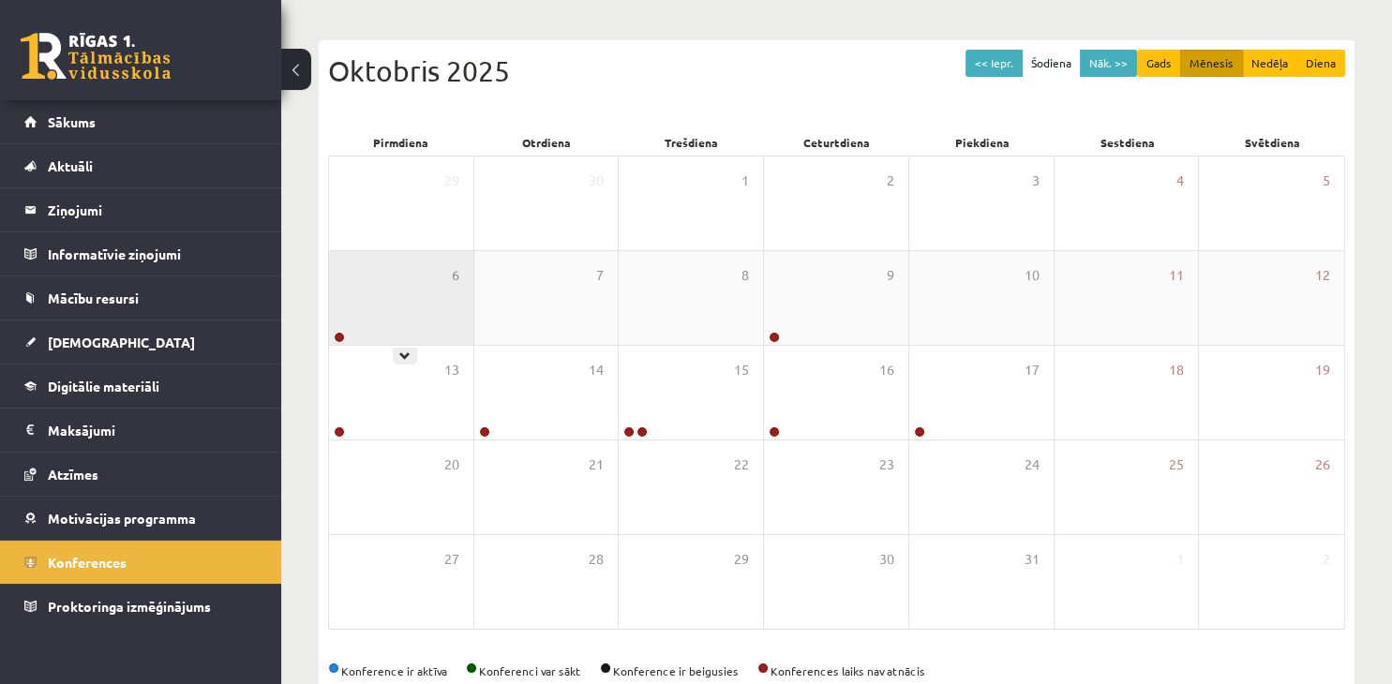
click at [414, 306] on div "6" at bounding box center [401, 298] width 144 height 94
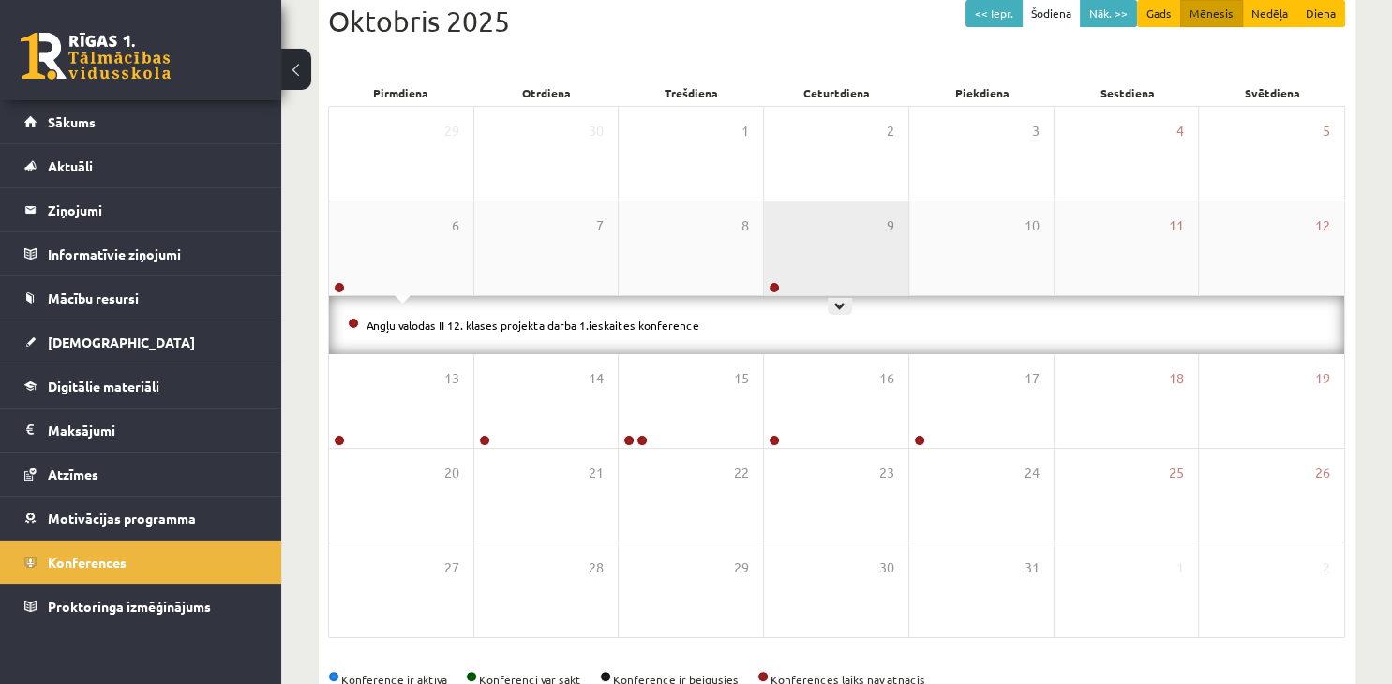
scroll to position [267, 0]
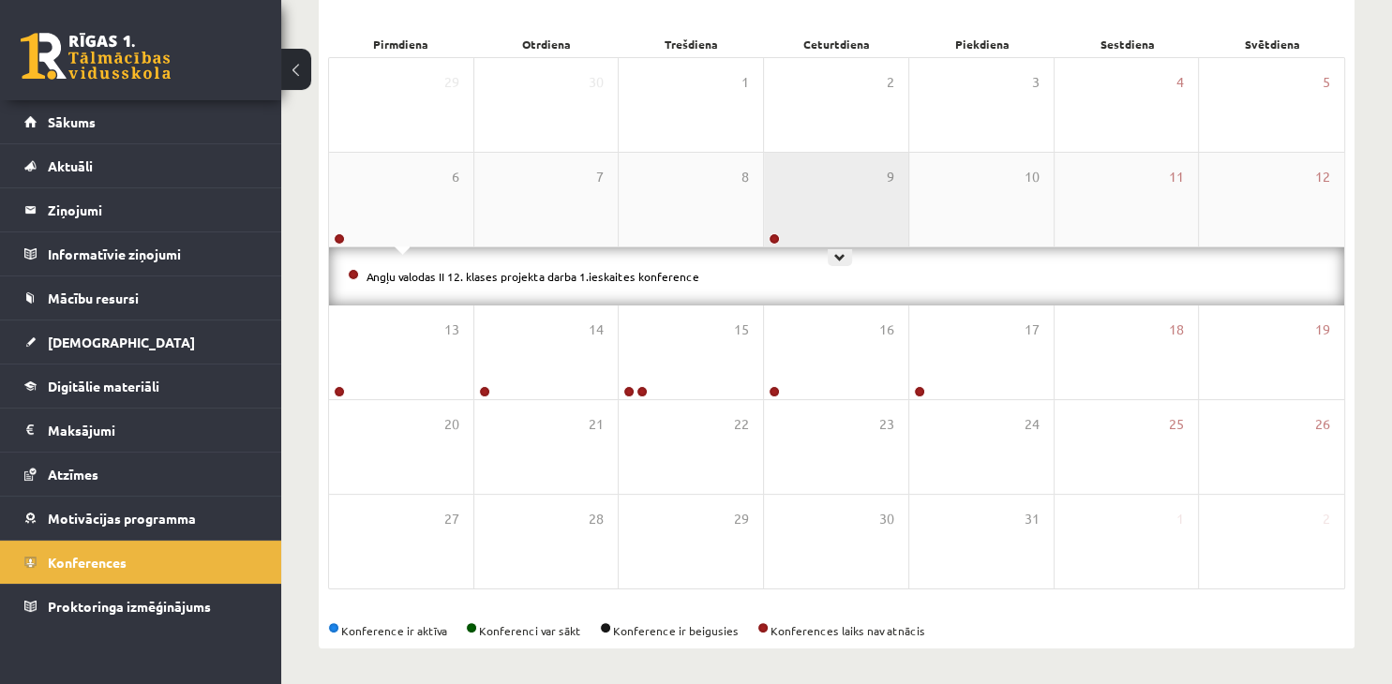
click at [812, 204] on div "9" at bounding box center [836, 200] width 144 height 94
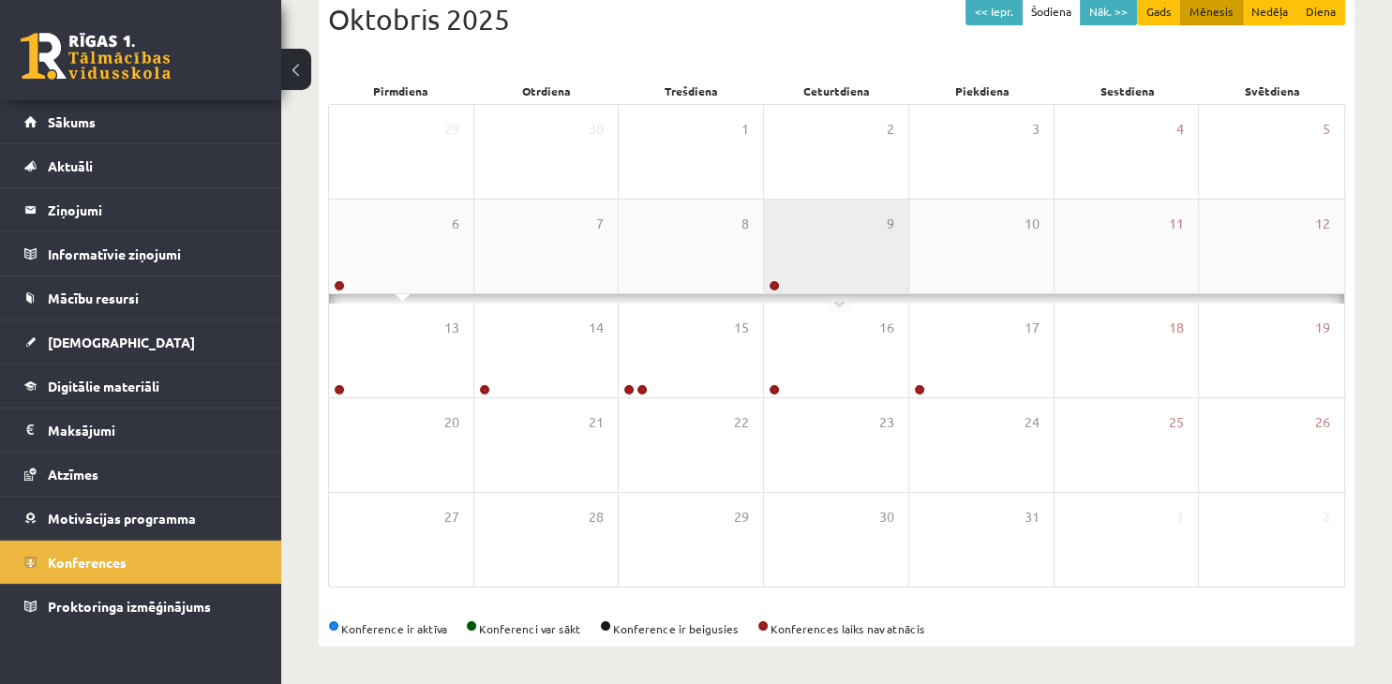
scroll to position [210, 0]
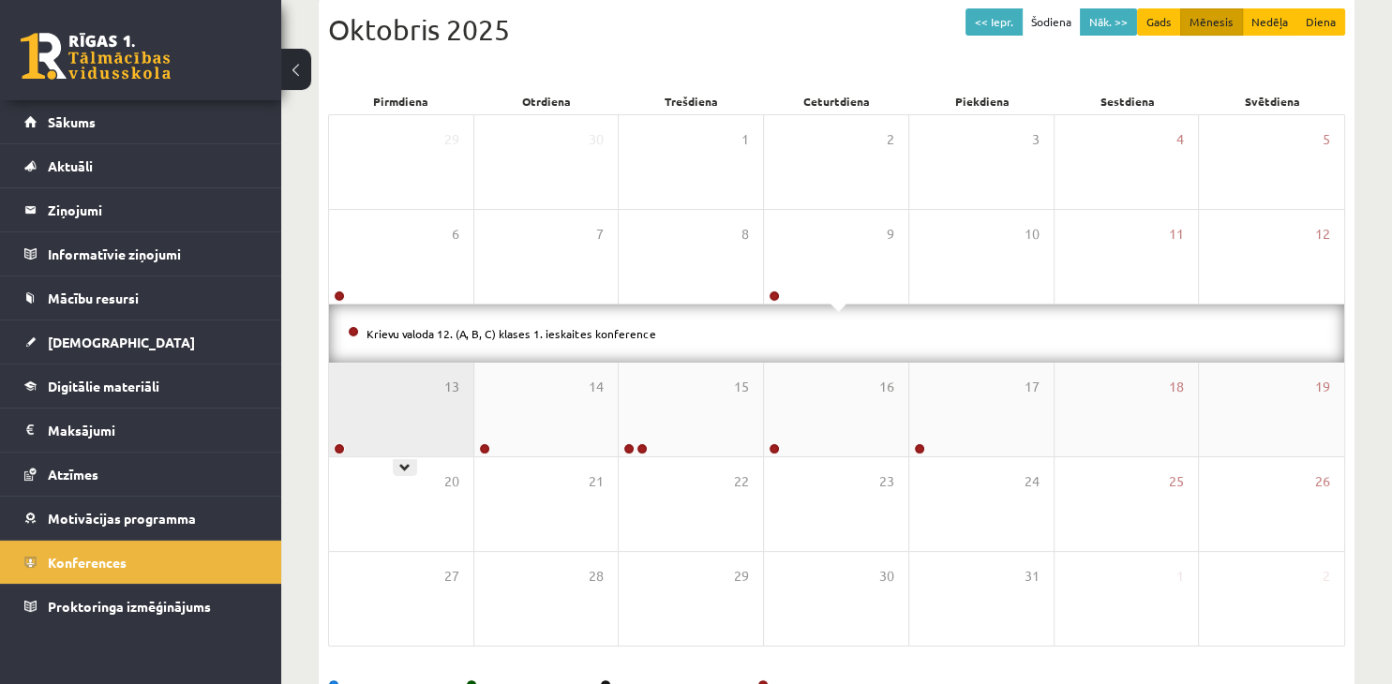
click at [395, 410] on div "13" at bounding box center [401, 410] width 144 height 94
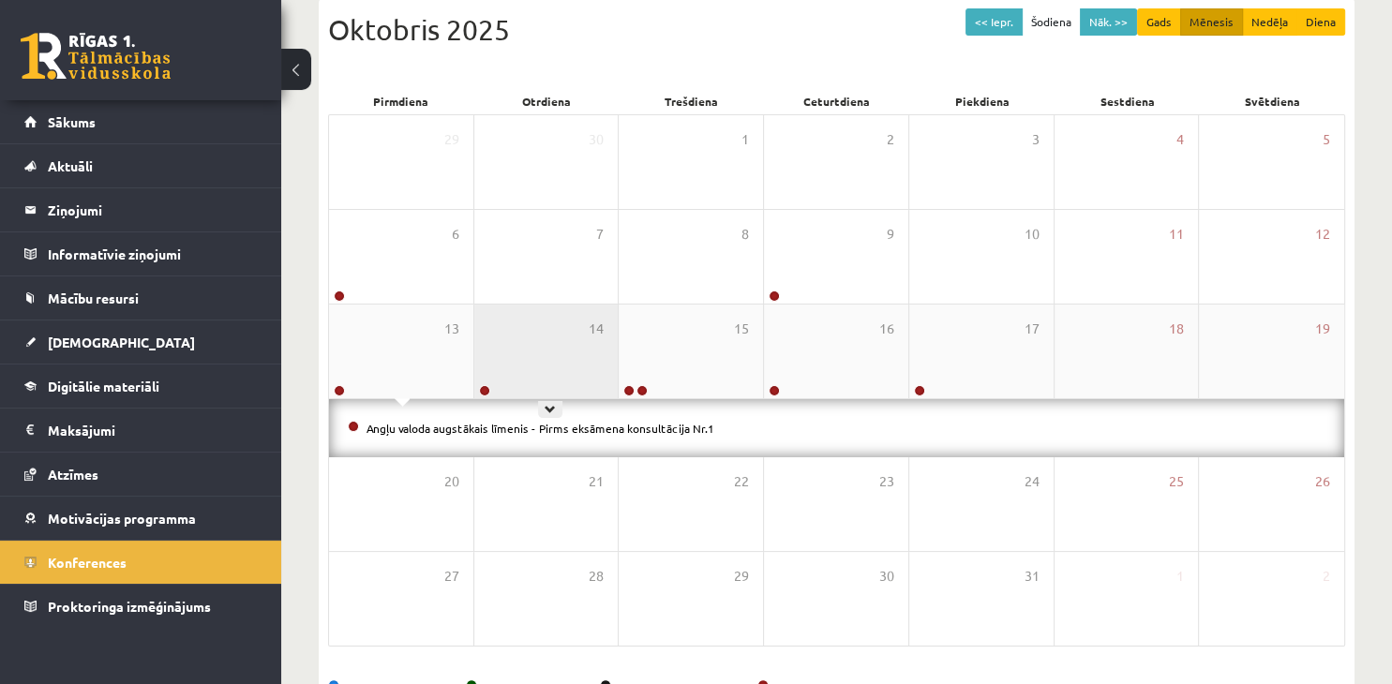
click at [565, 369] on div "14" at bounding box center [546, 352] width 144 height 94
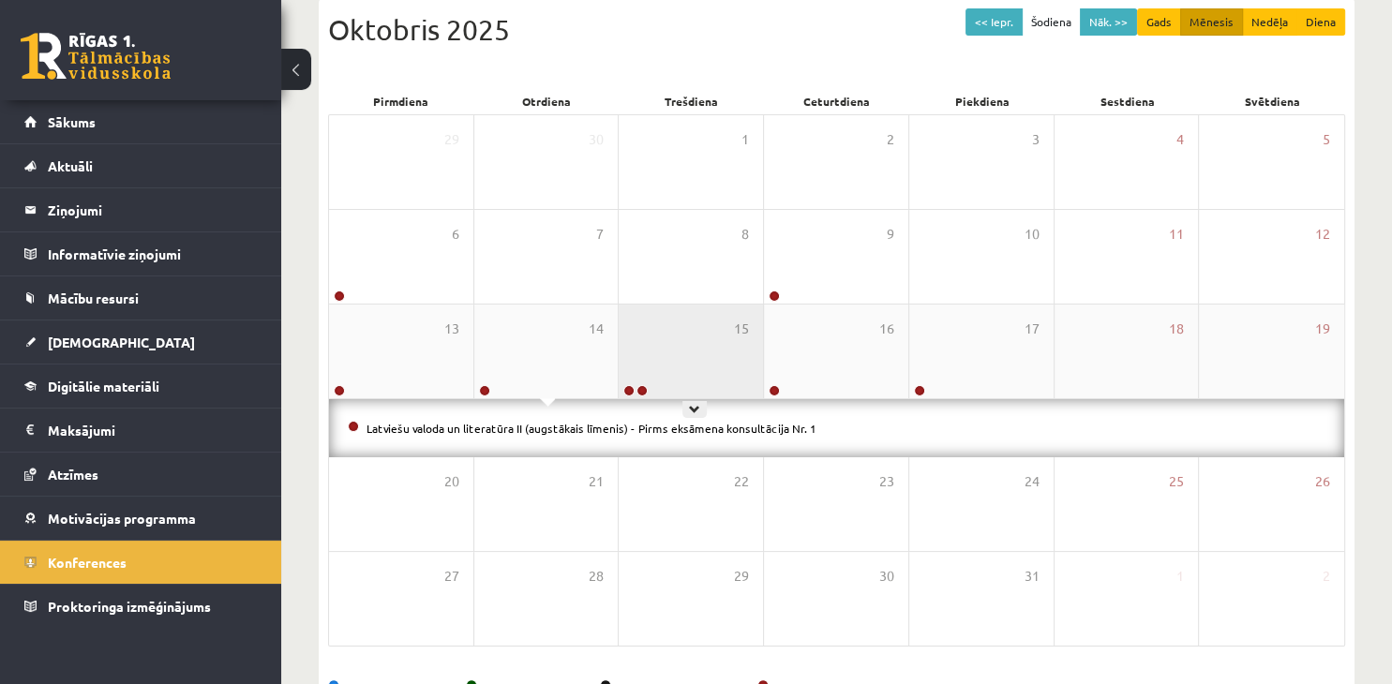
click at [738, 362] on div "15" at bounding box center [691, 352] width 144 height 94
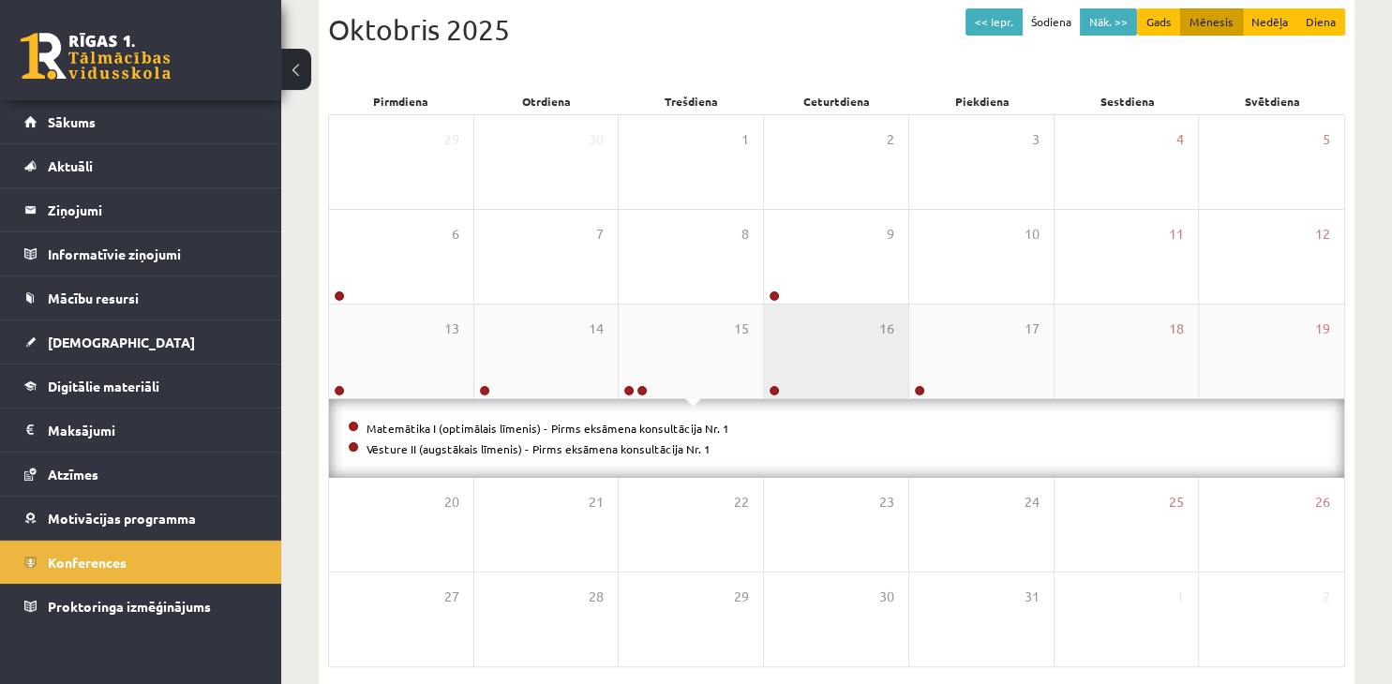
click at [883, 367] on div "16" at bounding box center [836, 352] width 144 height 94
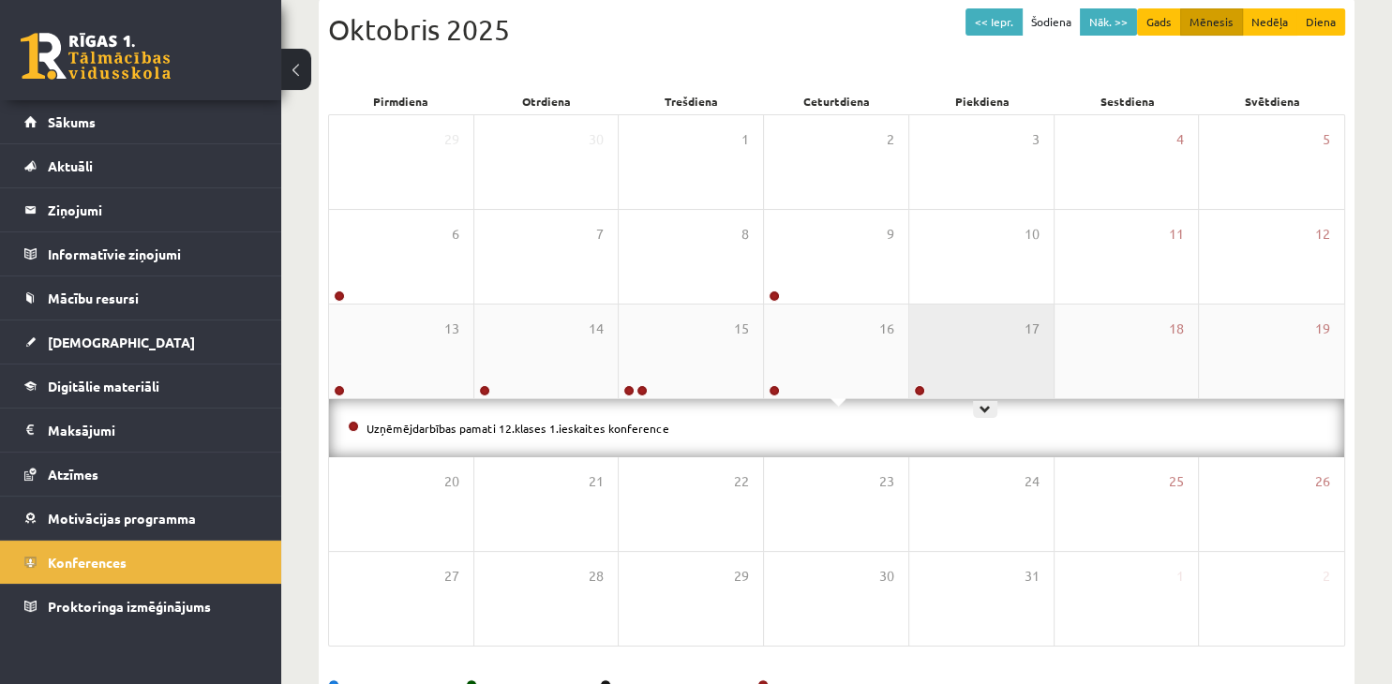
click at [966, 356] on div "17" at bounding box center [981, 352] width 144 height 94
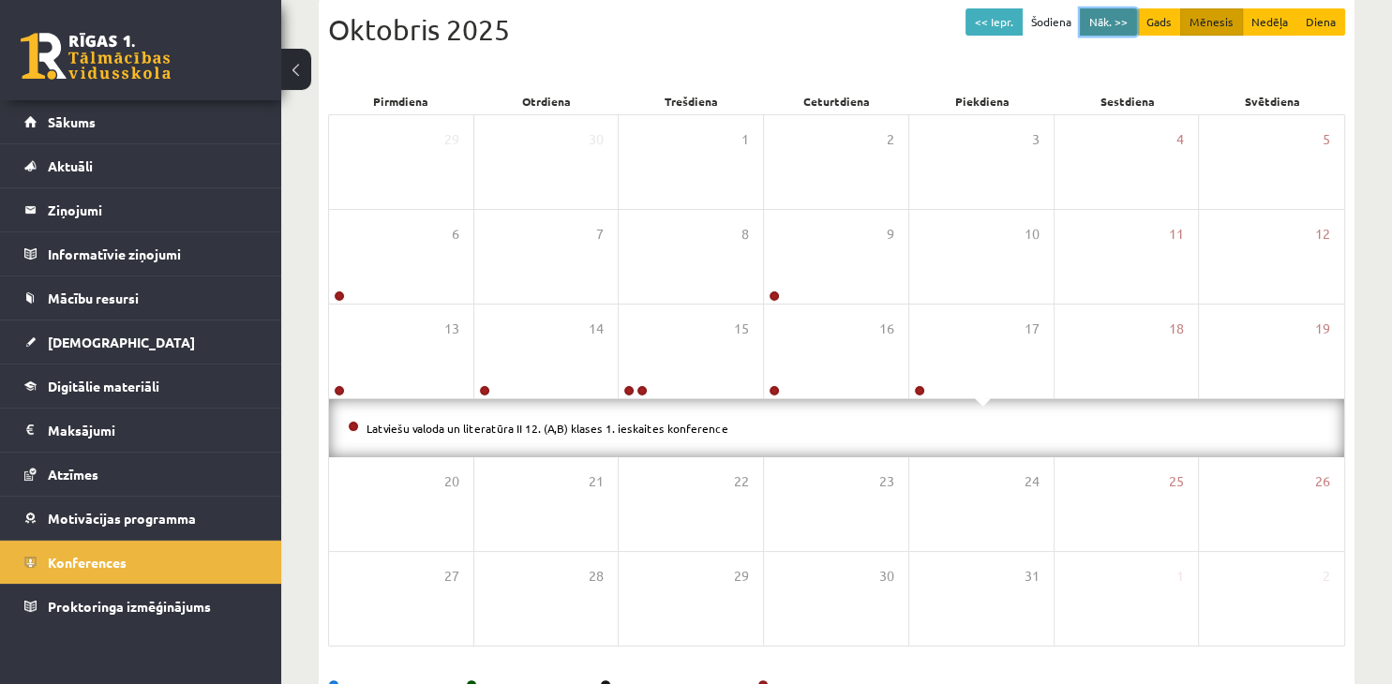
click at [1100, 24] on button "Nāk. >>" at bounding box center [1108, 21] width 57 height 27
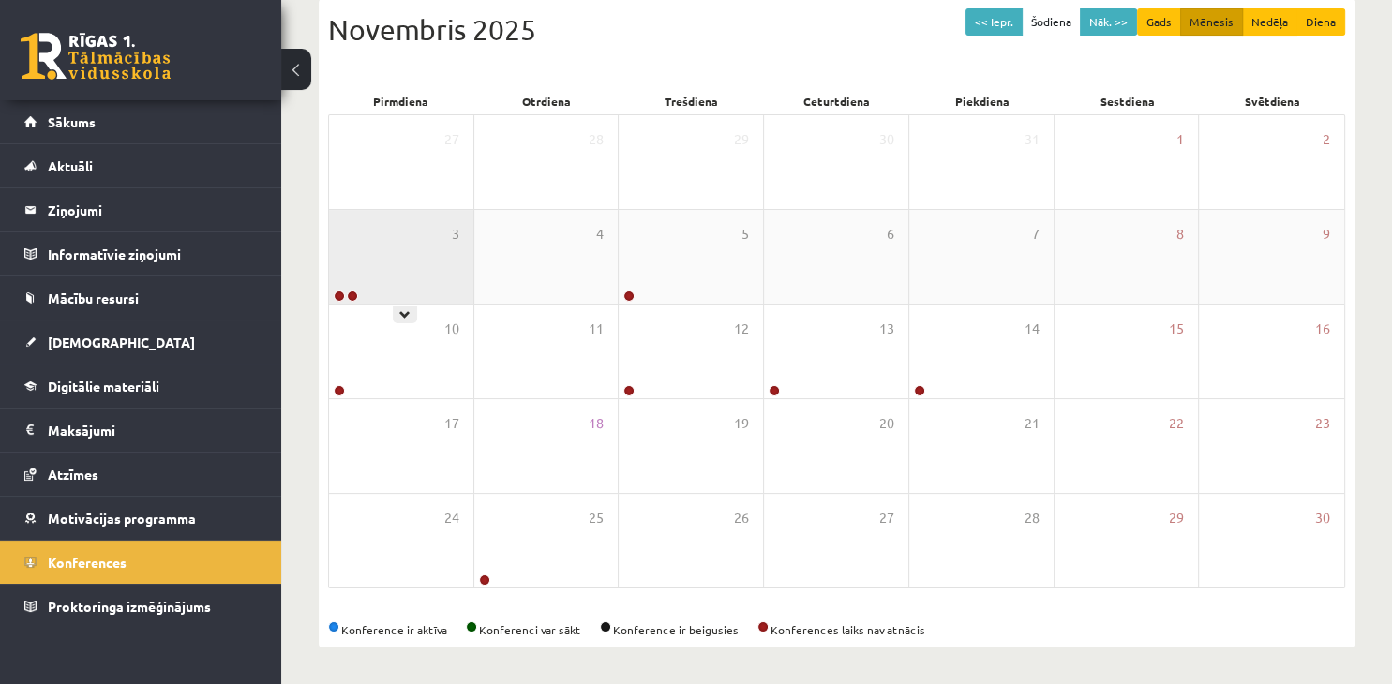
click at [381, 248] on div "3" at bounding box center [401, 257] width 144 height 94
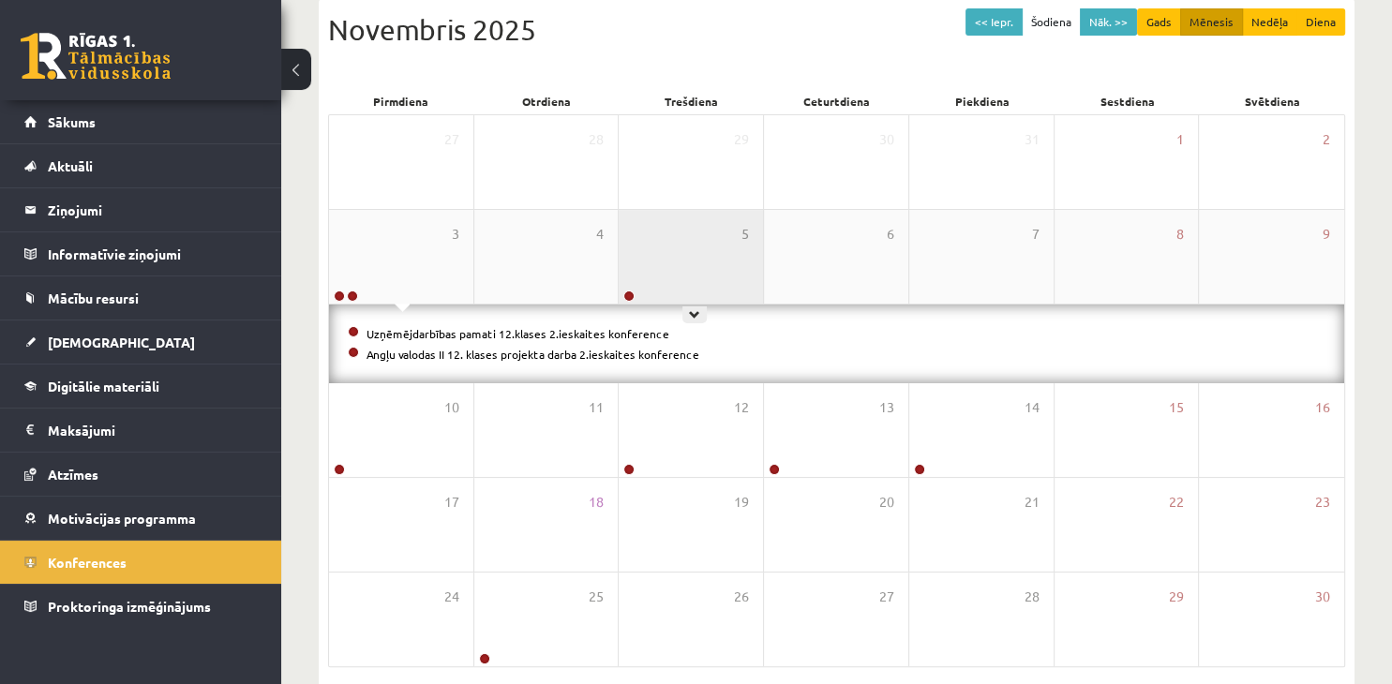
click at [703, 252] on div "5" at bounding box center [691, 257] width 144 height 94
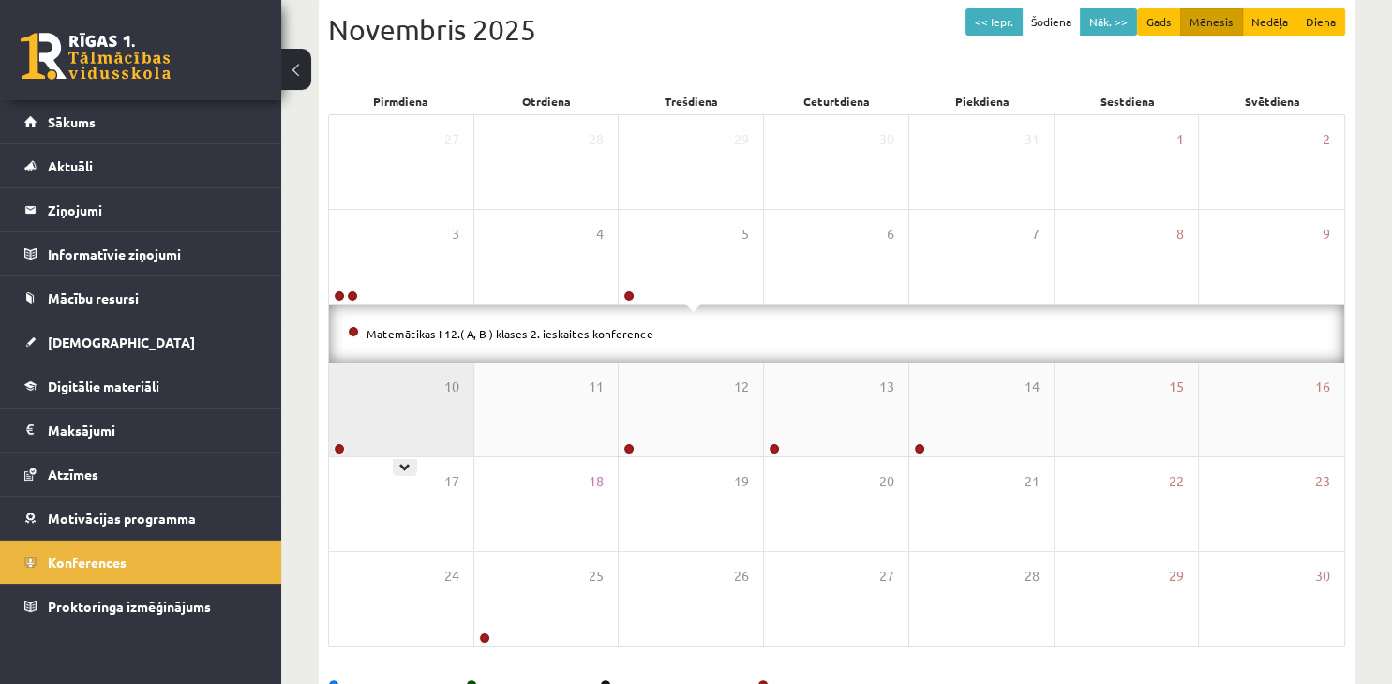
click at [407, 393] on div "10" at bounding box center [401, 410] width 144 height 94
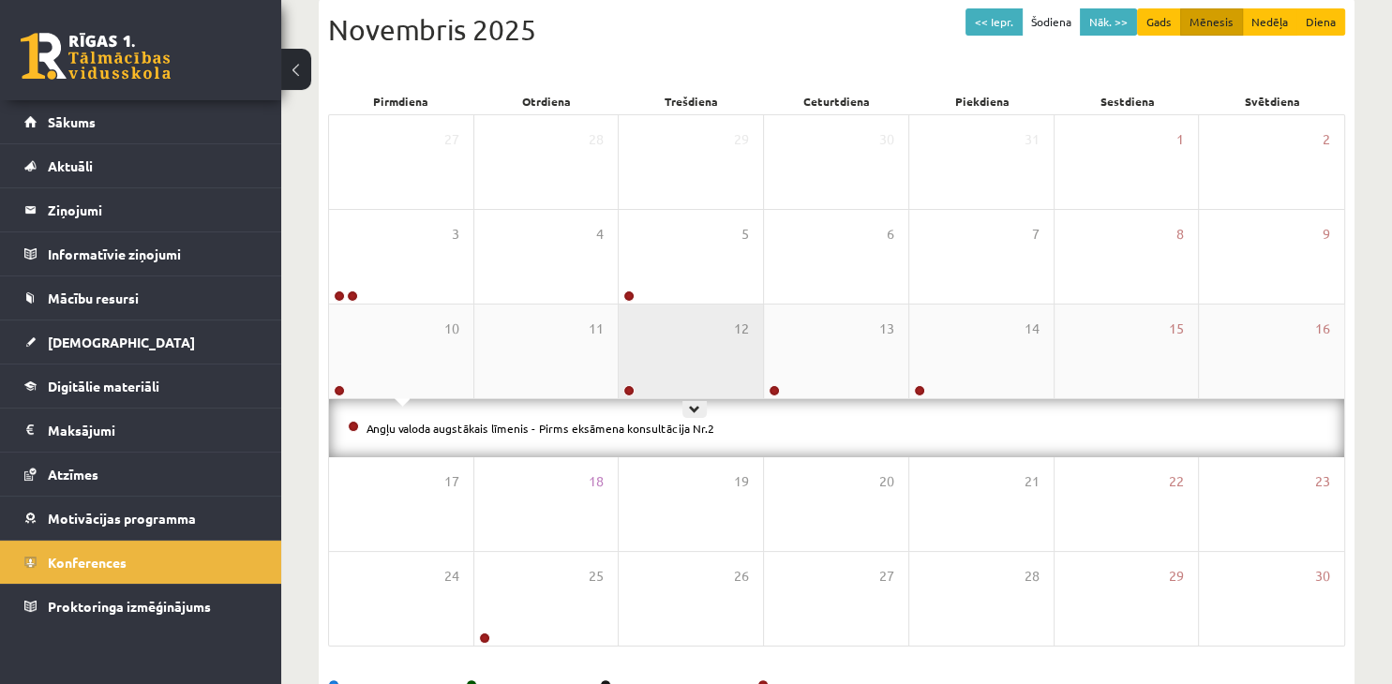
click at [699, 352] on div "12" at bounding box center [691, 352] width 144 height 94
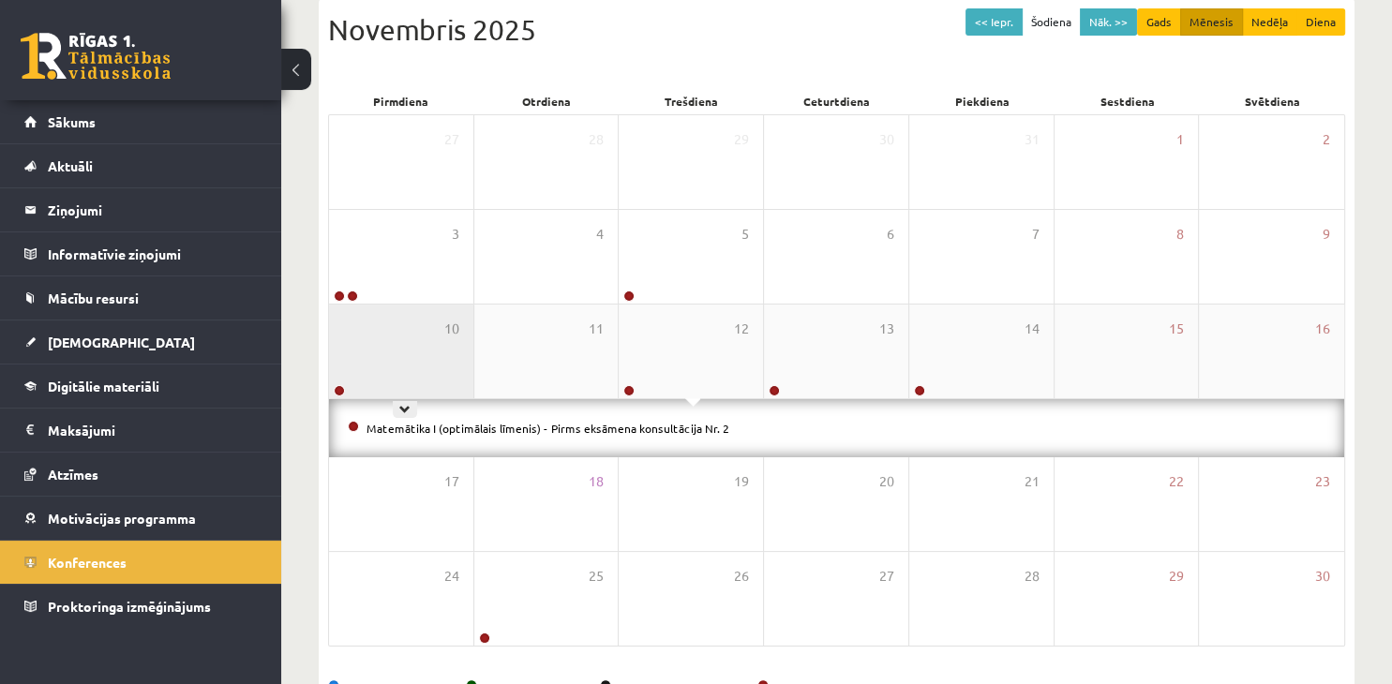
click at [381, 369] on div "10" at bounding box center [401, 352] width 144 height 94
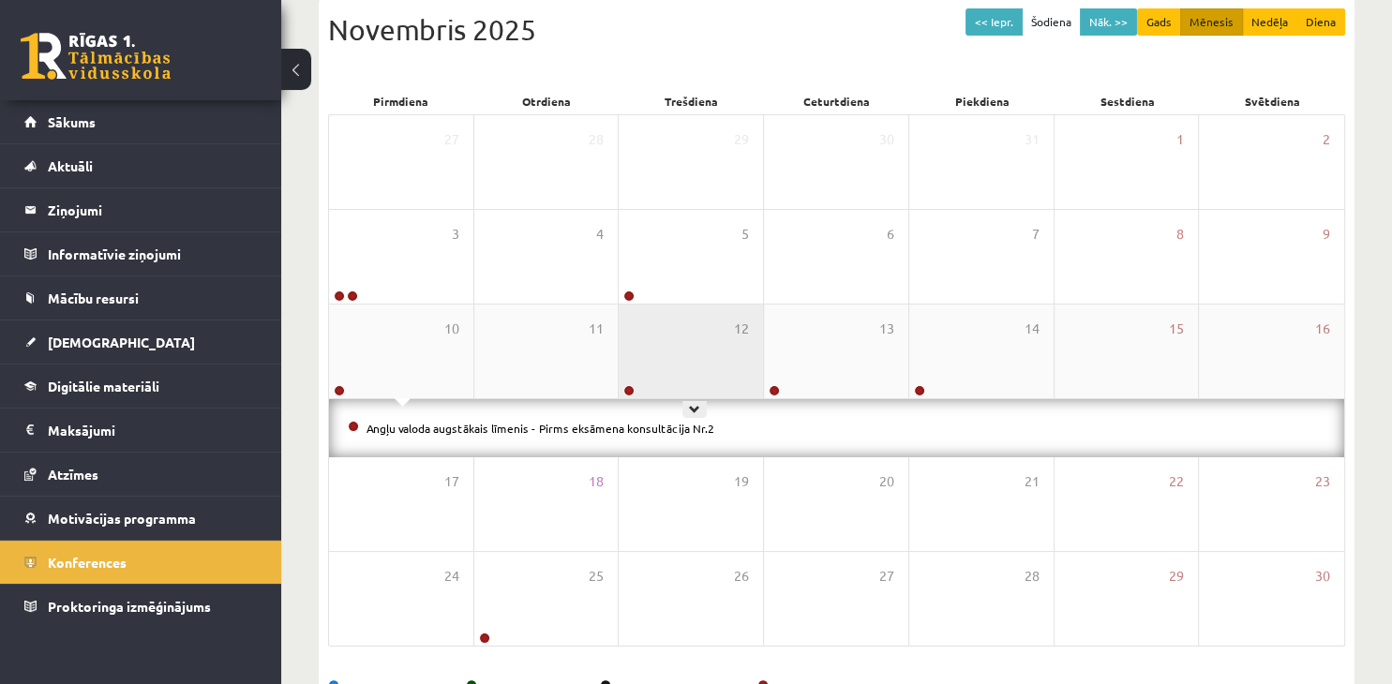
click at [719, 362] on div "12" at bounding box center [691, 352] width 144 height 94
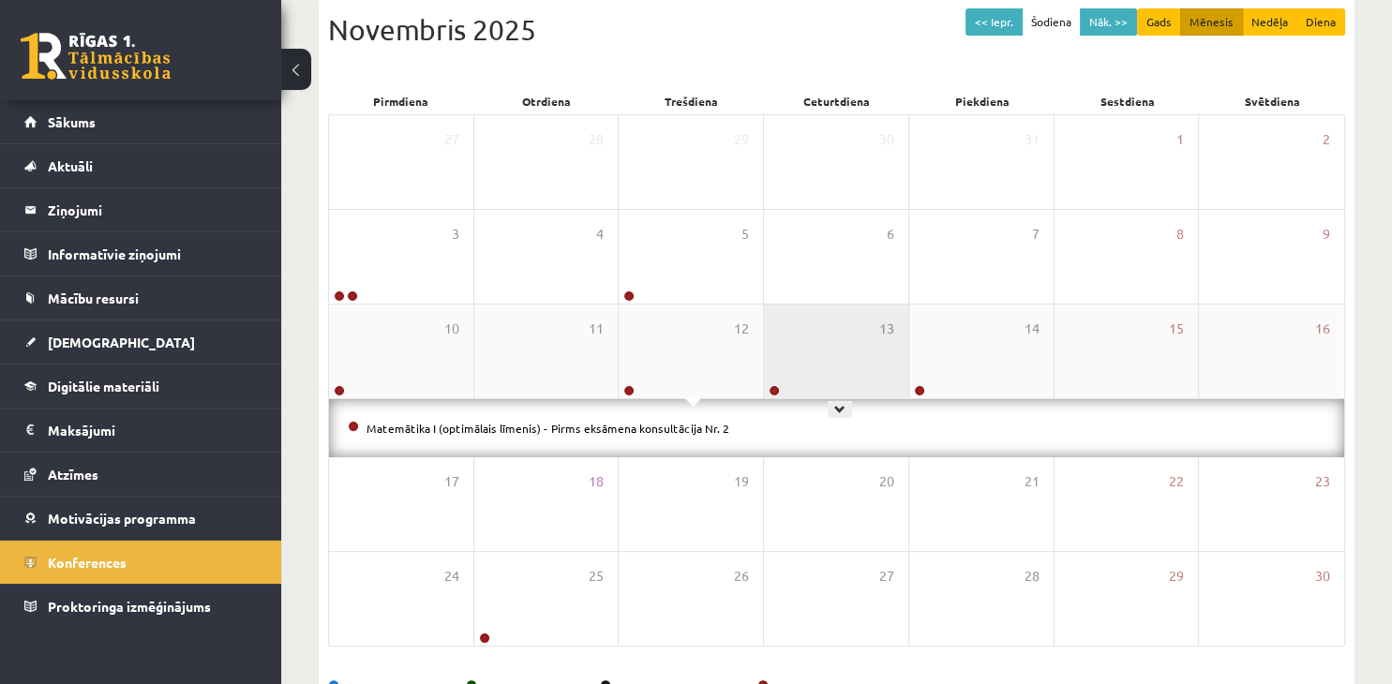
click at [830, 366] on div "13" at bounding box center [836, 352] width 144 height 94
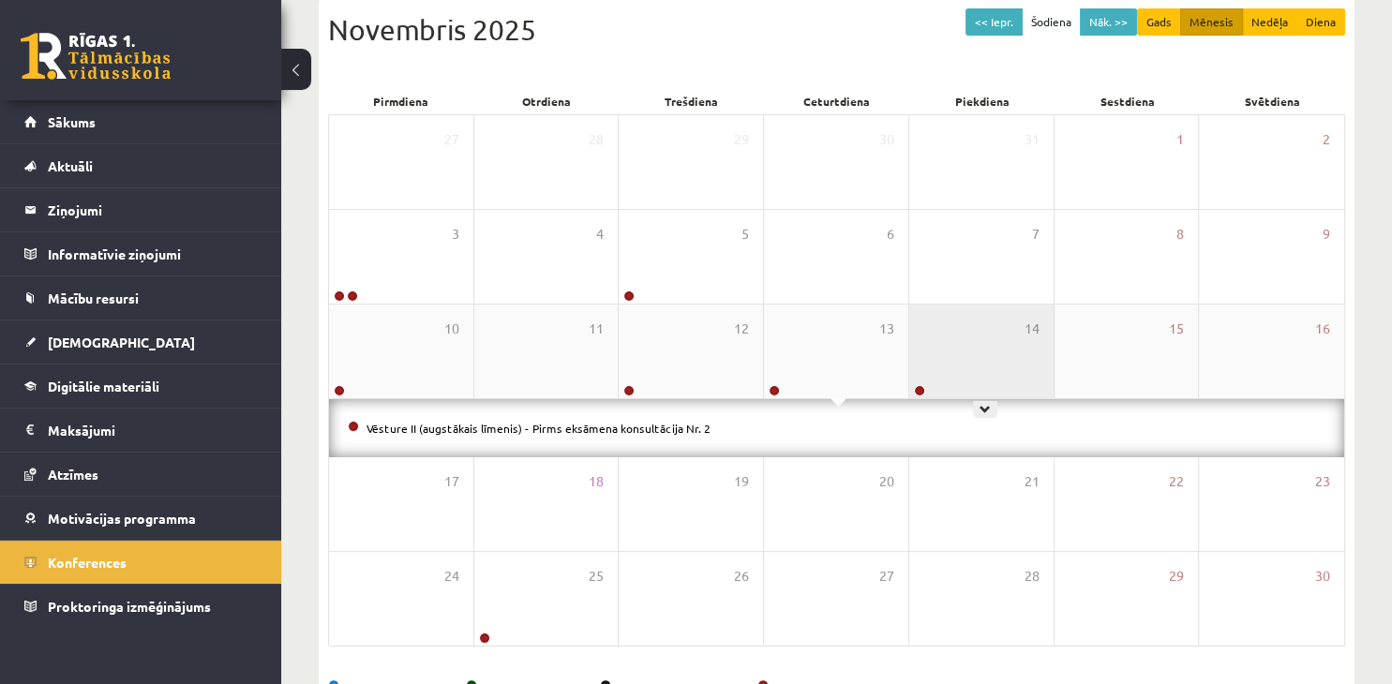
click at [931, 351] on div "14" at bounding box center [981, 352] width 144 height 94
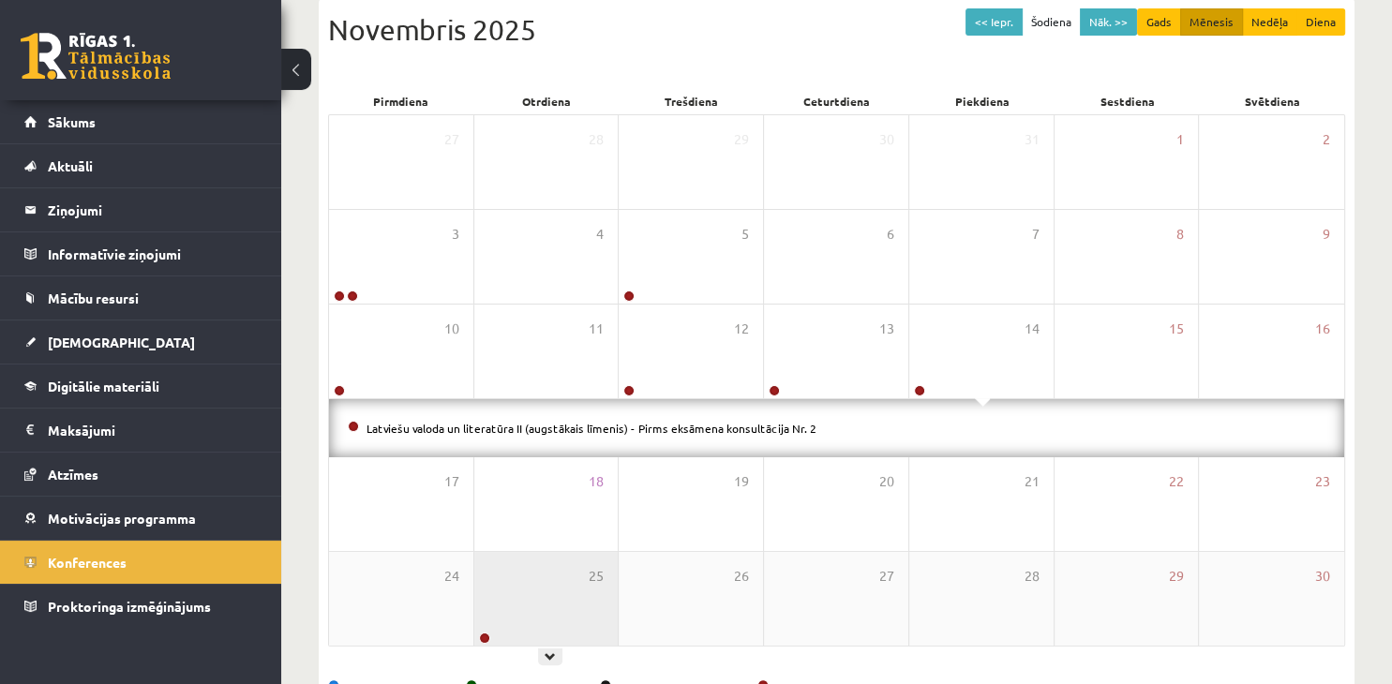
click at [591, 613] on div "25" at bounding box center [546, 599] width 144 height 94
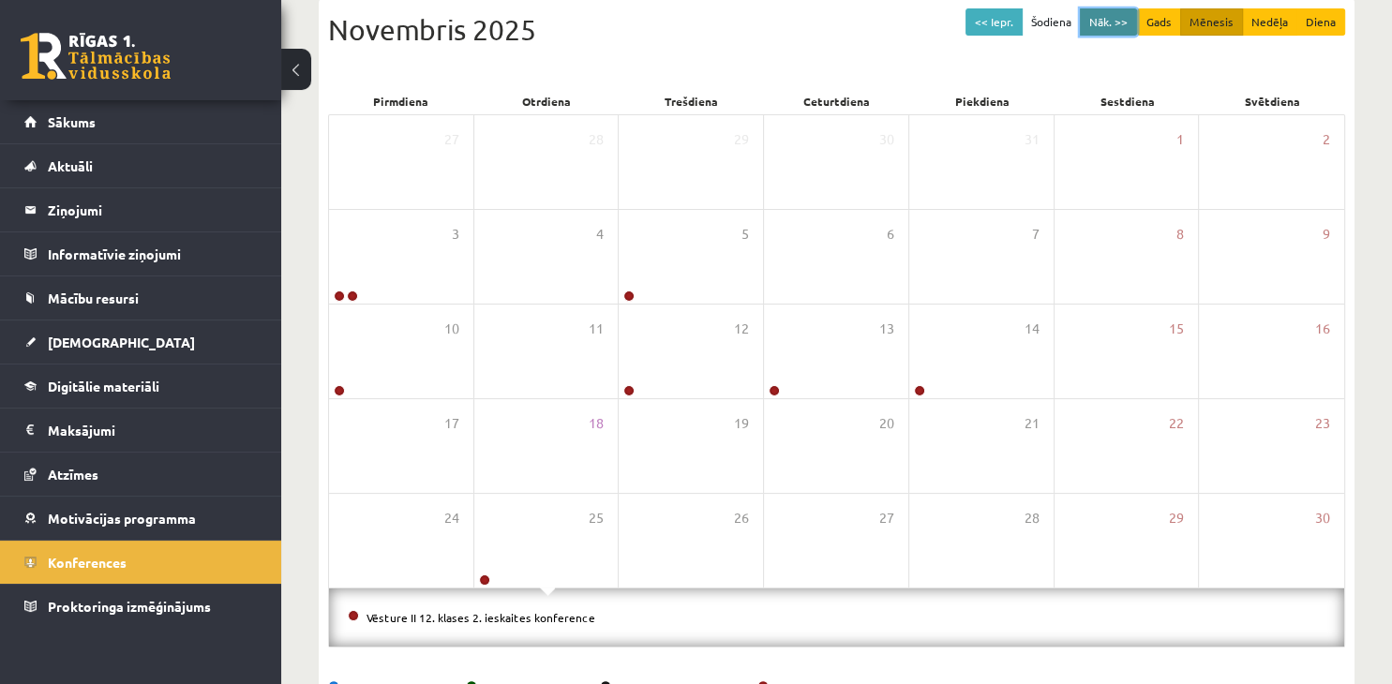
click at [1125, 21] on button "Nāk. >>" at bounding box center [1108, 21] width 57 height 27
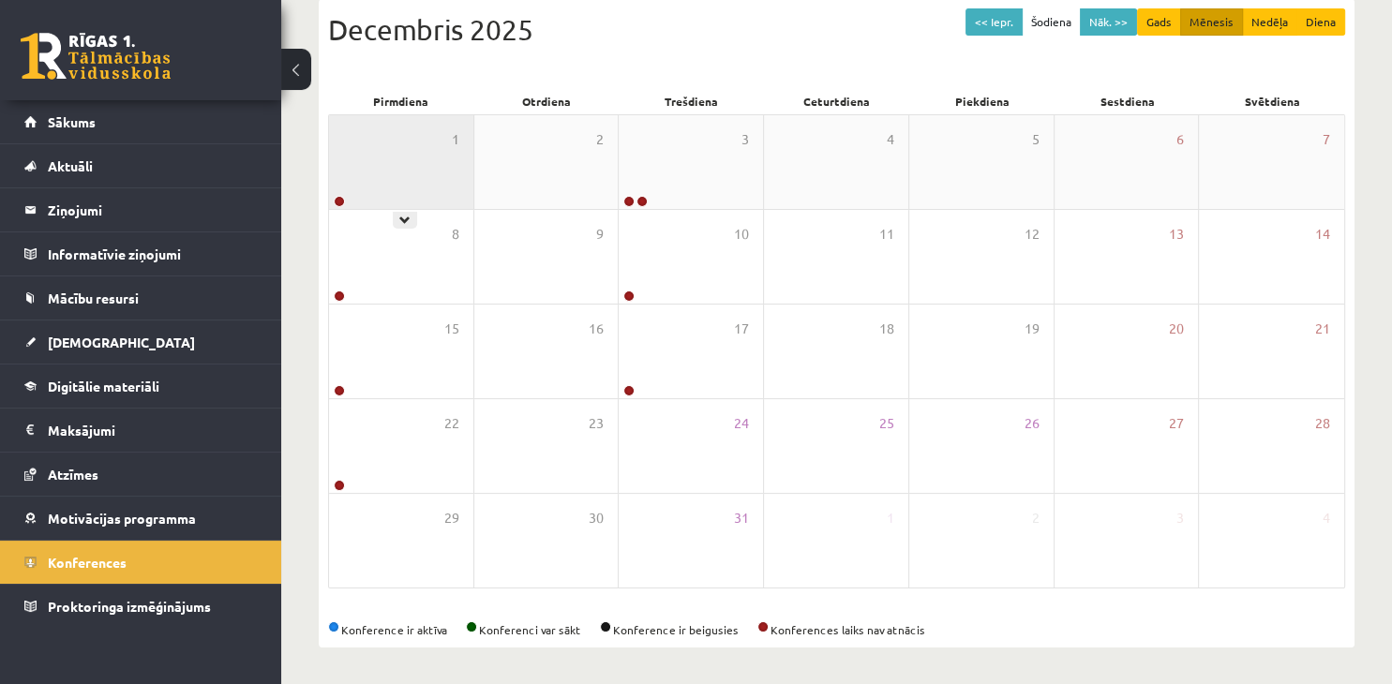
click at [390, 196] on div "1" at bounding box center [401, 162] width 144 height 94
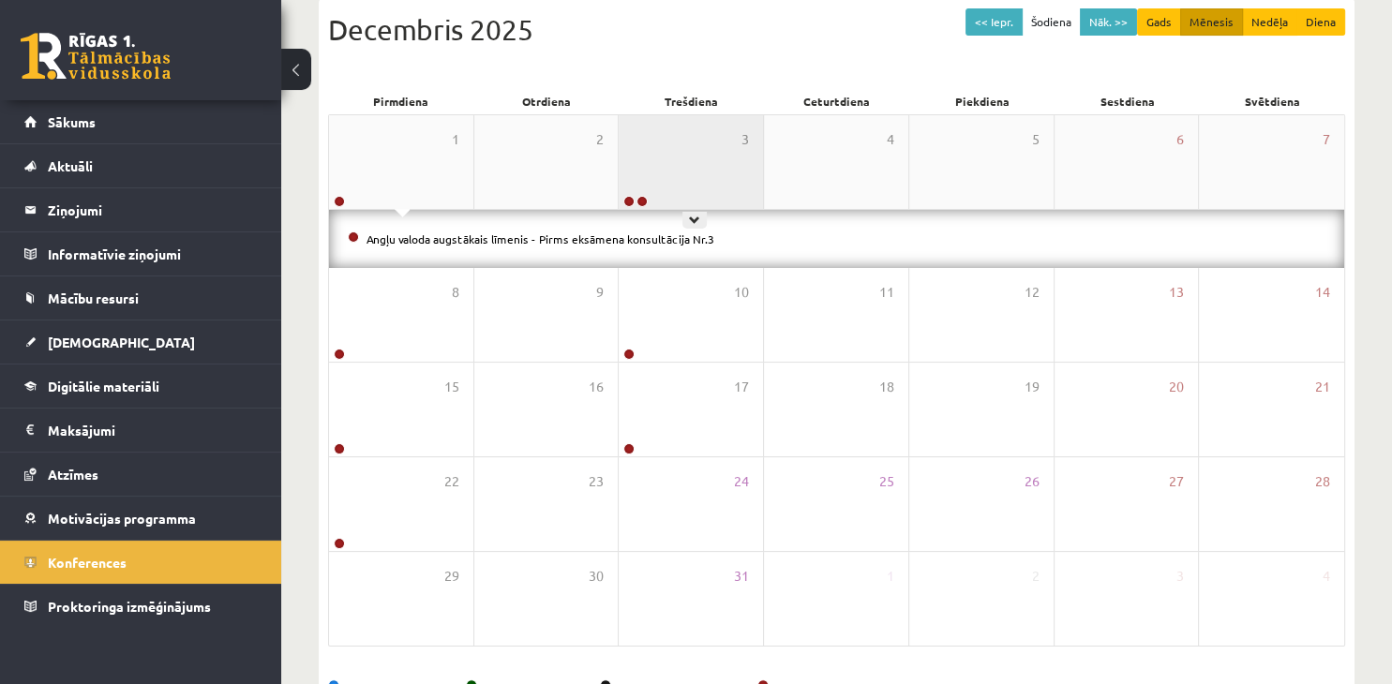
click at [691, 152] on div "3" at bounding box center [691, 162] width 144 height 94
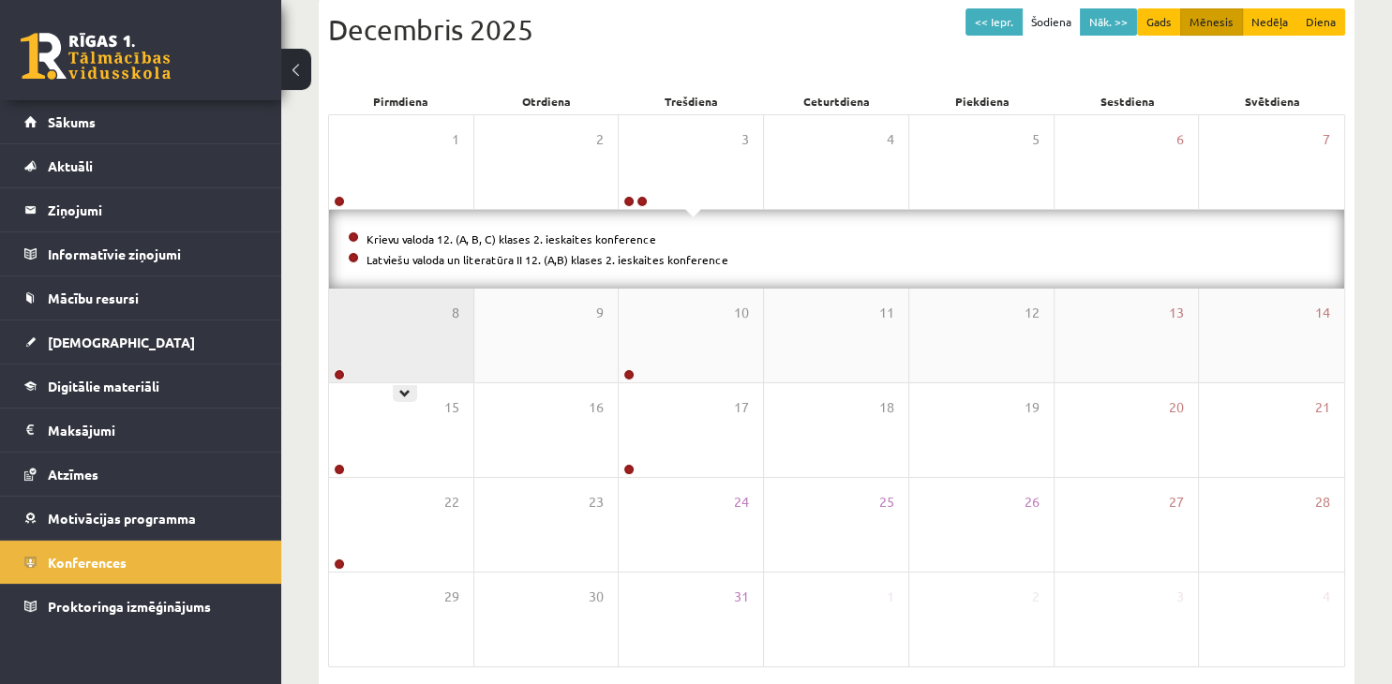
click at [406, 315] on div "8" at bounding box center [401, 336] width 144 height 94
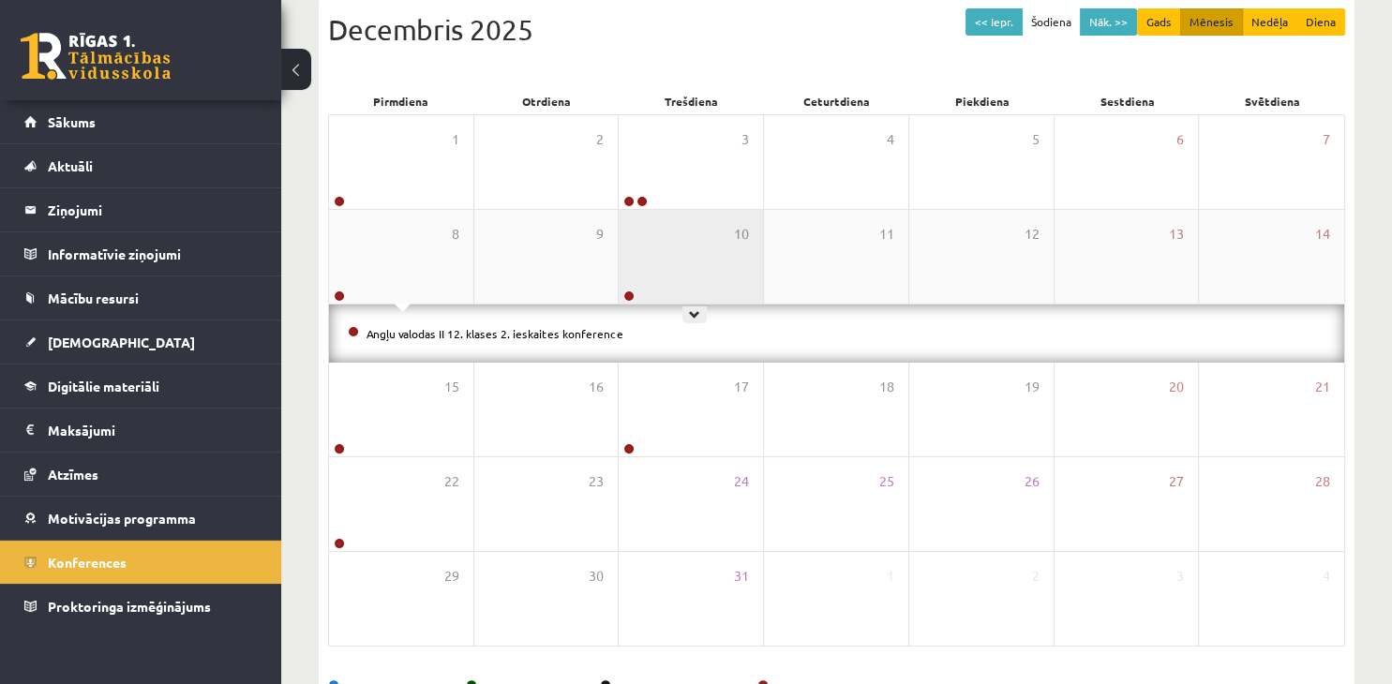
click at [697, 261] on div "10" at bounding box center [691, 257] width 144 height 94
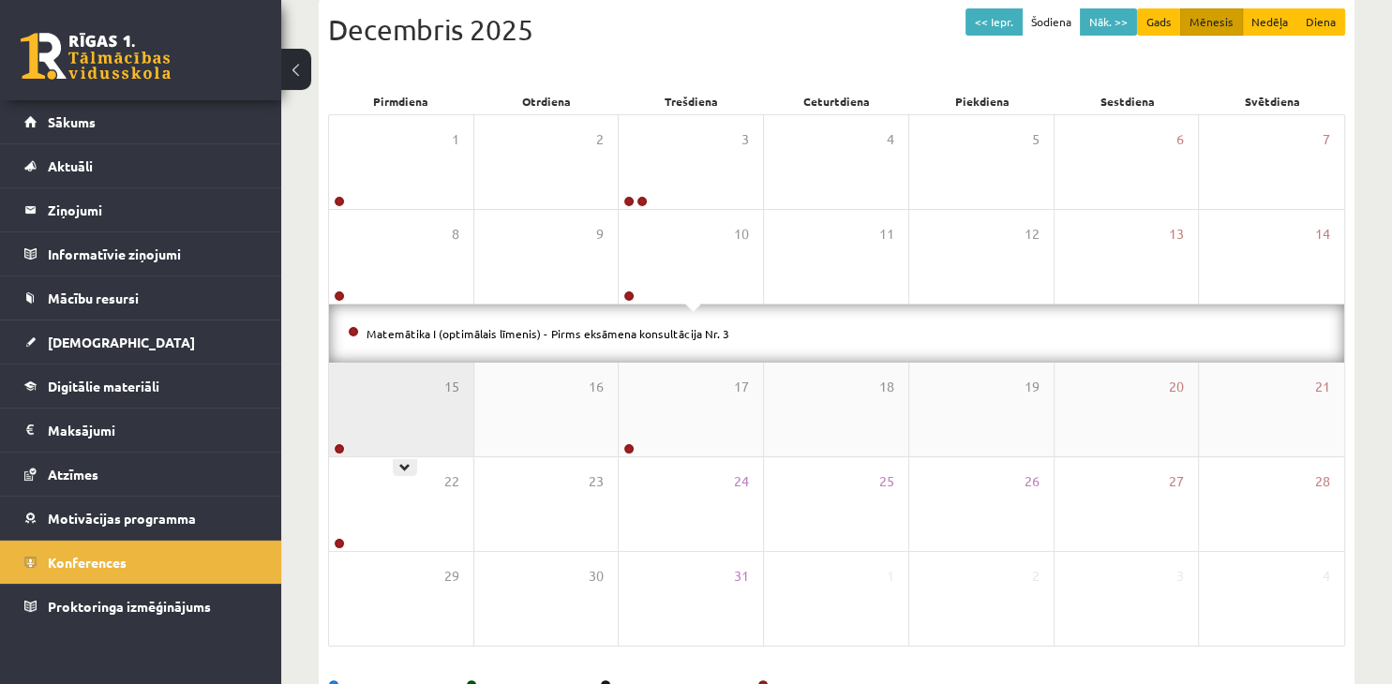
click at [405, 420] on div "15" at bounding box center [401, 410] width 144 height 94
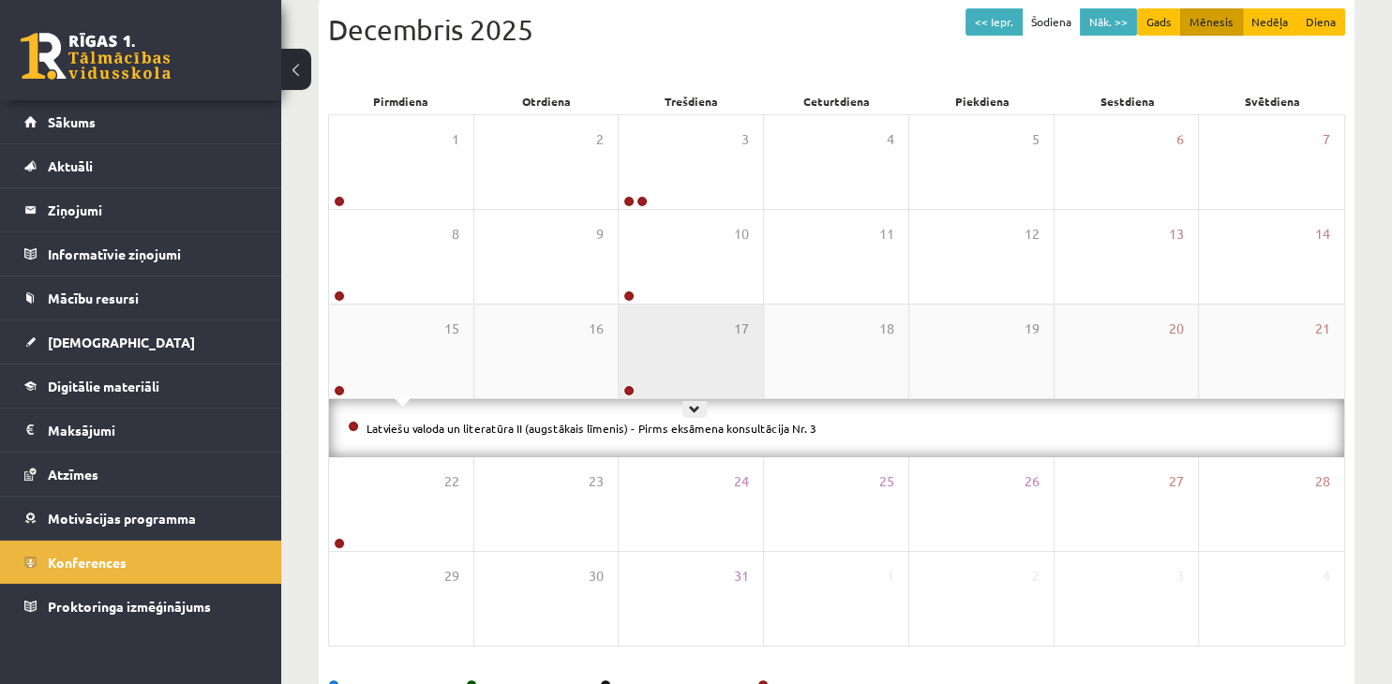
click at [669, 368] on div "17" at bounding box center [691, 352] width 144 height 94
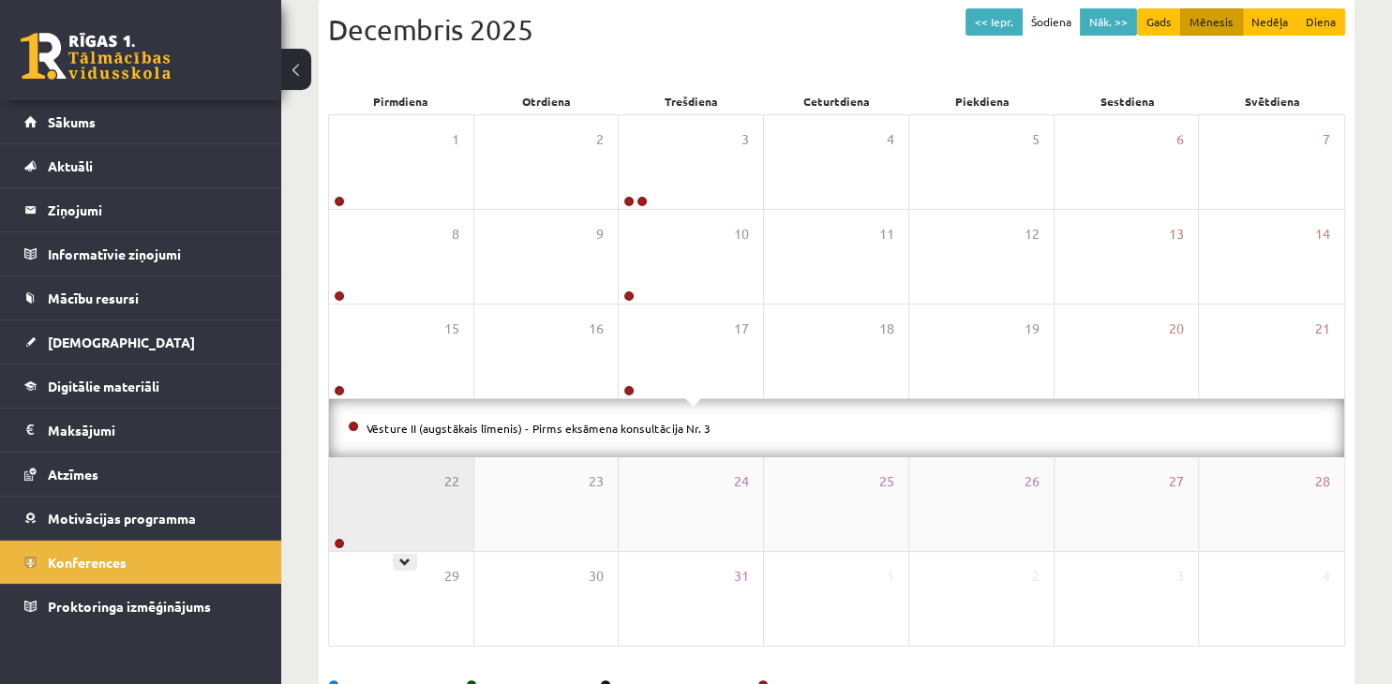
click at [395, 508] on div "22" at bounding box center [401, 504] width 144 height 94
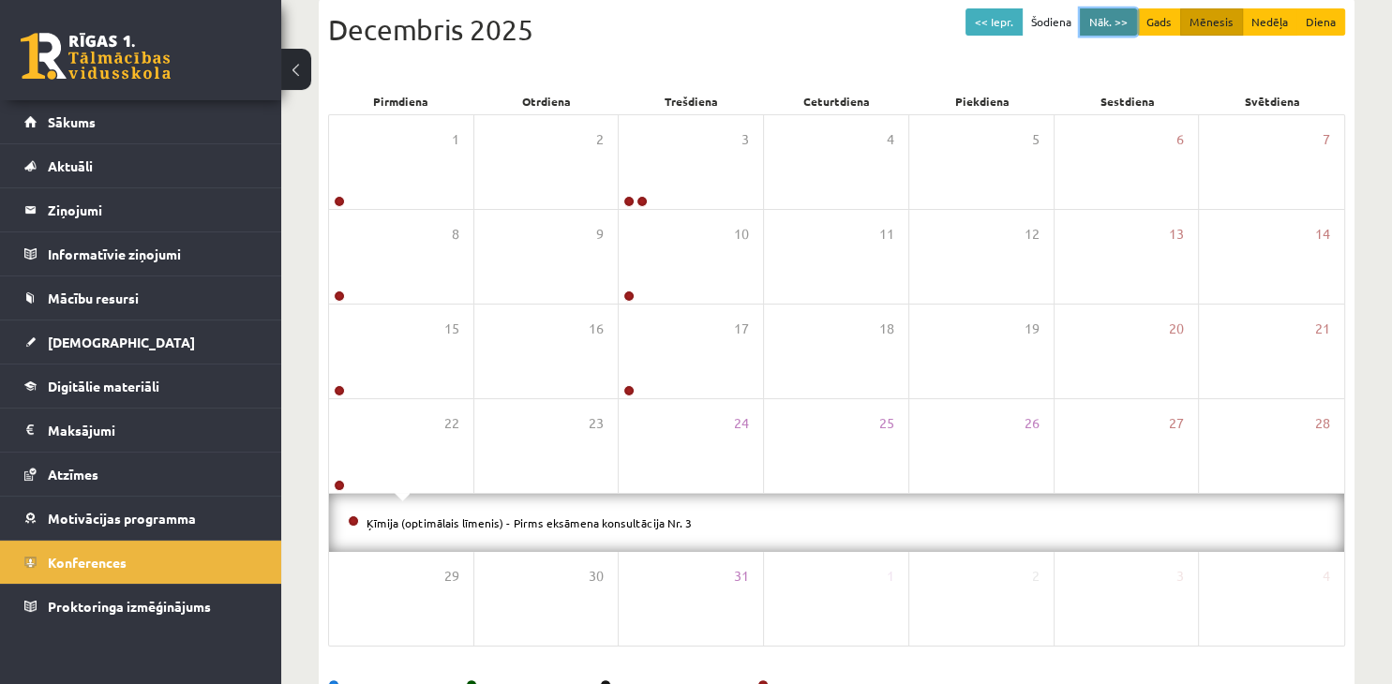
click at [1115, 24] on button "Nāk. >>" at bounding box center [1108, 21] width 57 height 27
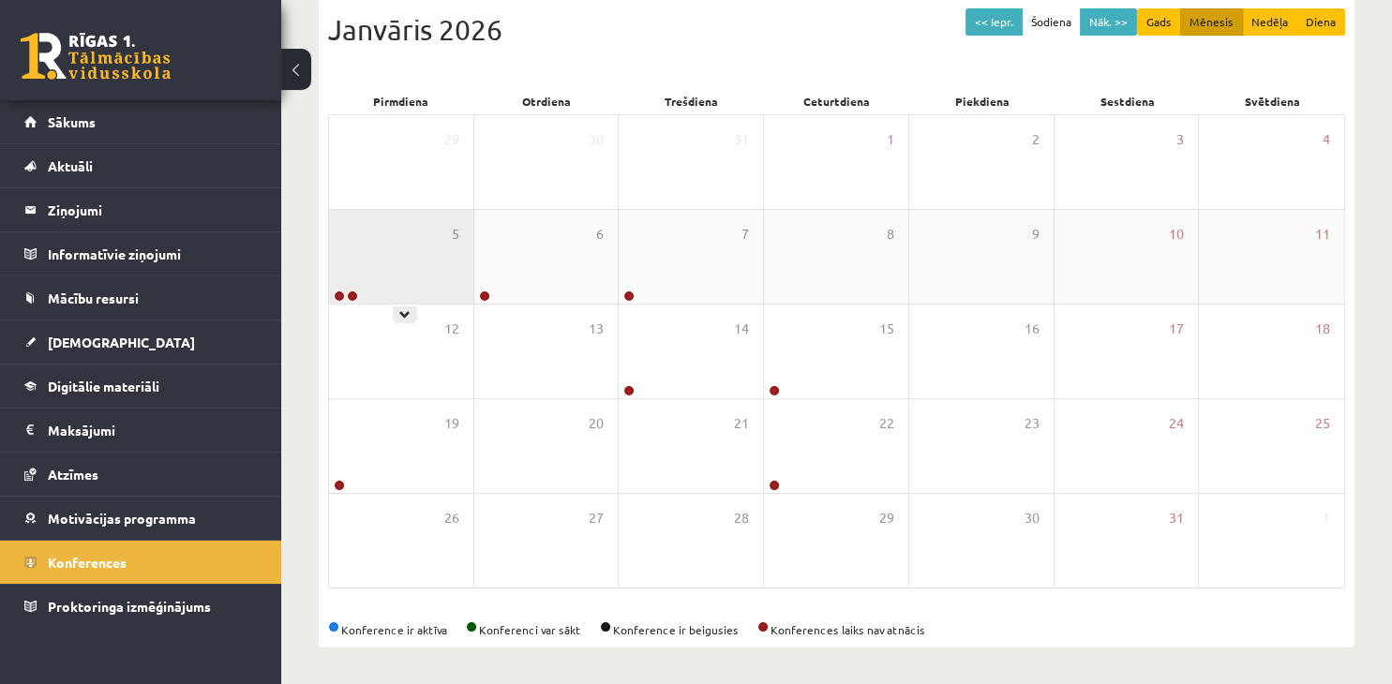
click at [389, 272] on div "5" at bounding box center [401, 257] width 144 height 94
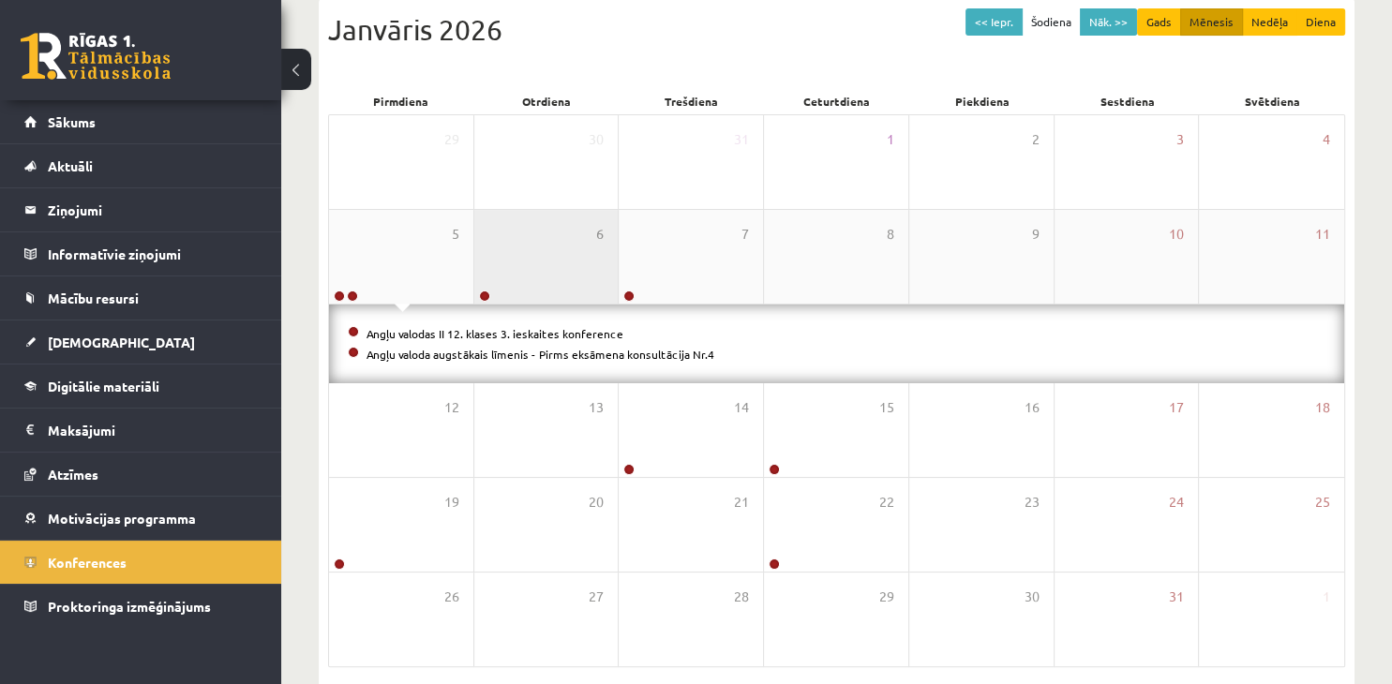
click at [559, 270] on div "6" at bounding box center [546, 257] width 144 height 94
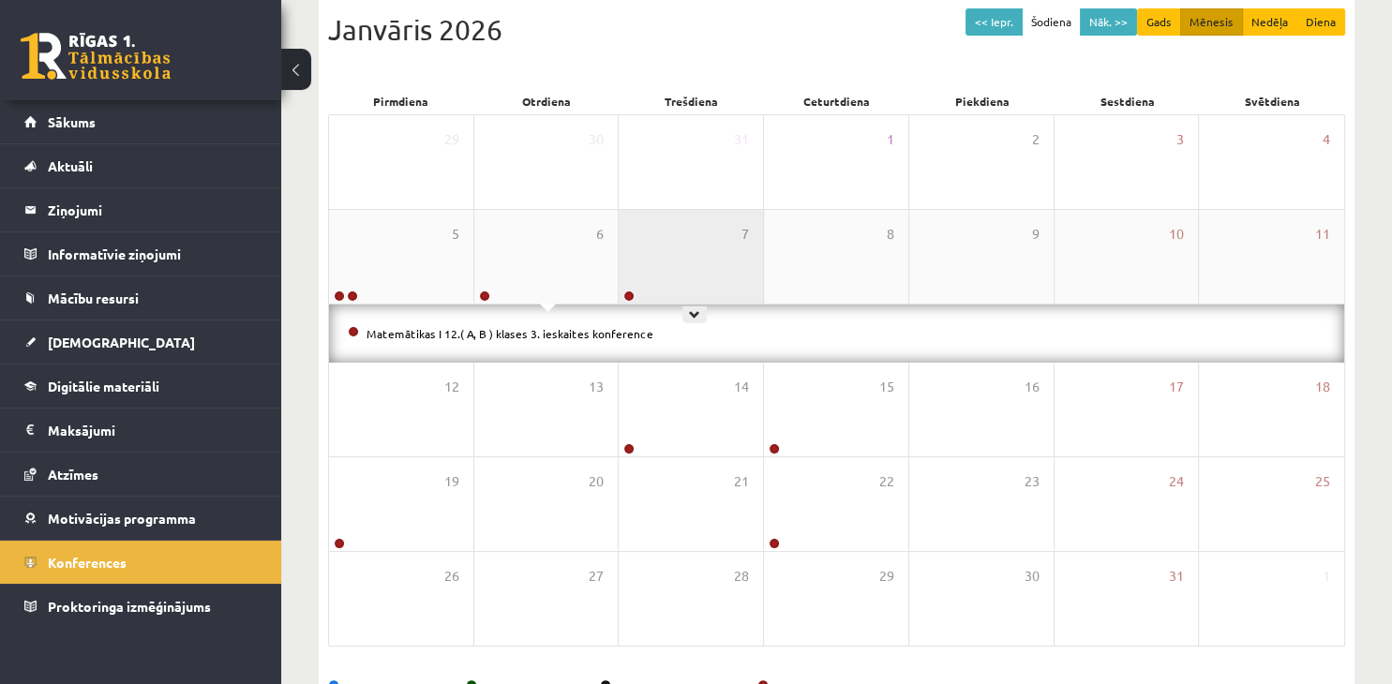
click at [695, 265] on div "7" at bounding box center [691, 257] width 144 height 94
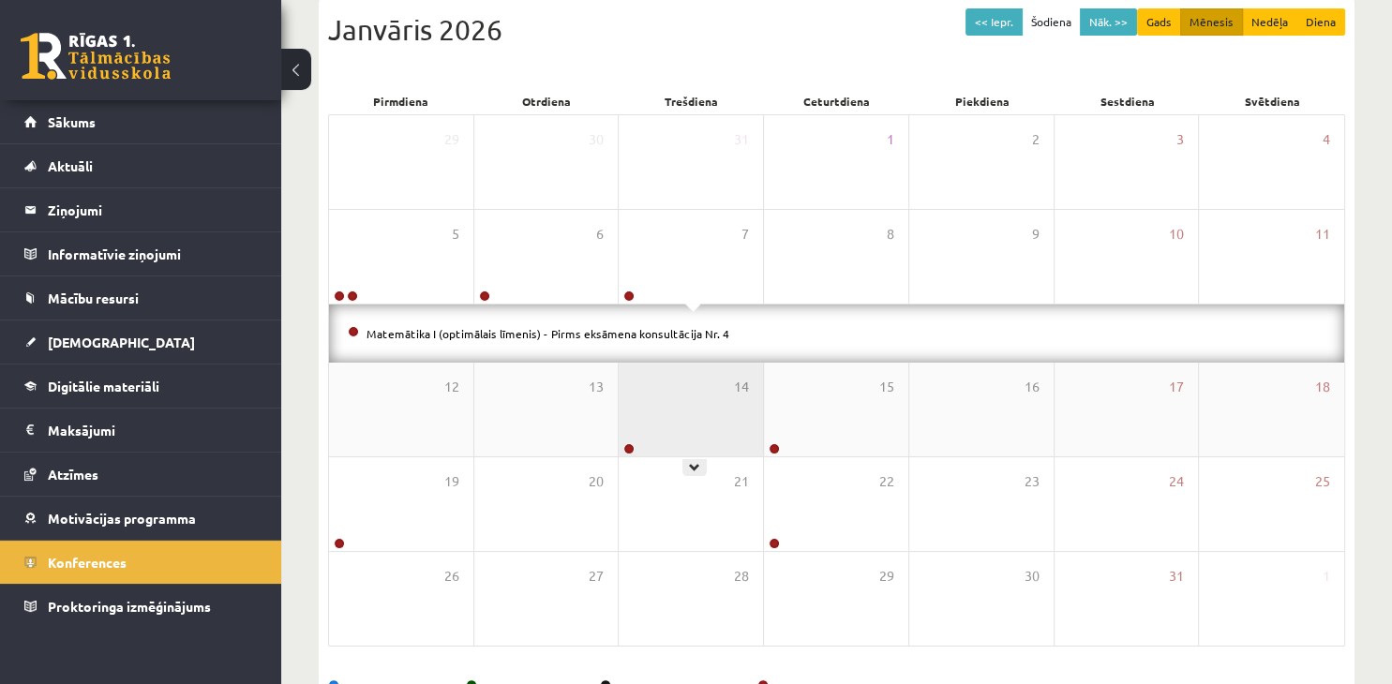
click at [692, 452] on div "14" at bounding box center [691, 410] width 144 height 94
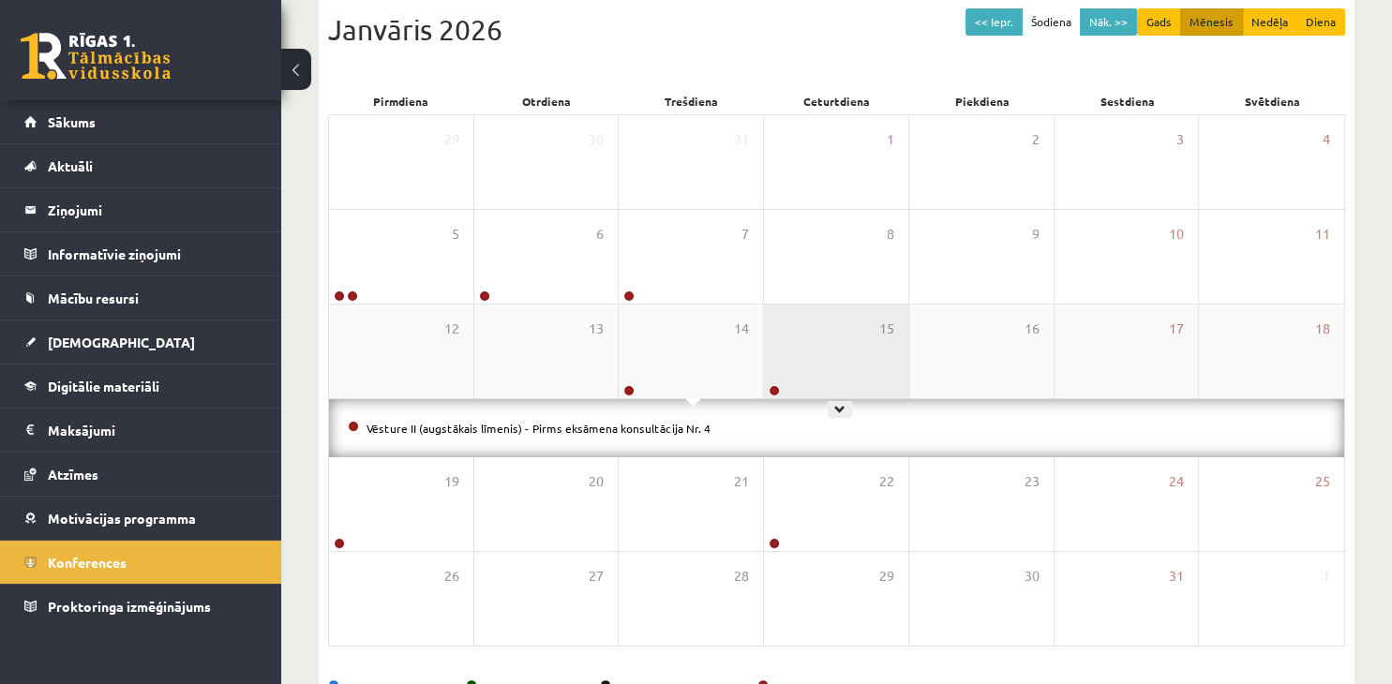
click at [870, 340] on div "15" at bounding box center [836, 352] width 144 height 94
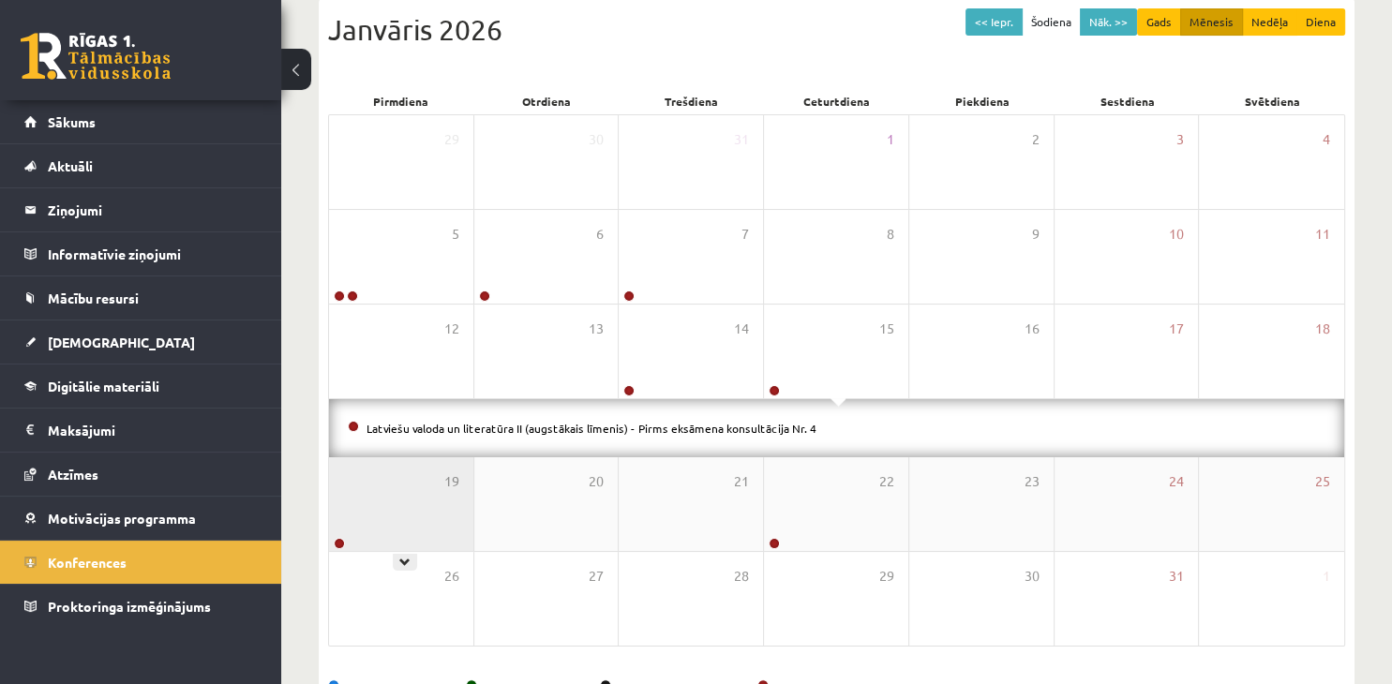
click at [392, 512] on div "19" at bounding box center [401, 504] width 144 height 94
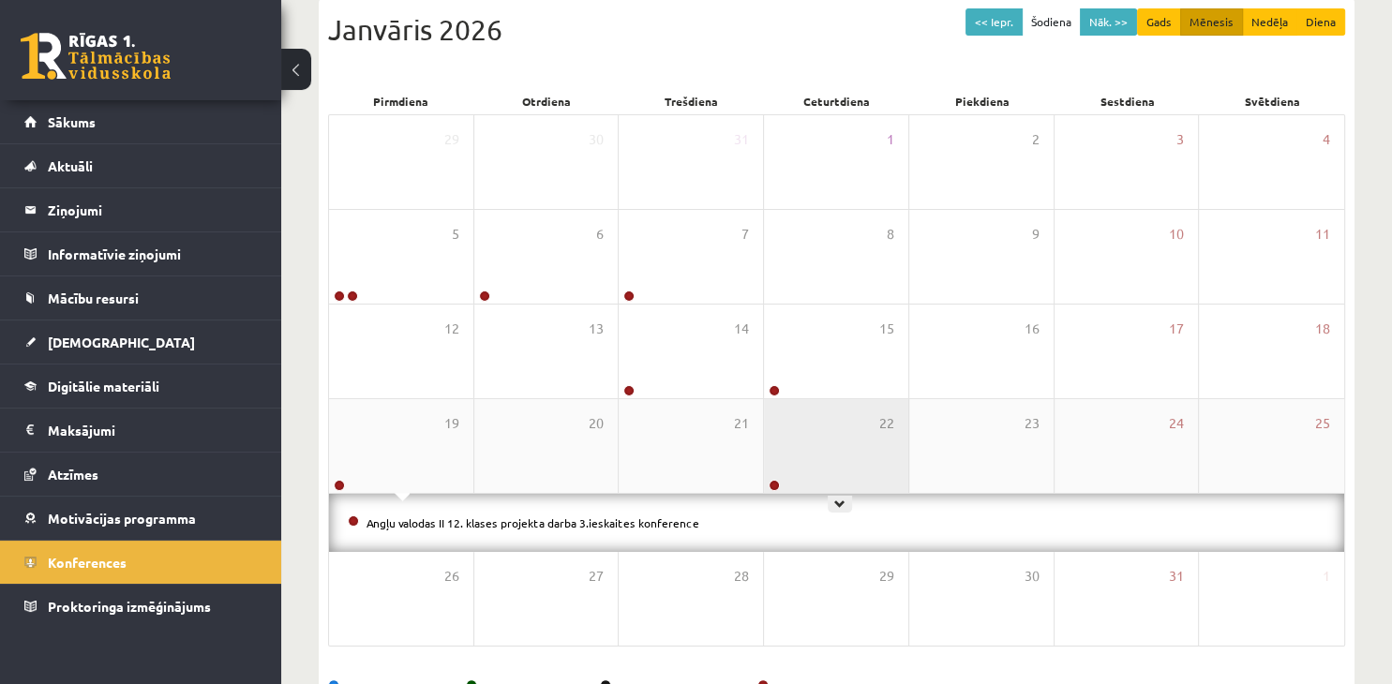
click at [810, 436] on div "22" at bounding box center [836, 446] width 144 height 94
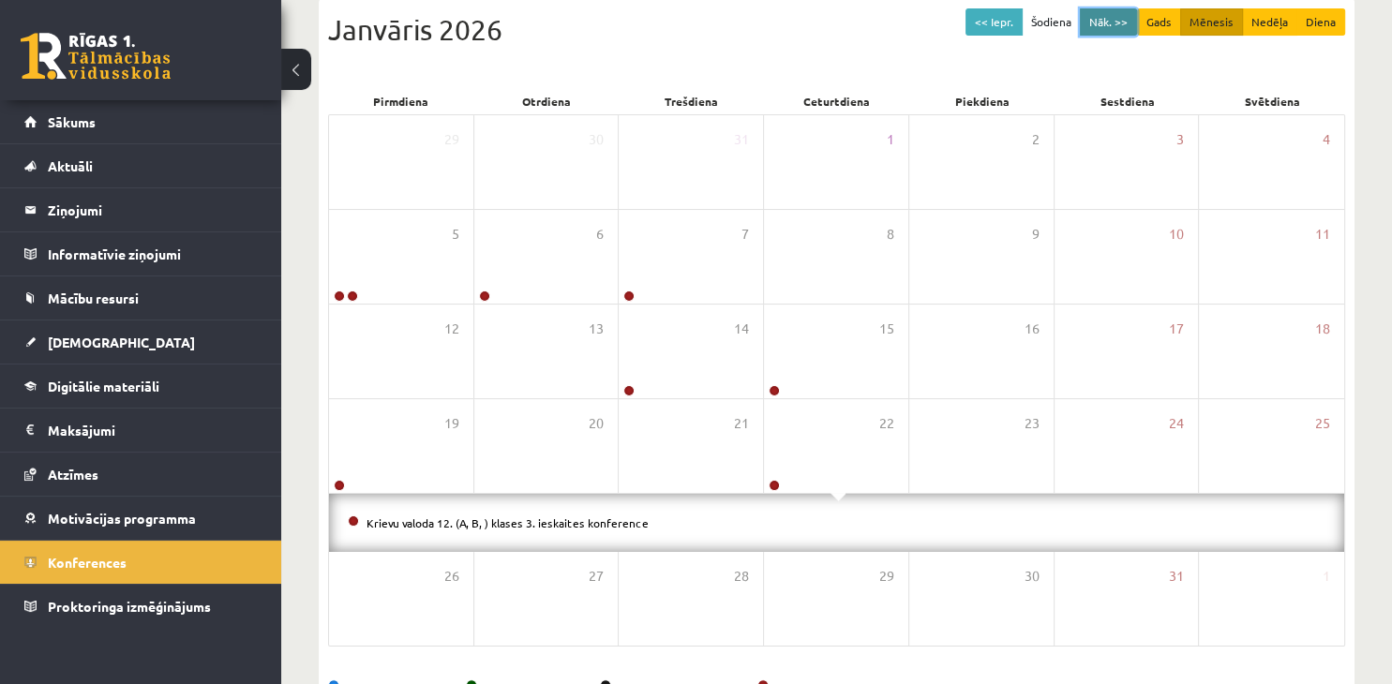
click at [1112, 24] on button "Nāk. >>" at bounding box center [1108, 21] width 57 height 27
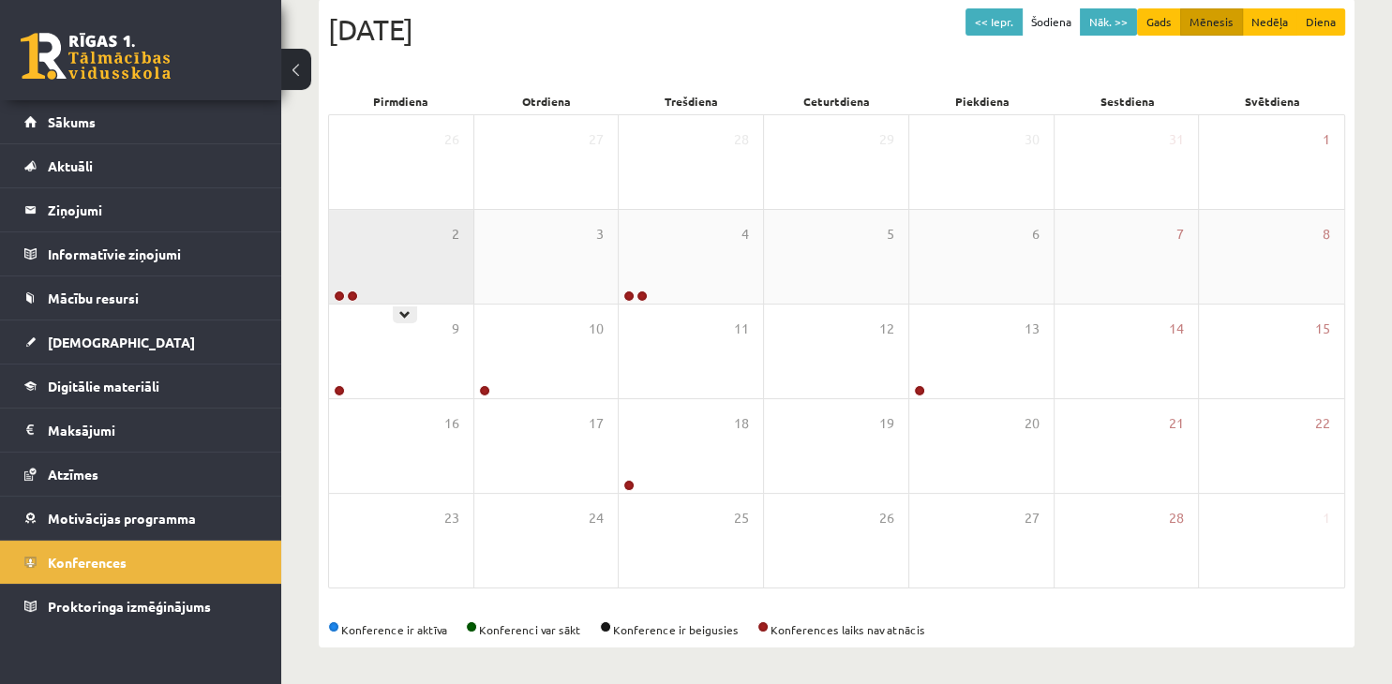
click at [378, 283] on div "2" at bounding box center [401, 257] width 144 height 94
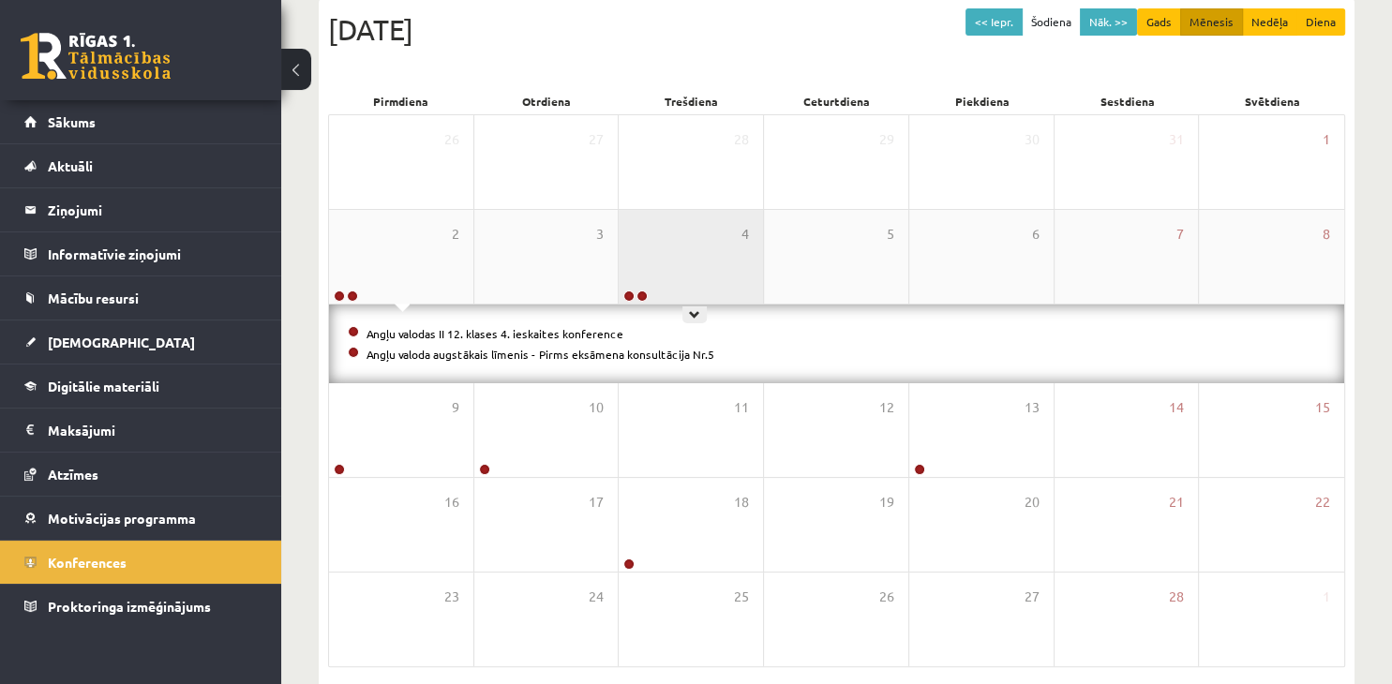
click at [739, 272] on div "4" at bounding box center [691, 257] width 144 height 94
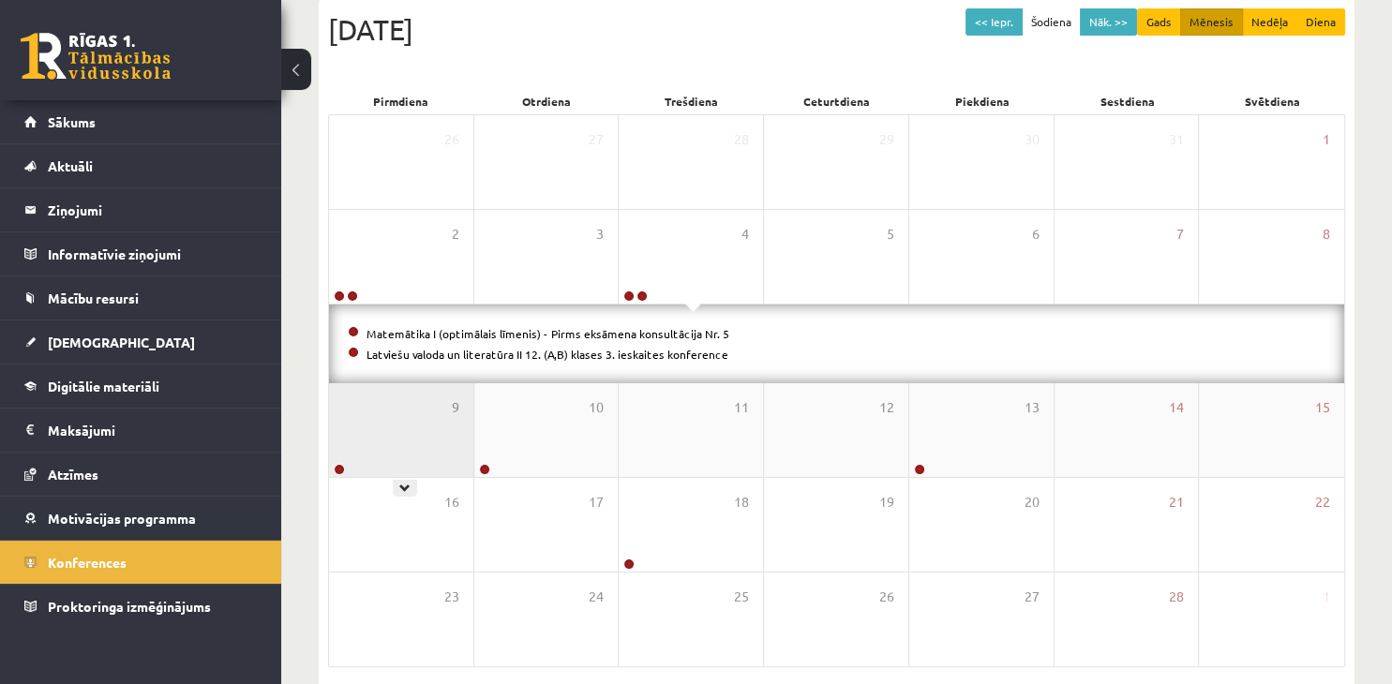
click at [432, 419] on div "9" at bounding box center [401, 430] width 144 height 94
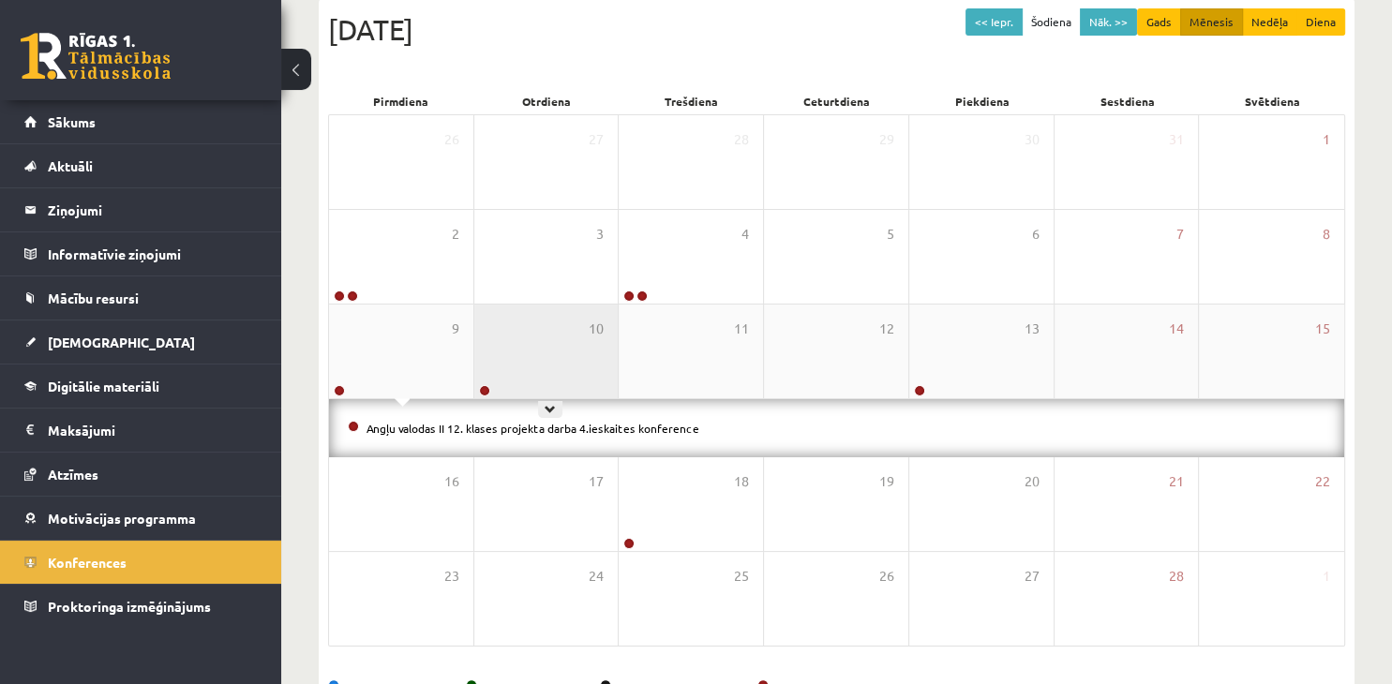
click at [567, 375] on div "10" at bounding box center [546, 352] width 144 height 94
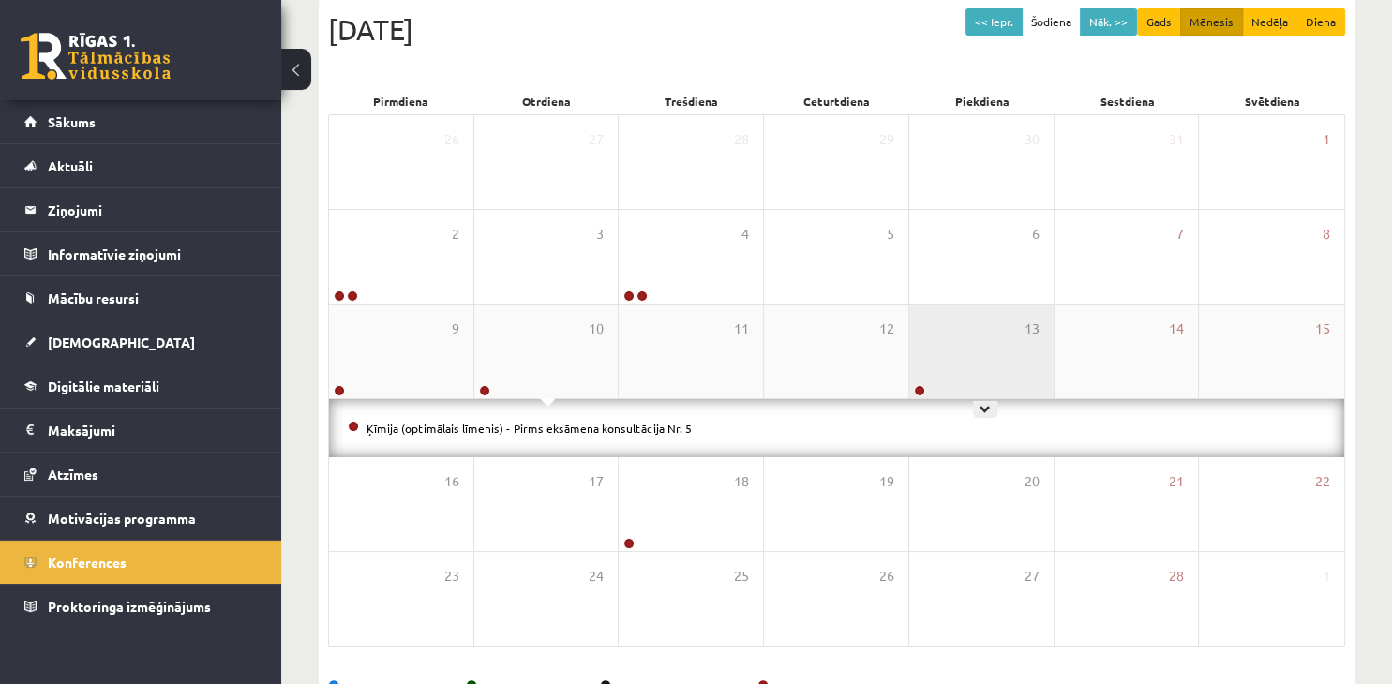
click at [989, 355] on div "13" at bounding box center [981, 352] width 144 height 94
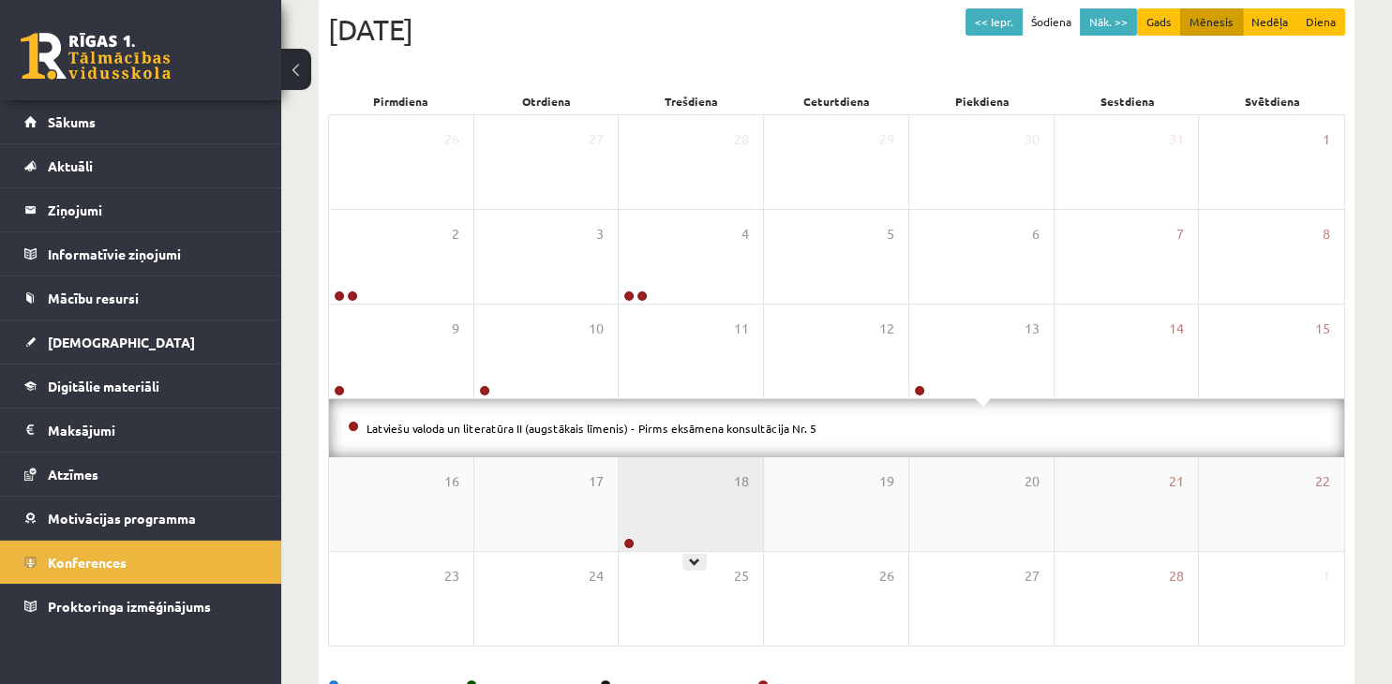
click at [670, 499] on div "18" at bounding box center [691, 504] width 144 height 94
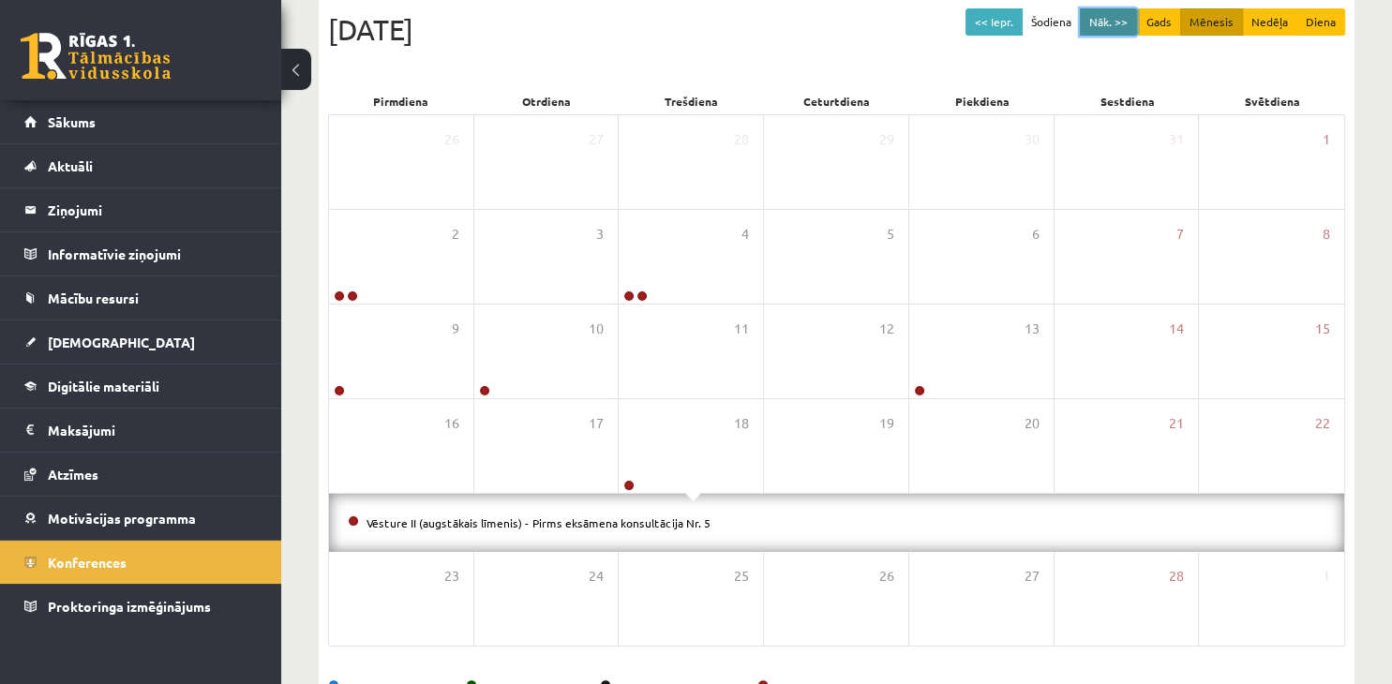
click at [1114, 21] on button "Nāk. >>" at bounding box center [1108, 21] width 57 height 27
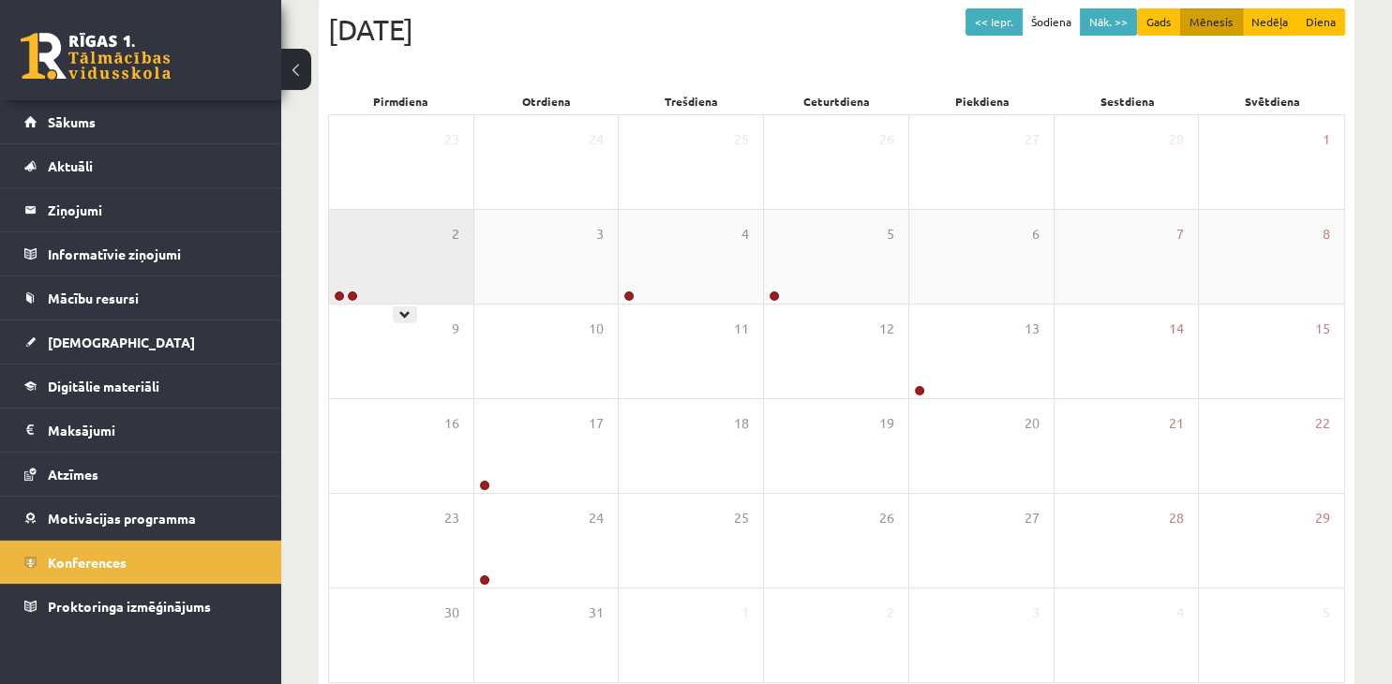
click at [389, 260] on div "2" at bounding box center [401, 257] width 144 height 94
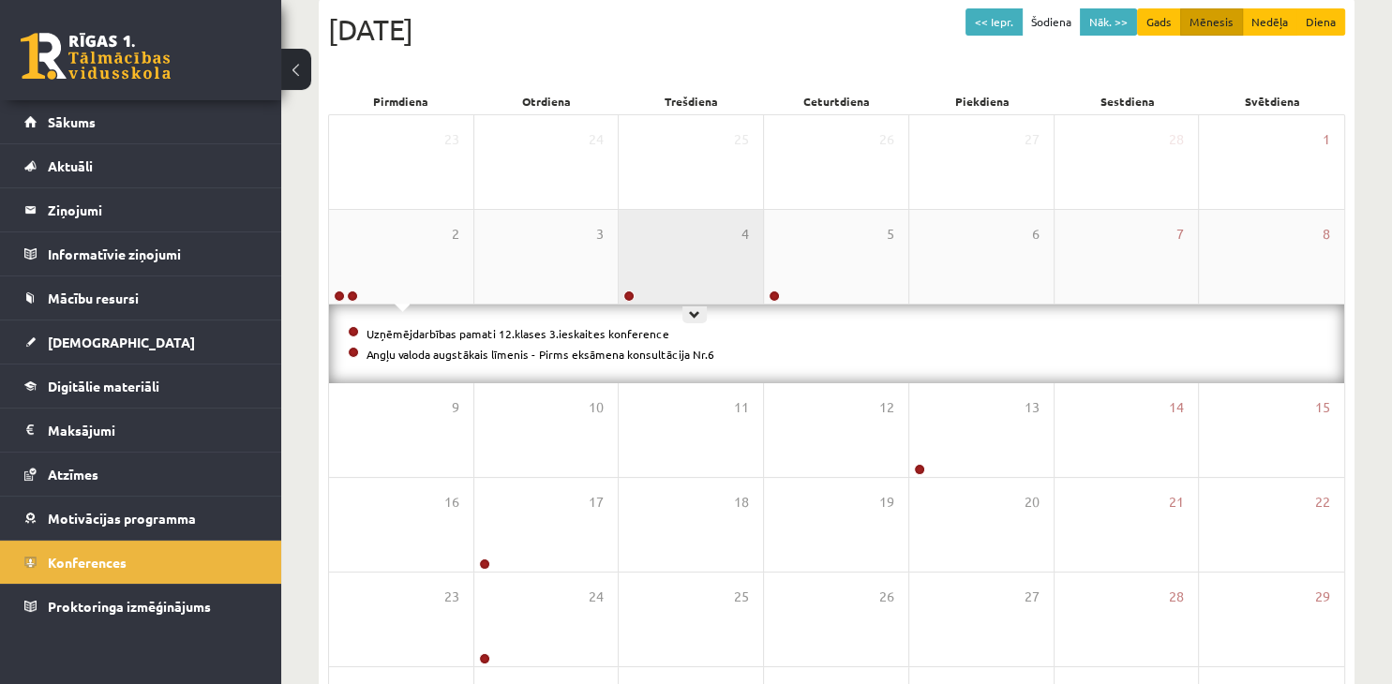
click at [686, 264] on div "4" at bounding box center [691, 257] width 144 height 94
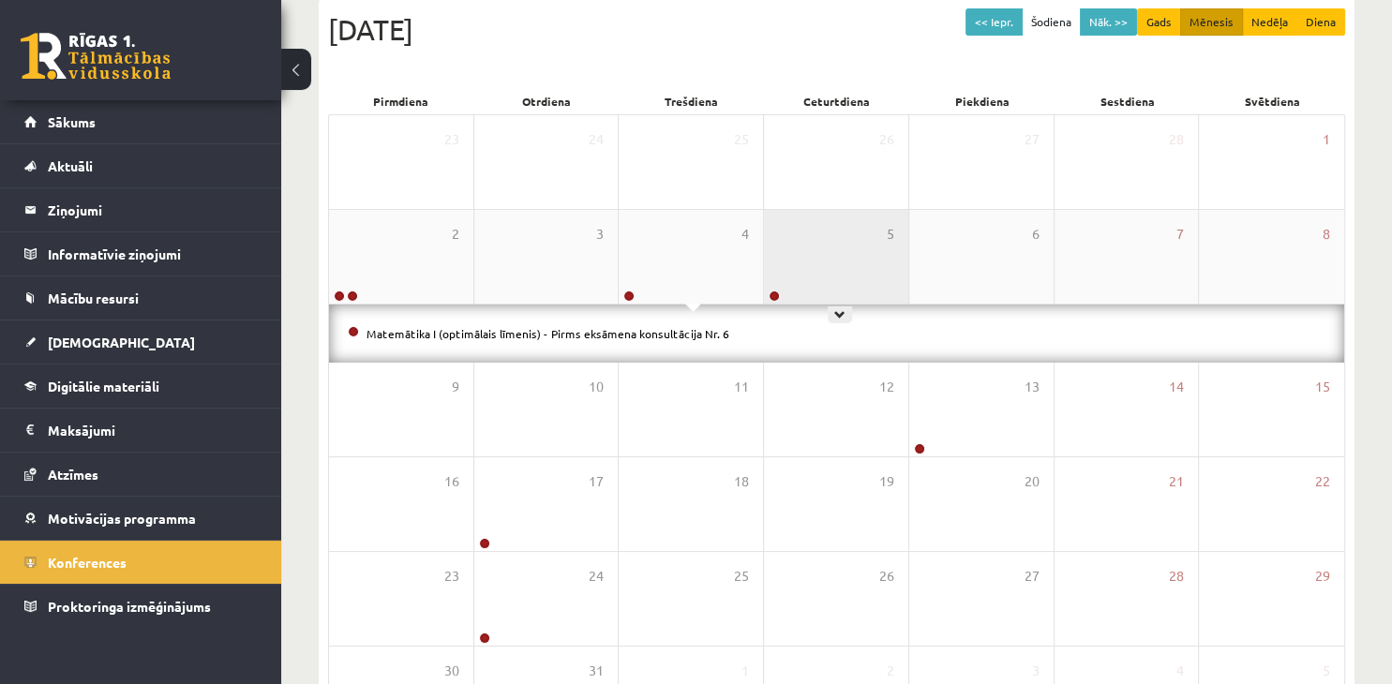
click at [830, 259] on div "5" at bounding box center [836, 257] width 144 height 94
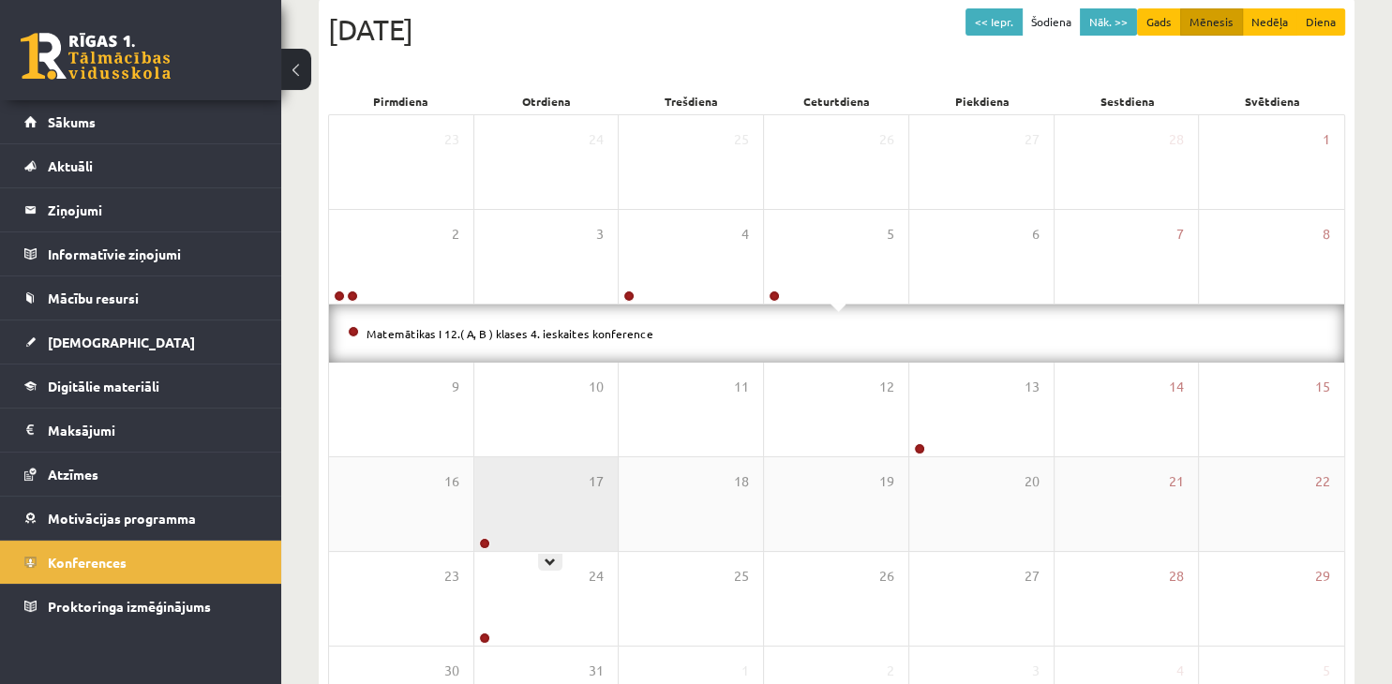
click at [563, 482] on div "17" at bounding box center [546, 504] width 144 height 94
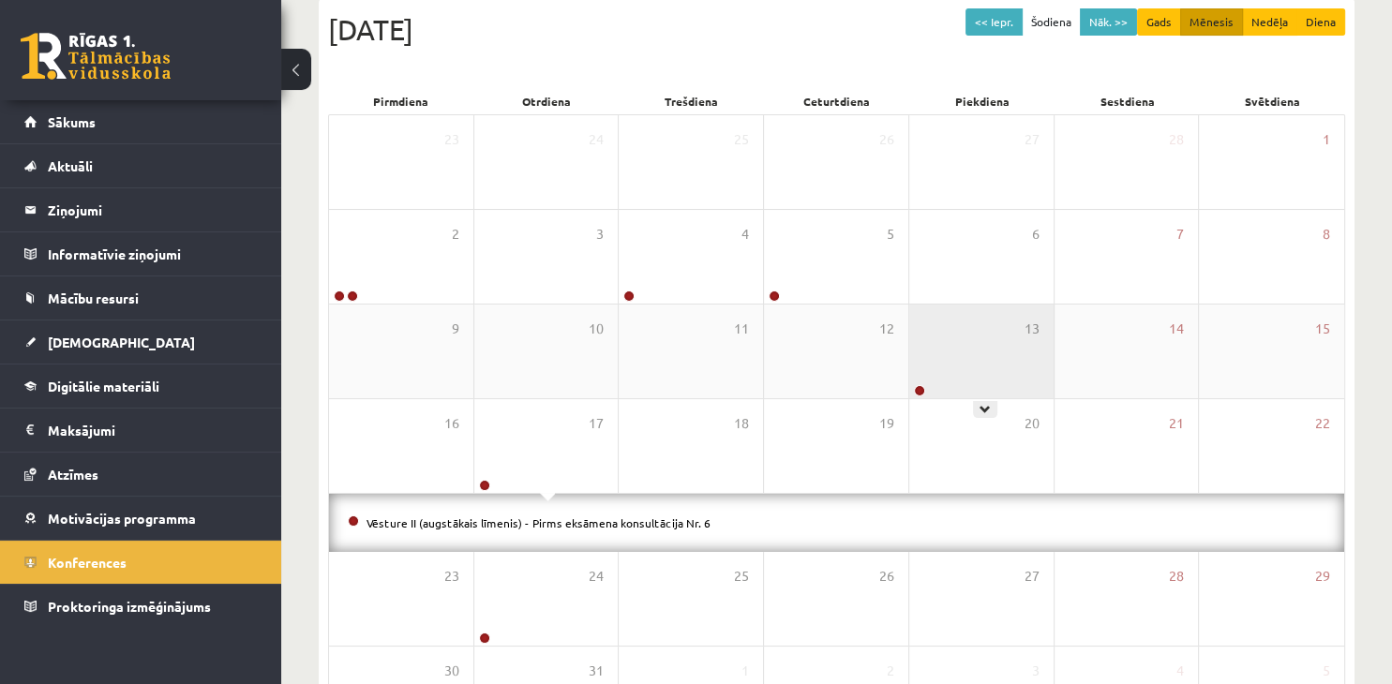
click at [973, 362] on div "13" at bounding box center [981, 352] width 144 height 94
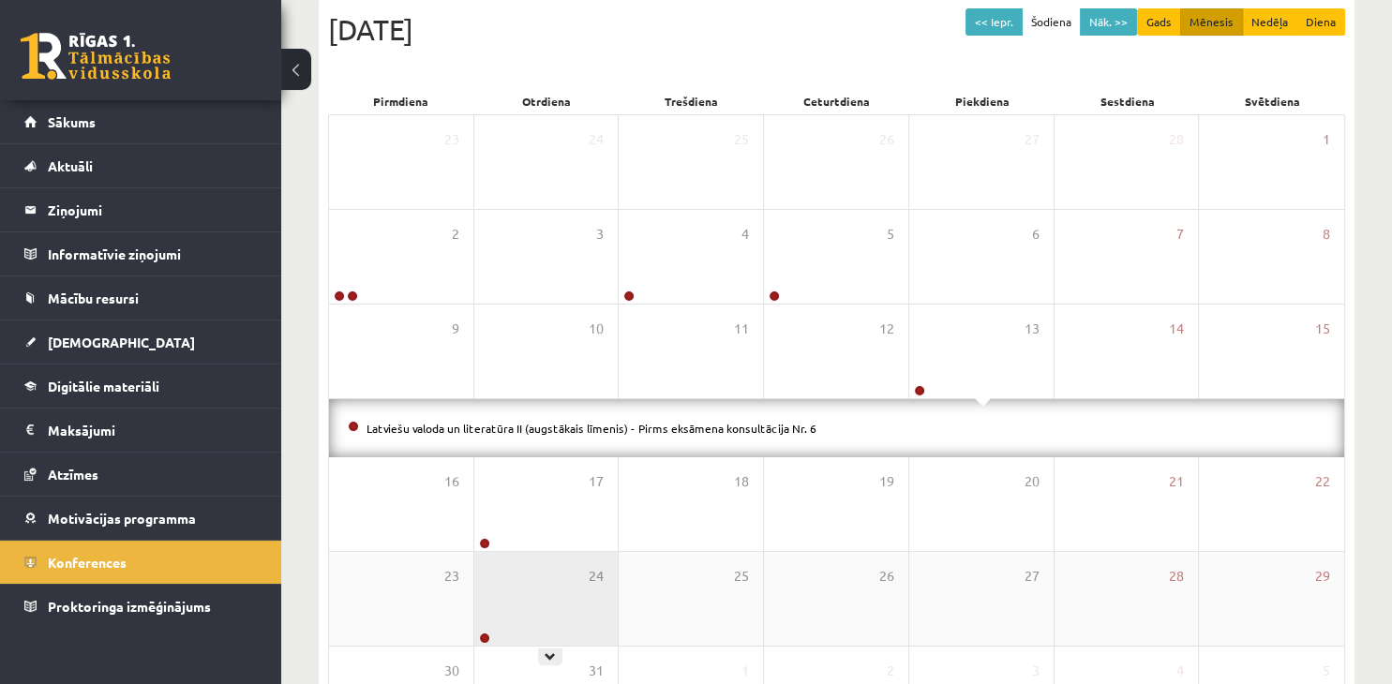
click at [533, 622] on div "24" at bounding box center [546, 599] width 144 height 94
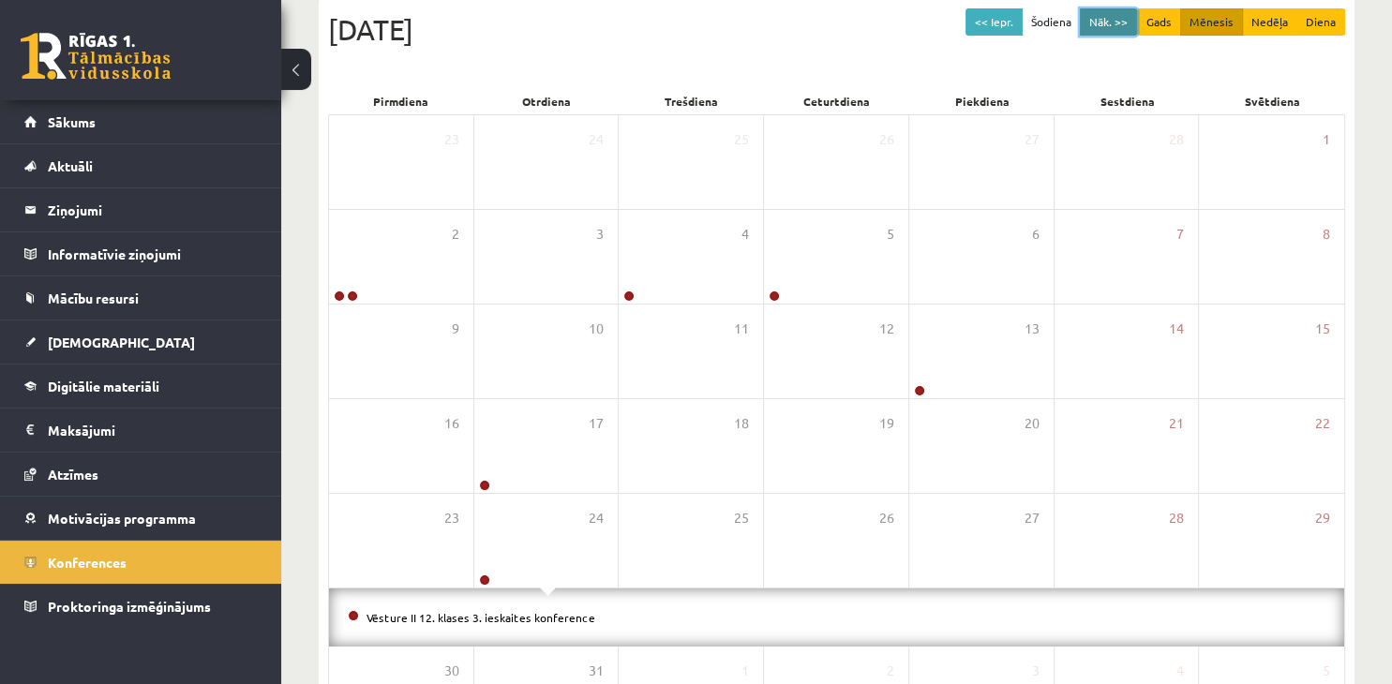
click at [1104, 18] on button "Nāk. >>" at bounding box center [1108, 21] width 57 height 27
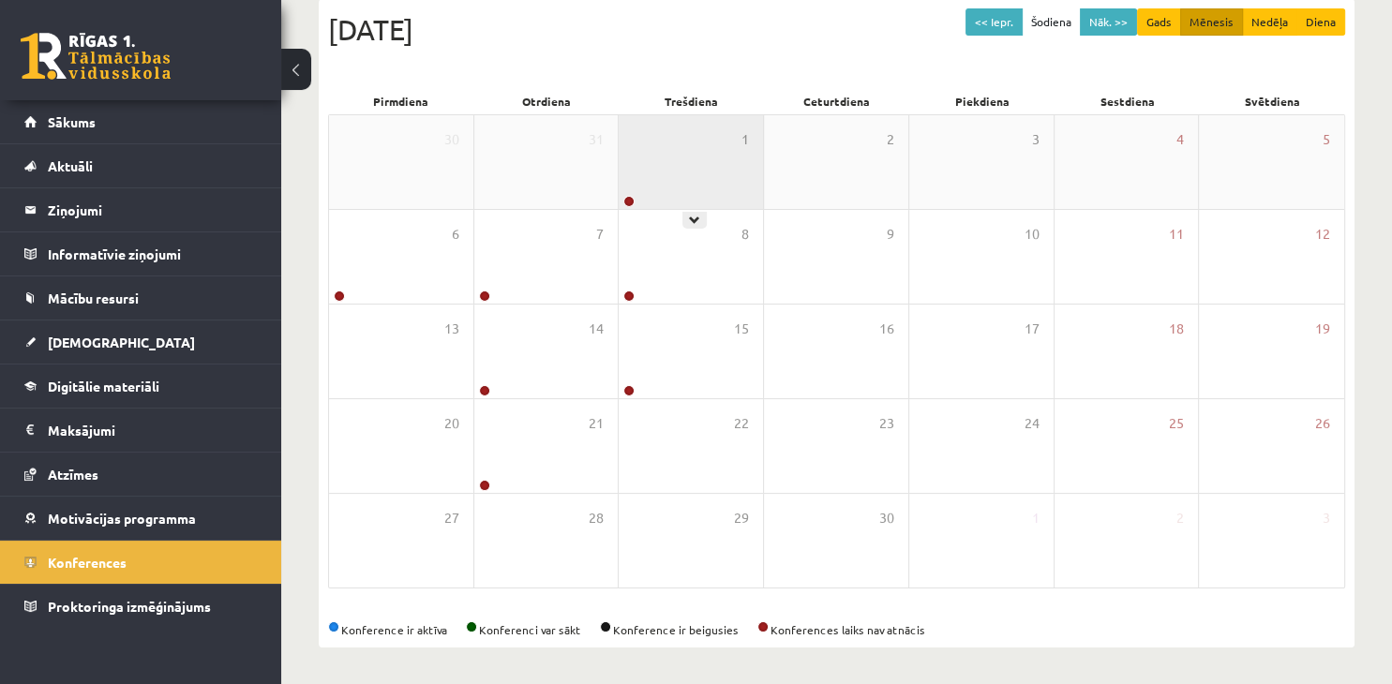
click at [658, 184] on div "1" at bounding box center [691, 162] width 144 height 94
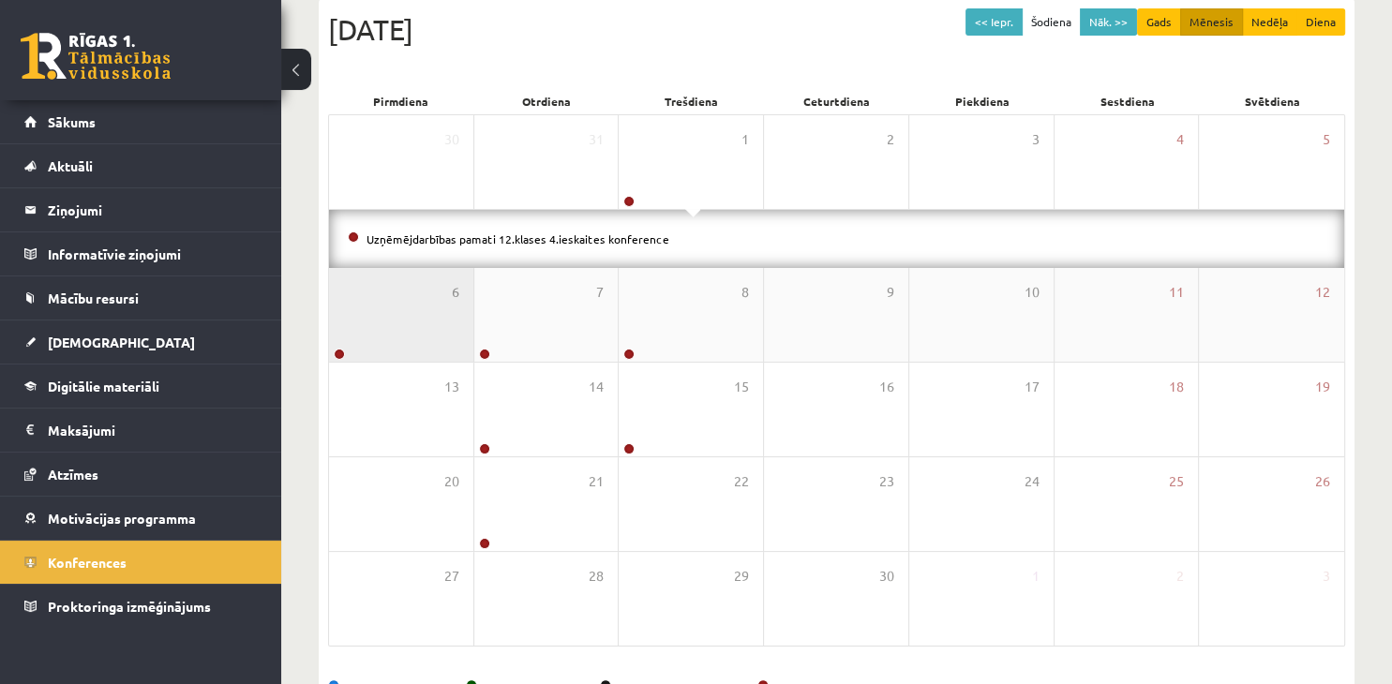
click at [414, 307] on div "6" at bounding box center [401, 315] width 144 height 94
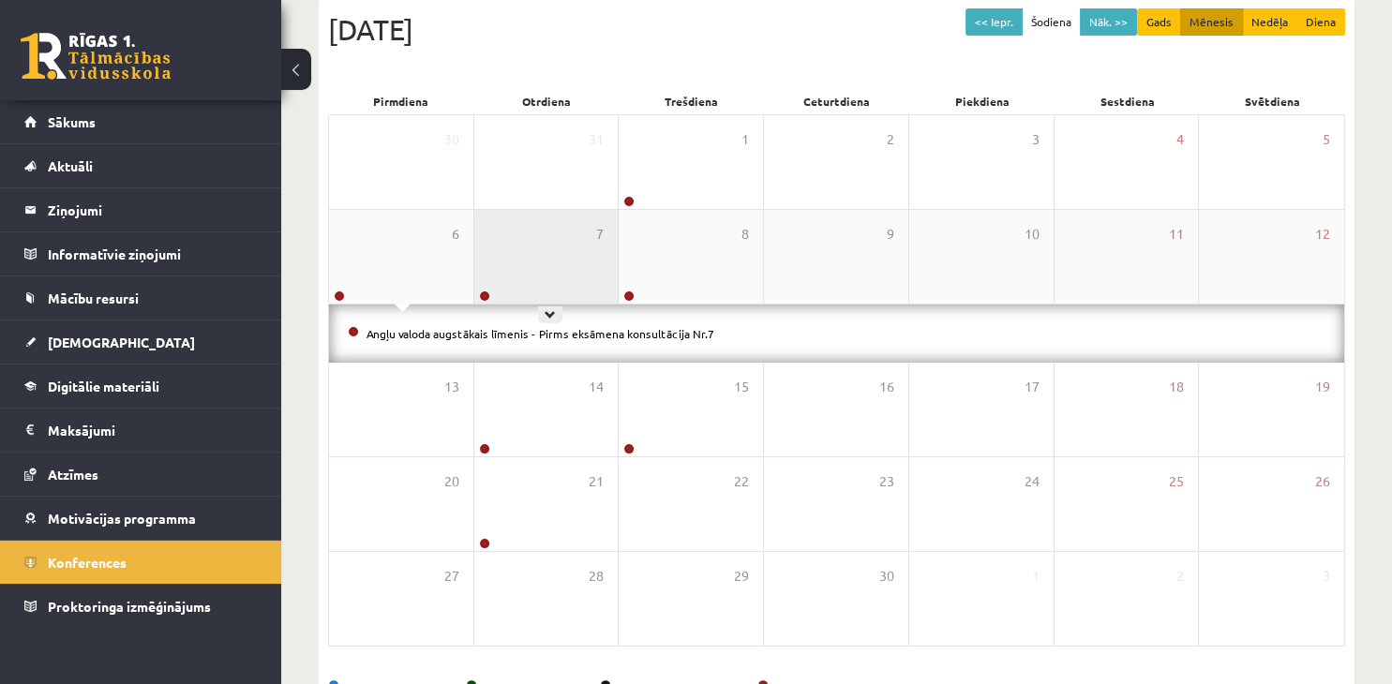
click at [531, 286] on div "7" at bounding box center [546, 257] width 144 height 94
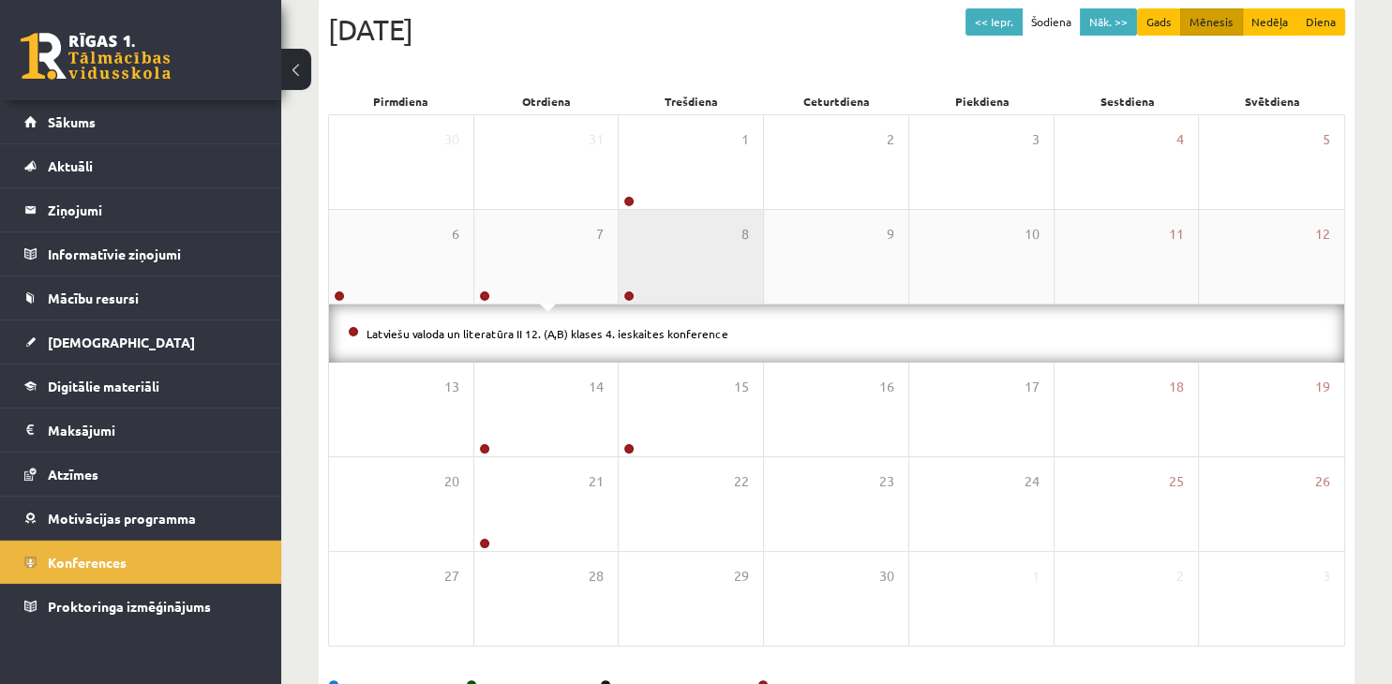
click at [672, 277] on div "8" at bounding box center [691, 257] width 144 height 94
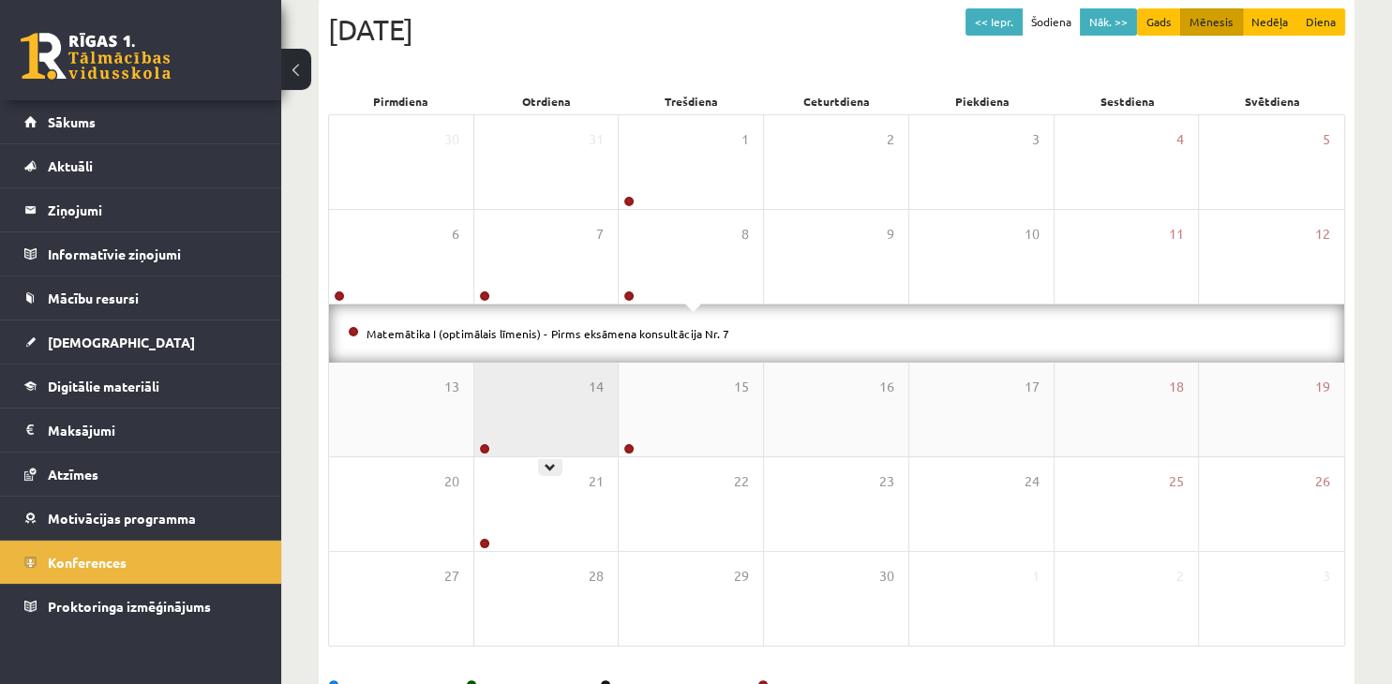
click at [545, 381] on div "14" at bounding box center [546, 410] width 144 height 94
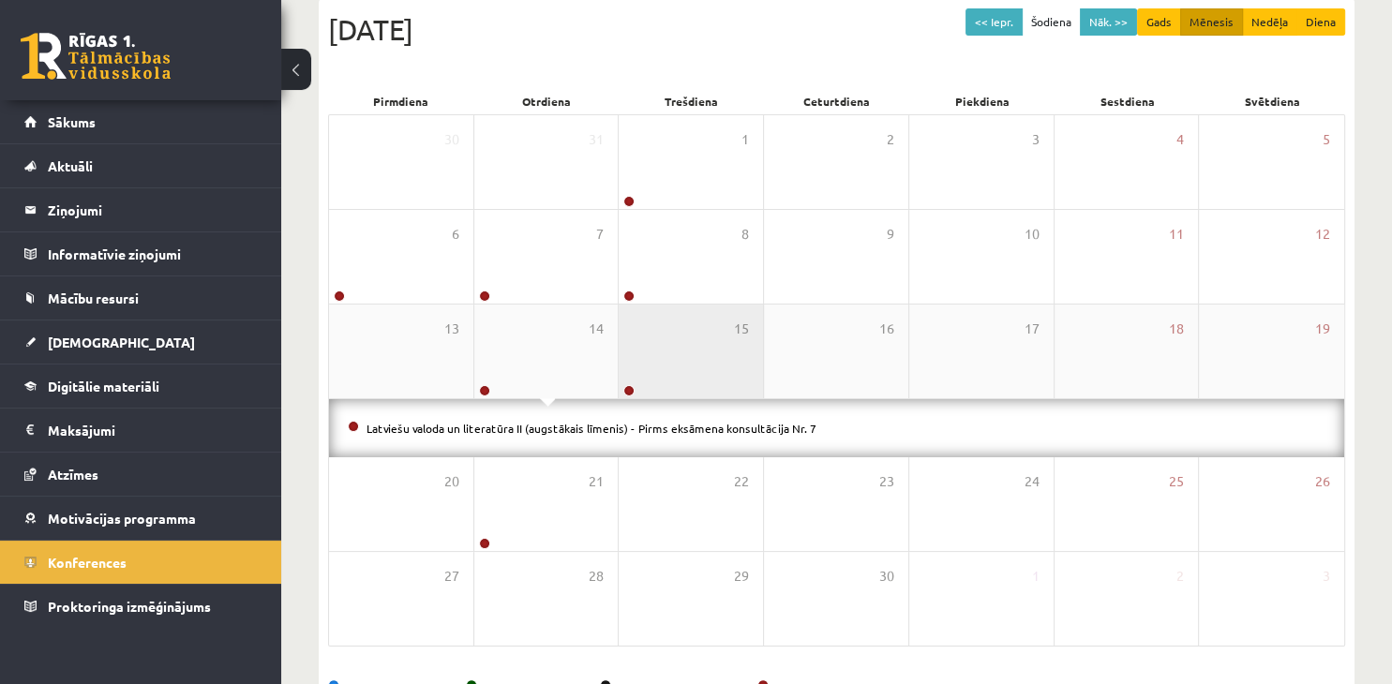
click at [687, 381] on div "15" at bounding box center [691, 352] width 144 height 94
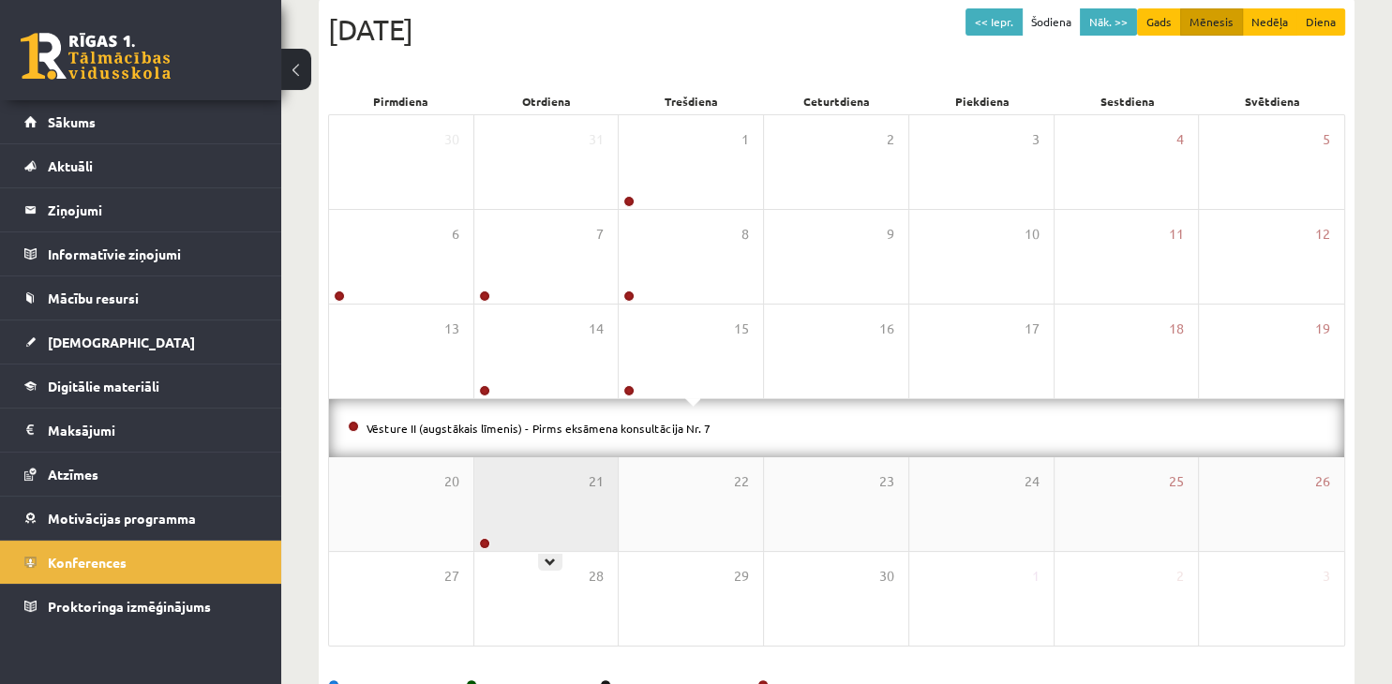
click at [553, 512] on div "21" at bounding box center [546, 504] width 144 height 94
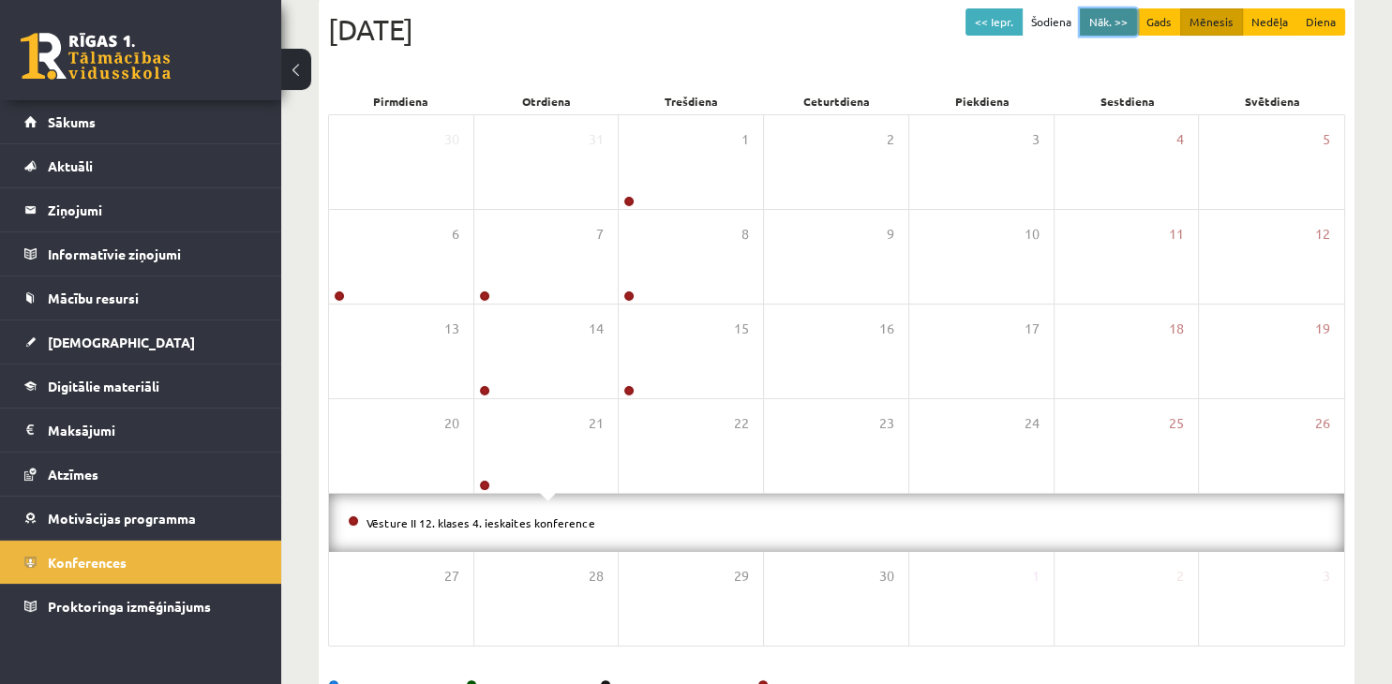
click at [1110, 17] on button "Nāk. >>" at bounding box center [1108, 21] width 57 height 27
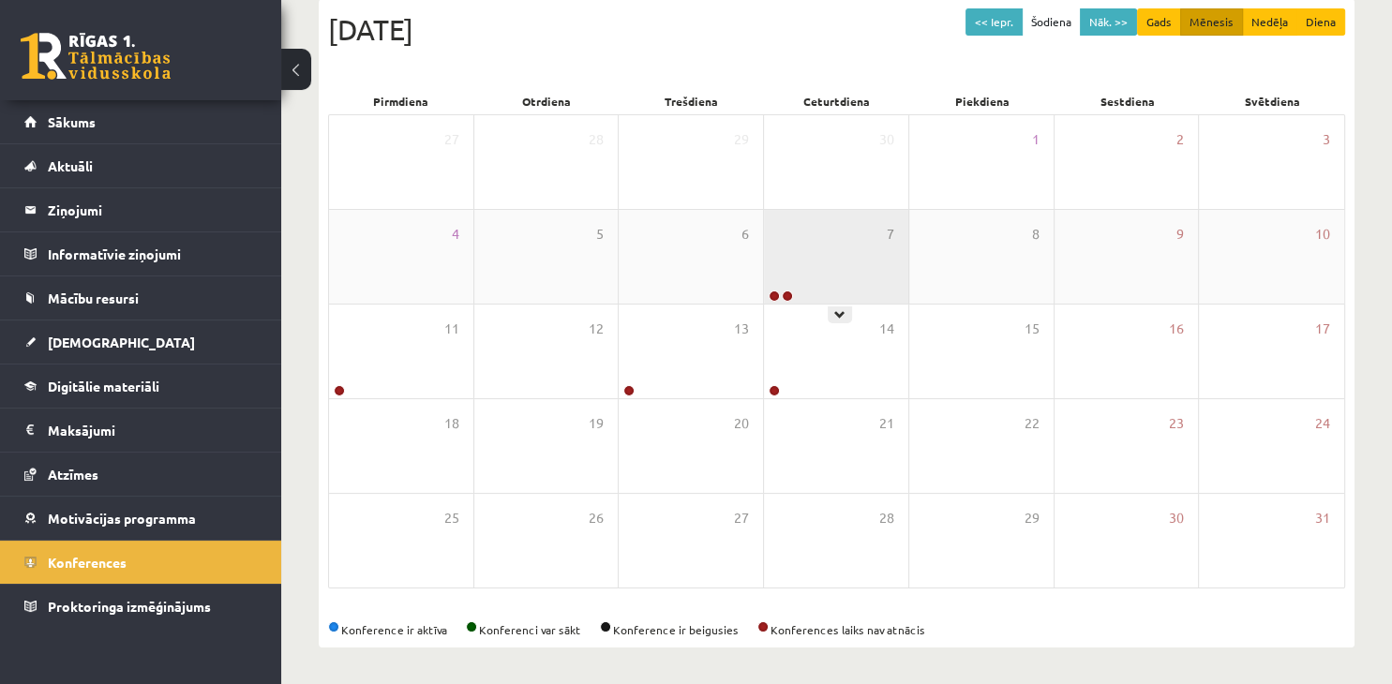
click at [845, 234] on div "7" at bounding box center [836, 257] width 144 height 94
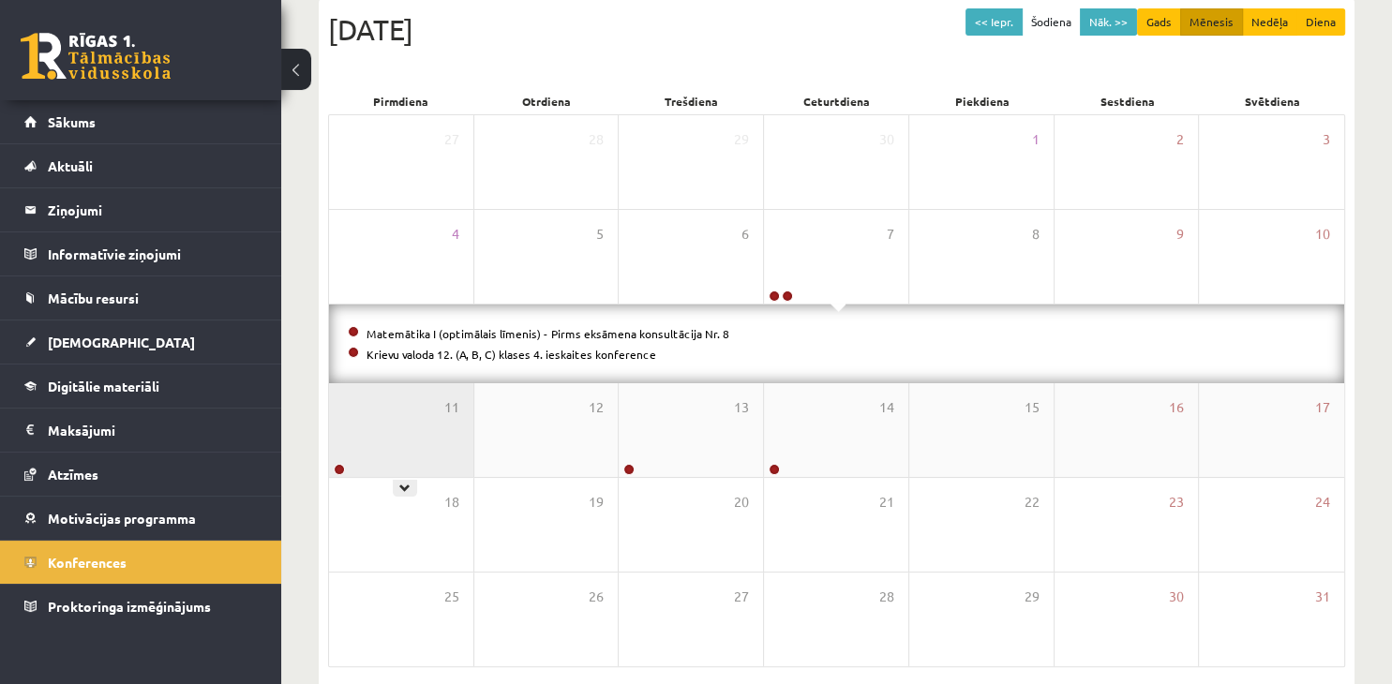
click at [389, 444] on div "11" at bounding box center [401, 430] width 144 height 94
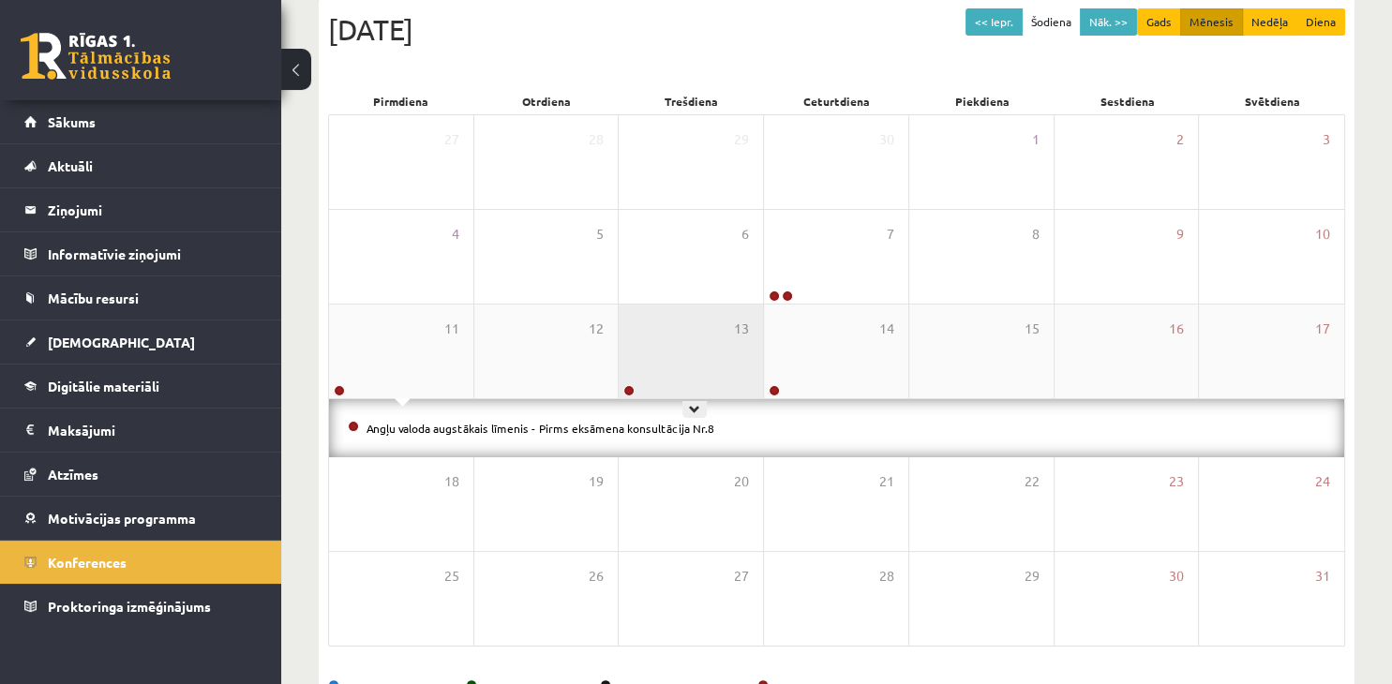
click at [717, 355] on div "13" at bounding box center [691, 352] width 144 height 94
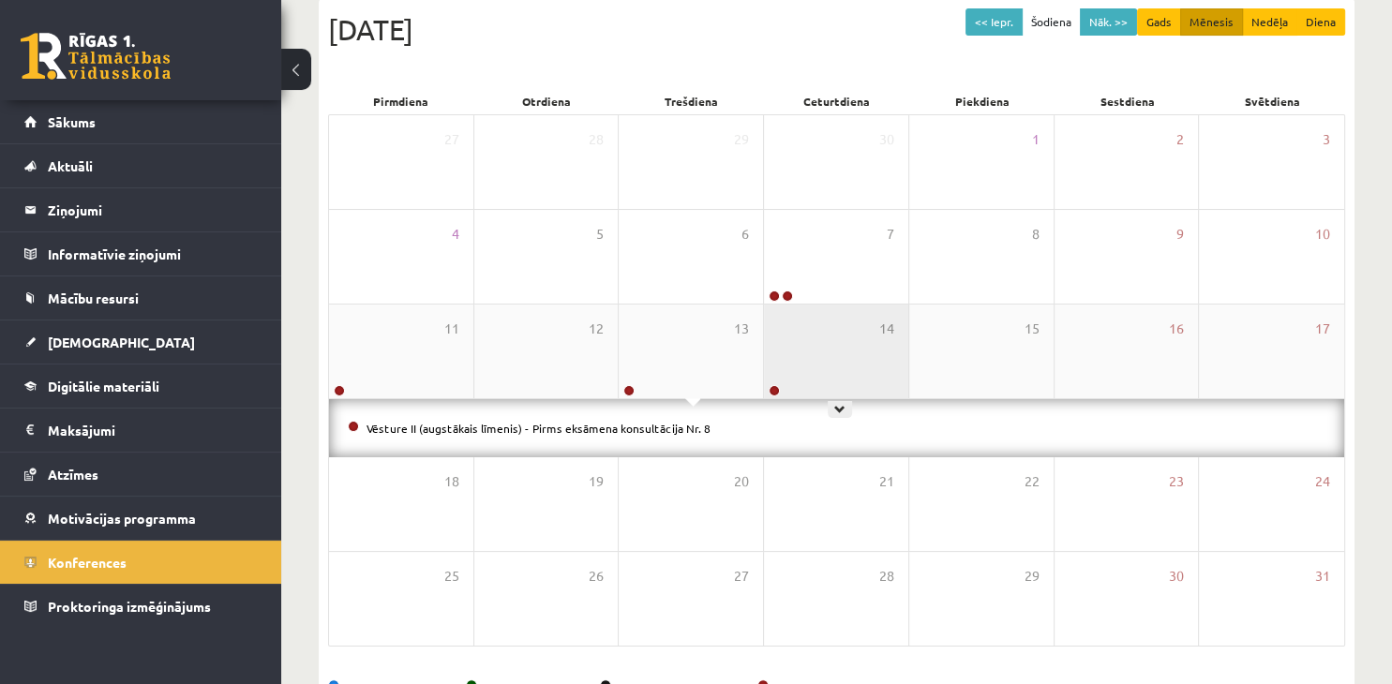
click at [879, 350] on div "14" at bounding box center [836, 352] width 144 height 94
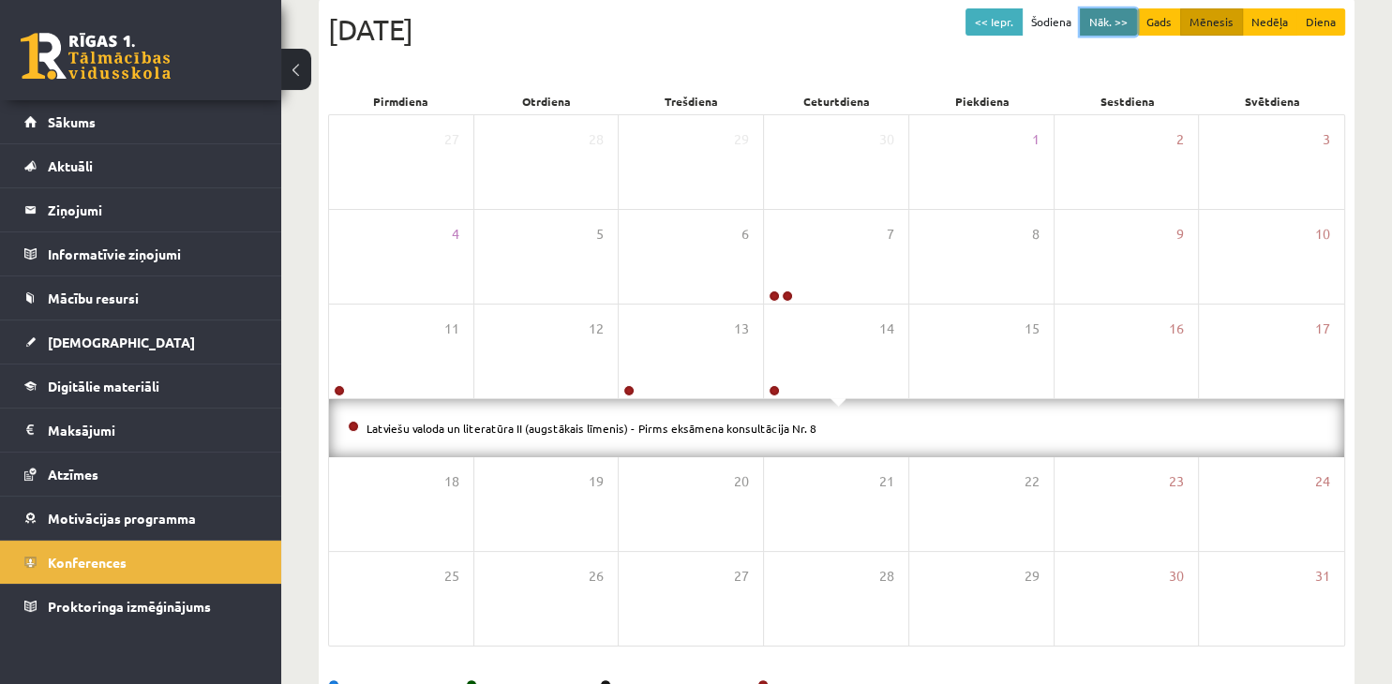
click at [1115, 25] on button "Nāk. >>" at bounding box center [1108, 21] width 57 height 27
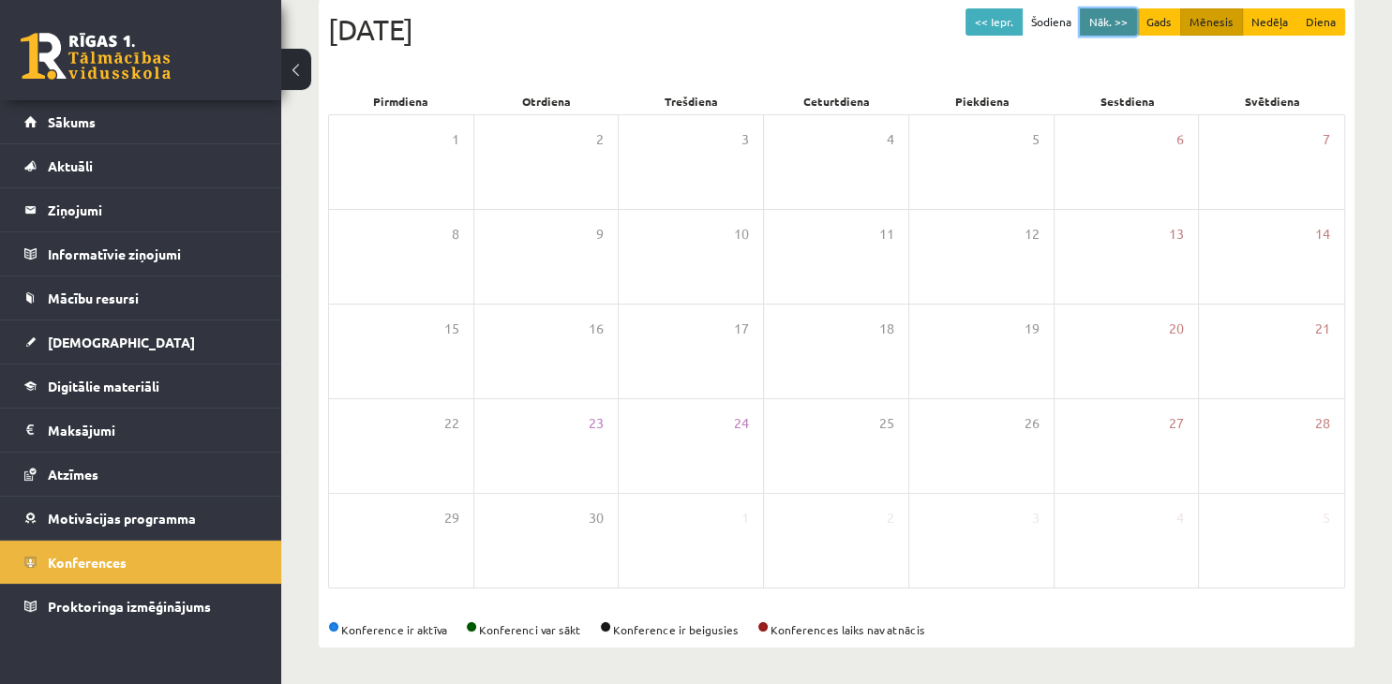
click at [1115, 27] on button "Nāk. >>" at bounding box center [1108, 21] width 57 height 27
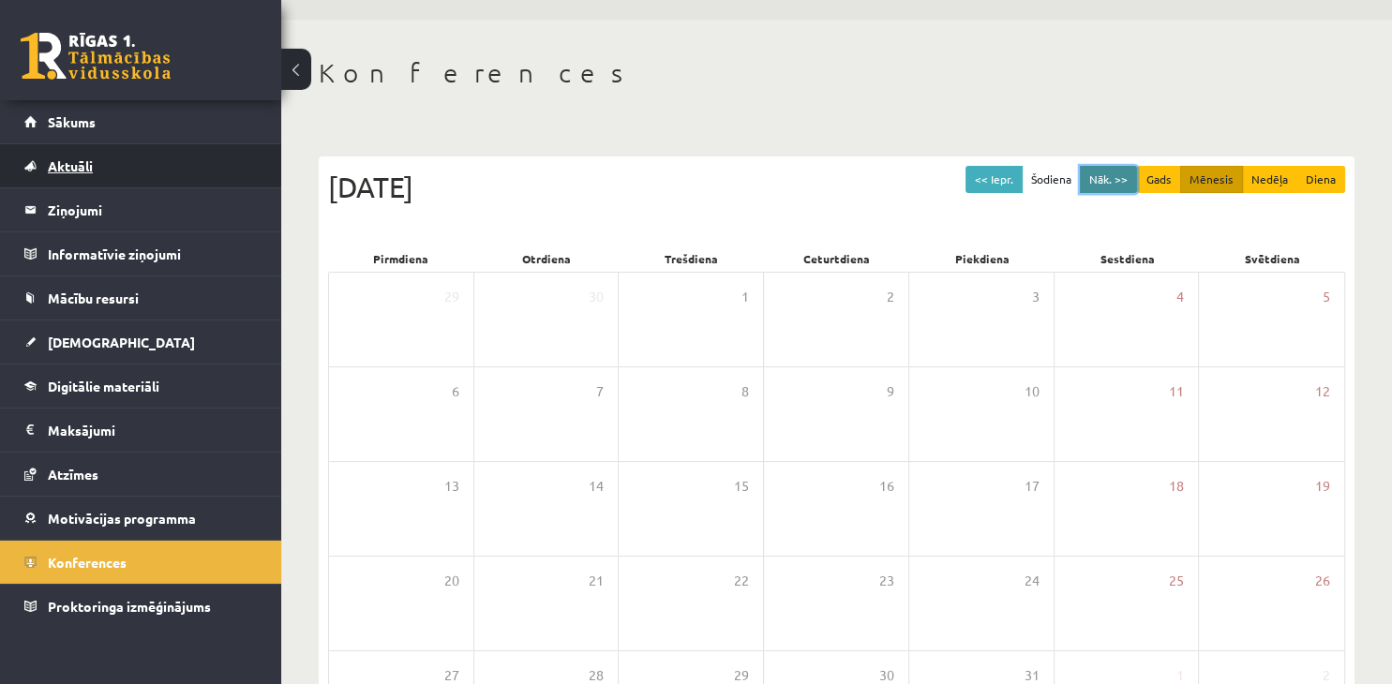
scroll to position [0, 0]
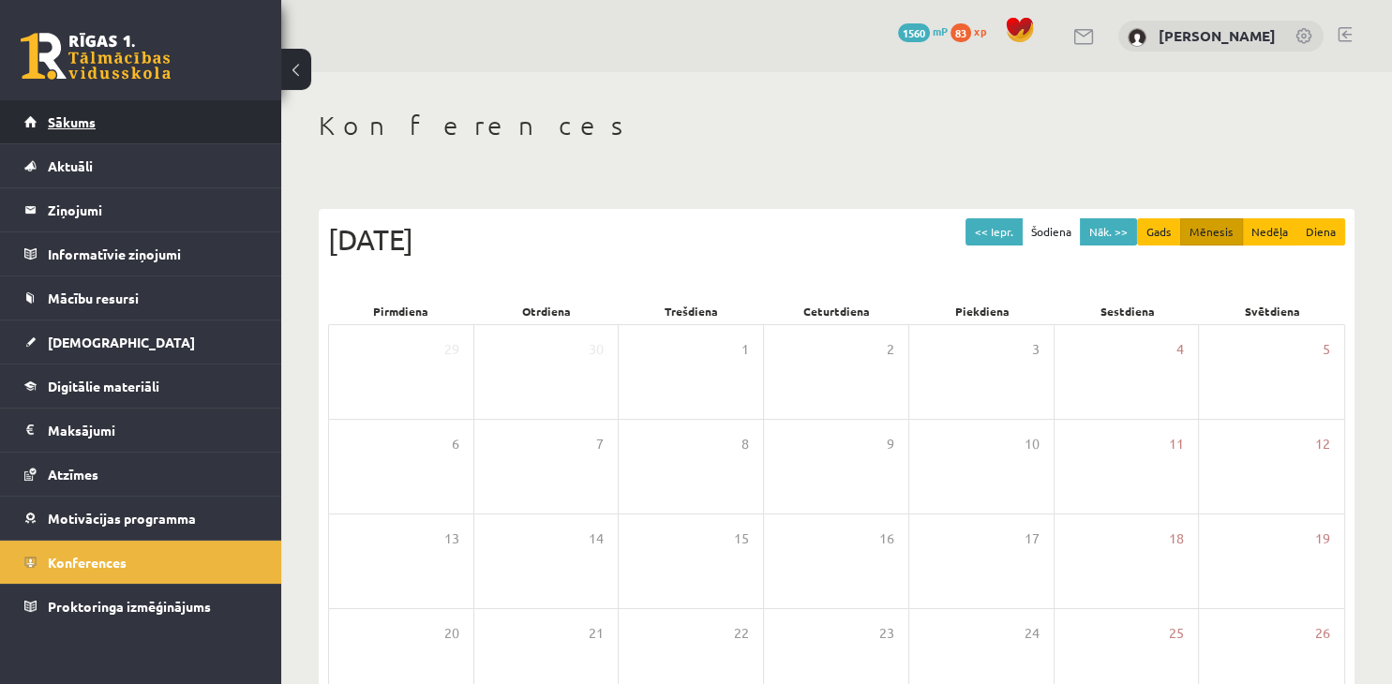
click at [69, 126] on span "Sākums" at bounding box center [72, 121] width 48 height 17
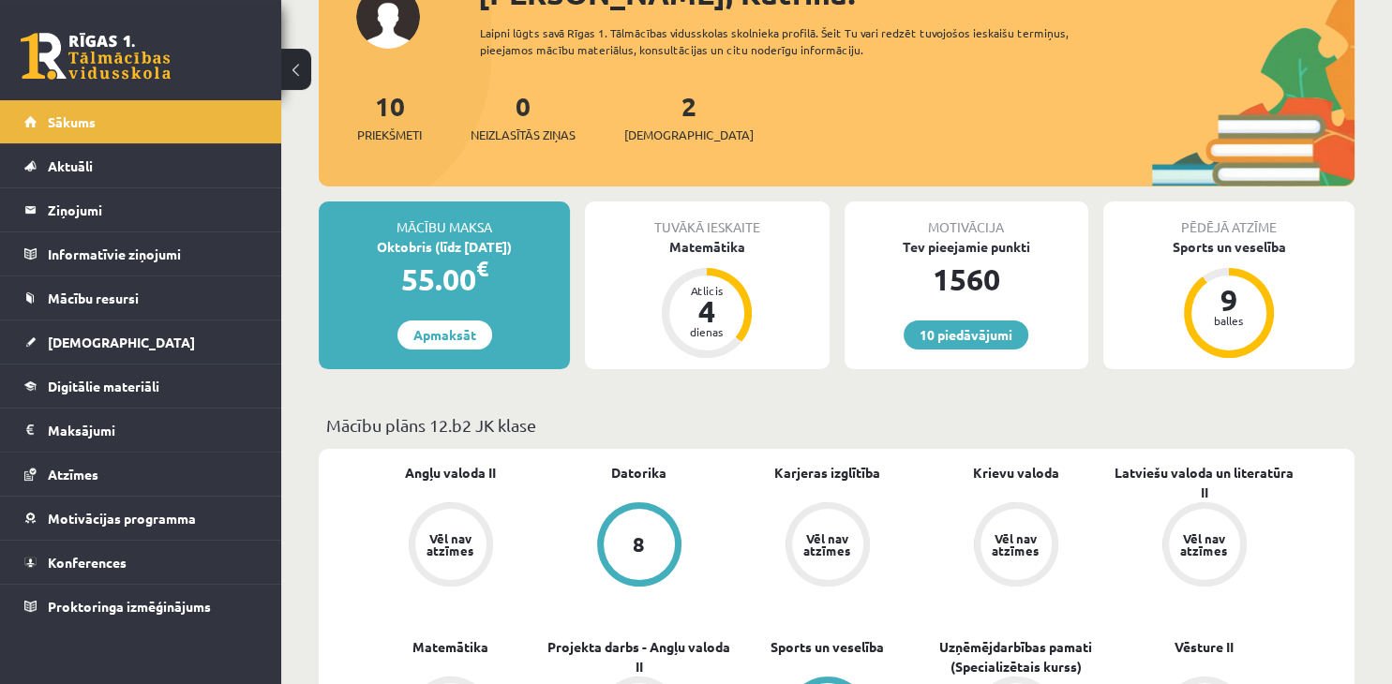
scroll to position [198, 0]
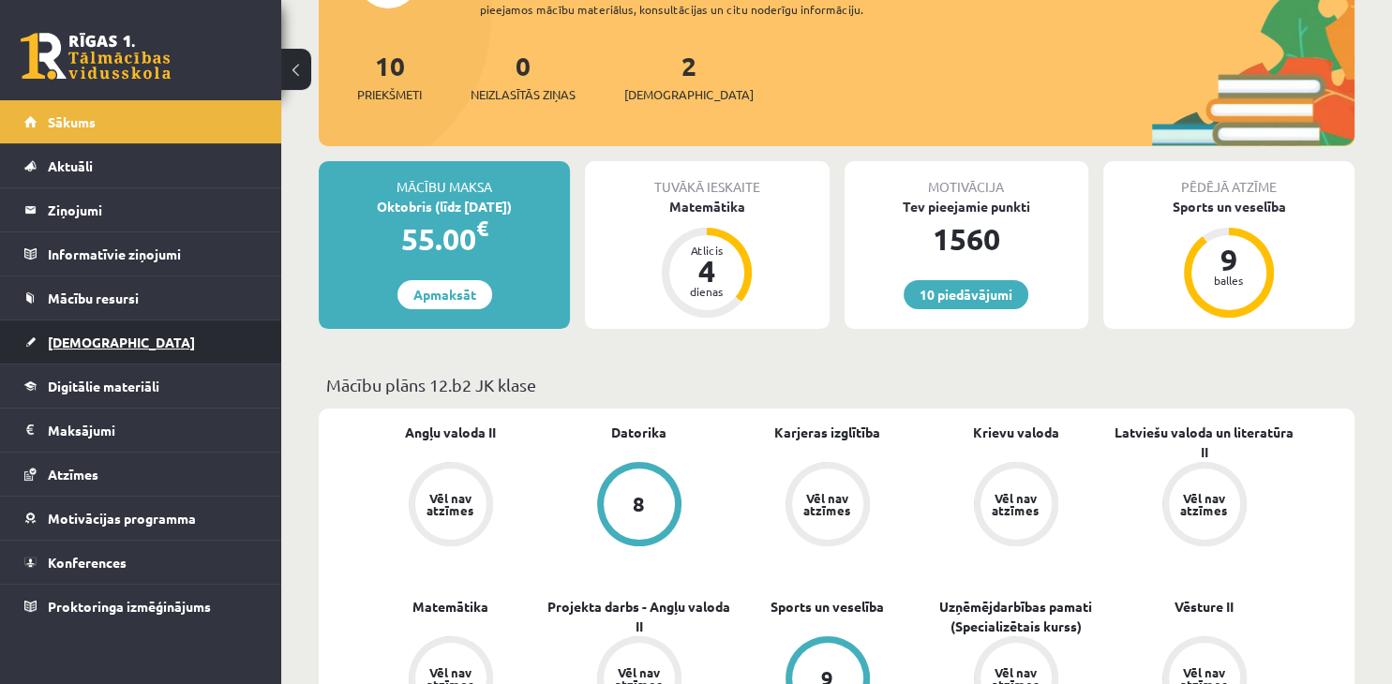
click at [111, 340] on link "[DEMOGRAPHIC_DATA]" at bounding box center [140, 342] width 233 height 43
